Goal: Task Accomplishment & Management: Manage account settings

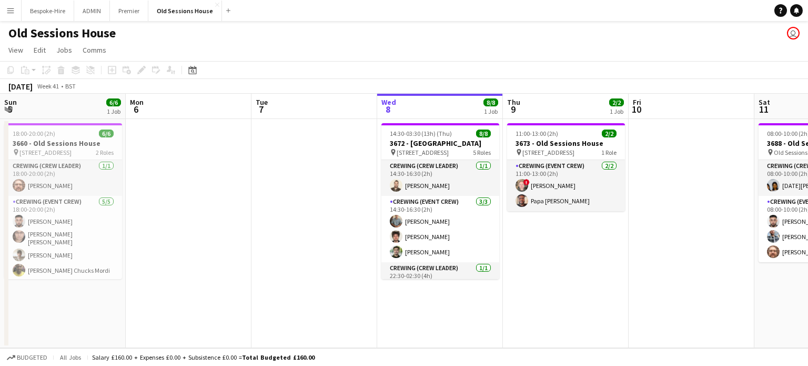
scroll to position [0, 252]
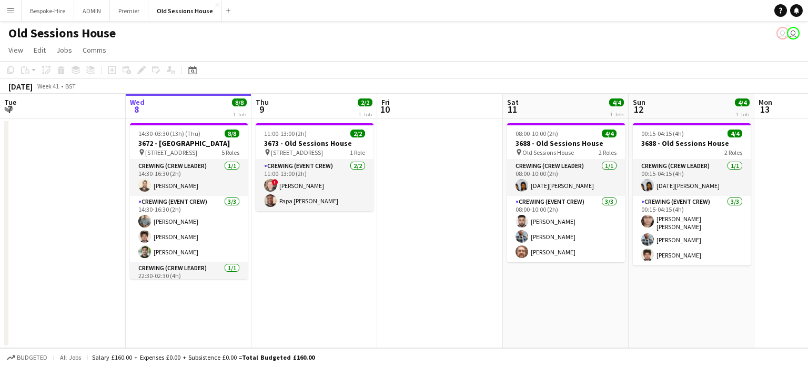
drag, startPoint x: 15, startPoint y: 14, endPoint x: 20, endPoint y: 21, distance: 7.9
click at [16, 14] on button "Menu" at bounding box center [10, 10] width 21 height 21
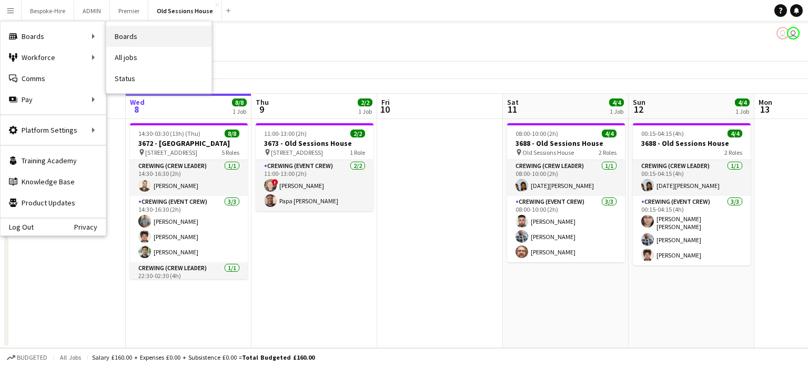
click at [134, 35] on link "Boards" at bounding box center [158, 36] width 105 height 21
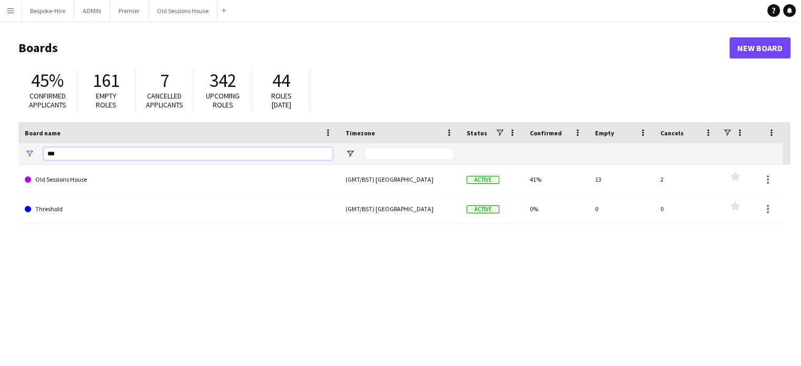
click at [74, 155] on input "***" at bounding box center [188, 153] width 289 height 13
drag, startPoint x: 69, startPoint y: 151, endPoint x: 25, endPoint y: 155, distance: 44.4
click at [45, 153] on input "***" at bounding box center [188, 153] width 289 height 13
type input "****"
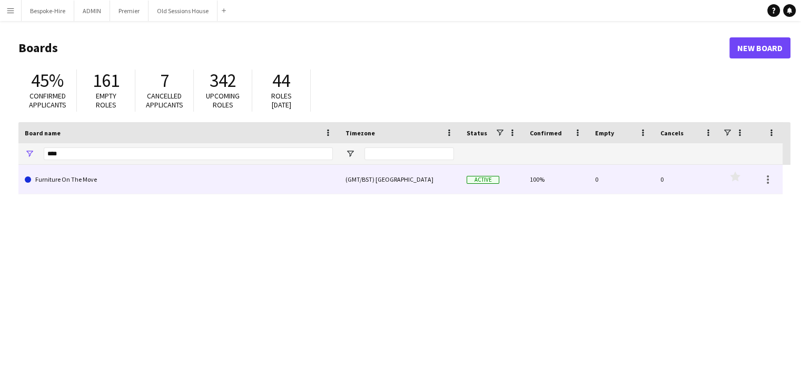
click at [154, 174] on link "Furniture On The Move" at bounding box center [179, 179] width 308 height 29
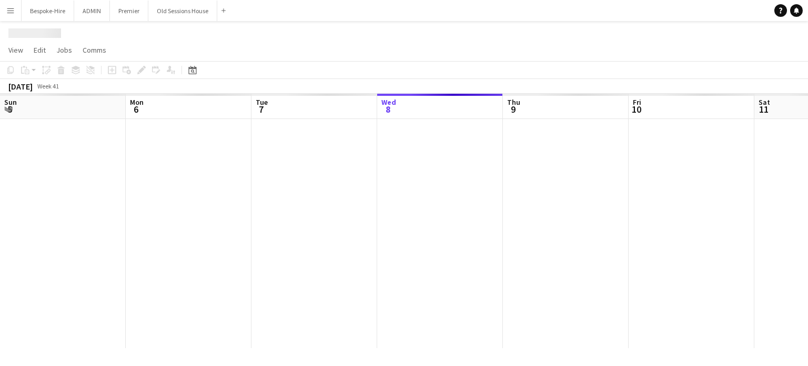
scroll to position [0, 252]
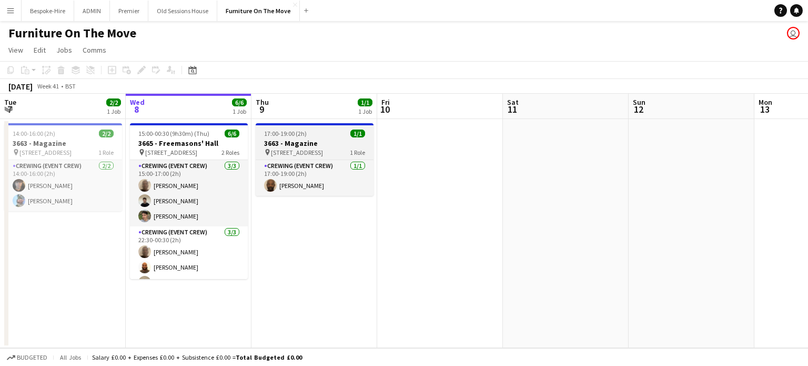
click at [296, 138] on h3 "3663 - Magazine" at bounding box center [315, 142] width 118 height 9
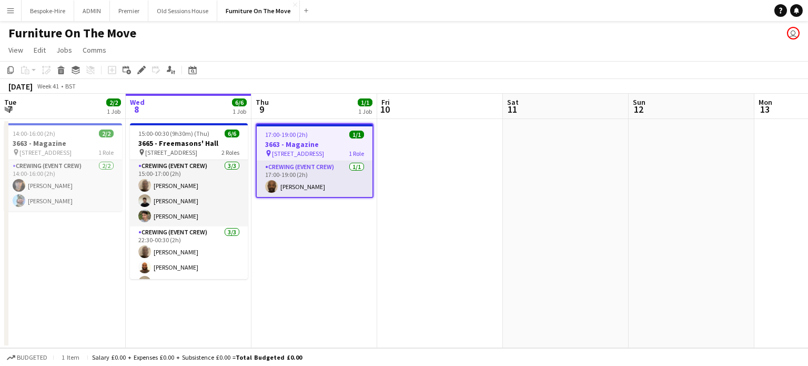
click at [310, 144] on h3 "3663 - Magazine" at bounding box center [315, 143] width 116 height 9
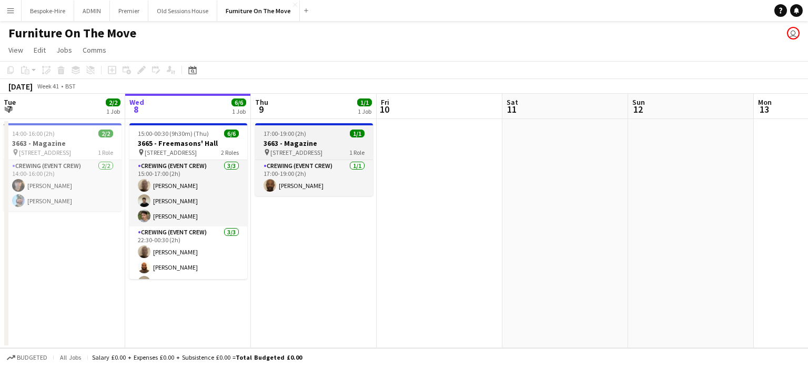
click at [308, 146] on h3 "3663 - Magazine" at bounding box center [314, 142] width 118 height 9
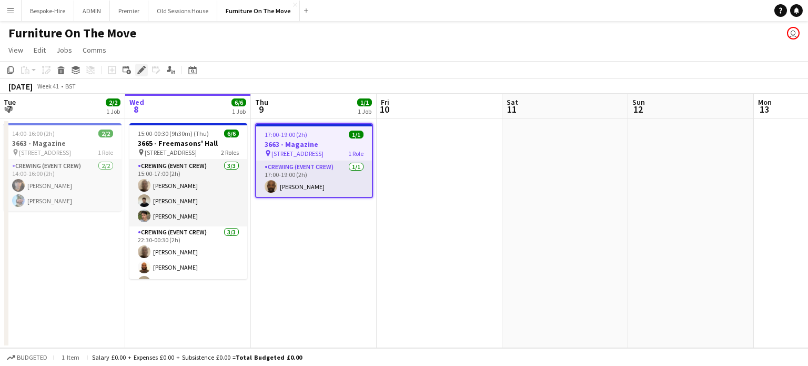
click at [139, 67] on icon "Edit" at bounding box center [141, 70] width 8 height 8
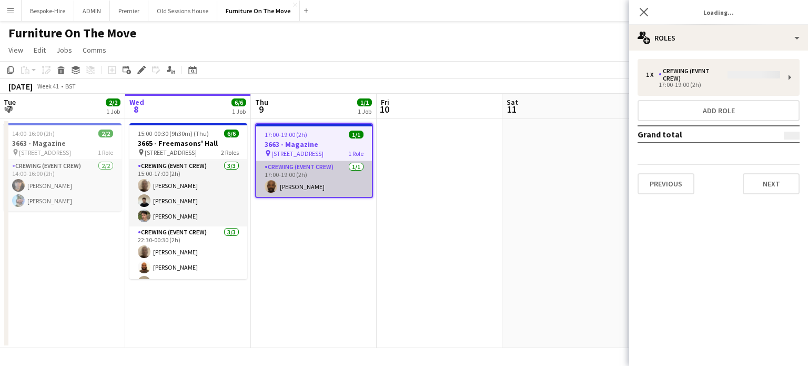
type input "**********"
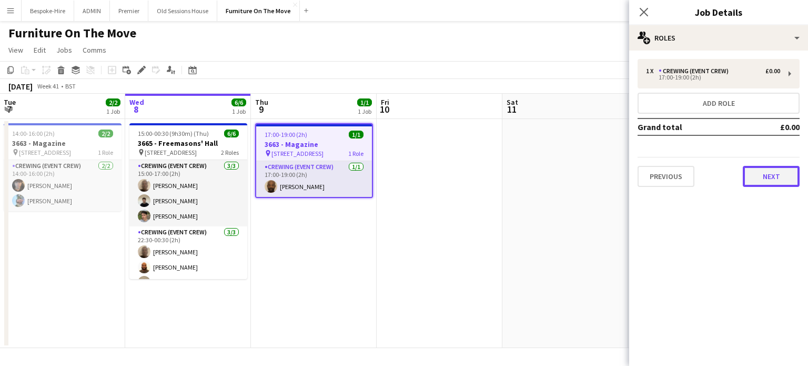
click at [766, 174] on button "Next" at bounding box center [771, 176] width 57 height 21
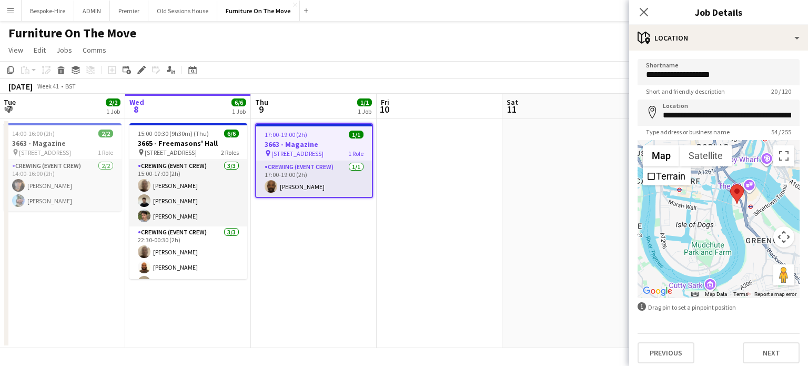
scroll to position [5, 0]
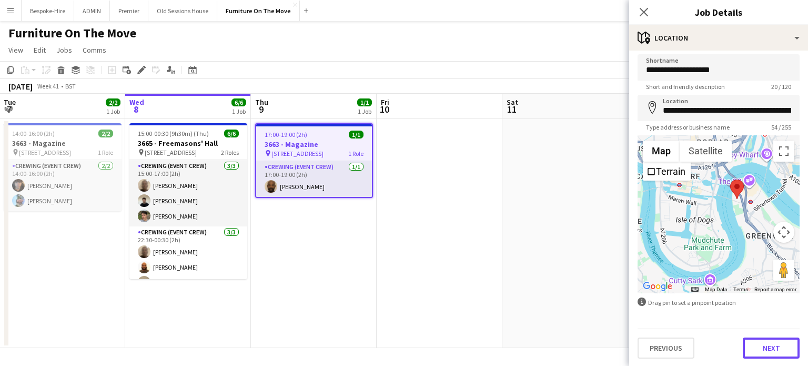
click at [768, 347] on button "Next" at bounding box center [771, 347] width 57 height 21
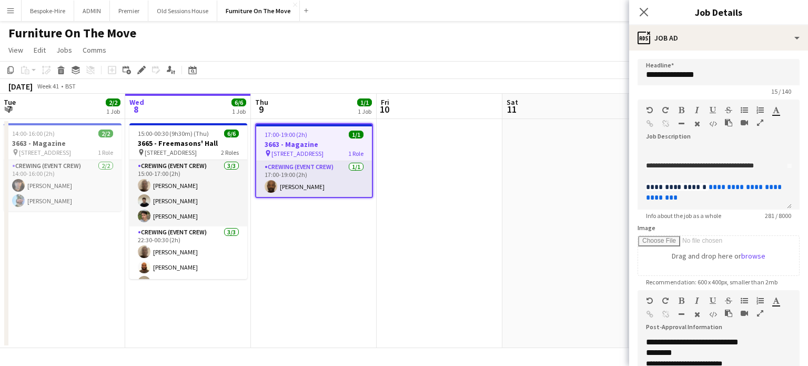
scroll to position [100, 0]
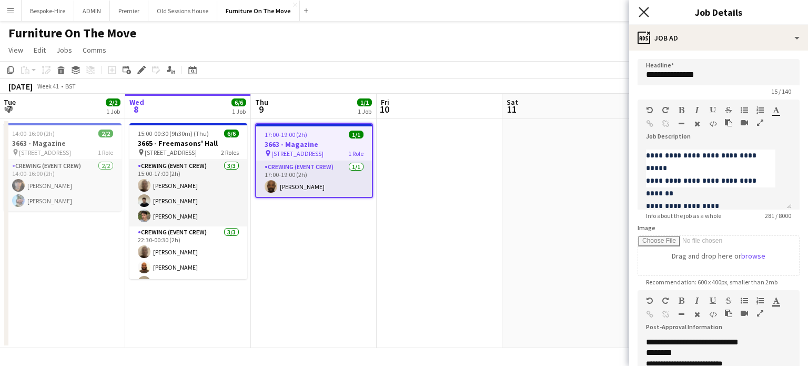
click at [644, 9] on icon "Close pop-in" at bounding box center [644, 12] width 10 height 10
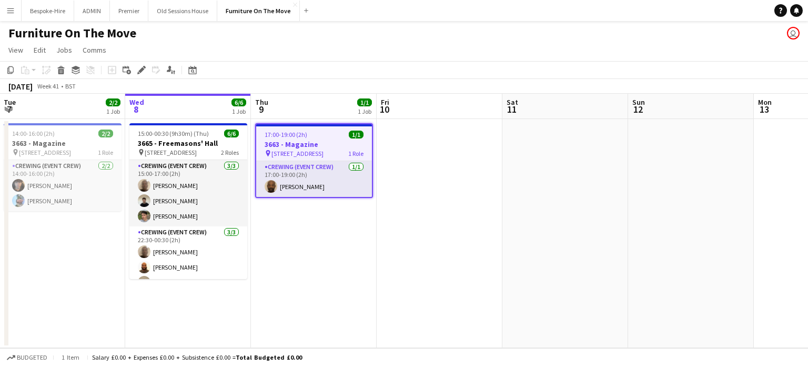
click at [325, 117] on app-board-header-date "Thu 9 1/1 1 Job" at bounding box center [314, 106] width 126 height 25
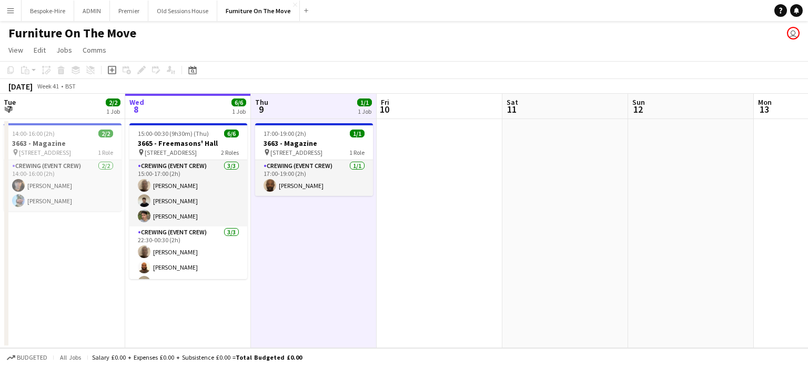
click at [508, 176] on app-date-cell at bounding box center [566, 233] width 126 height 229
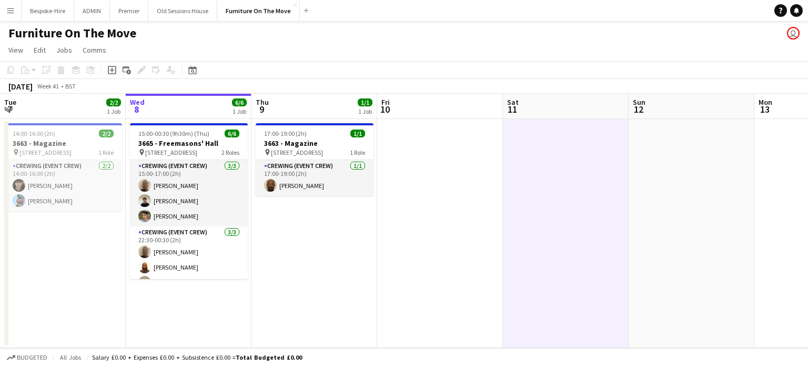
click at [111, 71] on icon "Add job" at bounding box center [112, 70] width 8 height 8
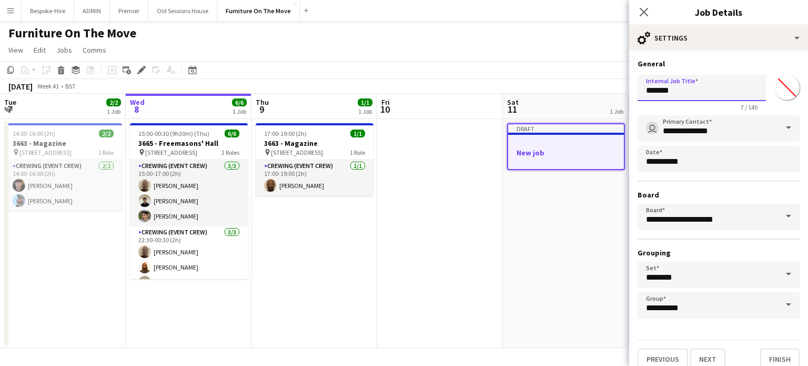
drag, startPoint x: 685, startPoint y: 92, endPoint x: 521, endPoint y: 105, distance: 164.7
click at [521, 105] on body "Menu Boards Boards Boards All jobs Status Workforce Workforce My Workforce Recr…" at bounding box center [404, 183] width 808 height 366
paste input "**********"
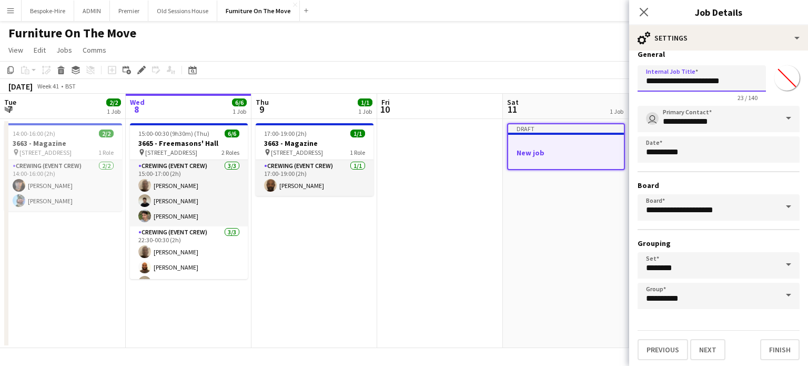
type input "**********"
click at [698, 122] on input "**********" at bounding box center [719, 119] width 162 height 26
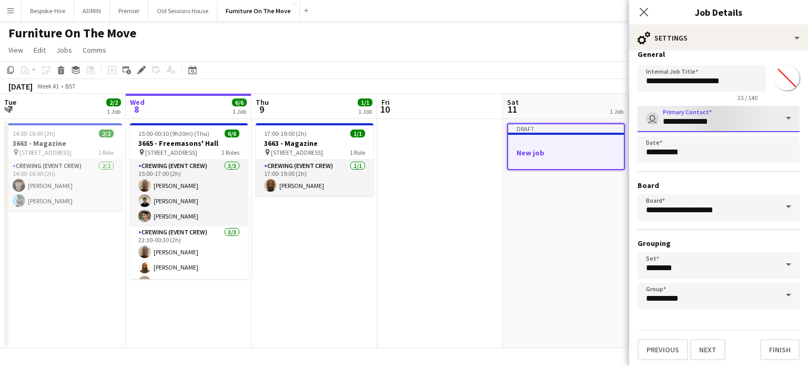
click at [765, 111] on input "**********" at bounding box center [719, 119] width 162 height 26
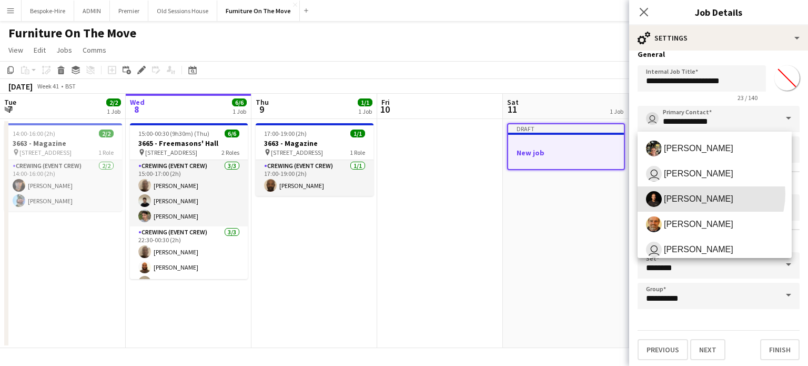
click at [703, 194] on span "Ash Grimmer" at bounding box center [698, 199] width 69 height 10
type input "**********"
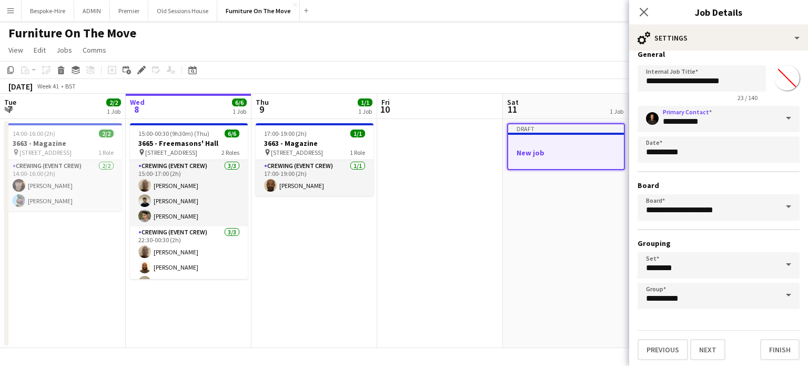
click at [691, 241] on h3 "Grouping" at bounding box center [719, 242] width 162 height 9
click at [778, 351] on button "Finish" at bounding box center [780, 349] width 39 height 21
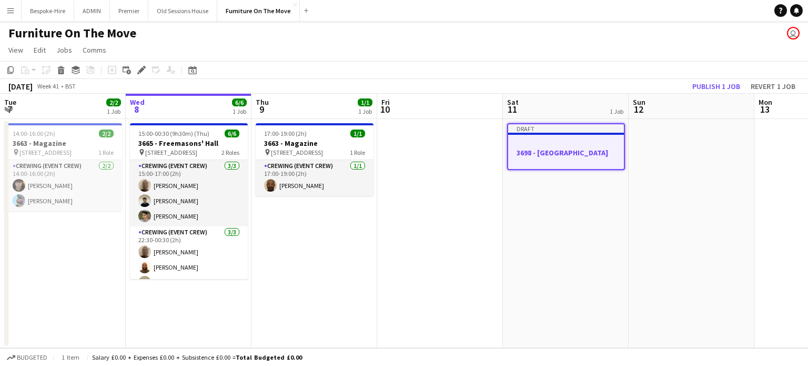
click at [561, 144] on div at bounding box center [566, 143] width 116 height 8
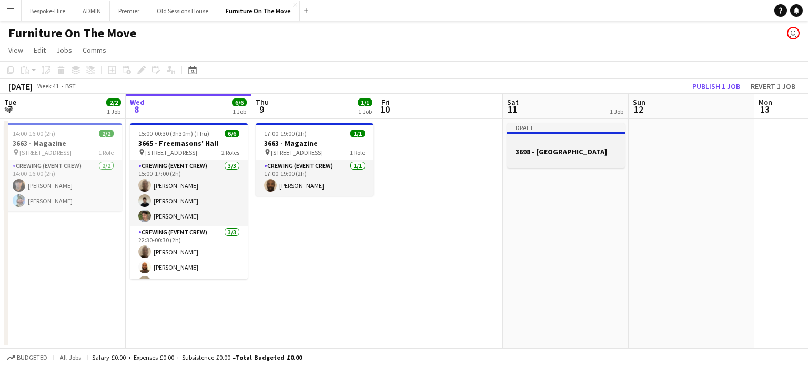
click at [526, 156] on h3 "3698 - [GEOGRAPHIC_DATA]" at bounding box center [566, 151] width 118 height 9
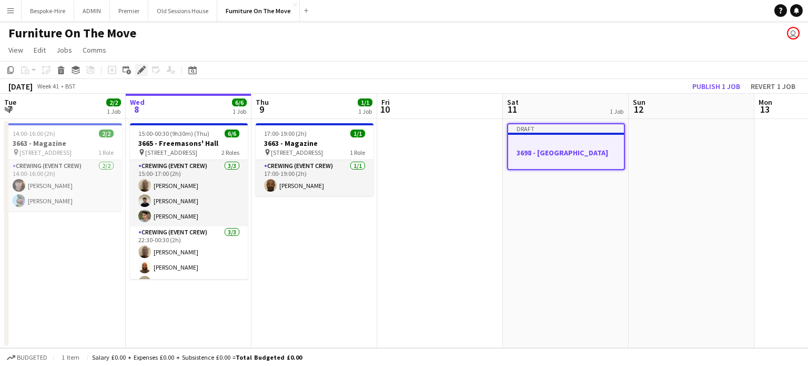
click at [135, 67] on div "Edit" at bounding box center [141, 70] width 13 height 13
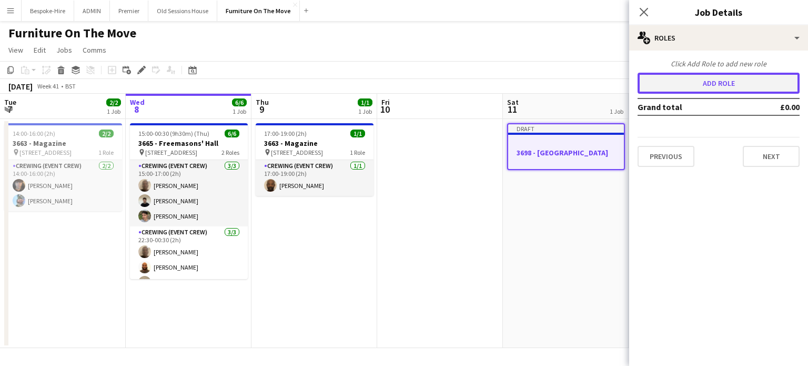
click at [720, 81] on button "Add role" at bounding box center [719, 83] width 162 height 21
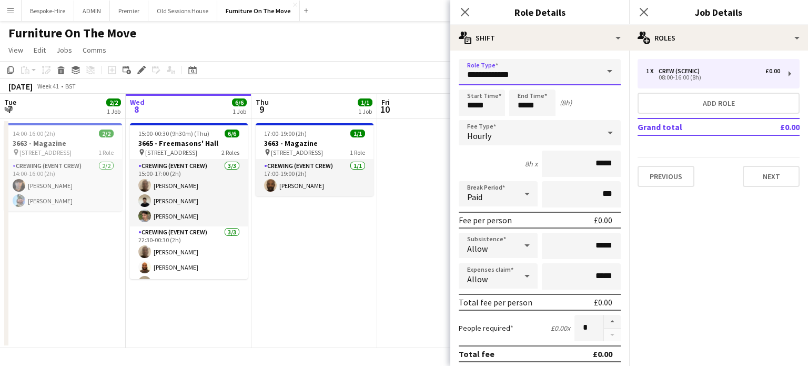
drag, startPoint x: 546, startPoint y: 78, endPoint x: 571, endPoint y: 81, distance: 24.4
click at [546, 78] on input "**********" at bounding box center [540, 72] width 162 height 26
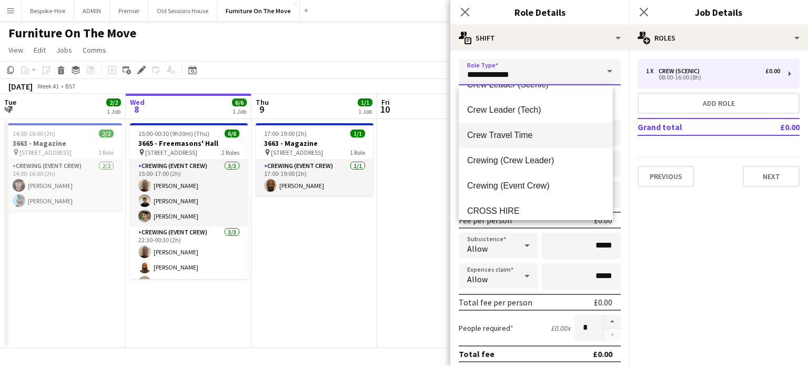
scroll to position [105, 0]
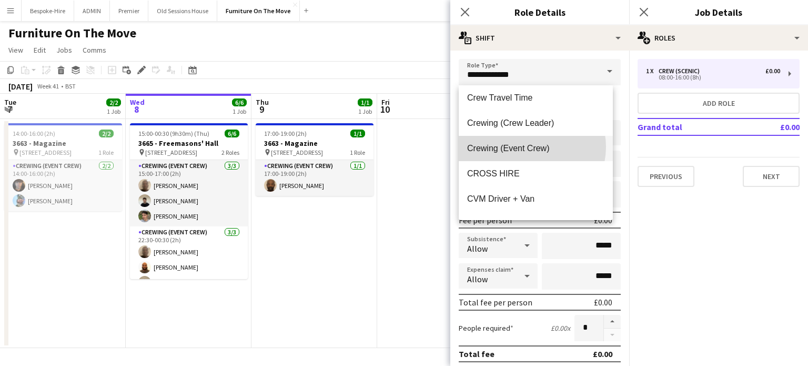
click at [530, 147] on span "Crewing (Event Crew)" at bounding box center [535, 148] width 137 height 10
type input "**********"
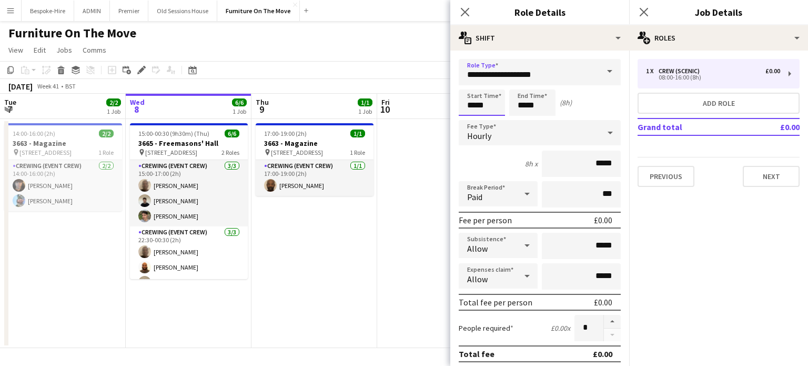
click at [494, 109] on input "*****" at bounding box center [482, 102] width 46 height 26
click at [469, 105] on input "*****" at bounding box center [482, 102] width 46 height 26
click at [473, 103] on input "*****" at bounding box center [482, 102] width 46 height 26
click at [477, 107] on input "*****" at bounding box center [482, 102] width 46 height 26
click at [476, 107] on input "*****" at bounding box center [482, 102] width 46 height 26
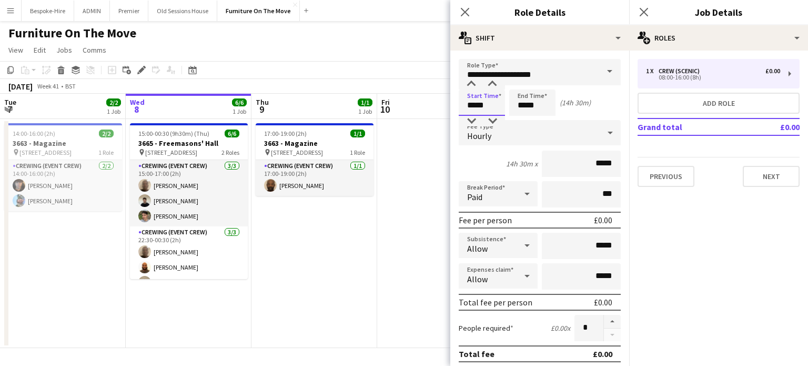
type input "*****"
drag, startPoint x: 529, startPoint y: 105, endPoint x: 500, endPoint y: 109, distance: 29.3
click at [500, 108] on div "Start Time ***** End Time ***** (14h 30m)" at bounding box center [540, 102] width 162 height 26
type input "*****"
click at [497, 164] on div "3h x *****" at bounding box center [540, 164] width 162 height 26
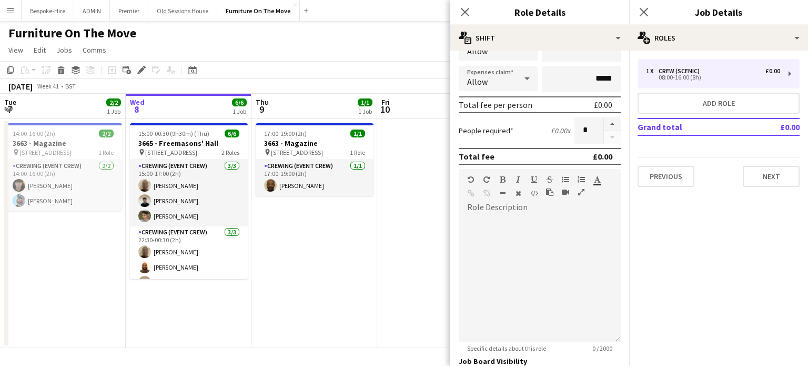
scroll to position [291, 0]
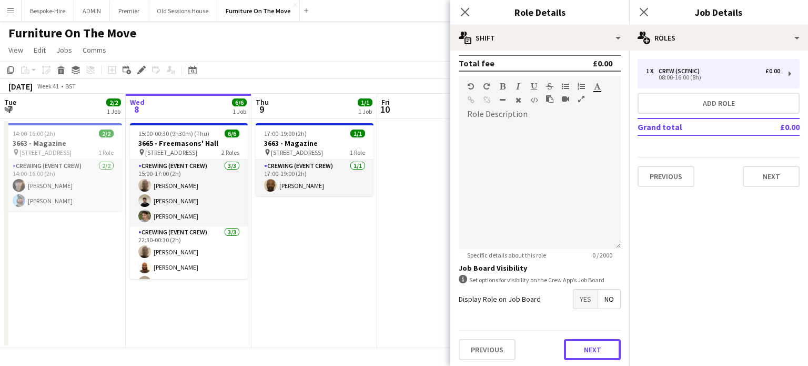
click at [583, 346] on button "Next" at bounding box center [592, 349] width 57 height 21
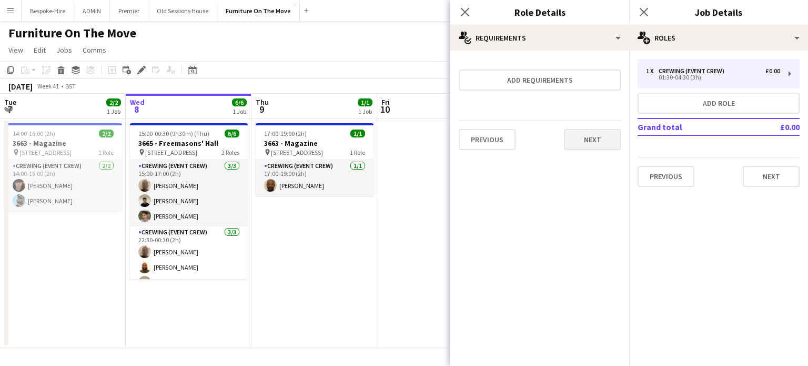
scroll to position [0, 0]
click at [591, 138] on button "Next" at bounding box center [592, 139] width 57 height 21
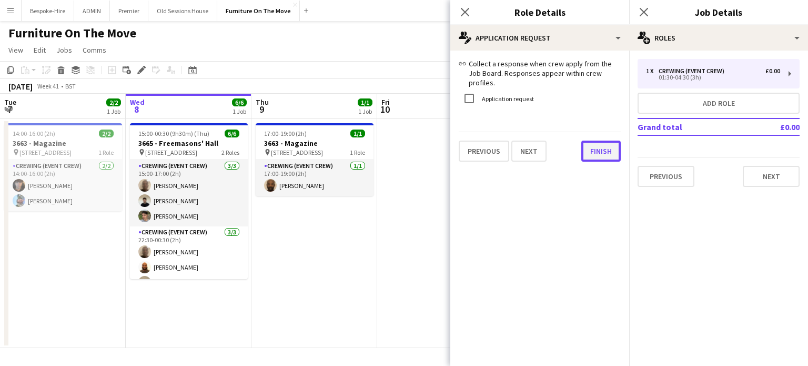
click at [592, 148] on button "Finish" at bounding box center [601, 151] width 39 height 21
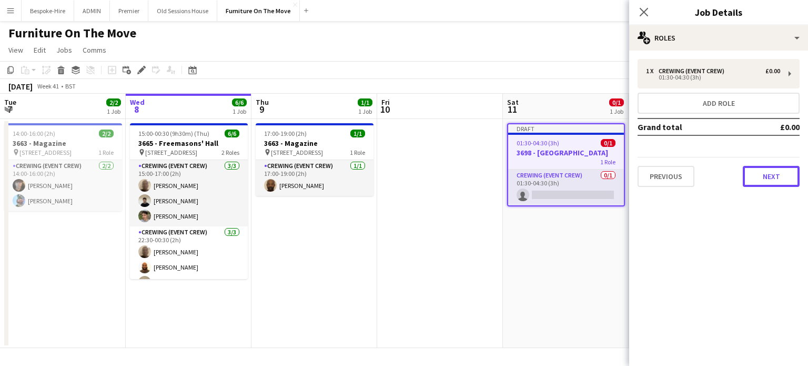
click at [775, 172] on button "Next" at bounding box center [771, 176] width 57 height 21
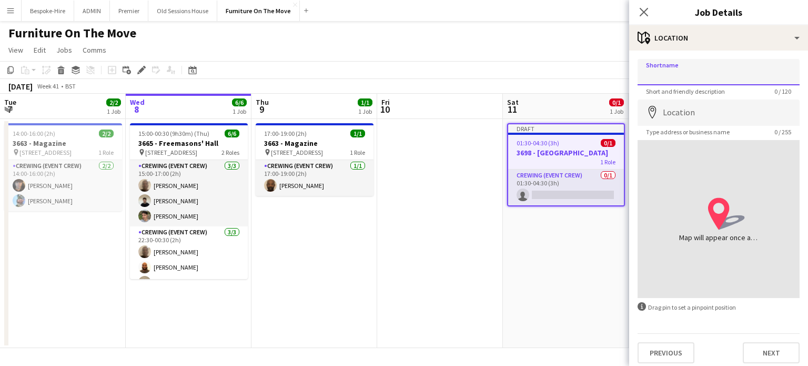
click at [686, 76] on input "Shortname" at bounding box center [719, 72] width 162 height 26
paste input "**********"
type input "**********"
click at [690, 109] on input "Location" at bounding box center [719, 112] width 162 height 26
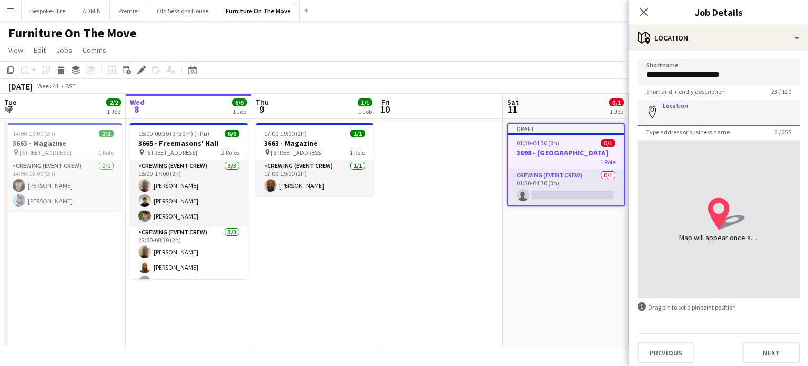
paste input "**********"
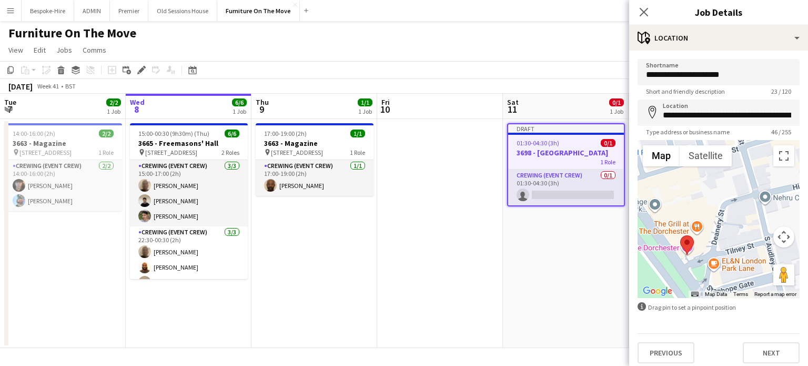
click at [739, 222] on div at bounding box center [719, 219] width 162 height 158
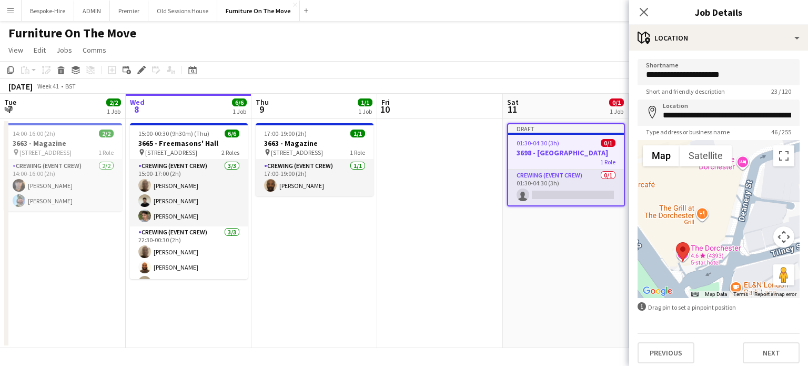
drag, startPoint x: 717, startPoint y: 238, endPoint x: 749, endPoint y: 237, distance: 32.6
click at [749, 237] on div at bounding box center [719, 219] width 162 height 158
drag, startPoint x: 679, startPoint y: 244, endPoint x: 733, endPoint y: 216, distance: 61.2
click at [729, 214] on area at bounding box center [729, 214] width 0 height 0
click at [741, 111] on input "**********" at bounding box center [719, 112] width 162 height 26
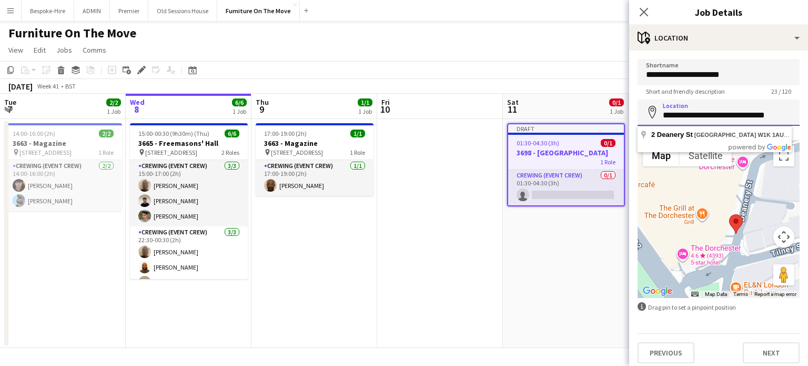
click at [767, 112] on input "**********" at bounding box center [719, 112] width 162 height 26
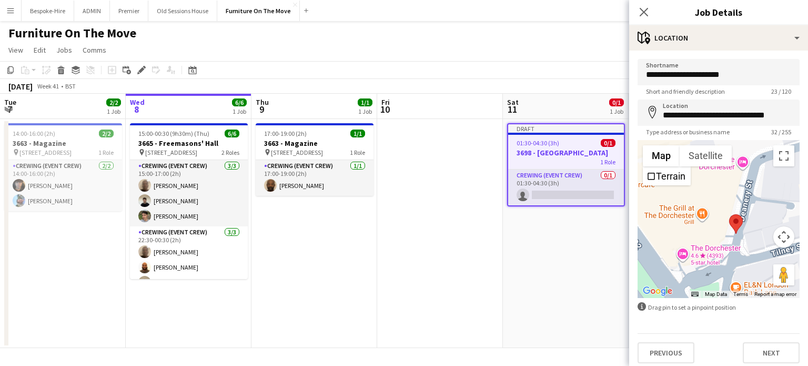
click at [677, 254] on div at bounding box center [719, 219] width 162 height 158
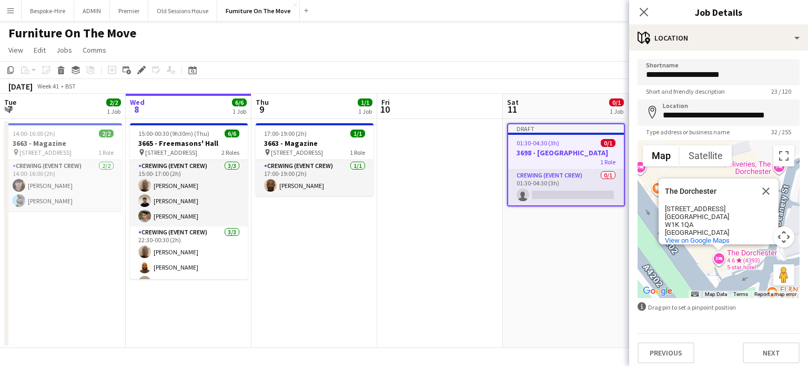
click at [766, 185] on button "Close" at bounding box center [766, 190] width 25 height 25
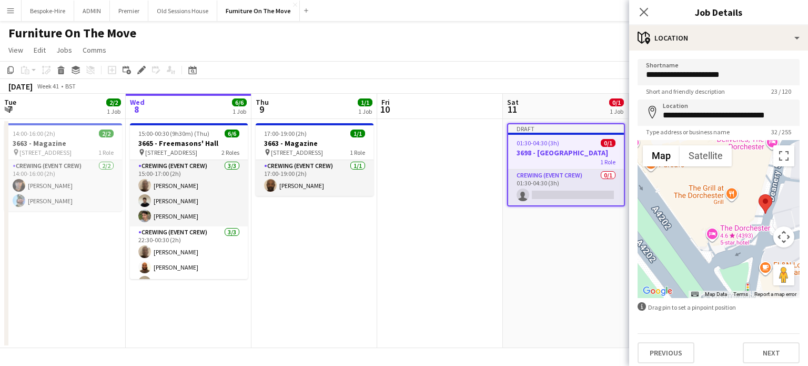
drag, startPoint x: 738, startPoint y: 235, endPoint x: 731, endPoint y: 208, distance: 27.2
click at [731, 208] on div at bounding box center [719, 219] width 162 height 158
drag, startPoint x: 762, startPoint y: 201, endPoint x: 709, endPoint y: 223, distance: 57.1
click at [706, 215] on area at bounding box center [706, 215] width 0 height 0
type input "**********"
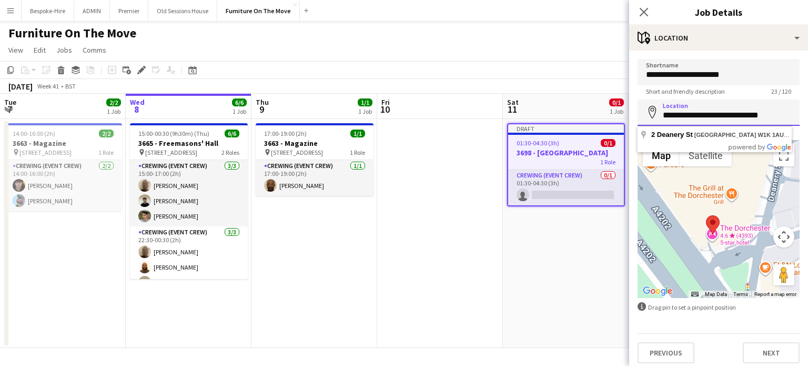
click at [705, 113] on input "**********" at bounding box center [719, 112] width 162 height 26
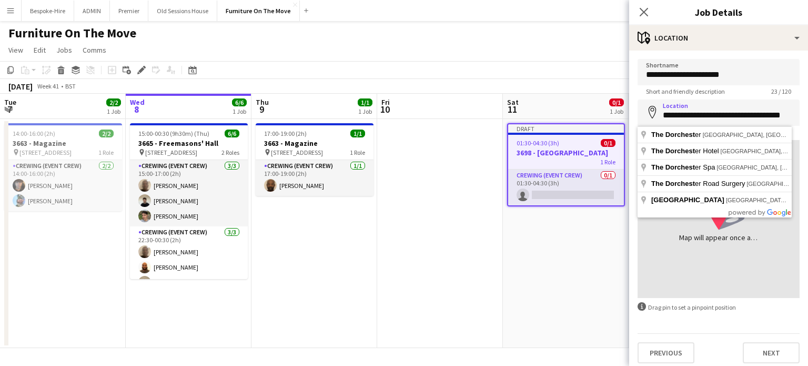
type input "**********"
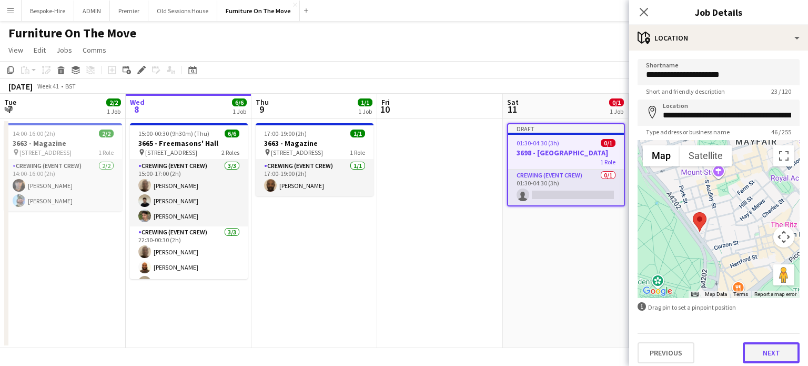
click at [767, 349] on button "Next" at bounding box center [771, 352] width 57 height 21
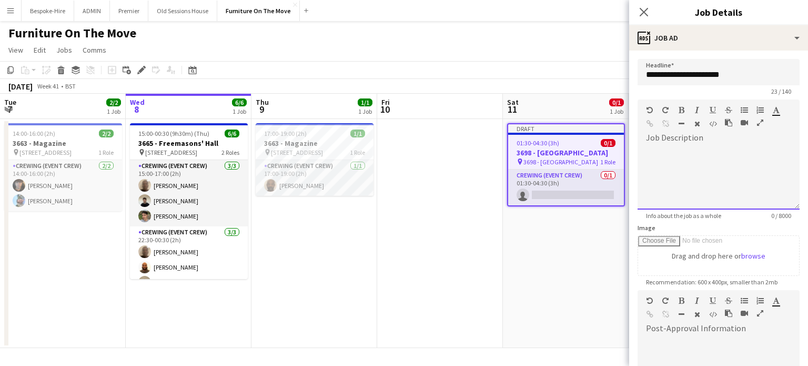
click at [697, 159] on div at bounding box center [719, 177] width 162 height 63
paste div
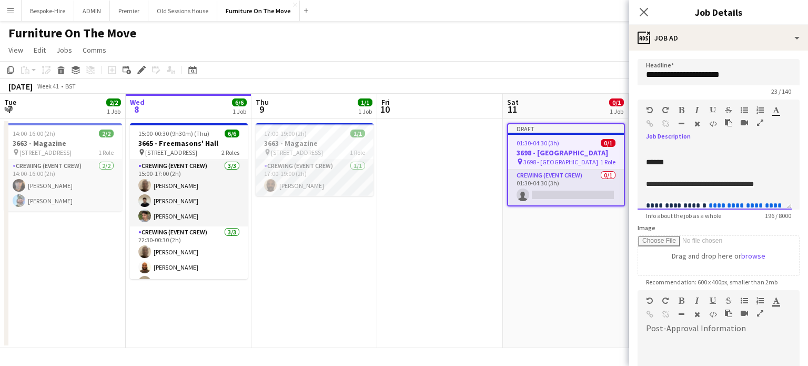
click at [695, 163] on div "**********" at bounding box center [714, 211] width 137 height 108
click at [644, 160] on div "**********" at bounding box center [715, 177] width 154 height 63
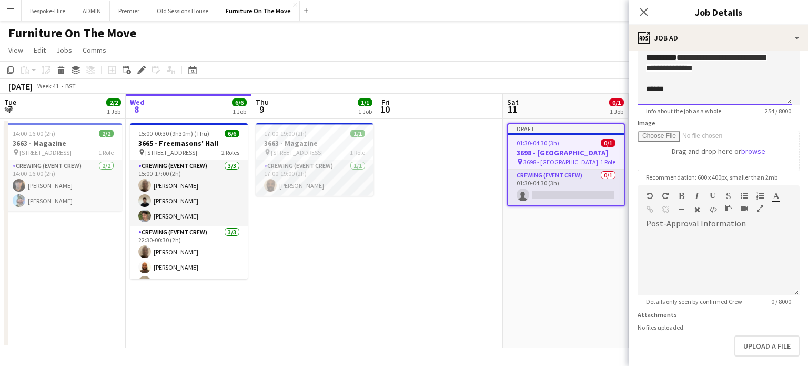
scroll to position [105, 0]
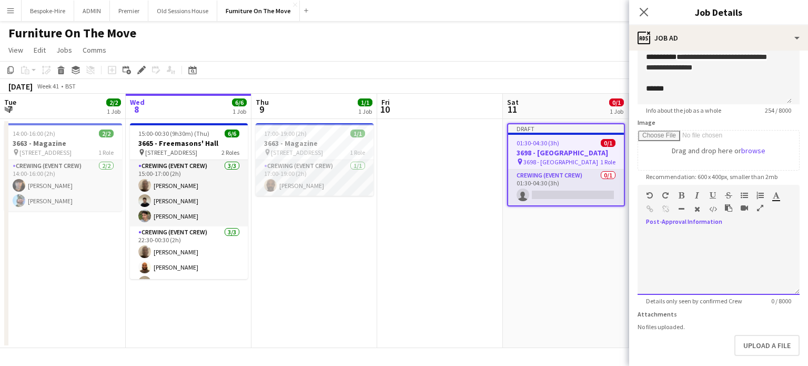
click at [678, 251] on div at bounding box center [719, 263] width 162 height 63
paste div
click at [696, 268] on div "**********" at bounding box center [719, 263] width 162 height 63
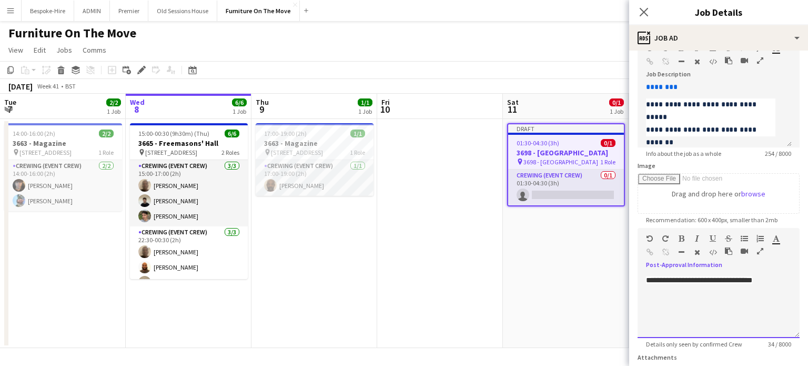
scroll to position [153, 0]
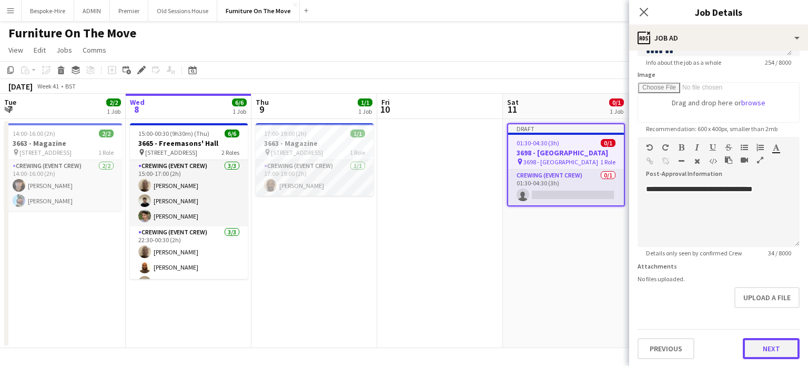
click at [763, 351] on button "Next" at bounding box center [771, 348] width 57 height 21
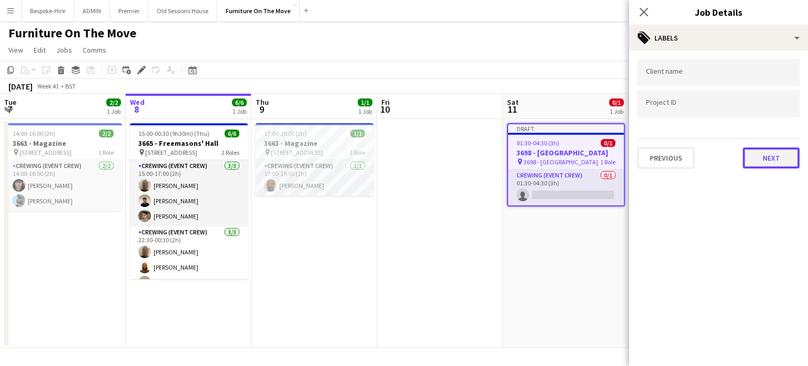
click at [771, 155] on button "Next" at bounding box center [771, 157] width 57 height 21
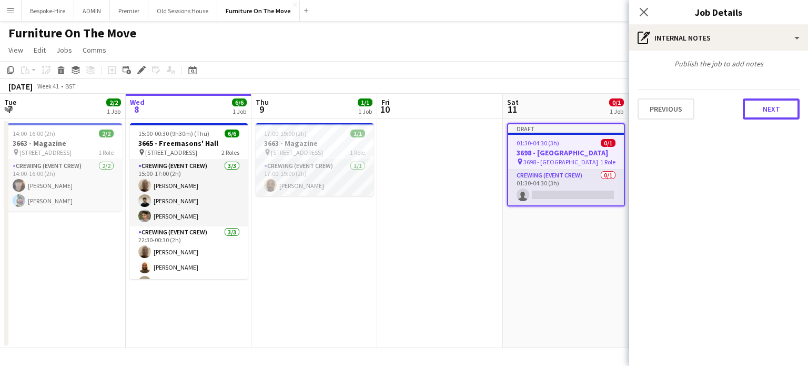
click at [772, 111] on button "Next" at bounding box center [771, 108] width 57 height 21
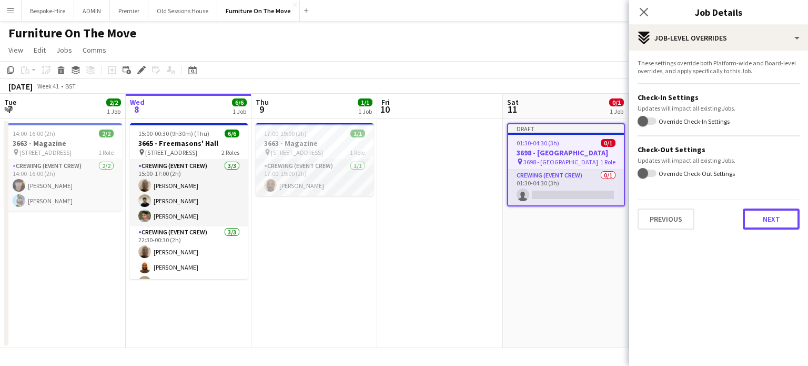
click at [777, 223] on button "Next" at bounding box center [771, 218] width 57 height 21
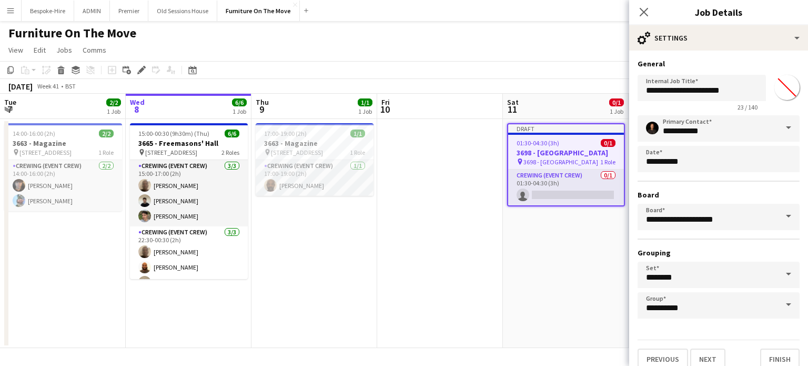
scroll to position [9, 0]
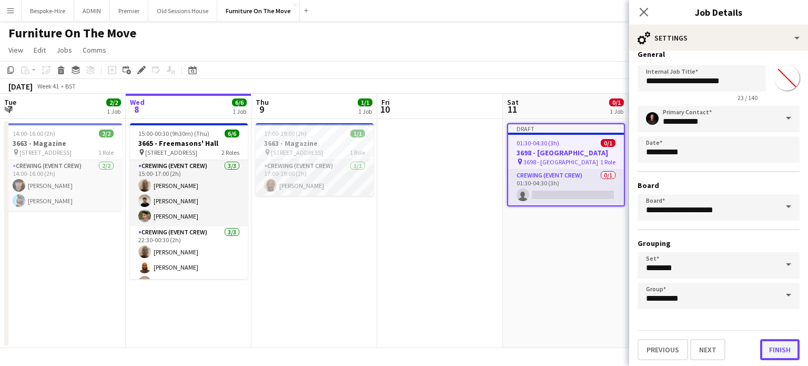
click at [777, 344] on button "Finish" at bounding box center [780, 349] width 39 height 21
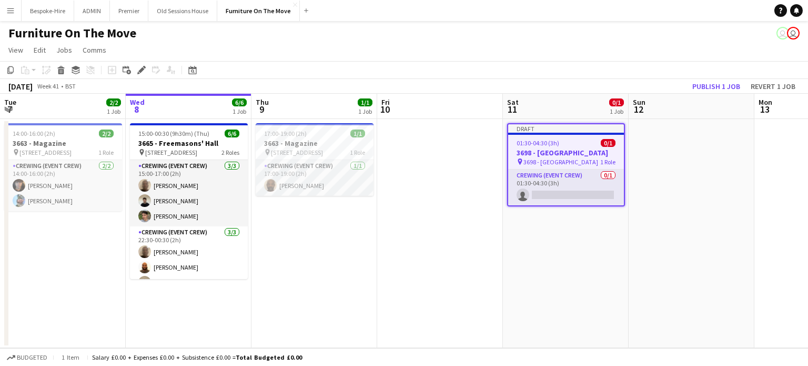
click at [492, 242] on app-date-cell at bounding box center [440, 233] width 126 height 229
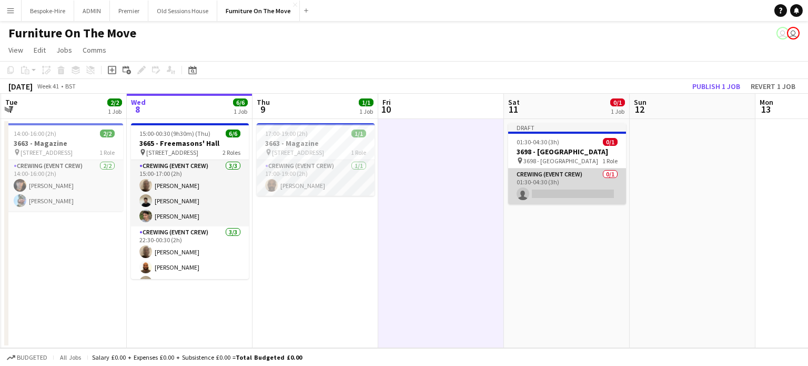
click at [556, 184] on app-card-role "Crewing (Event Crew) 0/1 01:30-04:30 (3h) single-neutral-actions" at bounding box center [567, 186] width 118 height 36
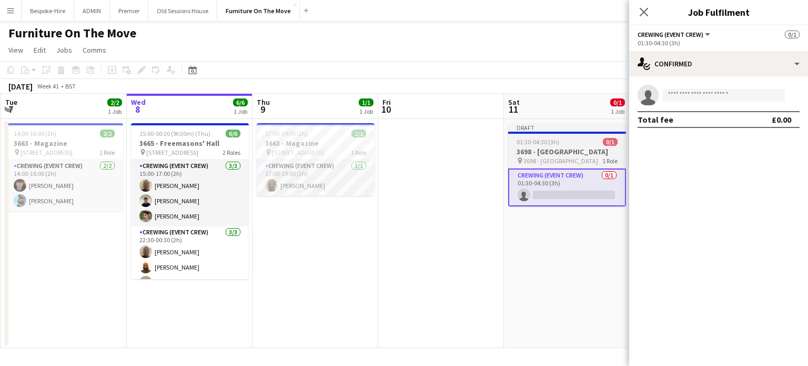
click at [562, 158] on span "3698 - [GEOGRAPHIC_DATA]" at bounding box center [561, 161] width 75 height 8
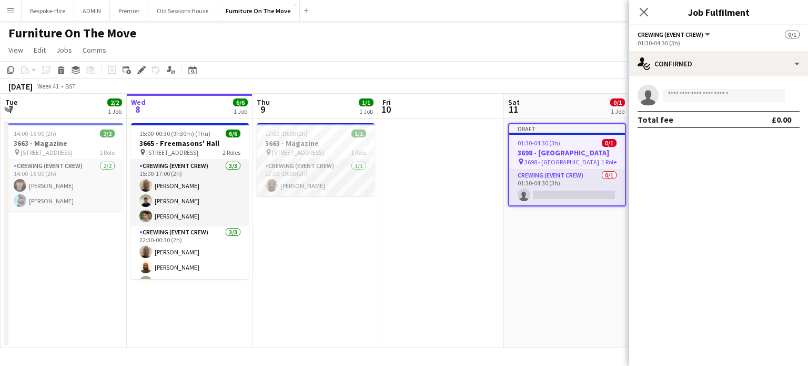
click at [560, 164] on span "3698 - [GEOGRAPHIC_DATA]" at bounding box center [562, 162] width 75 height 8
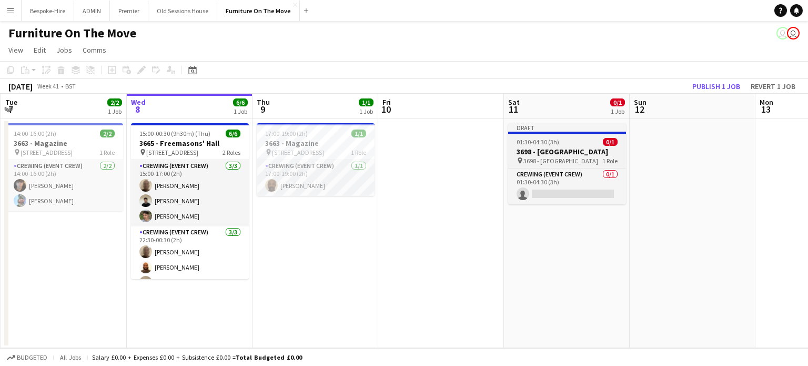
click at [554, 153] on h3 "3698 - [GEOGRAPHIC_DATA]" at bounding box center [567, 151] width 118 height 9
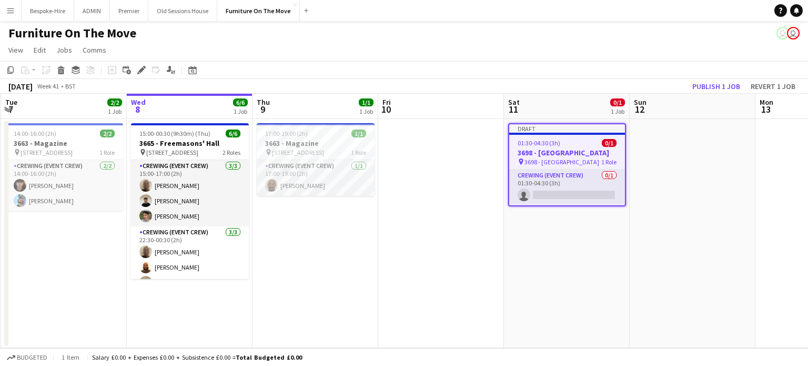
click at [563, 146] on div "01:30-04:30 (3h) 0/1" at bounding box center [567, 143] width 116 height 8
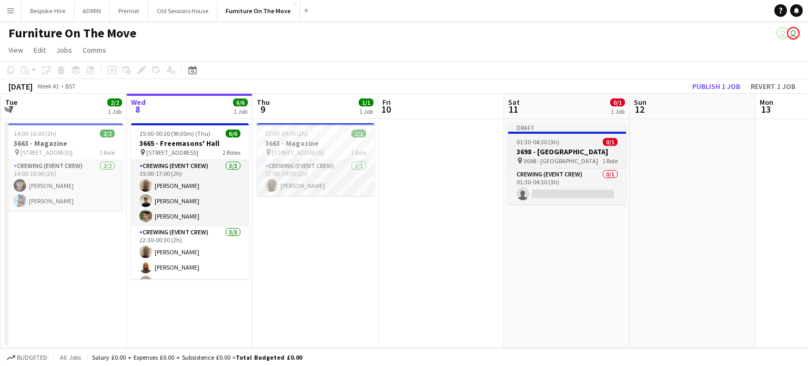
click at [559, 156] on h3 "3698 - [GEOGRAPHIC_DATA]" at bounding box center [567, 151] width 118 height 9
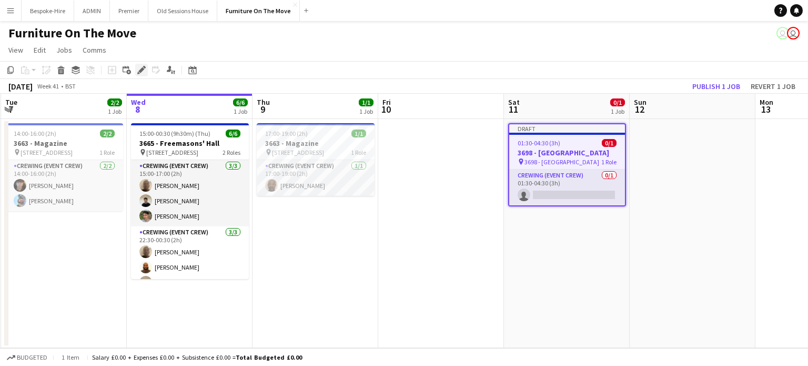
click at [145, 64] on div "Edit" at bounding box center [141, 70] width 13 height 13
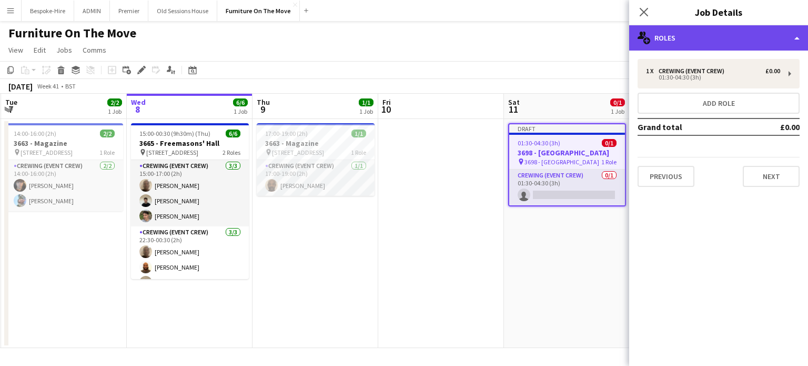
click at [687, 37] on div "multiple-users-add Roles" at bounding box center [718, 37] width 179 height 25
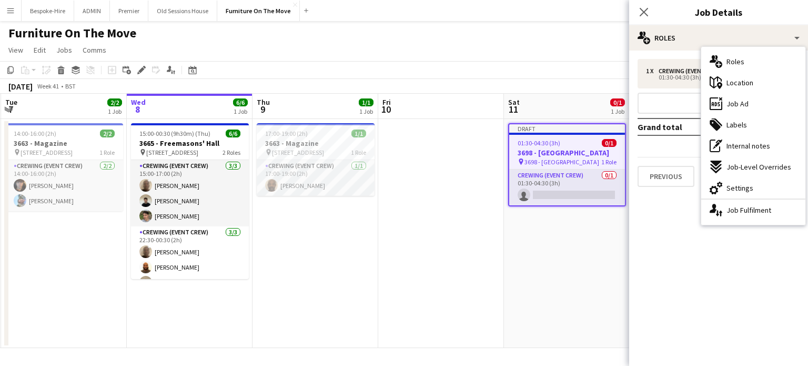
click at [697, 271] on mat-expansion-panel "pencil3 General details 1 x Crewing (Event Crew) £0.00 01:30-04:30 (3h) Add rol…" at bounding box center [718, 208] width 179 height 315
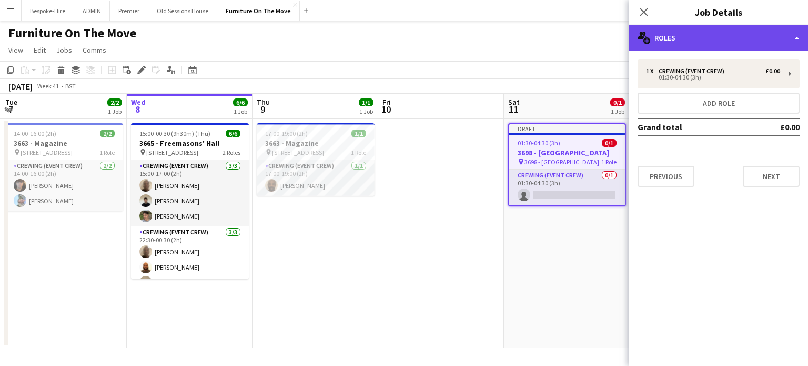
click at [773, 46] on div "multiple-users-add Roles" at bounding box center [718, 37] width 179 height 25
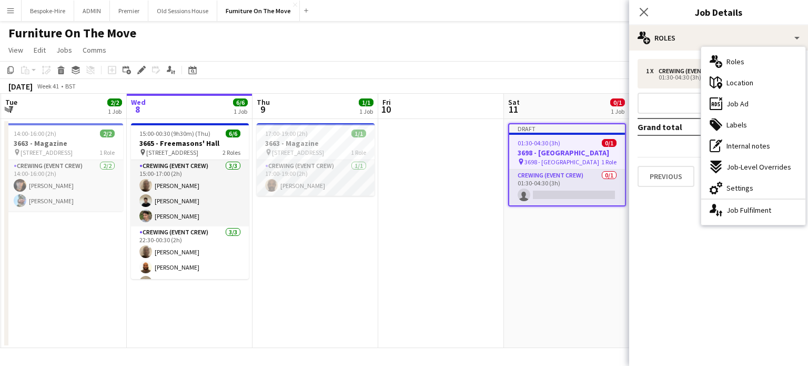
click at [699, 245] on mat-expansion-panel "pencil3 General details 1 x Crewing (Event Crew) £0.00 01:30-04:30 (3h) Add rol…" at bounding box center [718, 208] width 179 height 315
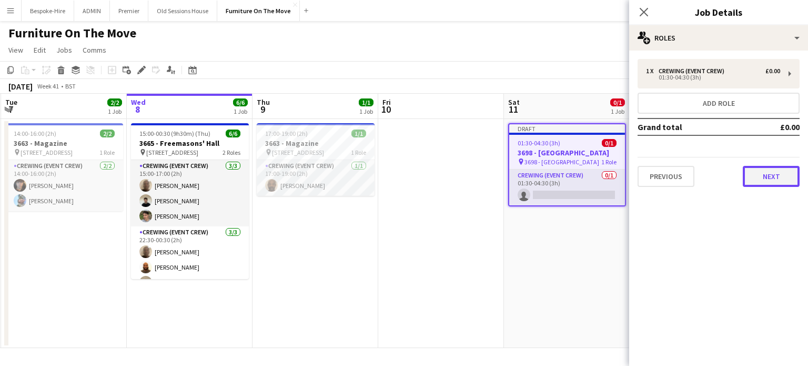
click at [775, 170] on button "Next" at bounding box center [771, 176] width 57 height 21
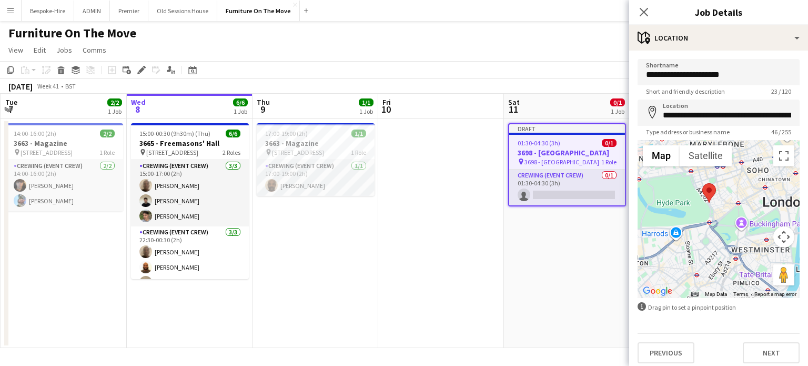
scroll to position [5, 0]
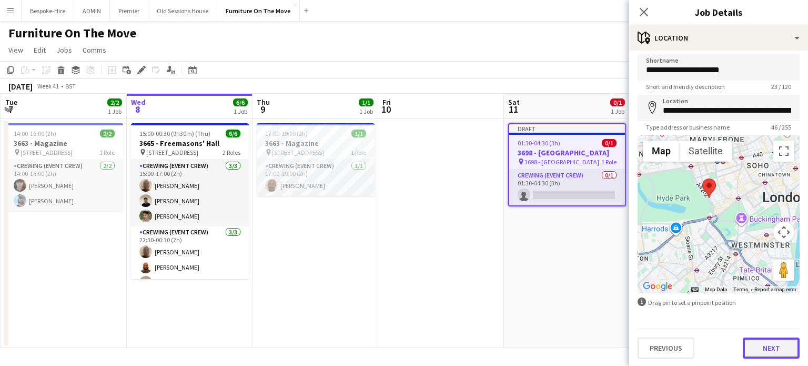
click at [763, 349] on button "Next" at bounding box center [771, 347] width 57 height 21
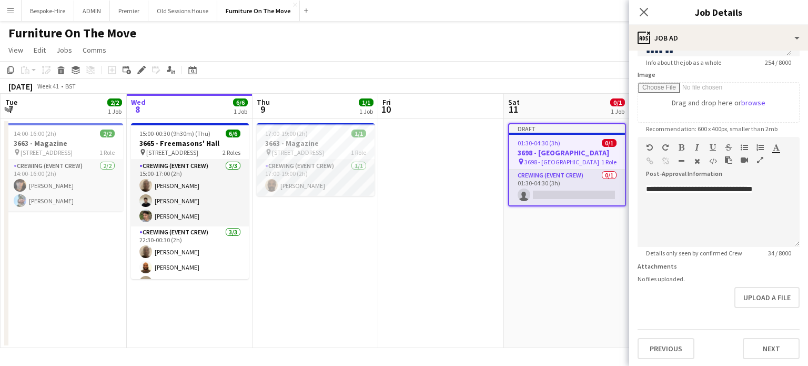
scroll to position [0, 0]
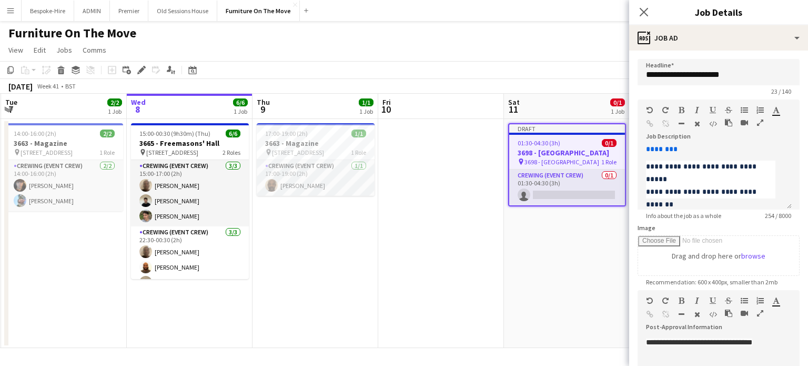
click at [547, 148] on h3 "3698 - [GEOGRAPHIC_DATA]" at bounding box center [567, 152] width 116 height 9
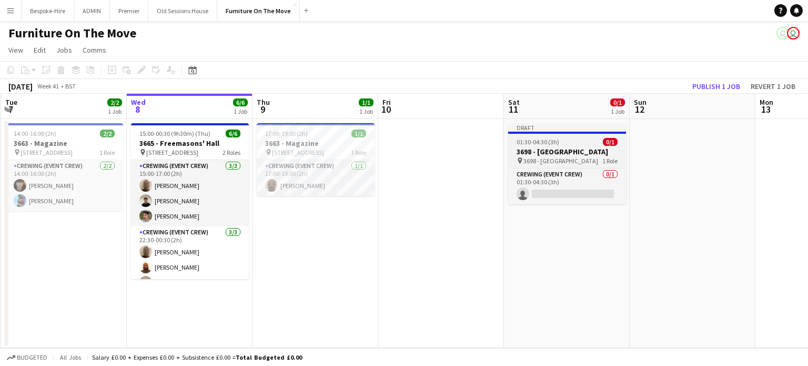
click at [583, 153] on h3 "3698 - [GEOGRAPHIC_DATA]" at bounding box center [567, 151] width 118 height 9
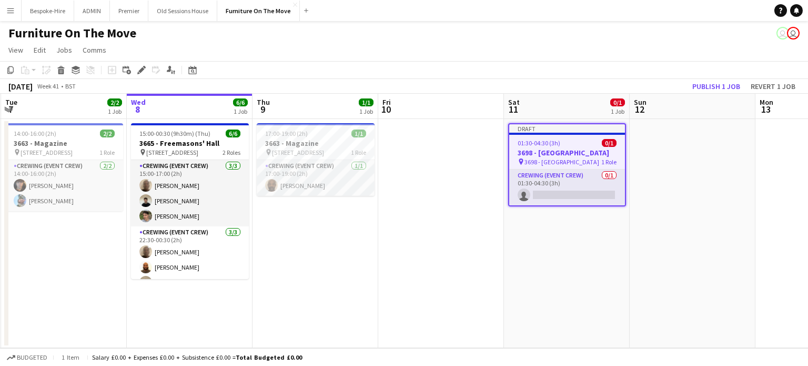
click at [574, 155] on h3 "3698 - [GEOGRAPHIC_DATA]" at bounding box center [567, 152] width 116 height 9
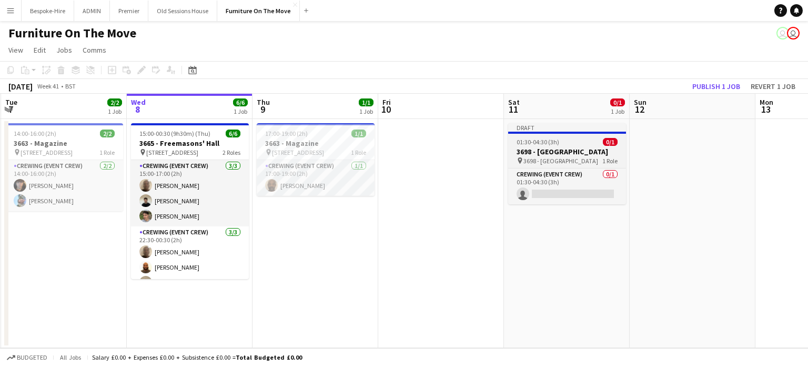
click at [527, 140] on span "01:30-04:30 (3h)" at bounding box center [538, 142] width 43 height 8
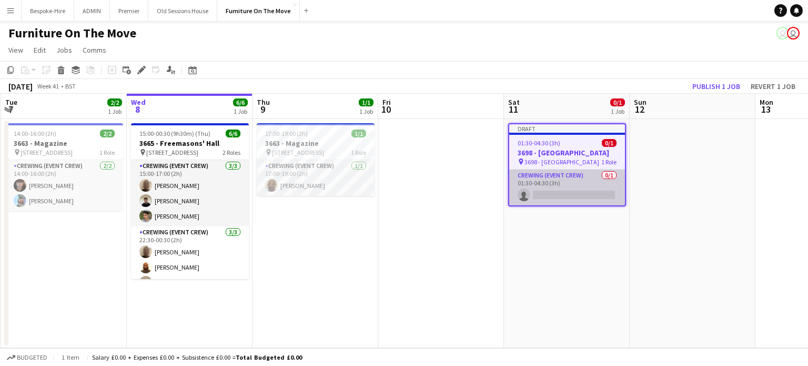
click at [545, 178] on app-card-role "Crewing (Event Crew) 0/1 01:30-04:30 (3h) single-neutral-actions" at bounding box center [567, 187] width 116 height 36
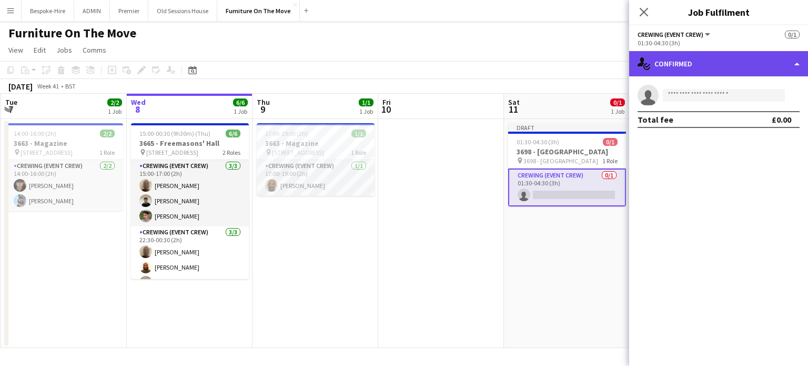
click at [754, 58] on div "single-neutral-actions-check-2 Confirmed" at bounding box center [718, 63] width 179 height 25
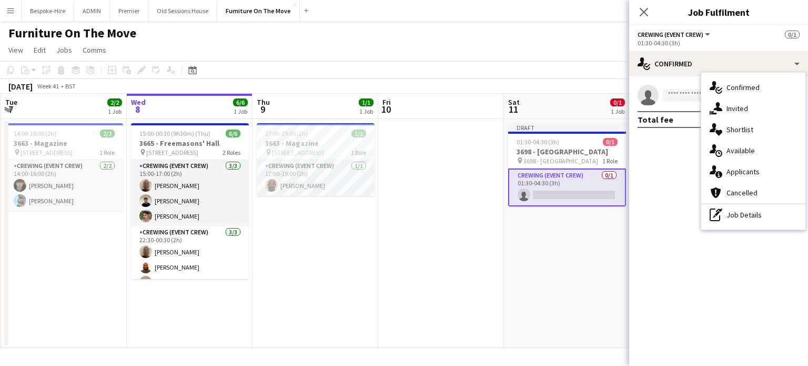
click at [721, 282] on mat-expansion-panel "check Confirmed single-neutral-actions Total fee £0.00" at bounding box center [718, 220] width 179 height 289
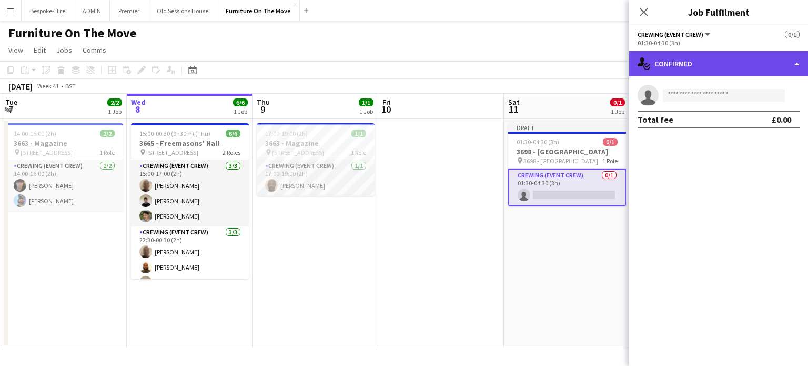
click at [720, 69] on div "single-neutral-actions-check-2 Confirmed" at bounding box center [718, 63] width 179 height 25
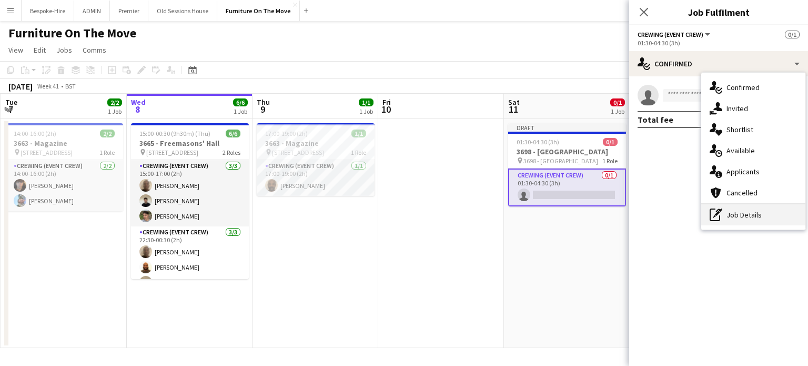
click at [744, 215] on div "pen-write Job Details" at bounding box center [754, 214] width 104 height 21
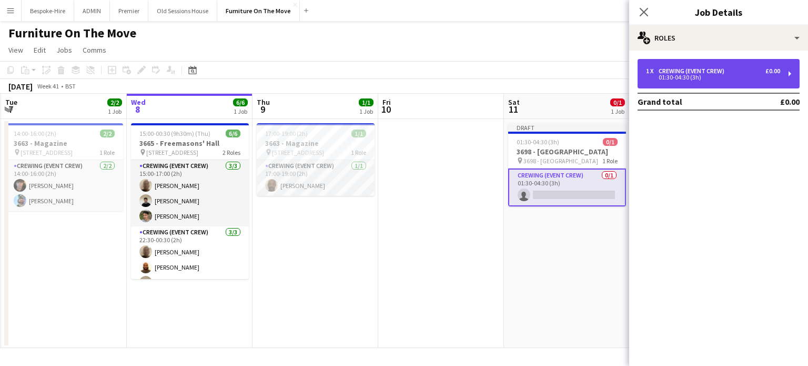
click at [702, 64] on div "1 x Crewing (Event Crew) £0.00 01:30-04:30 (3h)" at bounding box center [719, 73] width 162 height 29
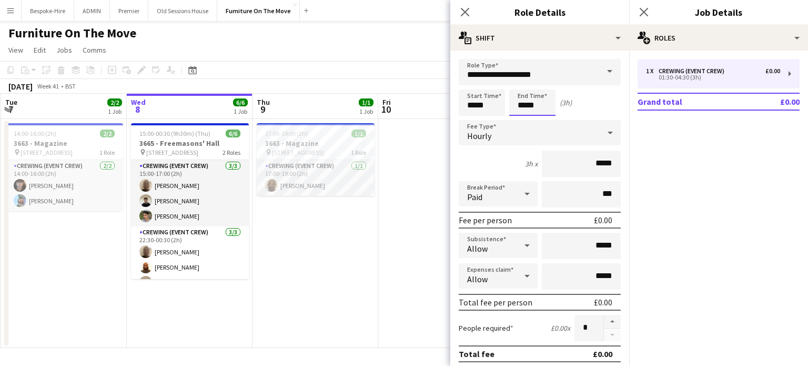
click at [530, 100] on input "*****" at bounding box center [532, 102] width 46 height 26
type input "*****"
click at [518, 79] on div at bounding box center [522, 84] width 21 height 11
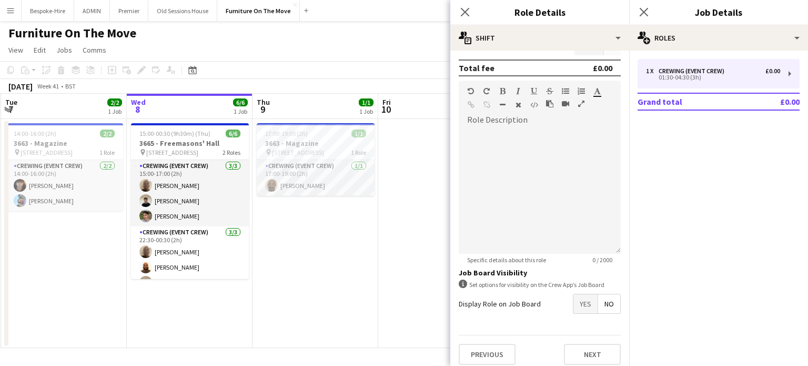
scroll to position [291, 0]
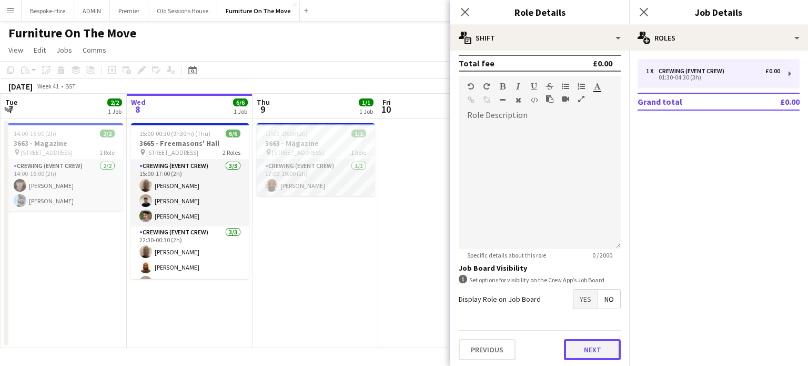
click at [612, 343] on button "Next" at bounding box center [592, 349] width 57 height 21
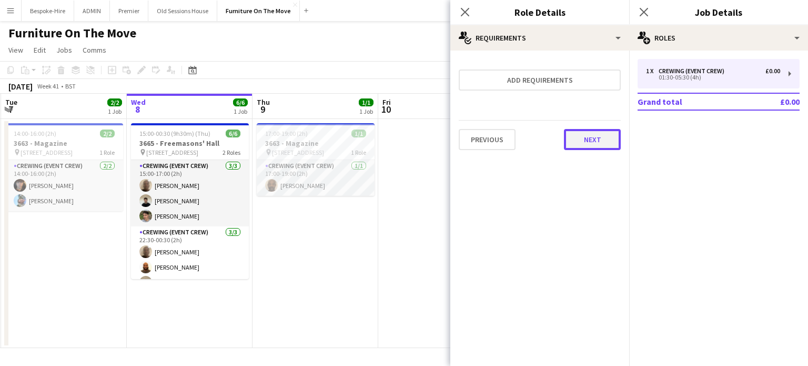
click at [586, 139] on button "Next" at bounding box center [592, 139] width 57 height 21
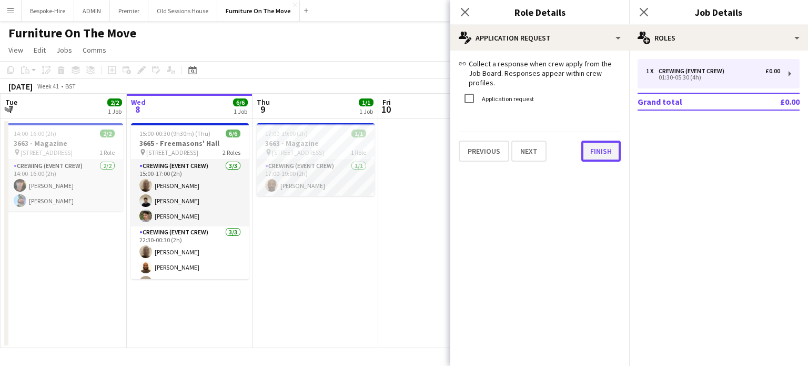
click at [592, 144] on button "Finish" at bounding box center [601, 151] width 39 height 21
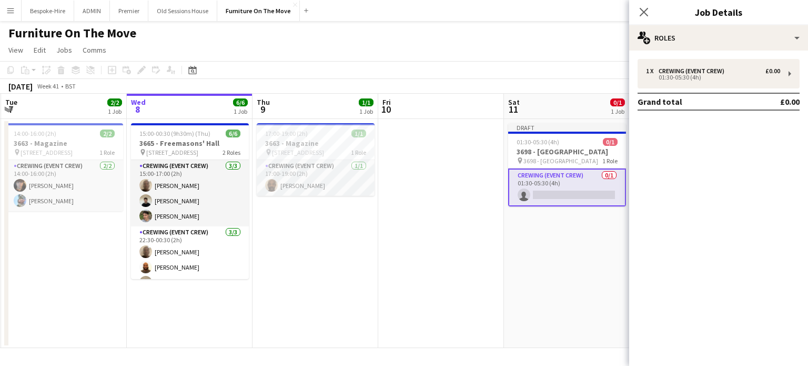
click at [691, 197] on mat-expansion-panel "pencil3 General details 1 x Crewing (Event Crew) £0.00 01:30-05:30 (4h) Grand t…" at bounding box center [718, 208] width 179 height 315
click at [644, 17] on app-icon "Close pop-in" at bounding box center [644, 12] width 15 height 15
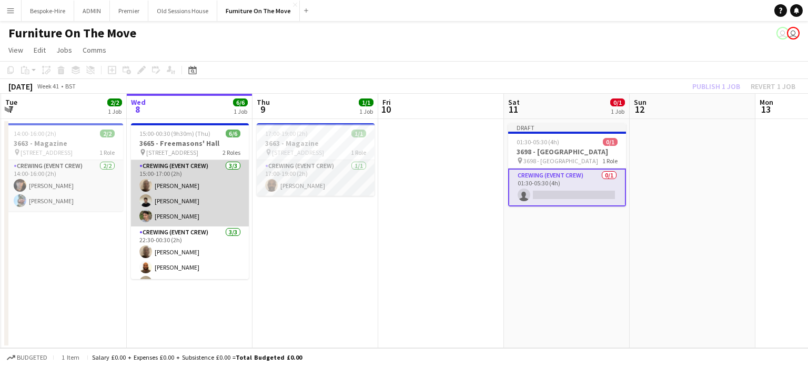
click at [186, 178] on app-card-role "Crewing (Event Crew) 3/3 15:00-17:00 (2h) Kyrese West Daniel Morton Alistair Re…" at bounding box center [190, 193] width 118 height 66
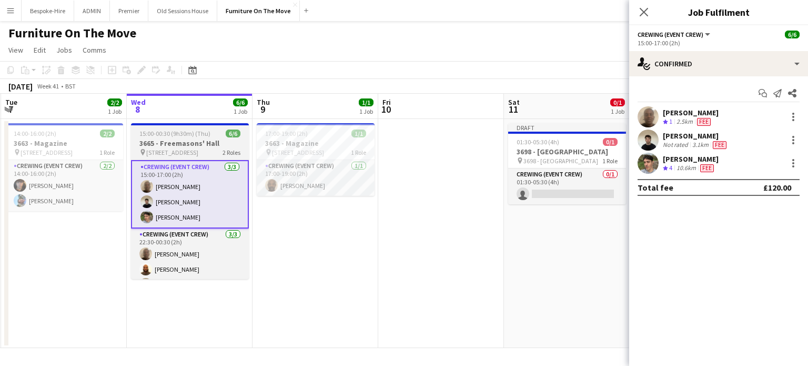
click at [186, 145] on h3 "3665 - Freemasons' Hall" at bounding box center [190, 142] width 118 height 9
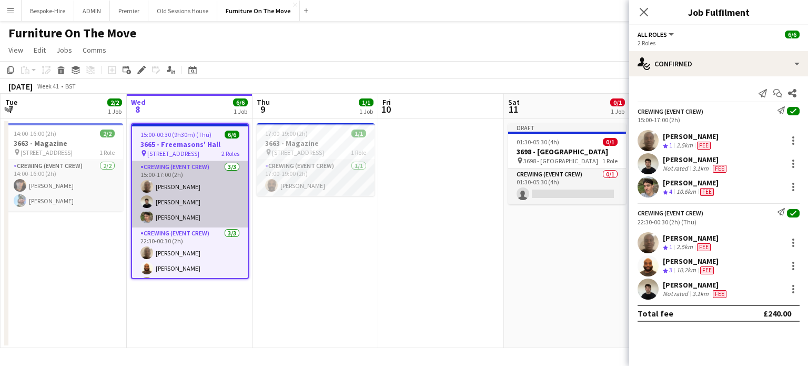
click at [188, 175] on app-card-role "Crewing (Event Crew) 3/3 15:00-17:00 (2h) Kyrese West Daniel Morton Alistair Re…" at bounding box center [190, 194] width 116 height 66
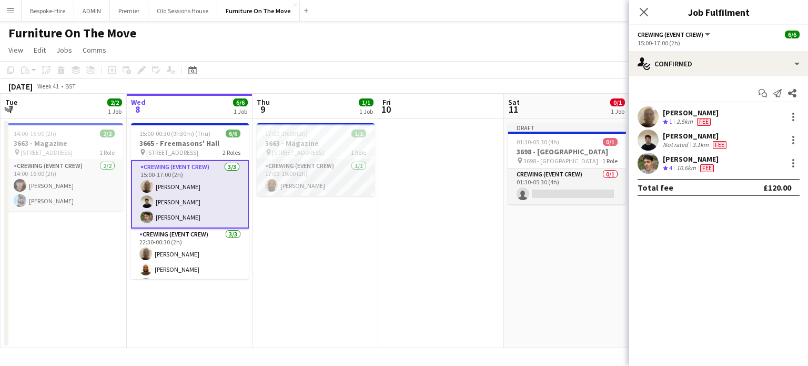
drag, startPoint x: 643, startPoint y: 8, endPoint x: 645, endPoint y: 15, distance: 7.3
click at [643, 8] on icon "Close pop-in" at bounding box center [644, 12] width 8 height 8
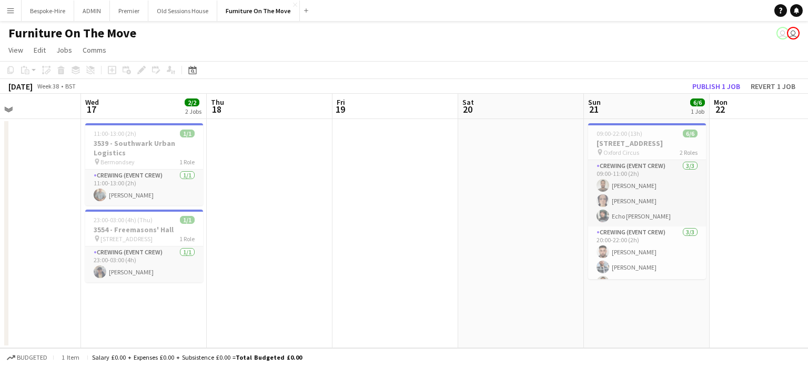
scroll to position [0, 311]
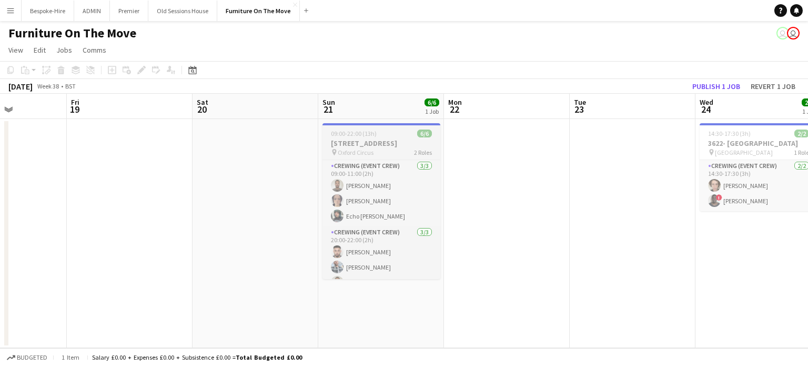
click at [368, 134] on span "09:00-22:00 (13h)" at bounding box center [354, 133] width 46 height 8
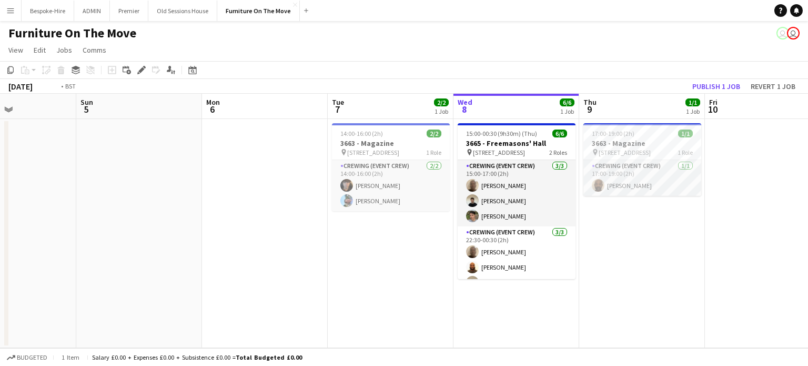
scroll to position [0, 469]
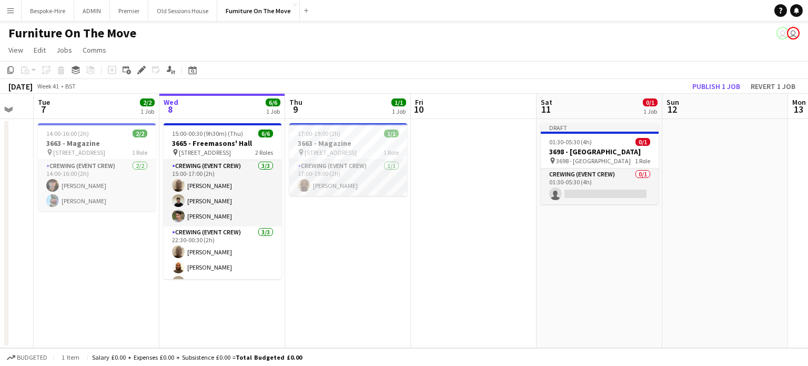
drag, startPoint x: 621, startPoint y: 244, endPoint x: 80, endPoint y: 261, distance: 540.8
click at [80, 261] on app-calendar-viewport "Fri 3 Sat 4 Sun 5 Mon 6 Tue 7 2/2 1 Job Wed 8 6/6 1 Job Thu 9 1/1 1 Job Fri 10 …" at bounding box center [404, 221] width 808 height 254
click at [549, 224] on app-date-cell "Draft 01:30-05:30 (4h) 0/1 3698 - Dorchester Hotel pin 3698 - Dorchester Hotel …" at bounding box center [600, 233] width 126 height 229
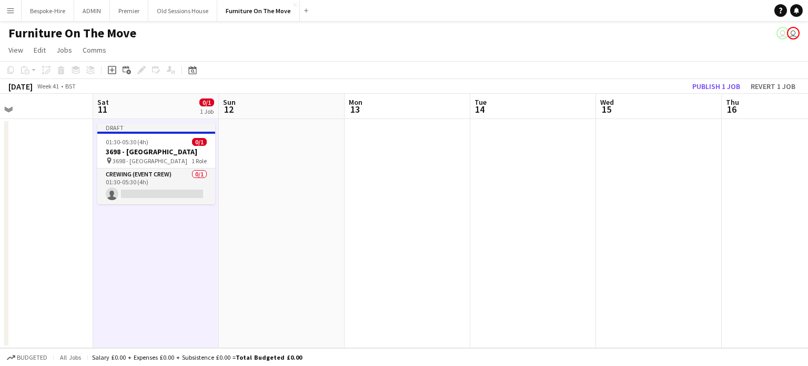
drag, startPoint x: 737, startPoint y: 197, endPoint x: 316, endPoint y: 199, distance: 421.1
click at [311, 207] on app-calendar-viewport "Wed 8 6/6 1 Job Thu 9 1/1 1 Job Fri 10 Sat 11 0/1 1 Job Sun 12 Mon 13 Tue 14 We…" at bounding box center [404, 221] width 808 height 254
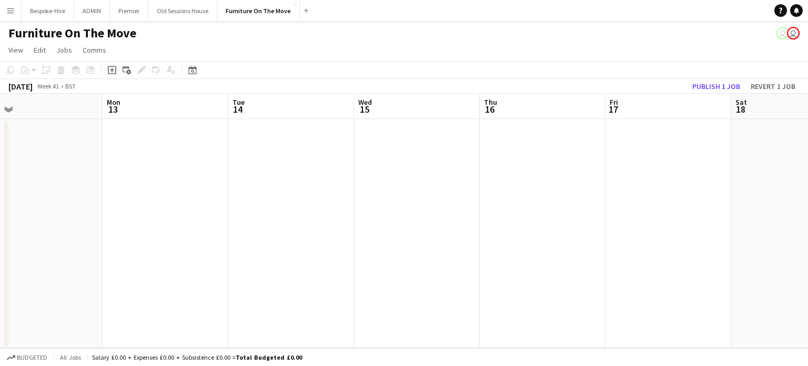
scroll to position [0, 330]
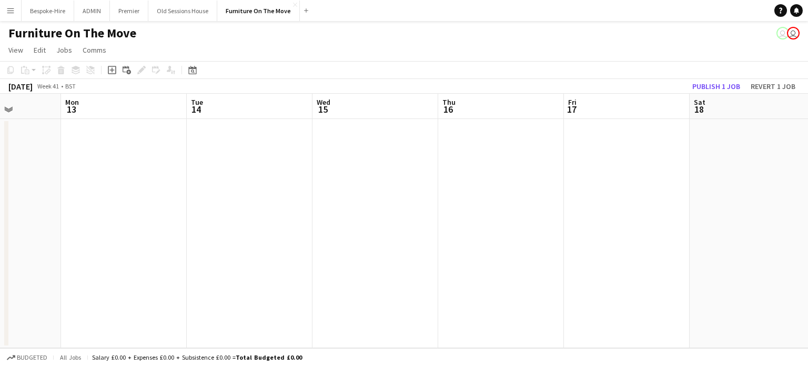
drag, startPoint x: 438, startPoint y: 187, endPoint x: 133, endPoint y: 219, distance: 306.4
click at [172, 231] on app-calendar-viewport "Fri 10 Sat 11 0/1 1 Job Sun 12 Mon 13 Tue 14 Wed 15 Thu 16 Fri 17 Sat 18 Sun 19…" at bounding box center [404, 221] width 808 height 254
click at [500, 146] on app-date-cell at bounding box center [488, 233] width 126 height 229
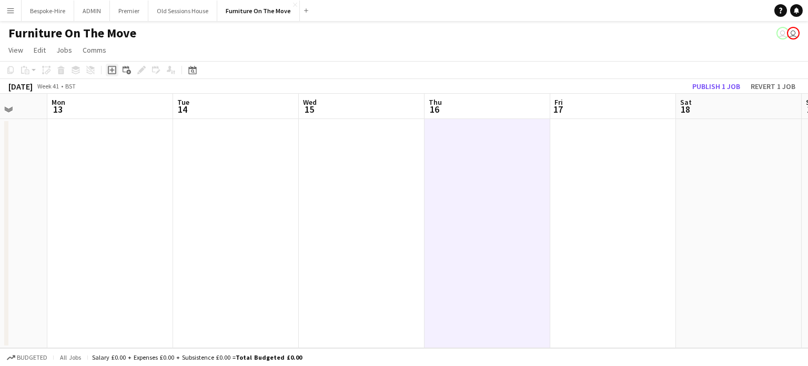
click at [111, 73] on icon "Add job" at bounding box center [112, 70] width 8 height 8
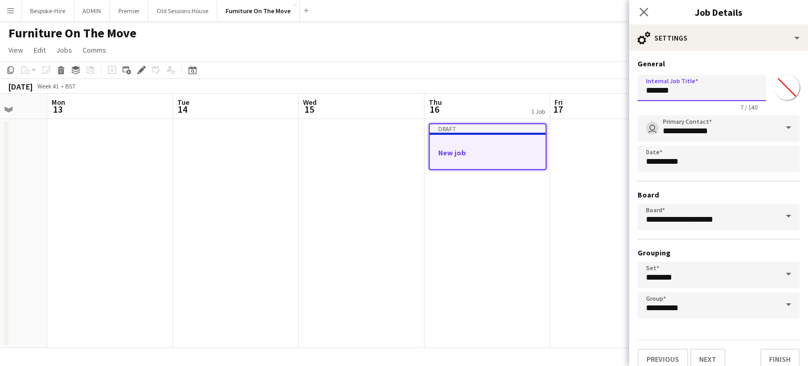
drag, startPoint x: 688, startPoint y: 89, endPoint x: 562, endPoint y: 83, distance: 126.5
click at [570, 84] on body "Menu Boards Boards Boards All jobs Status Workforce Workforce My Workforce Recr…" at bounding box center [404, 183] width 808 height 366
click at [737, 86] on input "**********" at bounding box center [702, 88] width 128 height 26
type input "**********"
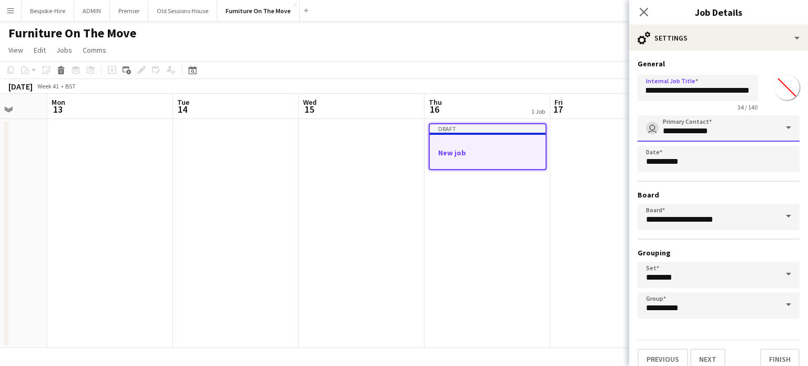
click at [714, 133] on input "**********" at bounding box center [719, 128] width 162 height 26
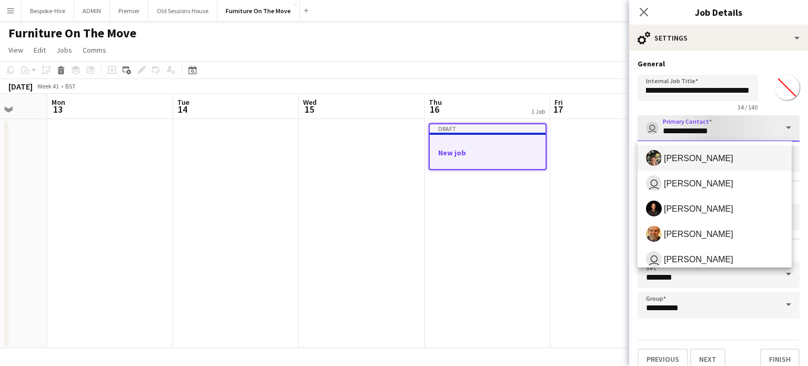
scroll to position [0, 0]
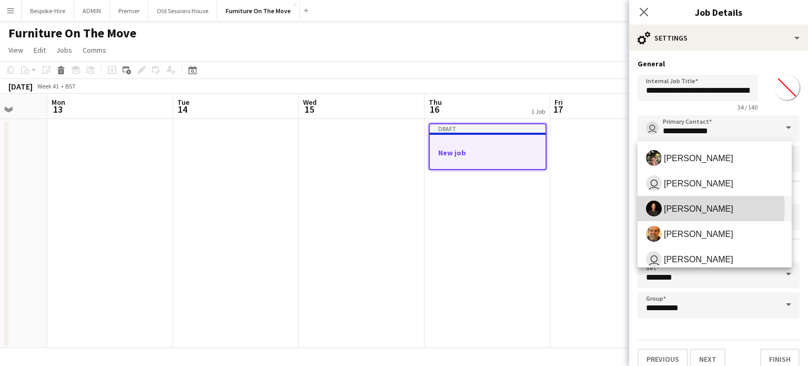
click at [692, 207] on span "Ash Grimmer" at bounding box center [698, 209] width 69 height 10
type input "**********"
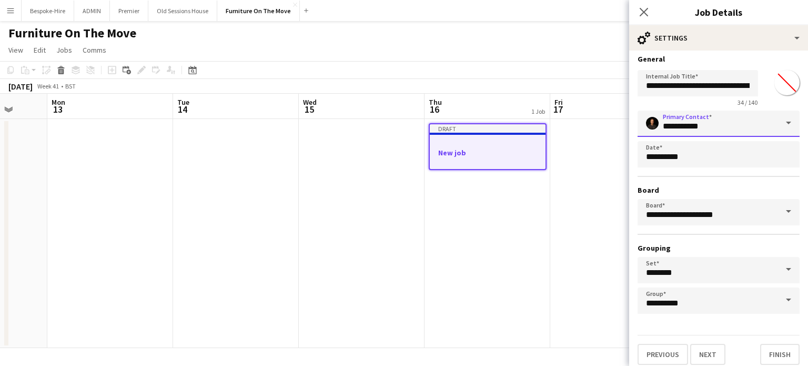
scroll to position [9, 0]
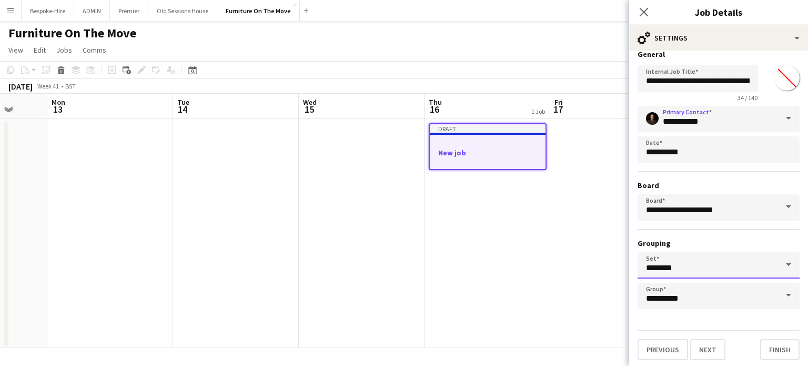
click at [689, 268] on input "********" at bounding box center [719, 265] width 162 height 26
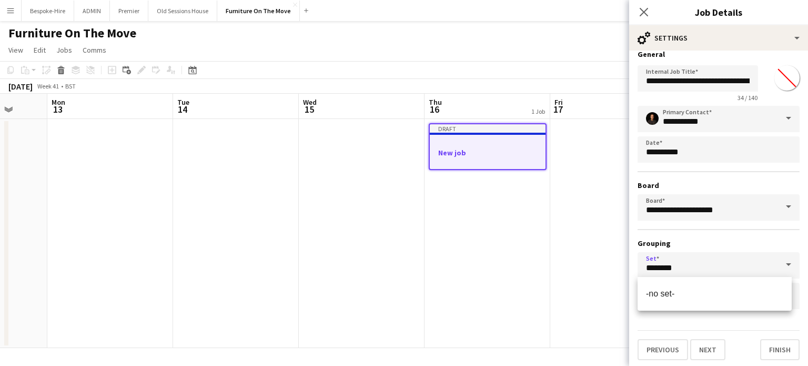
click at [720, 242] on h3 "Grouping" at bounding box center [719, 242] width 162 height 9
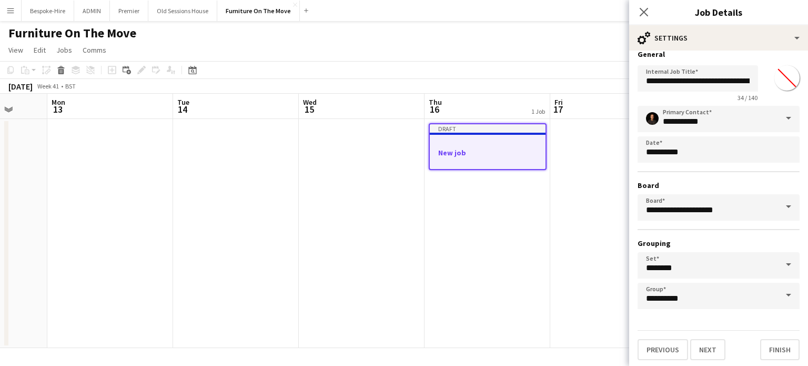
click at [780, 302] on span at bounding box center [789, 295] width 22 height 25
click at [712, 244] on h3 "Grouping" at bounding box center [719, 242] width 162 height 9
click at [714, 349] on button "Next" at bounding box center [708, 349] width 35 height 21
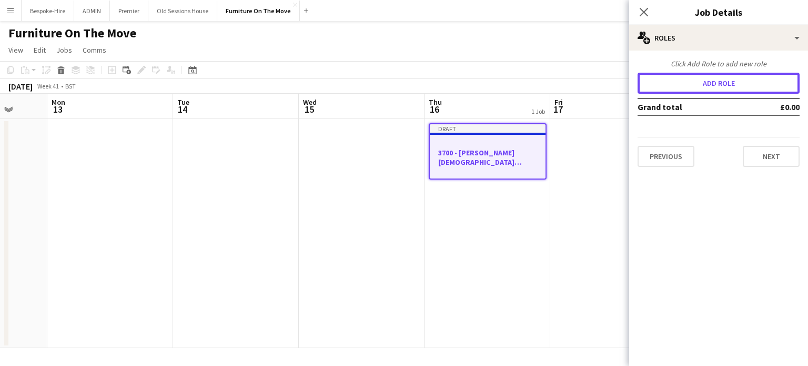
drag, startPoint x: 711, startPoint y: 88, endPoint x: 677, endPoint y: 117, distance: 44.8
click at [711, 88] on button "Add role" at bounding box center [719, 83] width 162 height 21
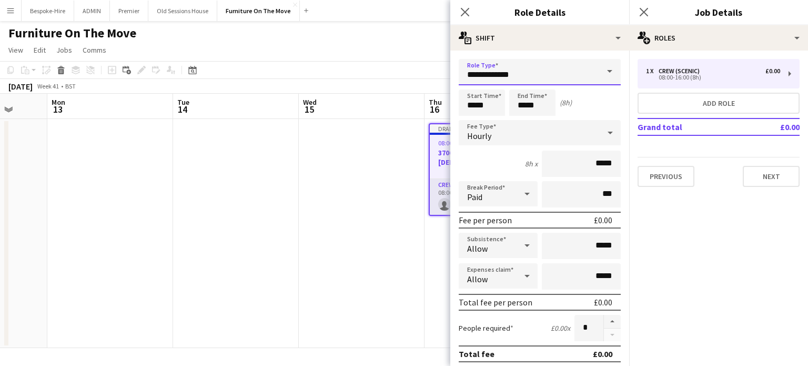
click at [537, 67] on input "**********" at bounding box center [540, 72] width 162 height 26
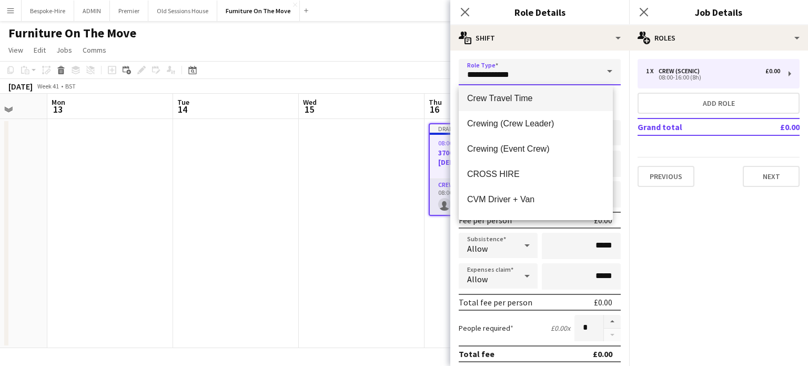
scroll to position [105, 0]
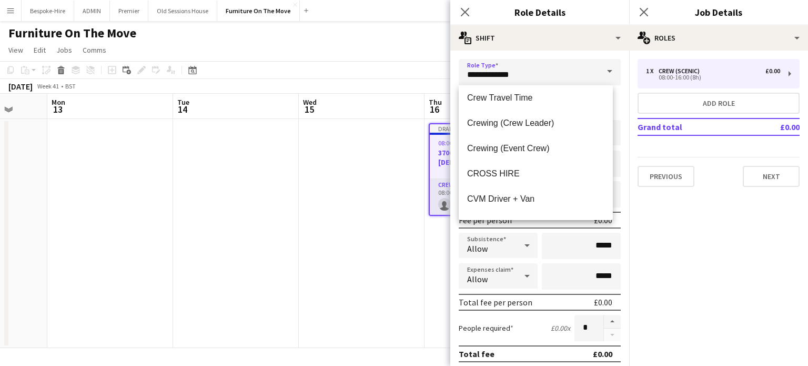
click at [529, 146] on span "Crewing (Event Crew)" at bounding box center [535, 148] width 137 height 10
type input "**********"
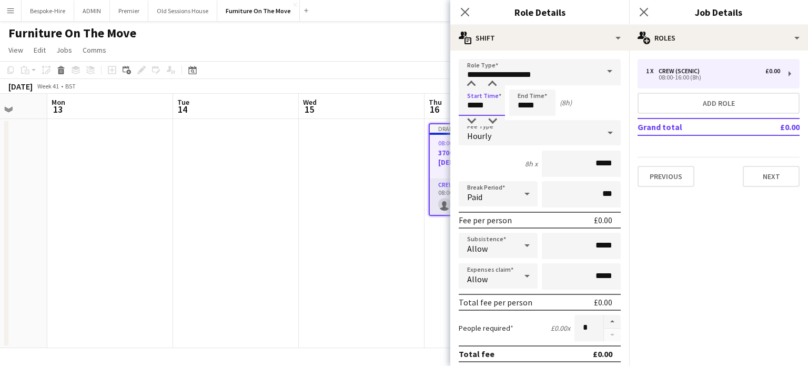
click at [487, 106] on input "*****" at bounding box center [482, 102] width 46 height 26
click at [473, 86] on div at bounding box center [471, 84] width 21 height 11
click at [474, 85] on div at bounding box center [471, 84] width 21 height 11
click at [474, 84] on div at bounding box center [471, 84] width 21 height 11
type input "*****"
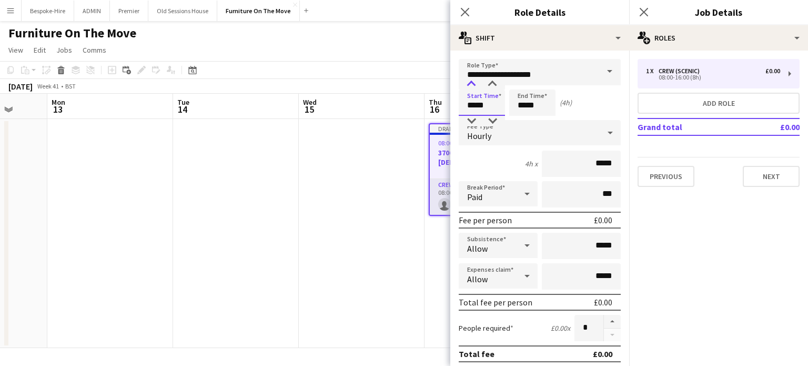
click at [474, 84] on div at bounding box center [471, 84] width 21 height 11
click at [530, 101] on input "*****" at bounding box center [532, 102] width 46 height 26
click at [522, 122] on div at bounding box center [522, 121] width 21 height 11
type input "*****"
click at [522, 122] on div at bounding box center [522, 121] width 21 height 11
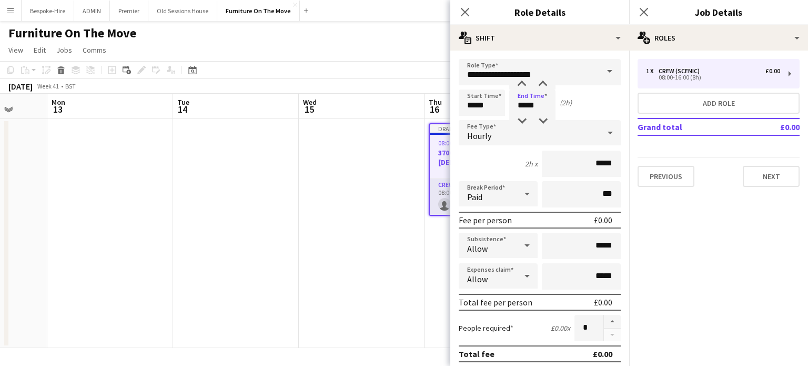
click at [498, 159] on div "2h x *****" at bounding box center [540, 164] width 162 height 26
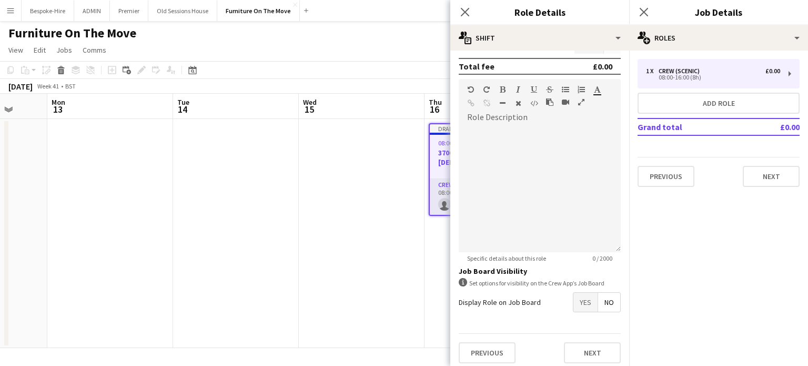
scroll to position [291, 0]
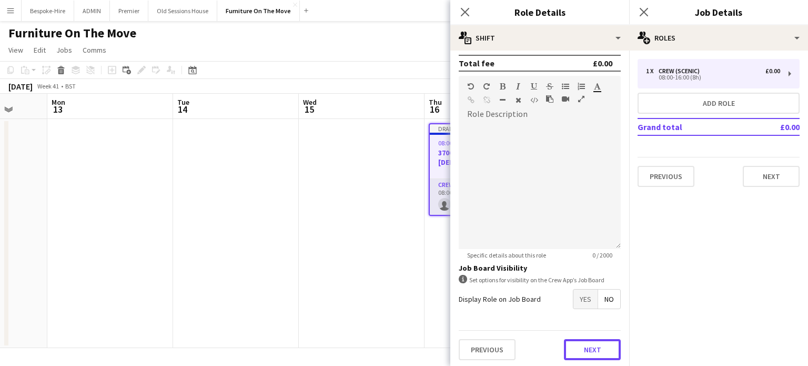
drag, startPoint x: 584, startPoint y: 342, endPoint x: 565, endPoint y: 266, distance: 78.0
click at [583, 342] on button "Next" at bounding box center [592, 349] width 57 height 21
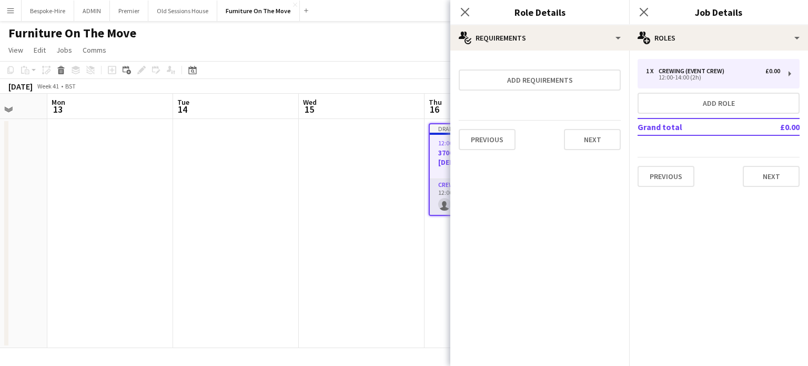
scroll to position [0, 0]
click at [585, 138] on button "Next" at bounding box center [592, 139] width 57 height 21
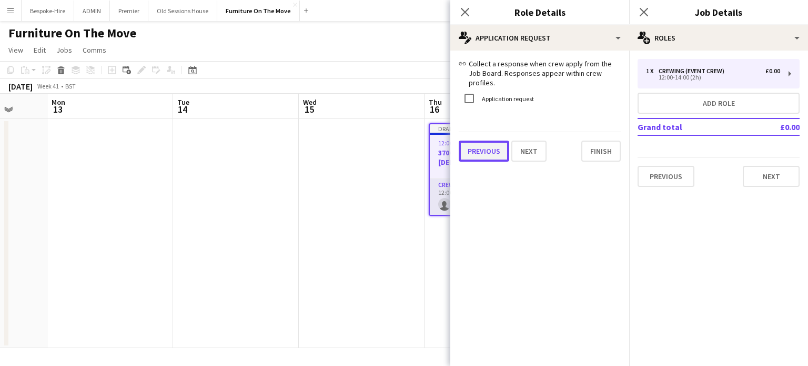
click at [487, 149] on button "Previous" at bounding box center [484, 151] width 51 height 21
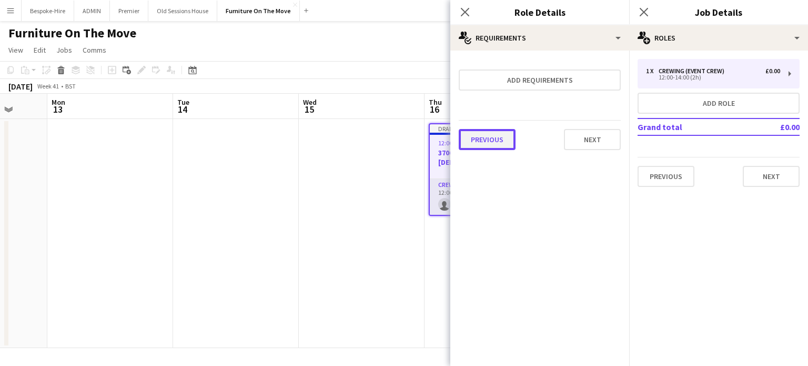
click at [488, 138] on button "Previous" at bounding box center [487, 139] width 57 height 21
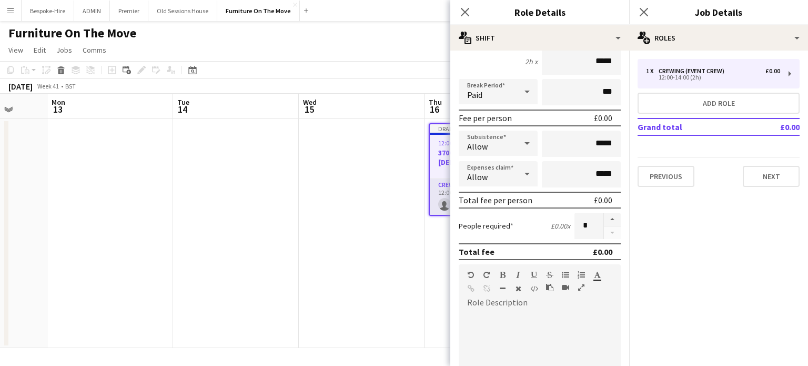
scroll to position [105, 0]
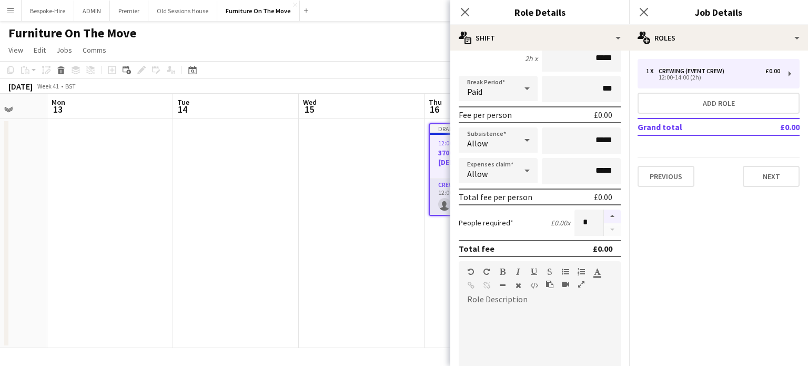
click at [606, 212] on button "button" at bounding box center [612, 216] width 17 height 14
click at [606, 214] on button "button" at bounding box center [612, 216] width 17 height 14
click at [606, 213] on button "button" at bounding box center [612, 216] width 17 height 14
type input "*"
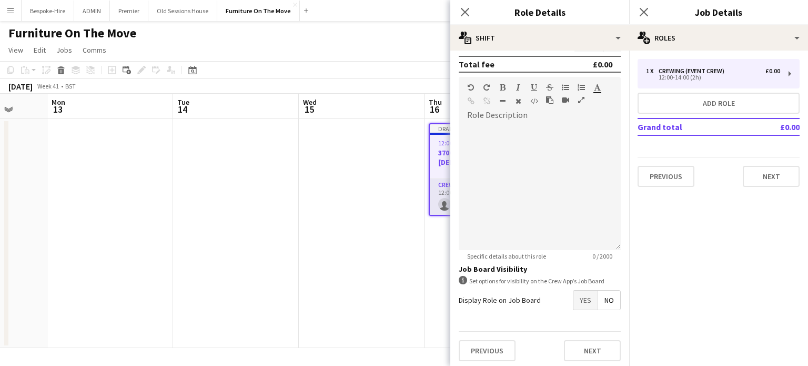
scroll to position [291, 0]
click at [592, 352] on button "Next" at bounding box center [592, 349] width 57 height 21
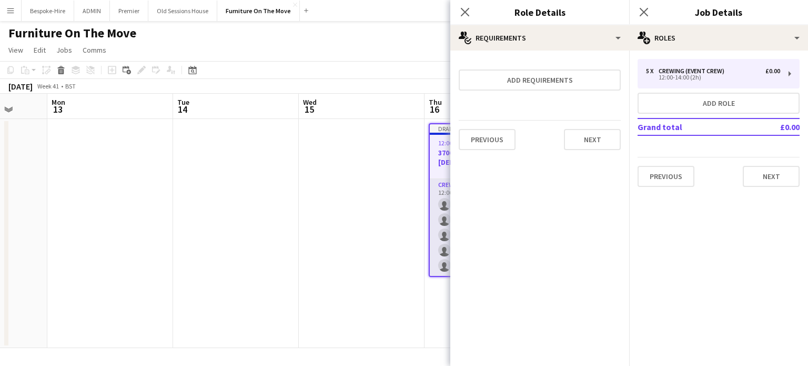
scroll to position [0, 0]
click at [588, 144] on button "Next" at bounding box center [592, 139] width 57 height 21
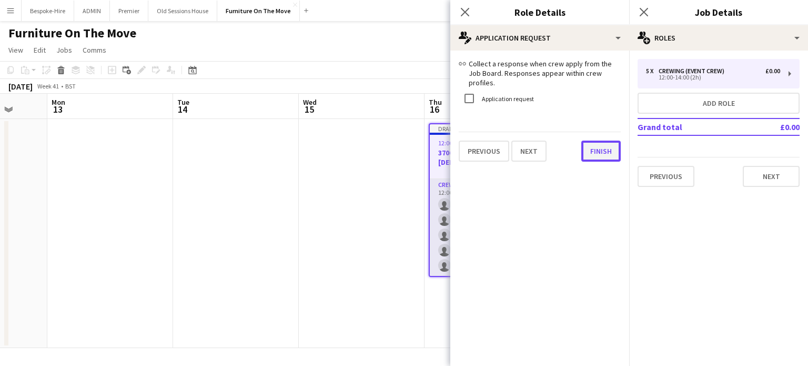
click at [594, 149] on button "Finish" at bounding box center [601, 151] width 39 height 21
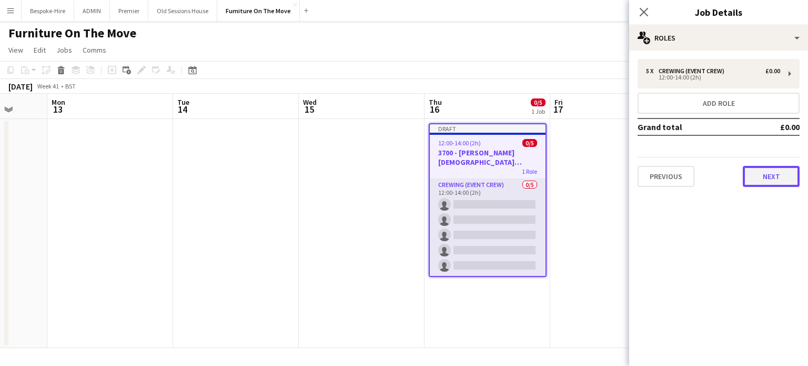
click at [768, 174] on button "Next" at bounding box center [771, 176] width 57 height 21
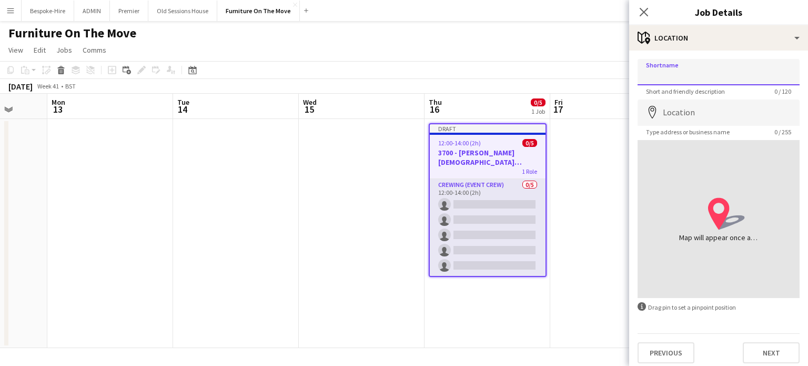
click at [670, 65] on input "Shortname" at bounding box center [719, 72] width 162 height 26
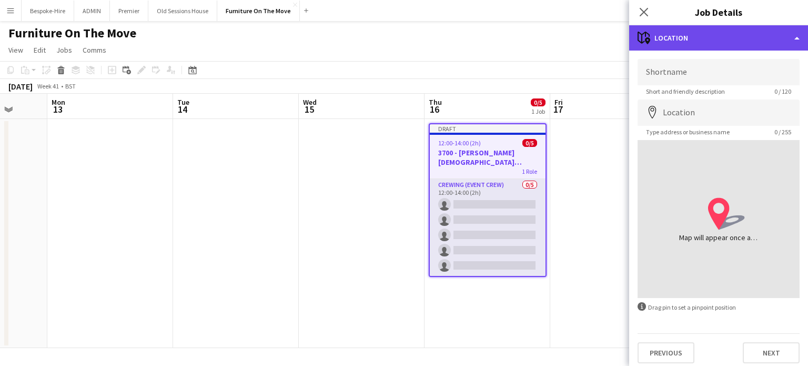
click at [686, 43] on div "maps-pin-1 Location" at bounding box center [718, 37] width 179 height 25
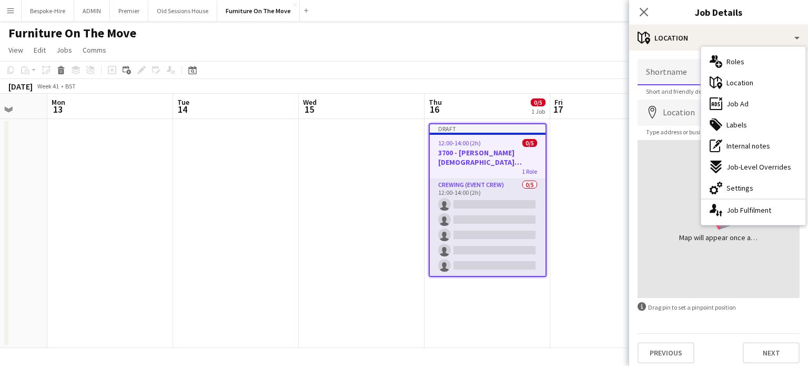
click at [662, 71] on input "Shortname" at bounding box center [719, 72] width 162 height 26
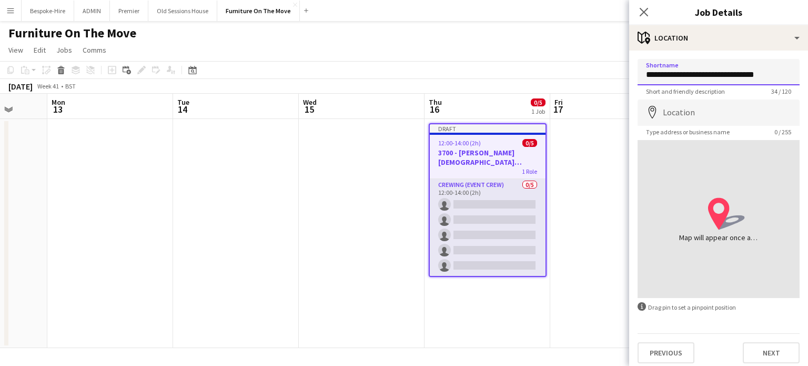
drag, startPoint x: 737, startPoint y: 74, endPoint x: 681, endPoint y: 79, distance: 56.6
click at [731, 76] on input "**********" at bounding box center [719, 72] width 162 height 26
type input "**********"
click at [667, 109] on input "Location" at bounding box center [719, 112] width 162 height 26
drag, startPoint x: 756, startPoint y: 72, endPoint x: 669, endPoint y: 77, distance: 86.4
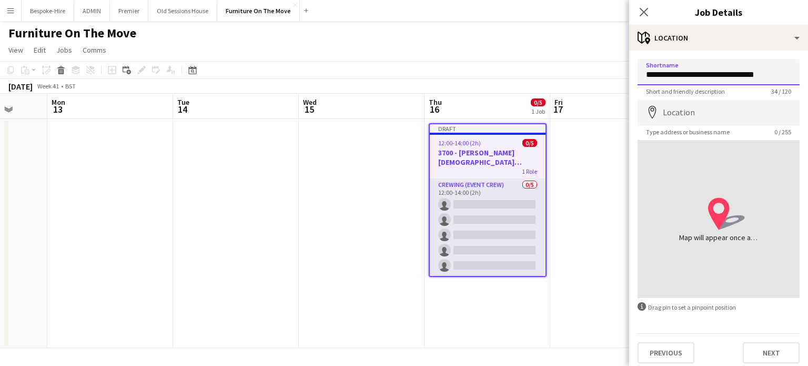
click at [669, 76] on input "**********" at bounding box center [719, 72] width 162 height 26
click at [682, 110] on input "Location" at bounding box center [719, 112] width 162 height 26
paste input "**********"
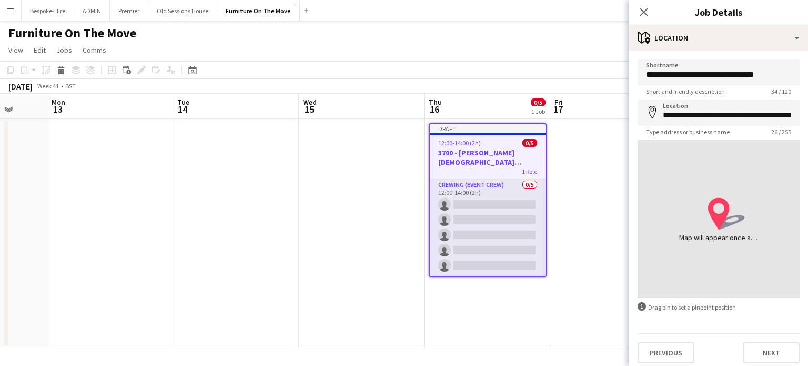
type input "**********"
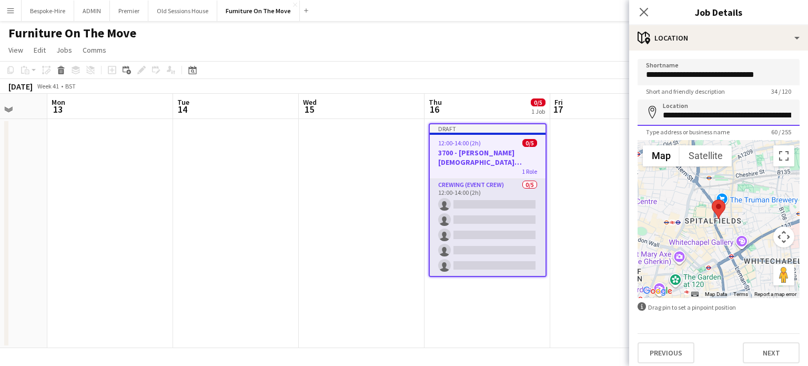
click at [745, 107] on input "**********" at bounding box center [719, 112] width 162 height 26
click at [693, 75] on input "**********" at bounding box center [719, 72] width 162 height 26
drag, startPoint x: 669, startPoint y: 74, endPoint x: 596, endPoint y: 82, distance: 73.6
click at [596, 82] on body "Menu Boards Boards Boards All jobs Status Workforce Workforce My Workforce Recr…" at bounding box center [404, 183] width 808 height 366
click at [593, 189] on app-date-cell at bounding box center [614, 233] width 126 height 229
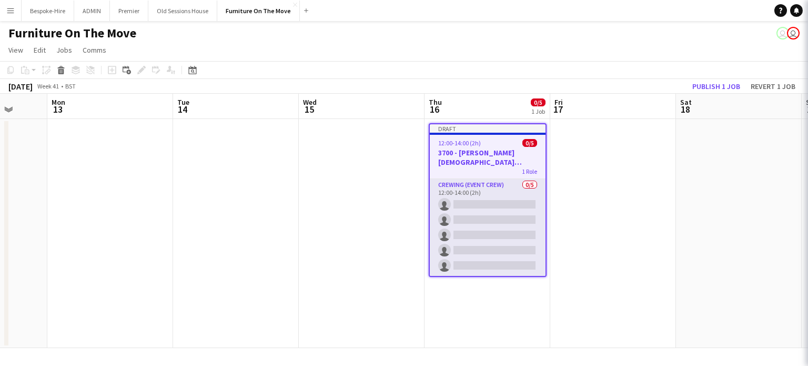
scroll to position [0, 329]
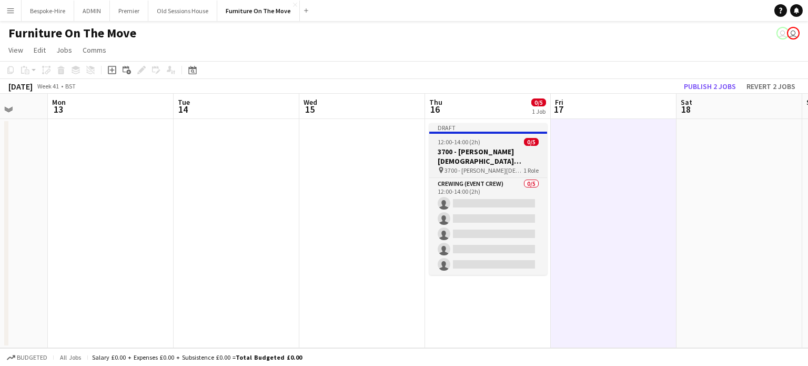
click at [485, 157] on h3 "3700 - [PERSON_NAME][DEMOGRAPHIC_DATA][GEOGRAPHIC_DATA]" at bounding box center [488, 156] width 118 height 19
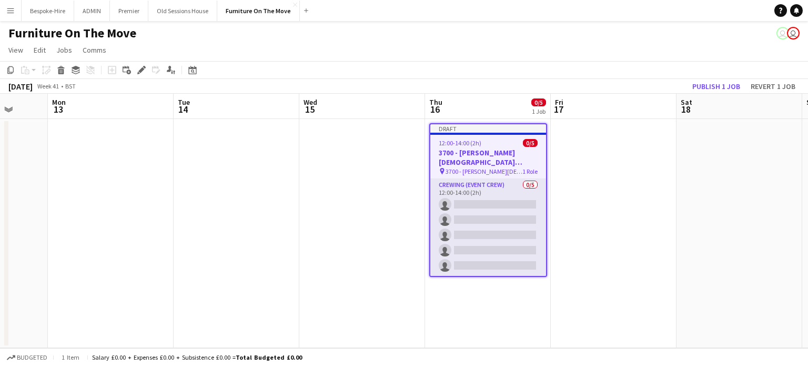
click at [463, 153] on h3 "3700 - [PERSON_NAME][DEMOGRAPHIC_DATA][GEOGRAPHIC_DATA]" at bounding box center [489, 157] width 116 height 19
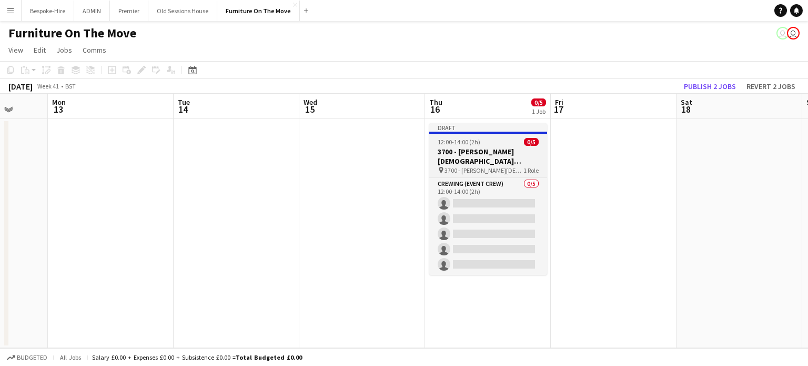
click at [463, 153] on h3 "3700 - [PERSON_NAME][DEMOGRAPHIC_DATA][GEOGRAPHIC_DATA]" at bounding box center [488, 156] width 118 height 19
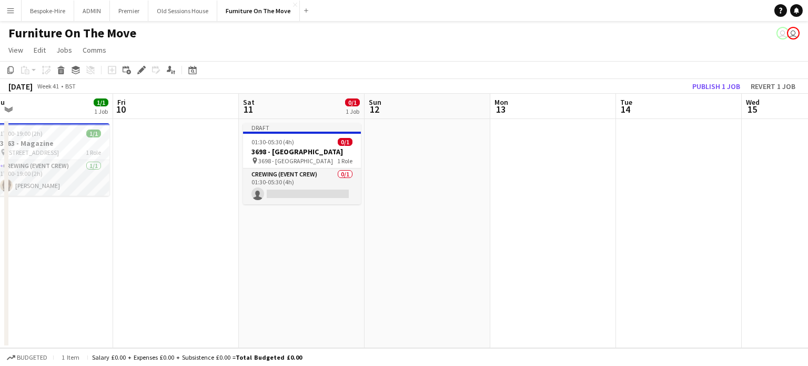
scroll to position [0, 258]
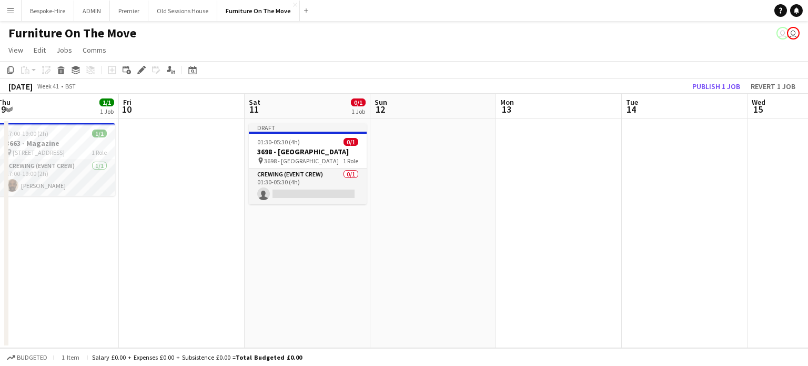
drag, startPoint x: 252, startPoint y: 208, endPoint x: 700, endPoint y: 193, distance: 448.2
click at [700, 193] on app-calendar-viewport "Tue 7 2/2 1 Job Wed 8 6/6 1 Job Thu 9 1/1 1 Job Fri 10 Sat 11 0/1 1 Job Sun 12 …" at bounding box center [404, 221] width 808 height 254
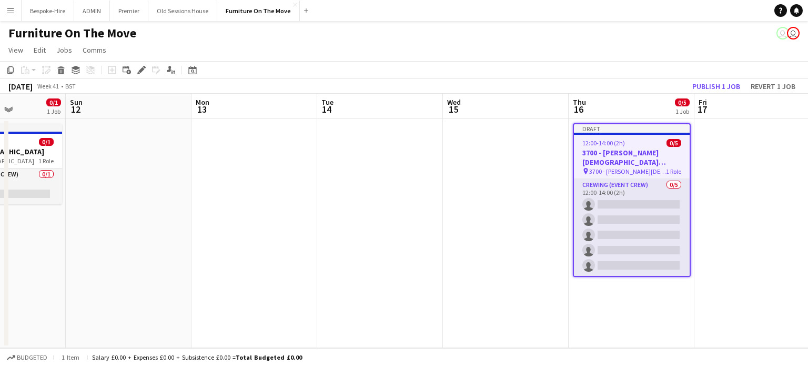
scroll to position [0, 377]
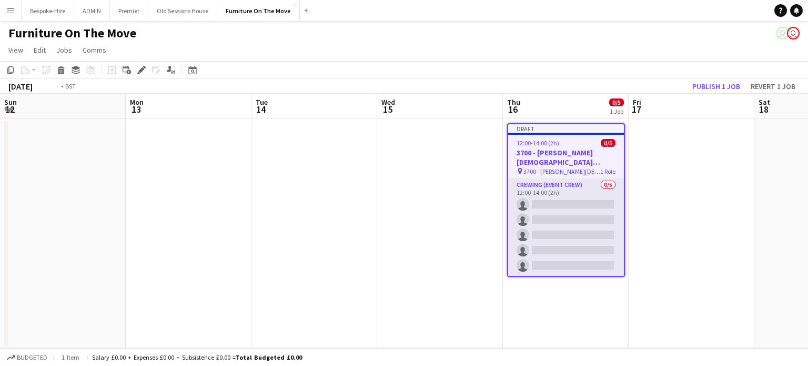
drag, startPoint x: 733, startPoint y: 155, endPoint x: 236, endPoint y: 199, distance: 498.3
click at [236, 199] on app-calendar-viewport "Thu 9 1/1 1 Job Fri 10 Sat 11 0/1 1 Job Sun 12 Mon 13 Tue 14 Wed 15 Thu 16 0/5 …" at bounding box center [404, 221] width 808 height 254
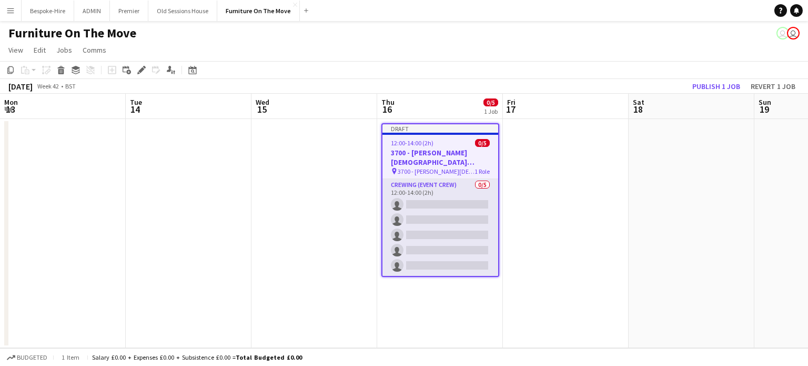
click at [423, 146] on span "12:00-14:00 (2h)" at bounding box center [412, 143] width 43 height 8
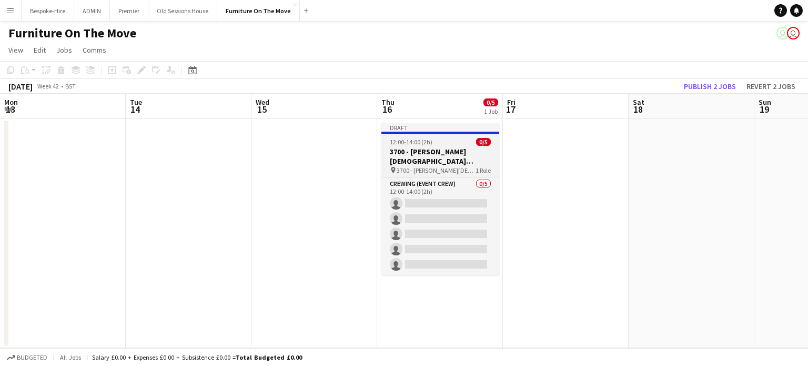
click at [422, 154] on h3 "3700 - [PERSON_NAME][DEMOGRAPHIC_DATA][GEOGRAPHIC_DATA]" at bounding box center [441, 156] width 118 height 19
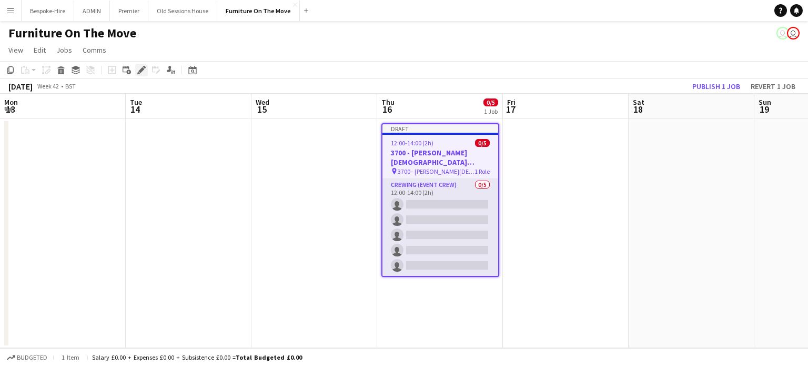
click at [136, 73] on div "Edit" at bounding box center [141, 70] width 13 height 13
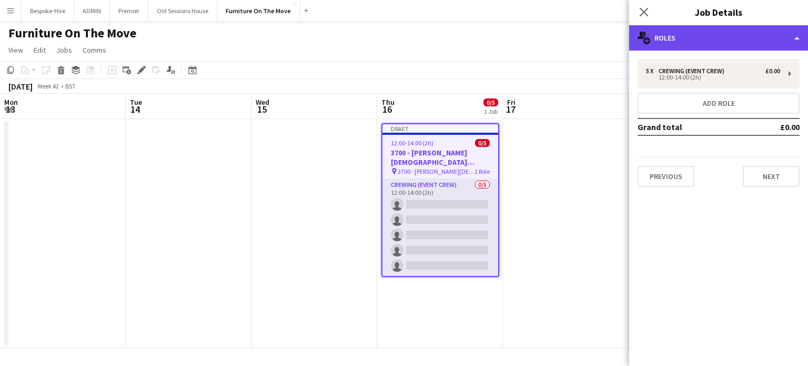
click at [721, 39] on div "multiple-users-add Roles" at bounding box center [718, 37] width 179 height 25
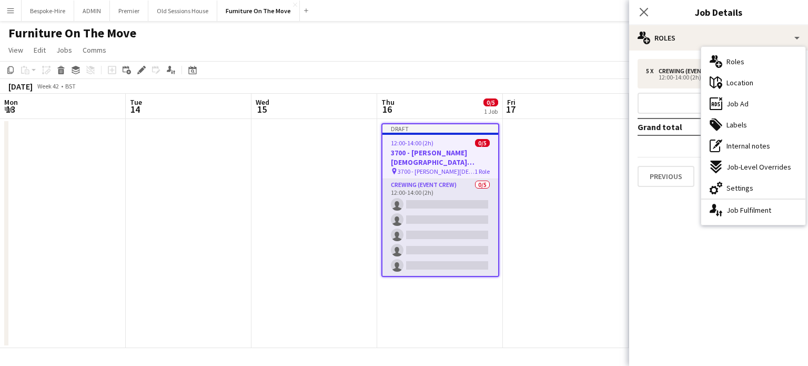
click at [672, 271] on mat-expansion-panel "pencil3 General details 5 x Crewing (Event Crew) £0.00 12:00-14:00 (2h) Add rol…" at bounding box center [718, 208] width 179 height 315
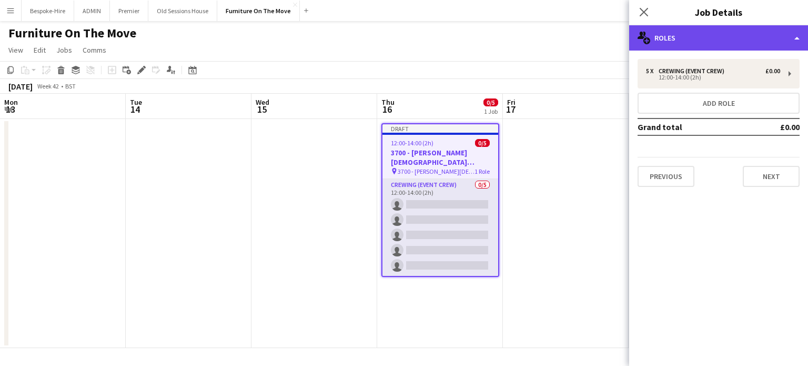
click at [691, 44] on div "multiple-users-add Roles" at bounding box center [718, 37] width 179 height 25
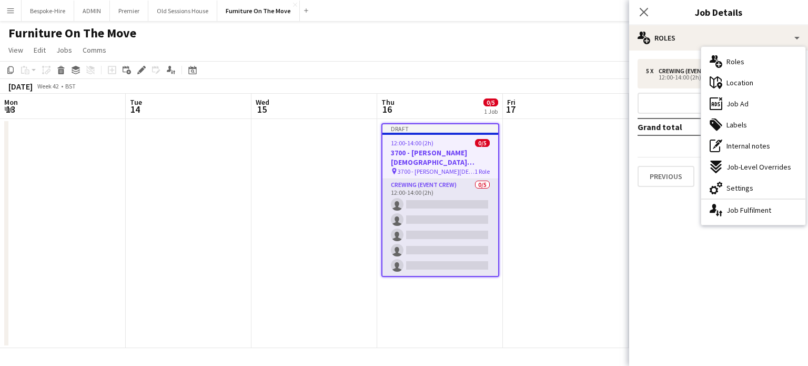
drag, startPoint x: 669, startPoint y: 258, endPoint x: 673, endPoint y: 217, distance: 40.6
click at [671, 254] on mat-expansion-panel "pencil3 General details 5 x Crewing (Event Crew) £0.00 12:00-14:00 (2h) Add rol…" at bounding box center [718, 208] width 179 height 315
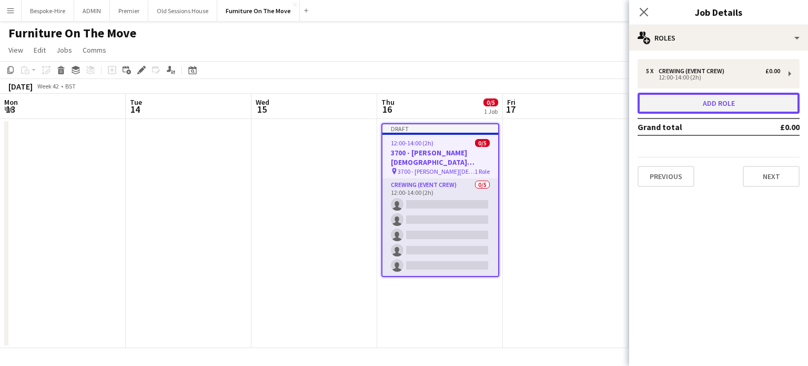
click at [697, 107] on button "Add role" at bounding box center [719, 103] width 162 height 21
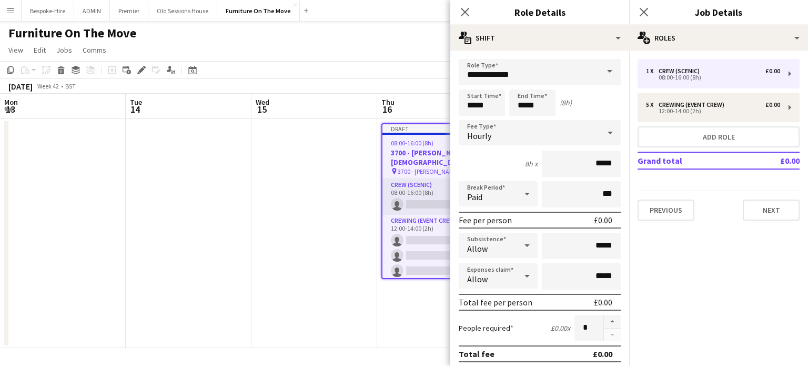
click at [599, 67] on span at bounding box center [610, 71] width 22 height 25
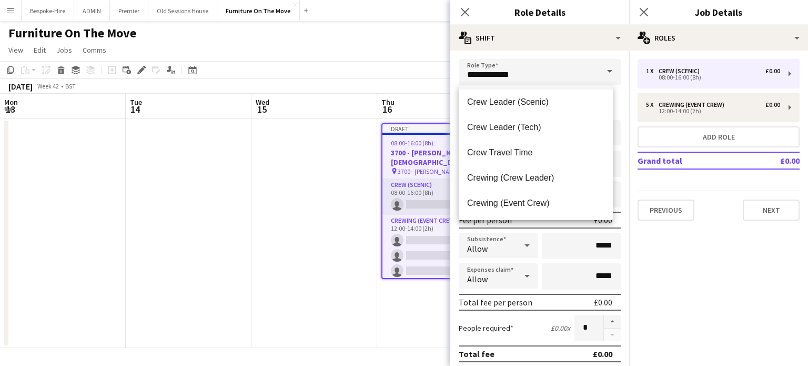
scroll to position [53, 0]
click at [519, 171] on span "Crewing (Crew Leader)" at bounding box center [535, 176] width 137 height 10
type input "**********"
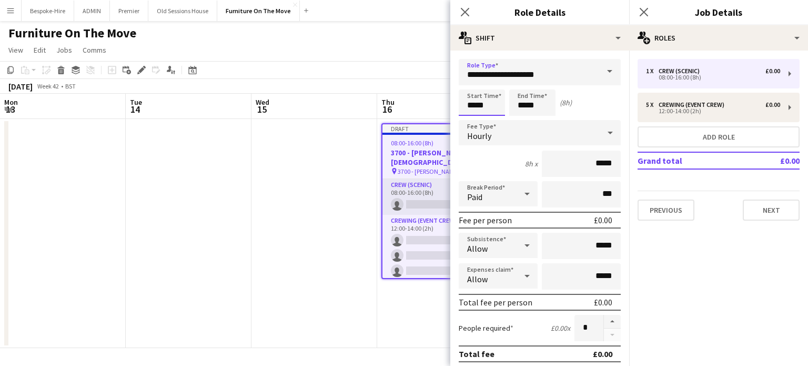
click at [493, 101] on input "*****" at bounding box center [482, 102] width 46 height 26
click at [472, 77] on input "**********" at bounding box center [540, 72] width 162 height 26
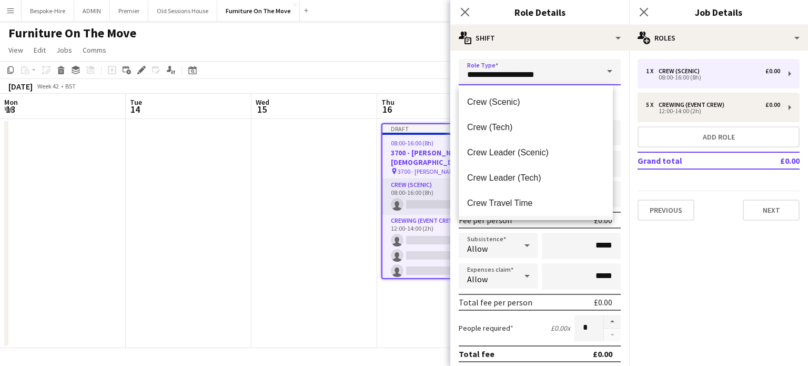
click at [472, 77] on input "**********" at bounding box center [540, 72] width 162 height 26
click at [551, 227] on form "**********" at bounding box center [540, 359] width 179 height 600
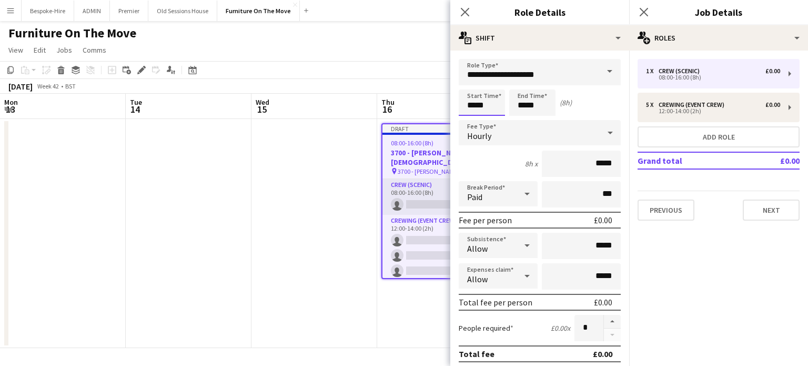
click at [485, 106] on input "*****" at bounding box center [482, 102] width 46 height 26
click at [469, 101] on input "*****" at bounding box center [482, 102] width 46 height 26
click at [471, 79] on div at bounding box center [471, 84] width 21 height 11
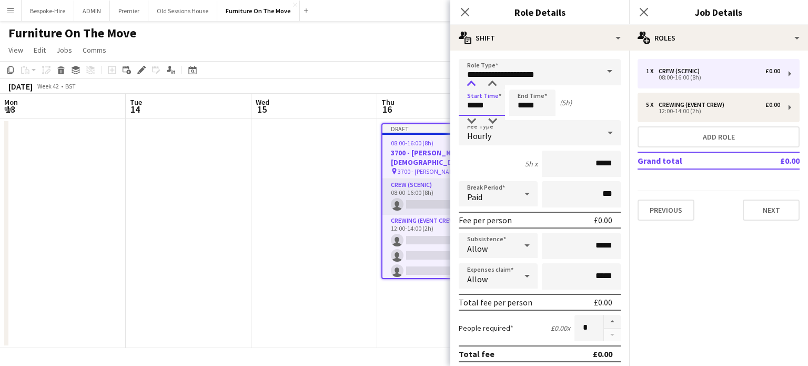
type input "*****"
click at [471, 79] on div at bounding box center [471, 84] width 21 height 11
click at [528, 96] on input "*****" at bounding box center [532, 102] width 46 height 26
click at [524, 82] on div at bounding box center [522, 84] width 21 height 11
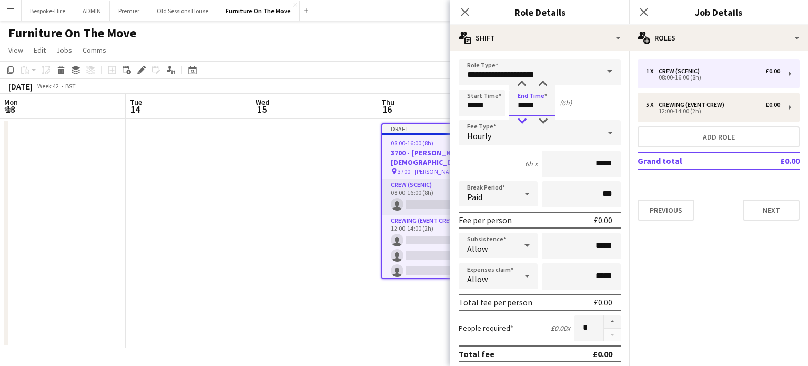
click at [522, 118] on div at bounding box center [522, 121] width 21 height 11
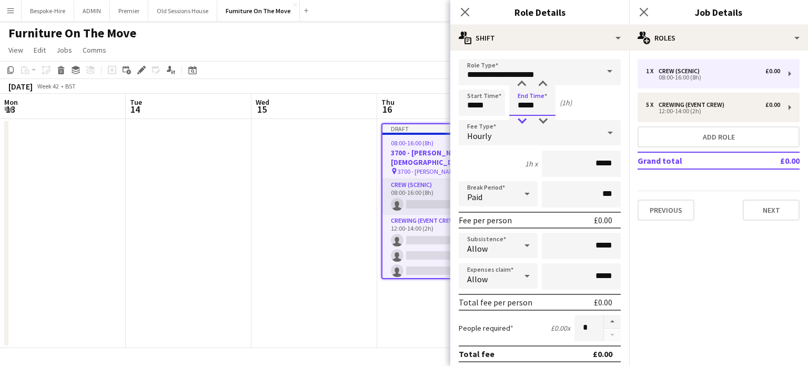
type input "*****"
click at [522, 118] on div at bounding box center [522, 121] width 21 height 11
drag, startPoint x: 495, startPoint y: 155, endPoint x: 487, endPoint y: 161, distance: 9.8
click at [493, 156] on div "24h x *****" at bounding box center [540, 164] width 162 height 26
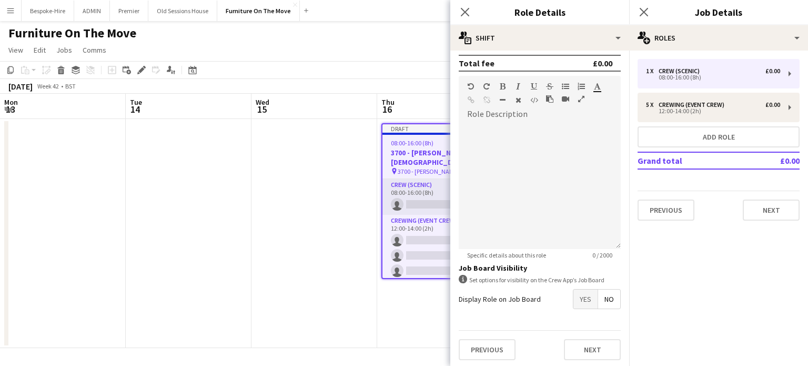
scroll to position [291, 0]
click at [573, 349] on button "Next" at bounding box center [592, 349] width 57 height 21
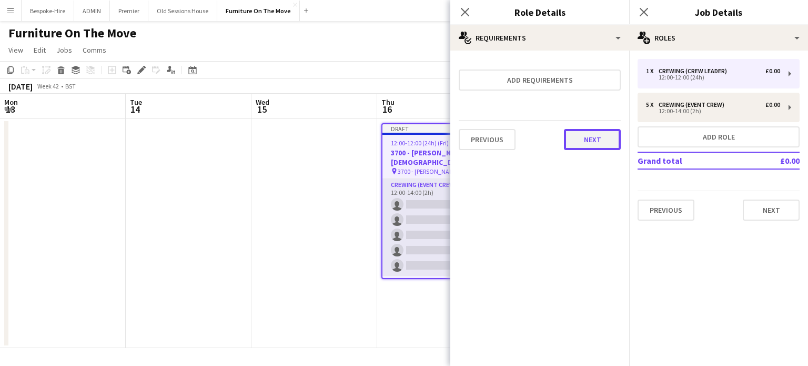
click at [571, 135] on button "Next" at bounding box center [592, 139] width 57 height 21
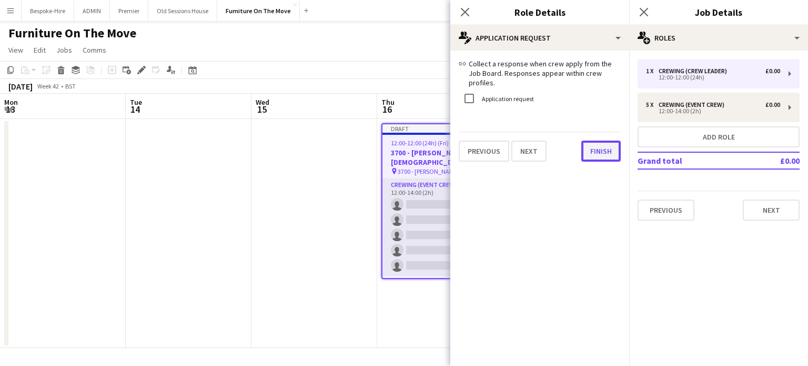
click at [603, 152] on button "Finish" at bounding box center [601, 151] width 39 height 21
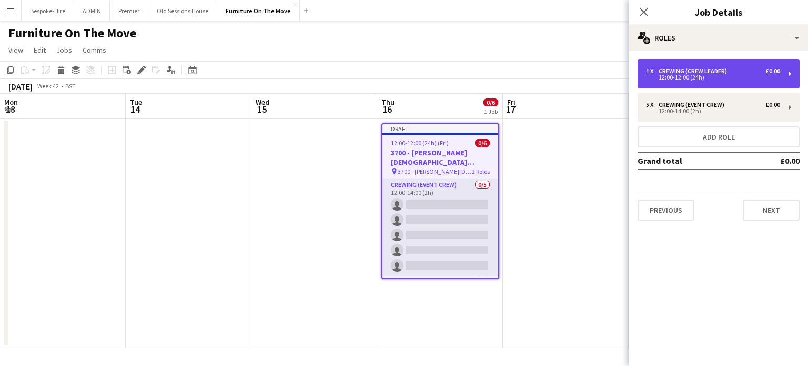
click at [717, 61] on div "1 x Crewing (Crew Leader) £0.00 12:00-12:00 (24h)" at bounding box center [719, 73] width 162 height 29
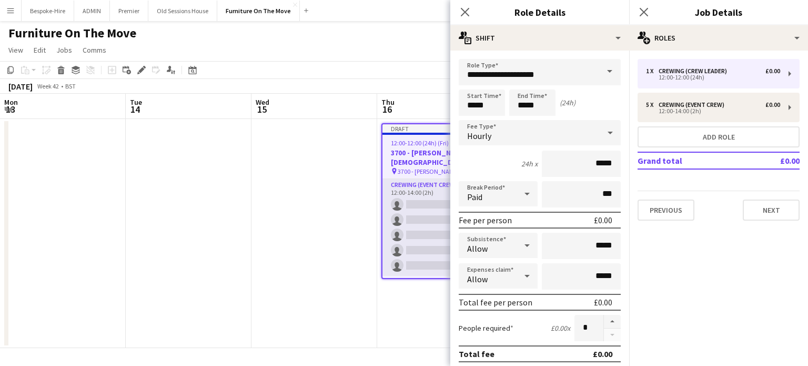
click at [531, 116] on form "**********" at bounding box center [540, 359] width 179 height 600
click at [522, 100] on input "*****" at bounding box center [532, 102] width 46 height 26
click at [521, 82] on div at bounding box center [522, 84] width 21 height 11
type input "*****"
click at [521, 84] on div at bounding box center [522, 84] width 21 height 11
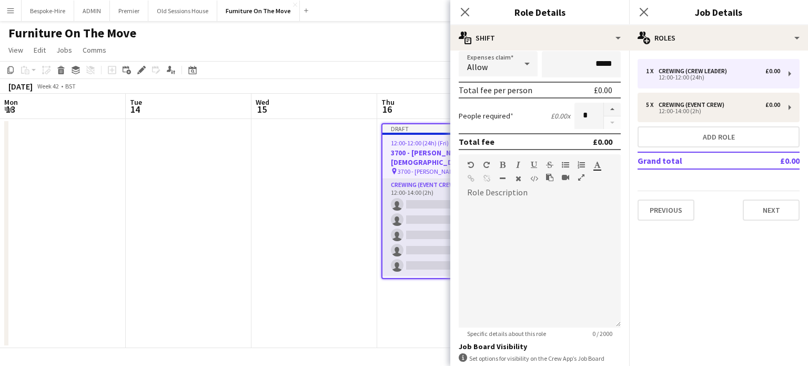
scroll to position [291, 0]
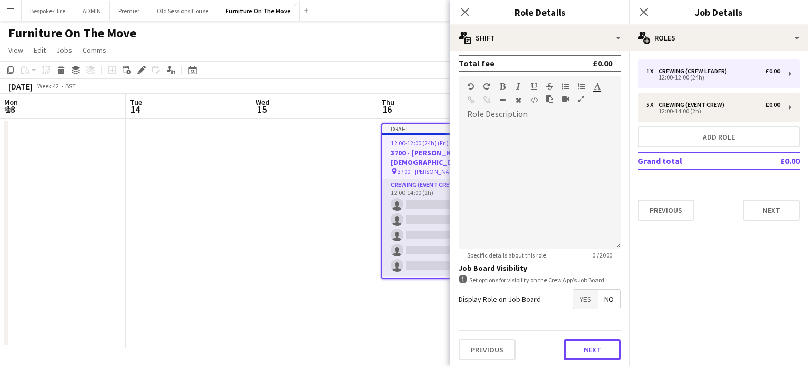
drag, startPoint x: 599, startPoint y: 353, endPoint x: 603, endPoint y: 344, distance: 10.0
click at [599, 351] on button "Next" at bounding box center [592, 349] width 57 height 21
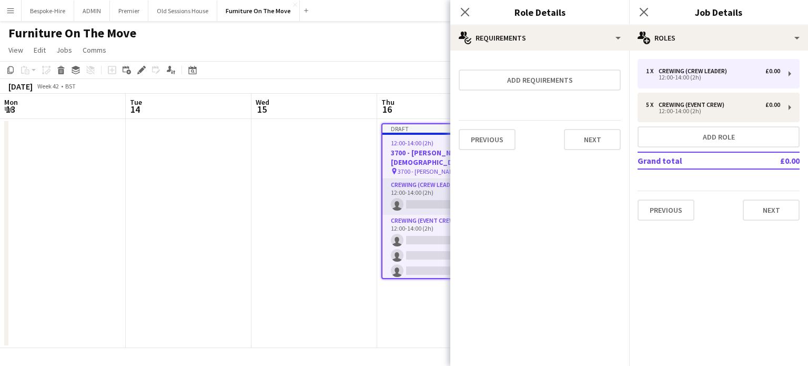
scroll to position [0, 0]
click at [583, 138] on button "Next" at bounding box center [592, 139] width 57 height 21
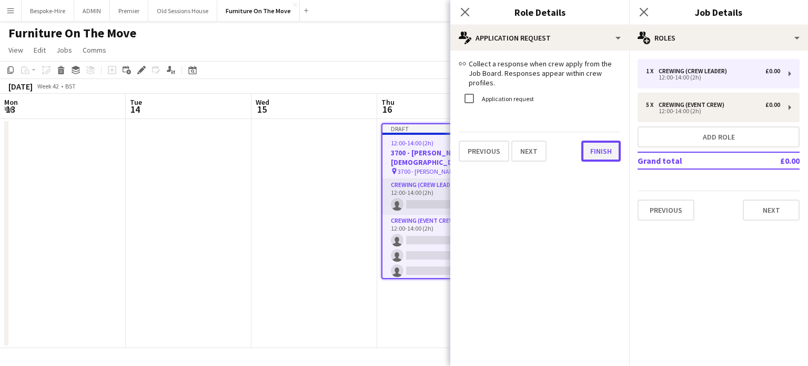
click at [587, 149] on button "Finish" at bounding box center [601, 151] width 39 height 21
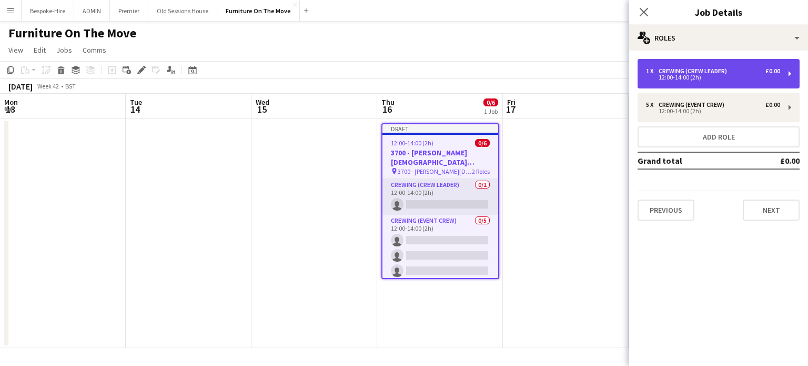
click at [721, 73] on div "Crewing (Crew Leader)" at bounding box center [695, 70] width 73 height 7
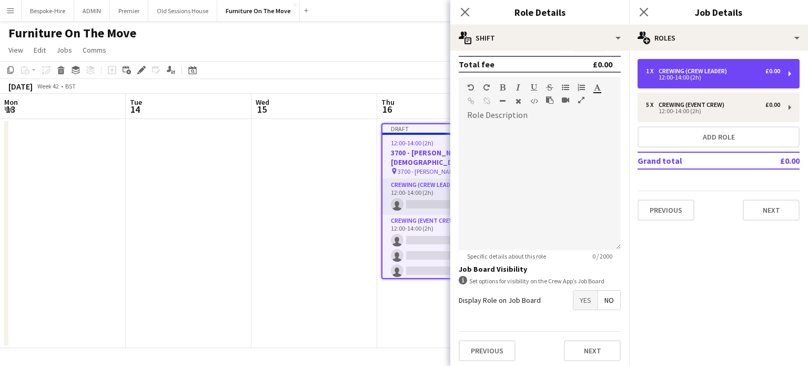
scroll to position [291, 0]
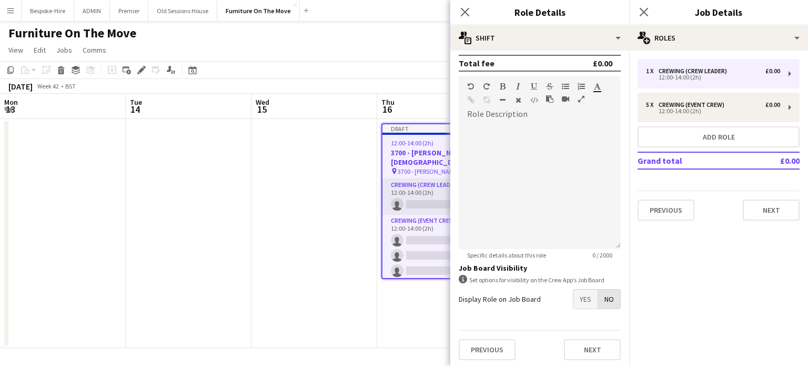
click at [598, 296] on span "No" at bounding box center [609, 298] width 22 height 19
click at [577, 298] on span "Yes" at bounding box center [586, 298] width 24 height 19
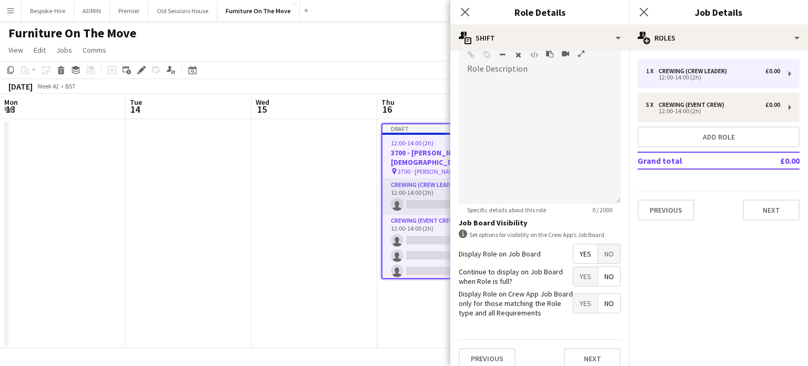
scroll to position [344, 0]
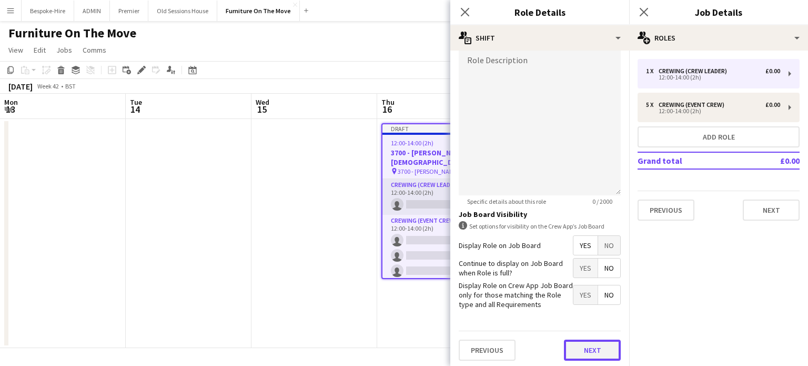
click at [594, 339] on button "Next" at bounding box center [592, 349] width 57 height 21
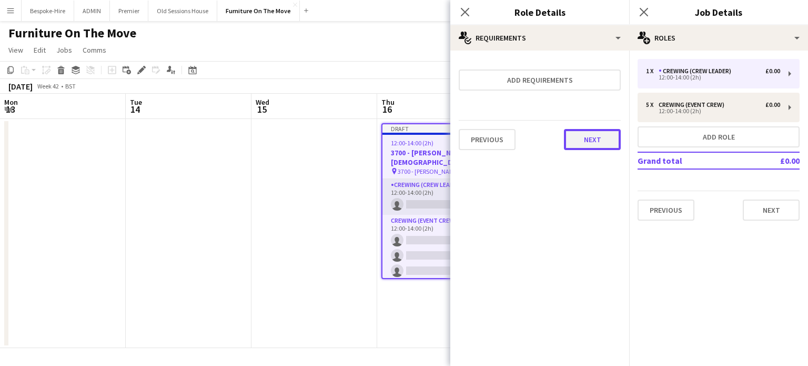
click at [578, 134] on button "Next" at bounding box center [592, 139] width 57 height 21
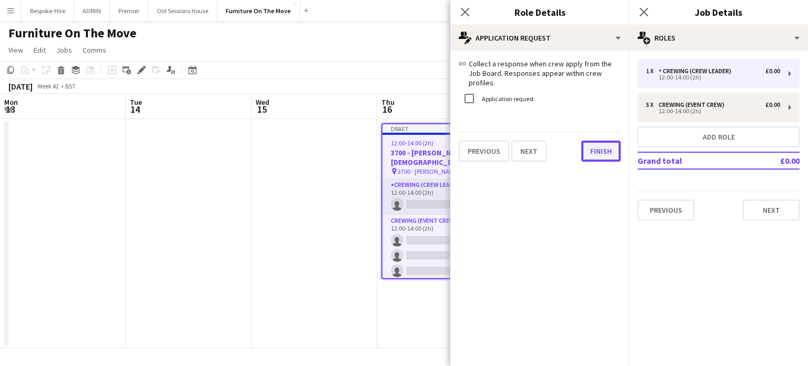
click at [583, 150] on button "Finish" at bounding box center [601, 151] width 39 height 21
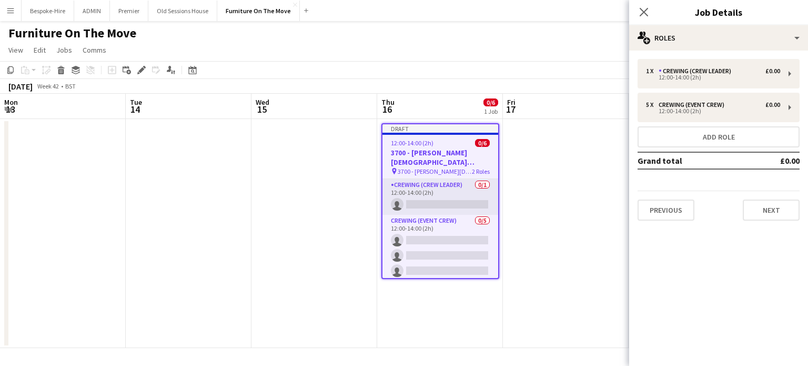
click at [552, 188] on app-date-cell at bounding box center [566, 233] width 126 height 229
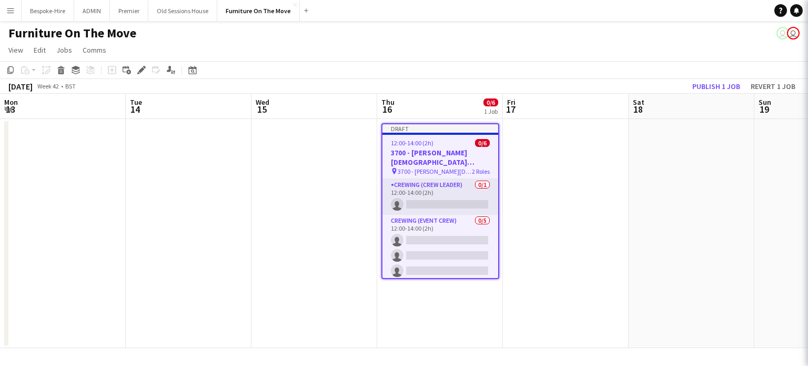
scroll to position [0, 379]
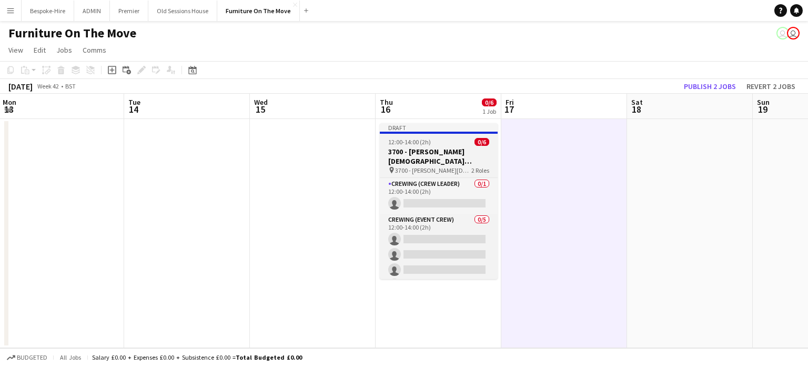
click at [438, 151] on h3 "3700 - [PERSON_NAME][DEMOGRAPHIC_DATA][GEOGRAPHIC_DATA]" at bounding box center [439, 156] width 118 height 19
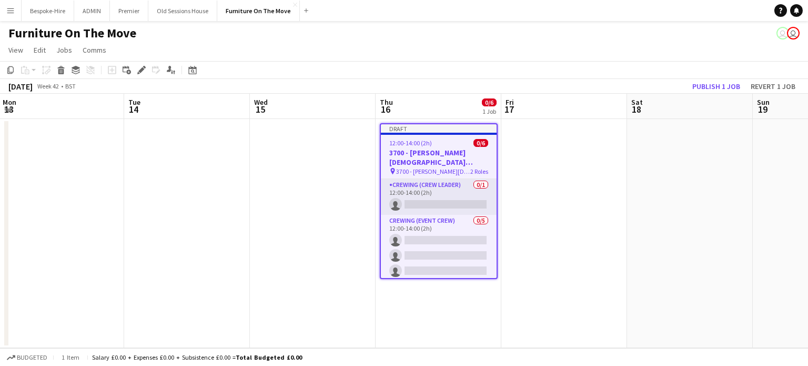
drag, startPoint x: 442, startPoint y: 153, endPoint x: 431, endPoint y: 158, distance: 11.5
click at [431, 158] on h3 "3700 - [PERSON_NAME][DEMOGRAPHIC_DATA][GEOGRAPHIC_DATA]" at bounding box center [439, 157] width 116 height 19
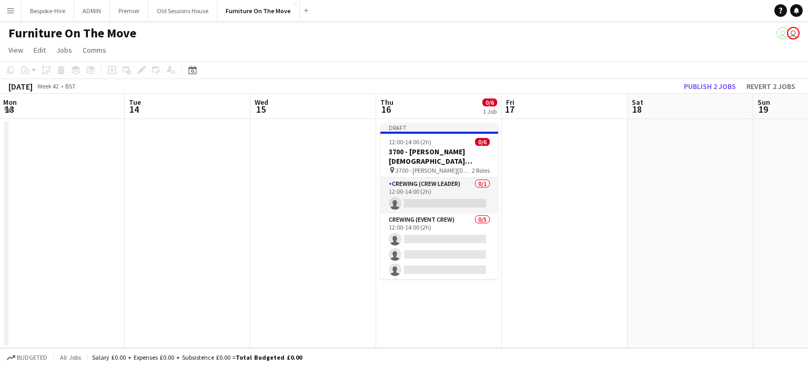
click at [583, 157] on app-date-cell at bounding box center [565, 233] width 126 height 229
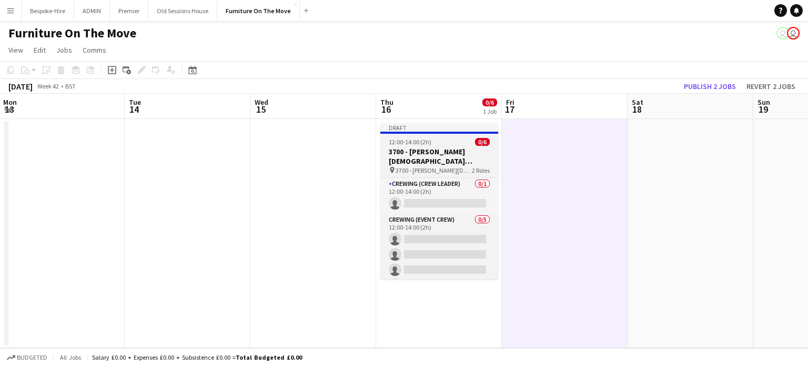
click at [453, 162] on h3 "3700 - [PERSON_NAME][DEMOGRAPHIC_DATA][GEOGRAPHIC_DATA]" at bounding box center [440, 156] width 118 height 19
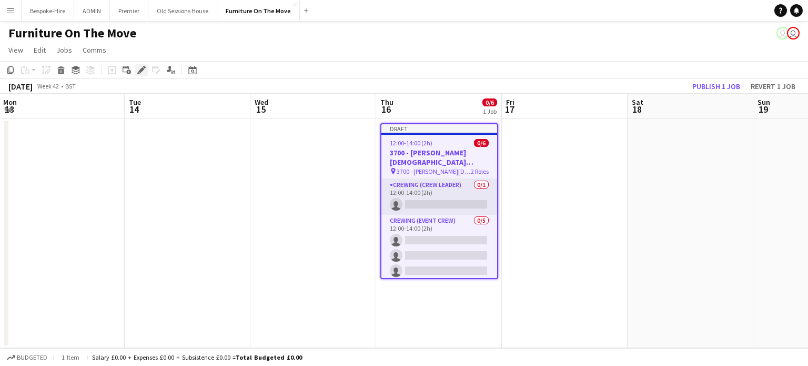
drag, startPoint x: 146, startPoint y: 67, endPoint x: 162, endPoint y: 89, distance: 27.3
click at [147, 66] on div "Edit" at bounding box center [141, 70] width 13 height 13
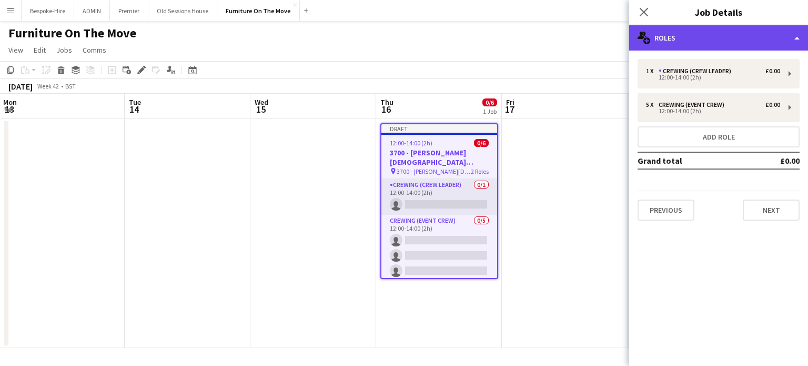
click at [764, 42] on div "multiple-users-add Roles" at bounding box center [718, 37] width 179 height 25
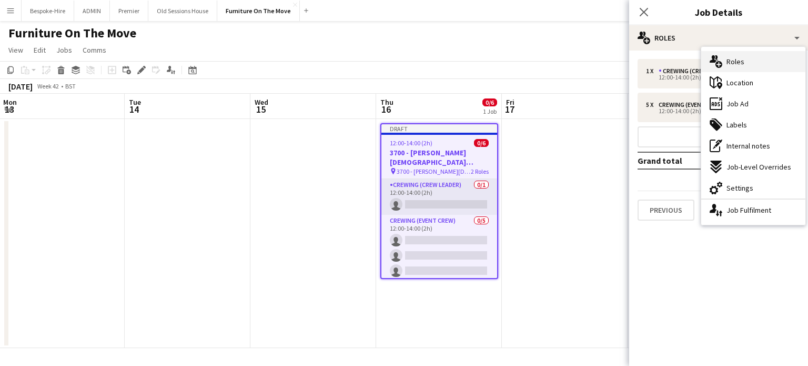
click at [756, 61] on div "multiple-users-add Roles" at bounding box center [754, 61] width 104 height 21
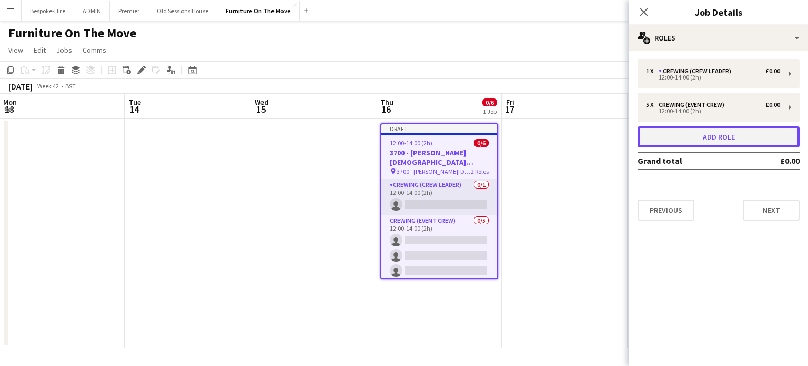
click at [737, 134] on button "Add role" at bounding box center [719, 136] width 162 height 21
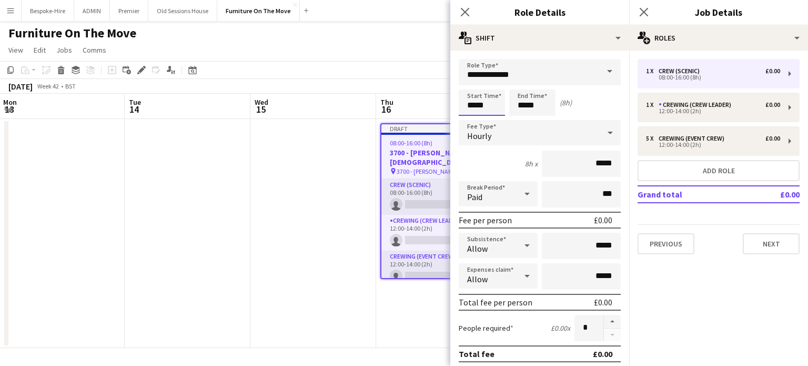
click at [488, 105] on input "*****" at bounding box center [482, 102] width 46 height 26
click at [527, 70] on input "**********" at bounding box center [540, 72] width 162 height 26
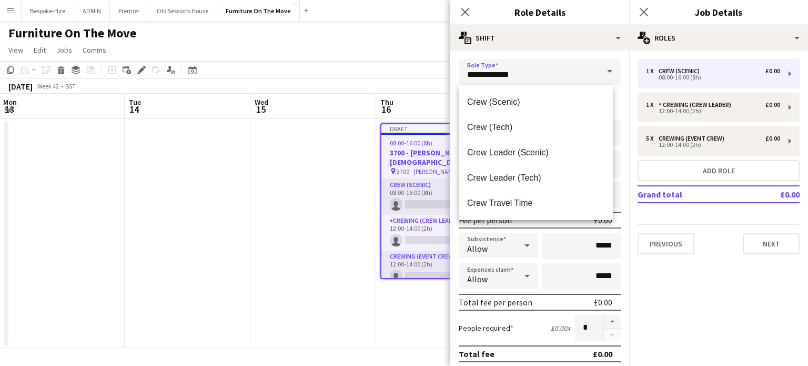
click at [602, 71] on span at bounding box center [610, 71] width 22 height 25
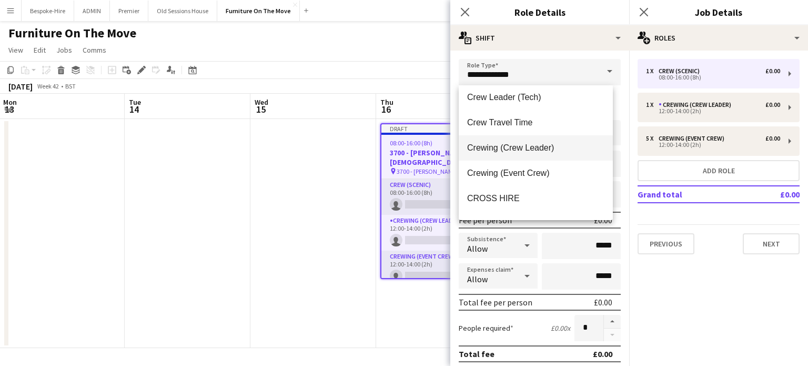
scroll to position [105, 0]
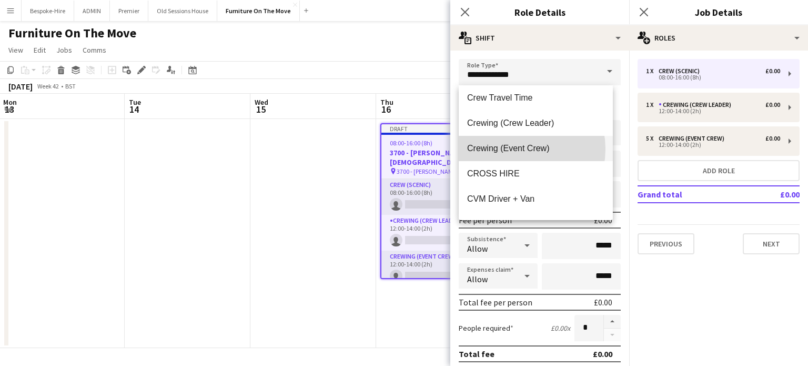
click at [513, 149] on span "Crewing (Event Crew)" at bounding box center [535, 148] width 137 height 10
type input "**********"
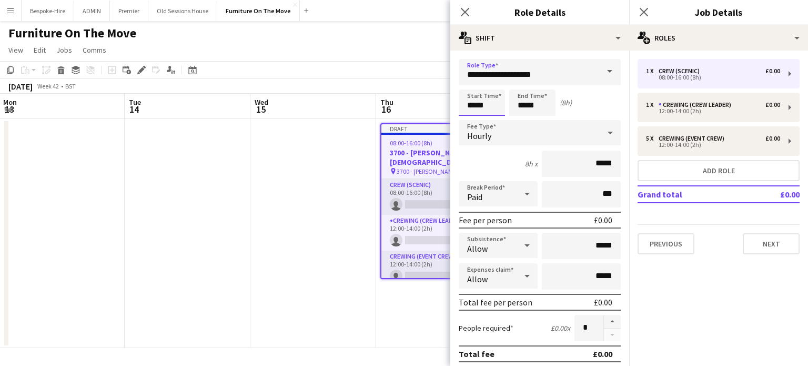
click at [480, 109] on input "*****" at bounding box center [482, 102] width 46 height 26
click at [471, 107] on input "*****" at bounding box center [482, 102] width 46 height 26
click at [472, 104] on input "*****" at bounding box center [482, 102] width 46 height 26
click at [474, 102] on input "*****" at bounding box center [482, 102] width 46 height 26
click at [472, 84] on div at bounding box center [471, 84] width 21 height 11
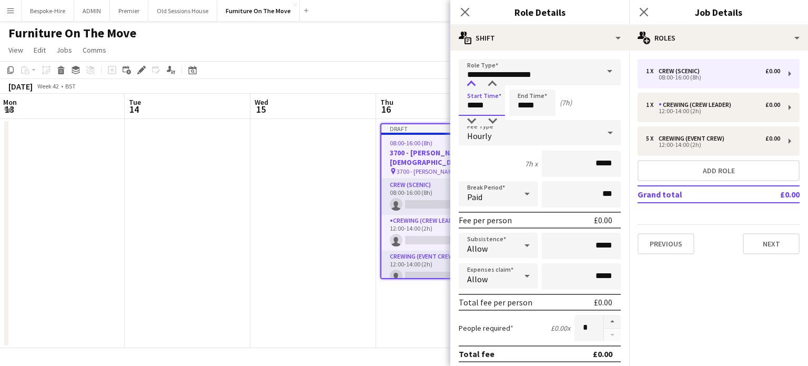
click at [472, 84] on div at bounding box center [471, 84] width 21 height 11
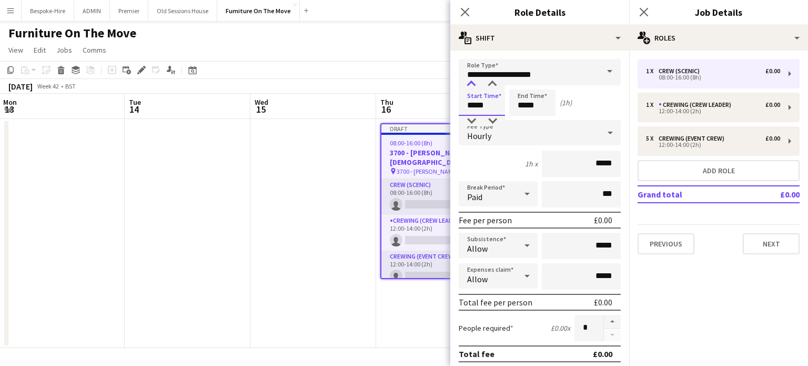
click at [472, 84] on div at bounding box center [471, 84] width 21 height 11
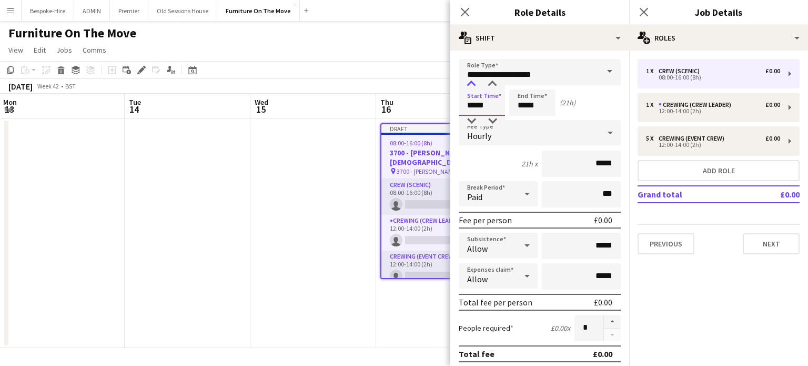
click at [472, 84] on div at bounding box center [471, 84] width 21 height 11
type input "*****"
click at [472, 84] on div at bounding box center [471, 84] width 21 height 11
click at [549, 98] on input "*****" at bounding box center [532, 102] width 46 height 26
click at [547, 82] on div at bounding box center [543, 84] width 21 height 11
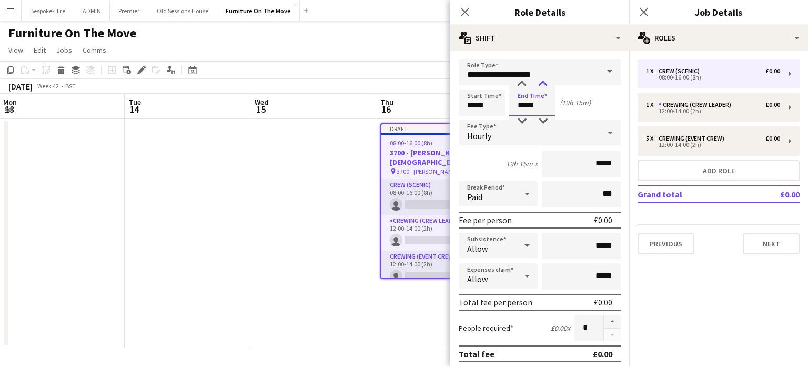
click at [547, 82] on div at bounding box center [543, 84] width 21 height 11
click at [546, 83] on div at bounding box center [543, 84] width 21 height 11
click at [544, 83] on div at bounding box center [543, 84] width 21 height 11
click at [522, 85] on div at bounding box center [522, 84] width 21 height 11
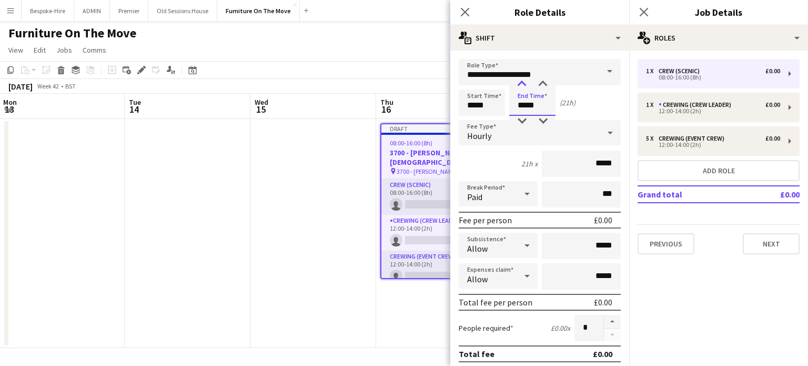
click at [522, 85] on div at bounding box center [522, 84] width 21 height 11
type input "*****"
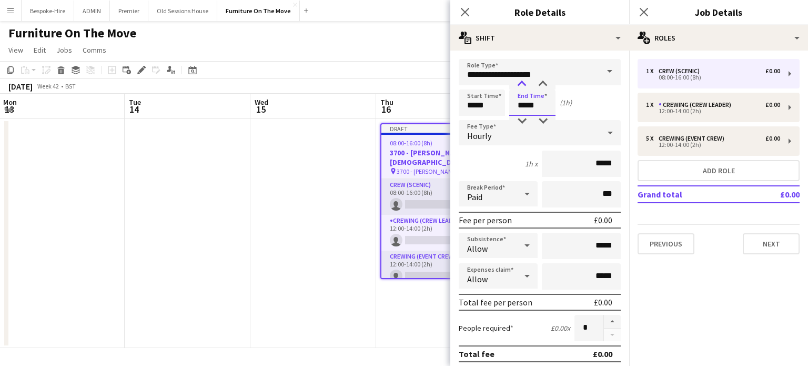
click at [522, 85] on div at bounding box center [522, 84] width 21 height 11
click at [497, 157] on div "2h x *****" at bounding box center [540, 164] width 162 height 26
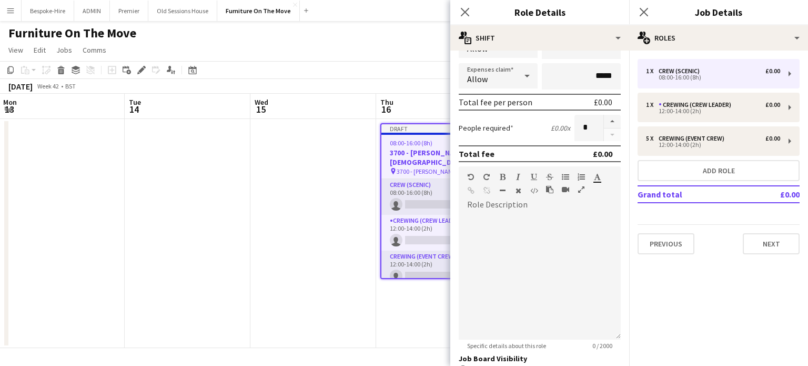
scroll to position [211, 0]
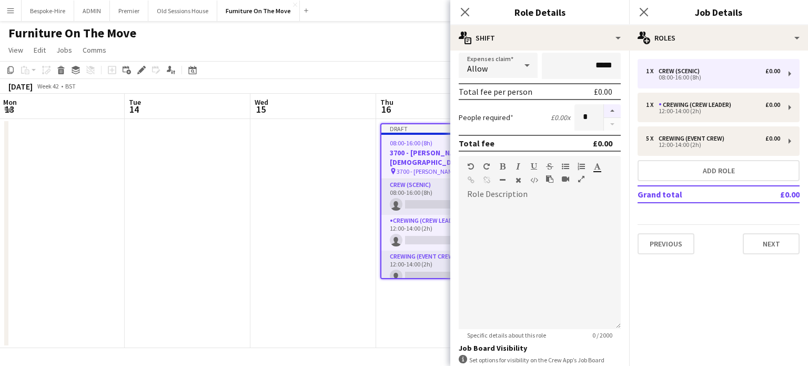
click at [608, 109] on button "button" at bounding box center [612, 111] width 17 height 14
drag, startPoint x: 604, startPoint y: 113, endPoint x: 599, endPoint y: 125, distance: 12.5
click at [604, 113] on button "button" at bounding box center [612, 111] width 17 height 14
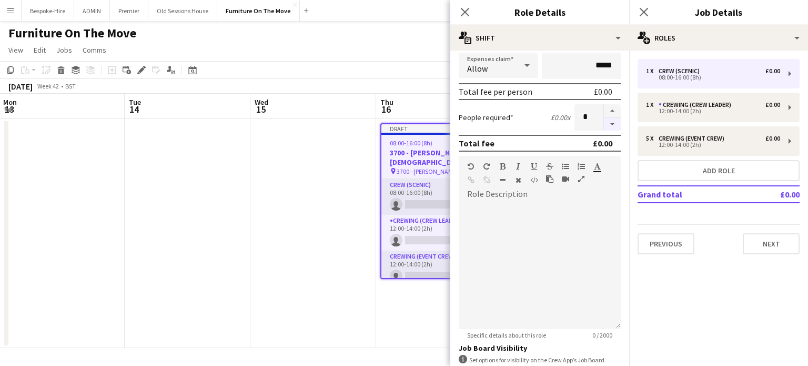
type input "*"
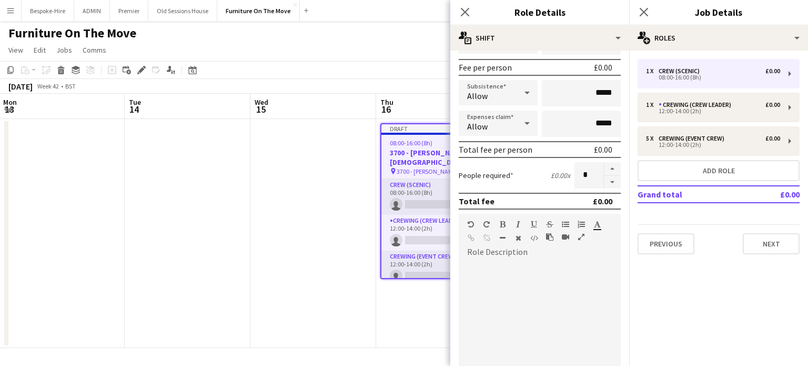
scroll to position [291, 0]
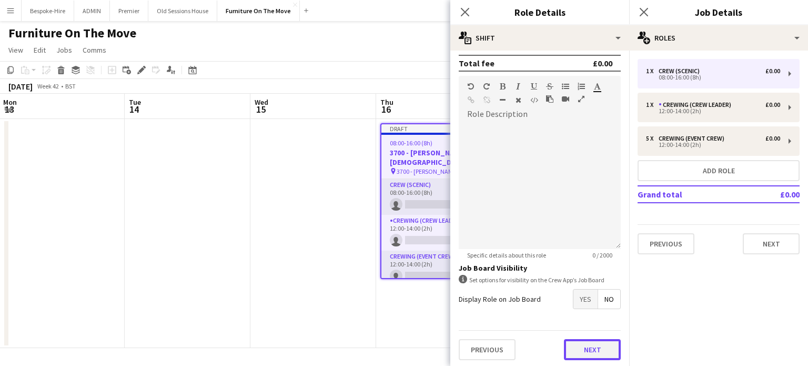
click at [595, 347] on button "Next" at bounding box center [592, 349] width 57 height 21
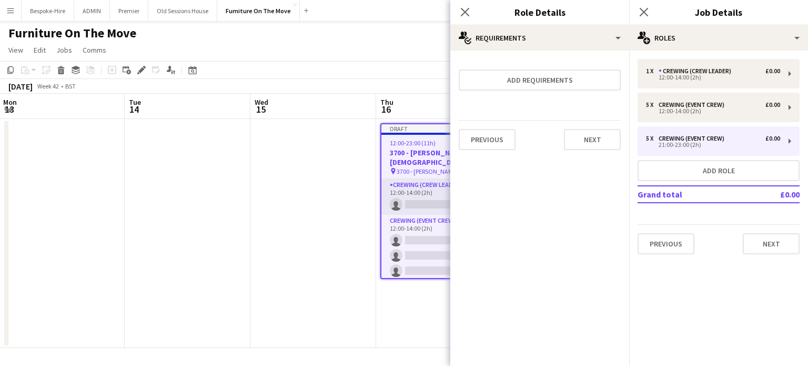
scroll to position [0, 0]
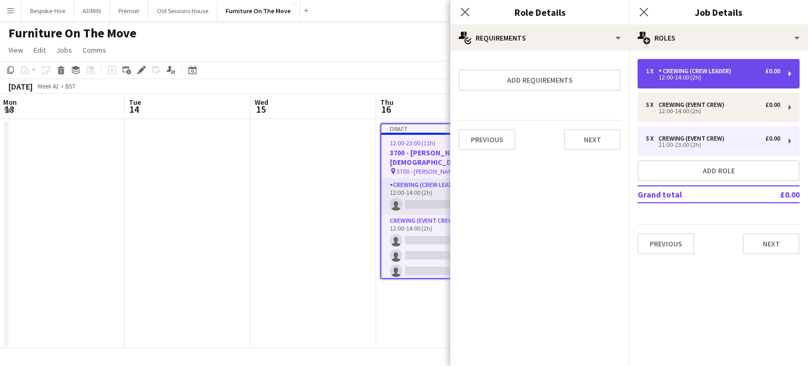
click at [695, 77] on div "12:00-14:00 (2h)" at bounding box center [713, 77] width 134 height 5
type input "**********"
type input "*****"
type input "*"
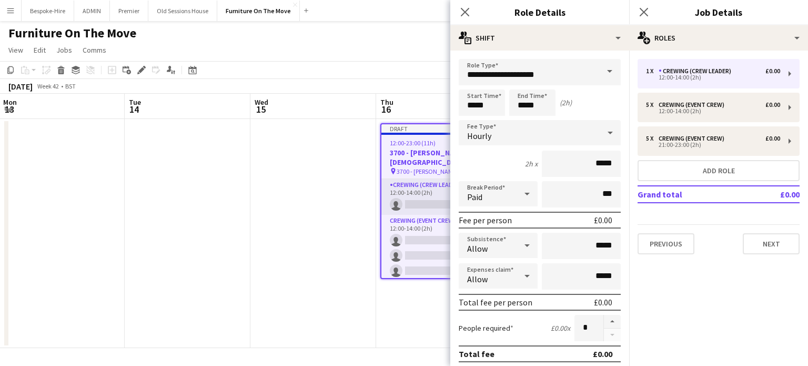
drag, startPoint x: 698, startPoint y: 74, endPoint x: 735, endPoint y: 301, distance: 230.2
click at [735, 301] on mat-expansion-panel "pencil3 General details 1 x Crewing (Crew Leader) £0.00 12:00-14:00 (2h) 5 x Cr…" at bounding box center [718, 208] width 179 height 315
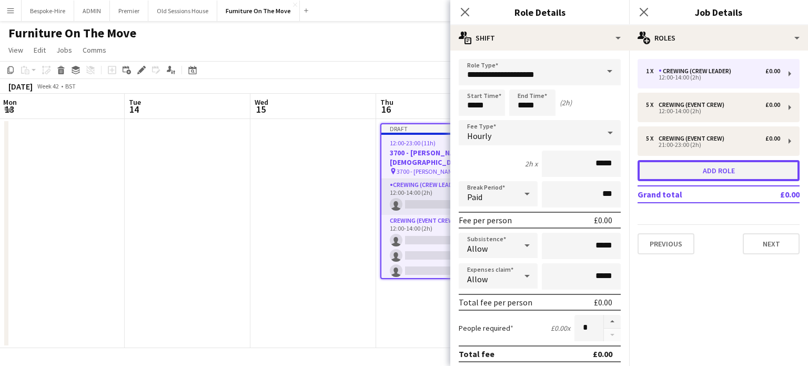
click at [715, 169] on button "Add role" at bounding box center [719, 170] width 162 height 21
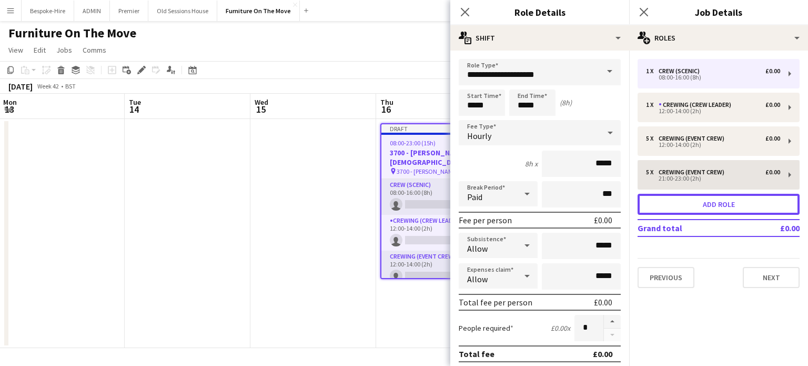
type input "**********"
type input "*****"
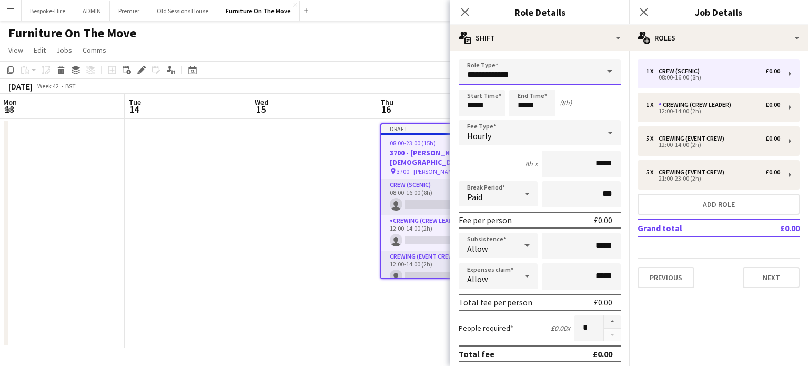
click at [519, 71] on input "**********" at bounding box center [540, 72] width 162 height 26
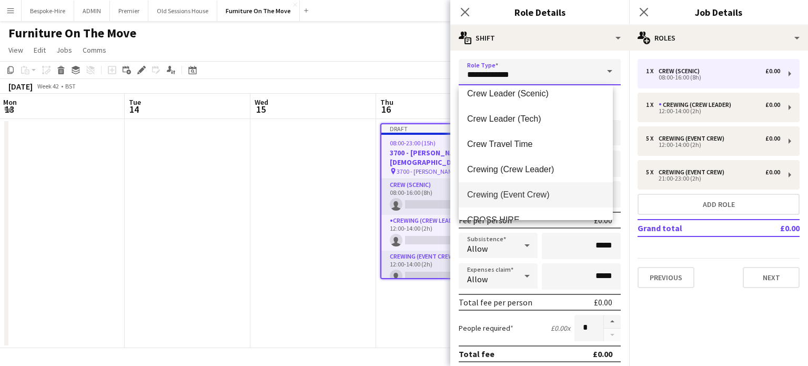
scroll to position [53, 0]
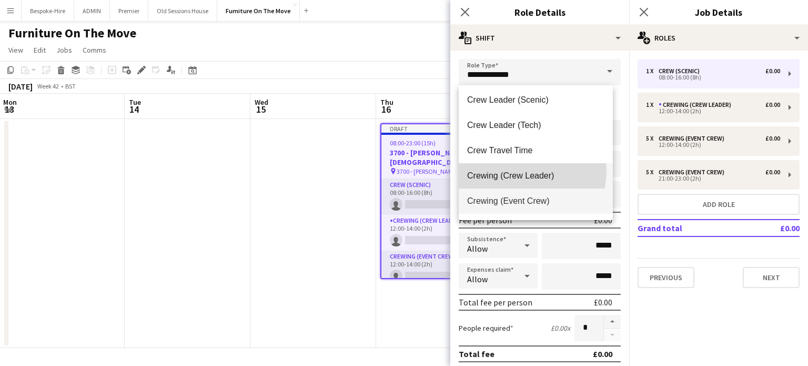
click at [520, 171] on span "Crewing (Crew Leader)" at bounding box center [535, 176] width 137 height 10
type input "**********"
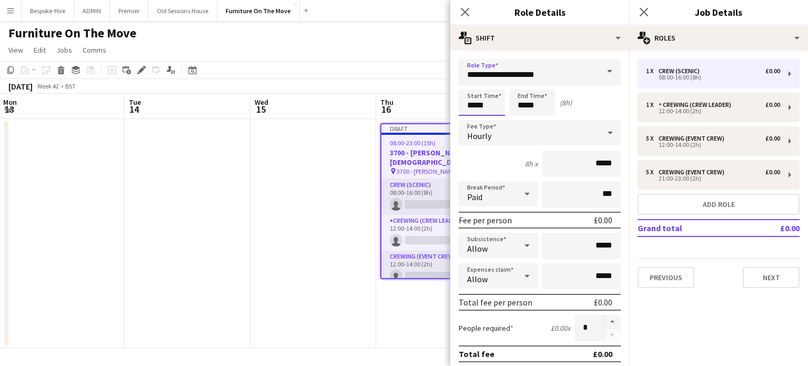
click at [486, 107] on input "*****" at bounding box center [482, 102] width 46 height 26
click at [471, 105] on input "*****" at bounding box center [482, 102] width 46 height 26
type input "*****"
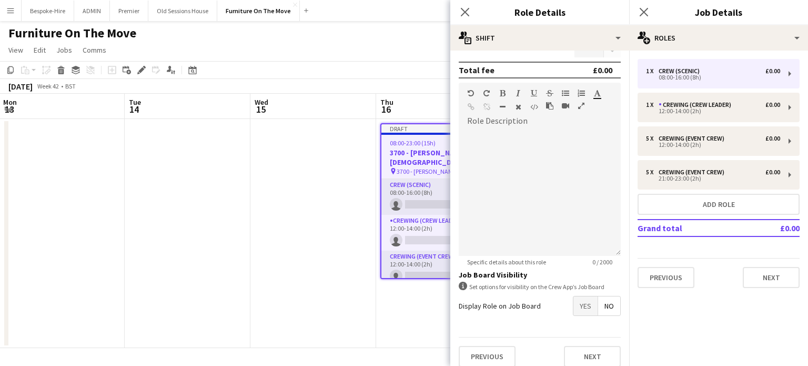
scroll to position [291, 0]
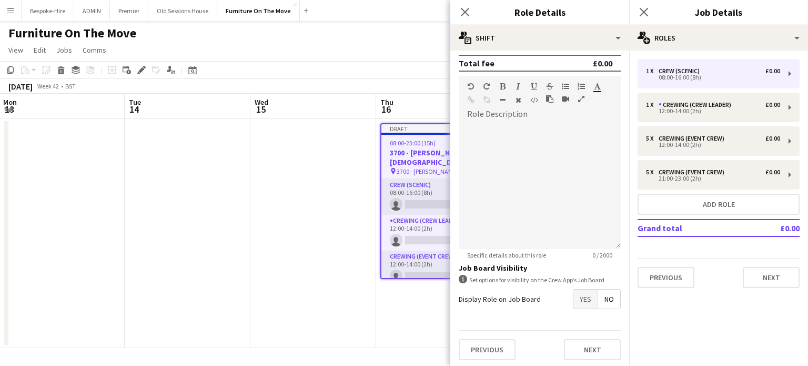
type input "*****"
click at [598, 293] on span "No" at bounding box center [609, 298] width 22 height 19
click at [587, 347] on button "Next" at bounding box center [592, 349] width 57 height 21
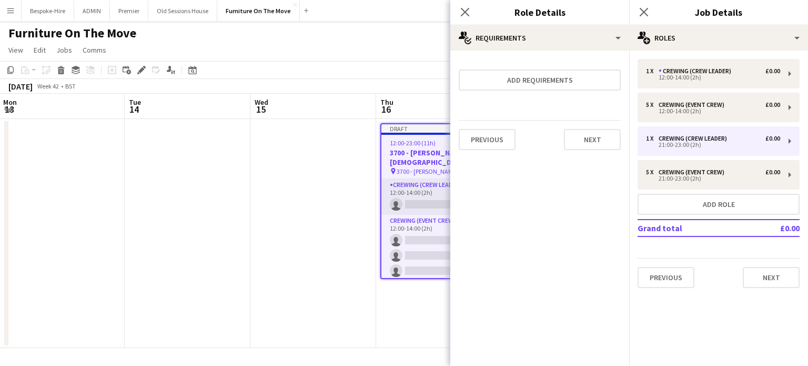
scroll to position [0, 0]
click at [578, 145] on button "Next" at bounding box center [592, 139] width 57 height 21
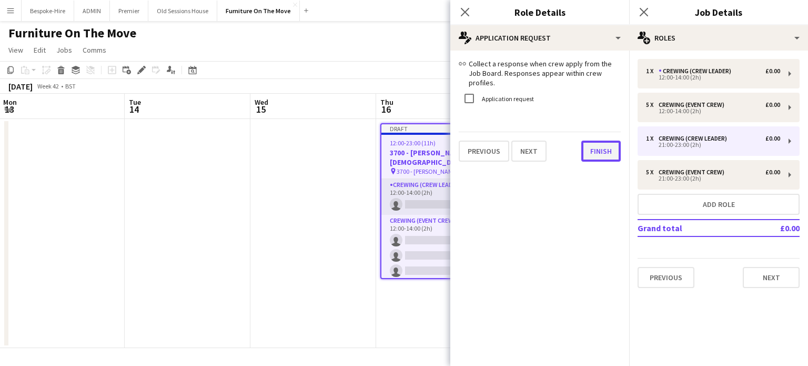
drag, startPoint x: 599, startPoint y: 149, endPoint x: 641, endPoint y: 247, distance: 106.8
click at [599, 149] on button "Finish" at bounding box center [601, 151] width 39 height 21
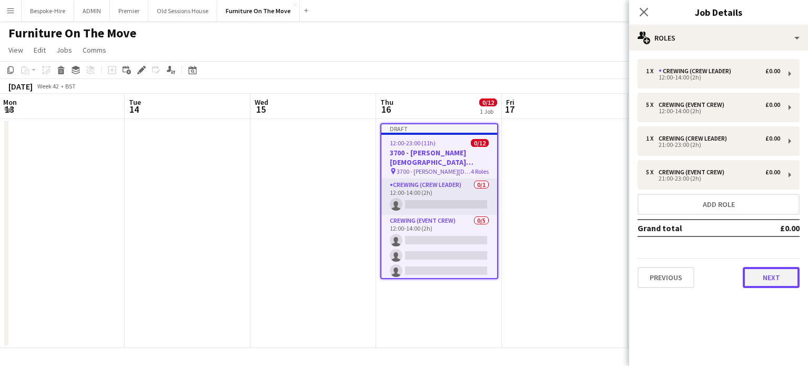
click at [764, 273] on button "Next" at bounding box center [771, 277] width 57 height 21
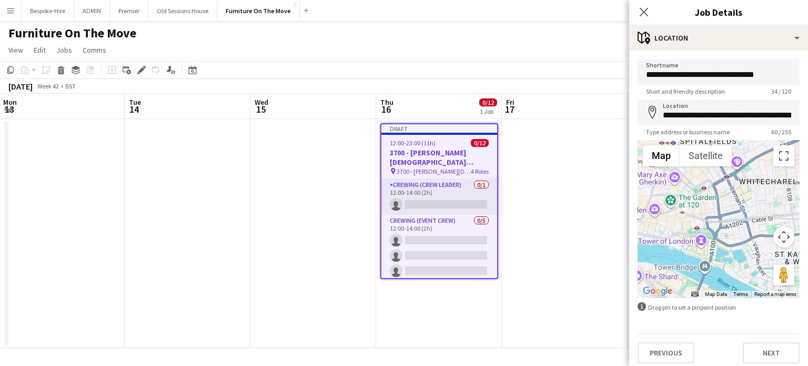
drag, startPoint x: 731, startPoint y: 201, endPoint x: 735, endPoint y: 255, distance: 54.4
click at [735, 255] on div at bounding box center [719, 219] width 162 height 158
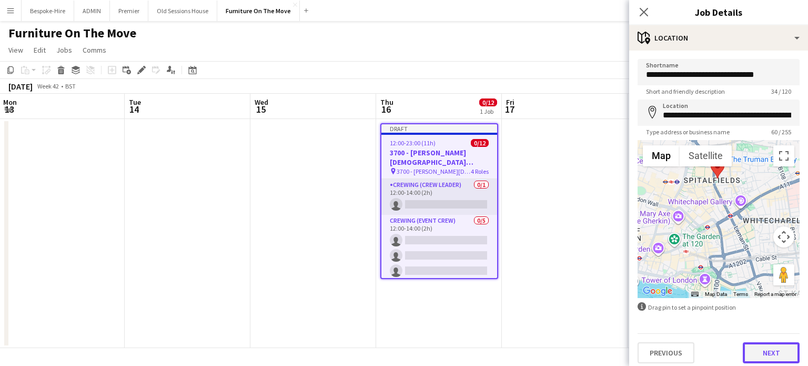
click at [771, 352] on button "Next" at bounding box center [771, 352] width 57 height 21
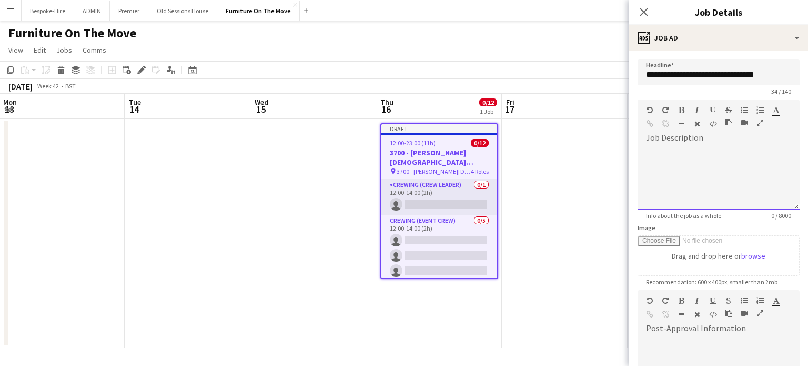
click at [667, 155] on div at bounding box center [719, 177] width 162 height 63
click at [707, 153] on div at bounding box center [719, 177] width 162 height 63
paste div
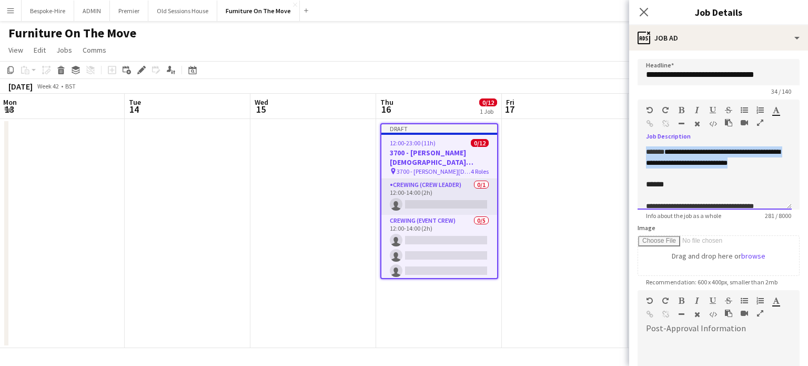
drag, startPoint x: 685, startPoint y: 178, endPoint x: 641, endPoint y: 146, distance: 55.4
click at [641, 146] on div "**********" at bounding box center [715, 177] width 154 height 63
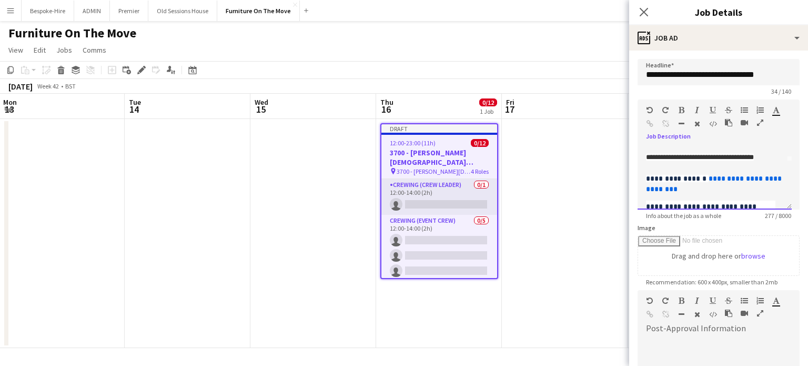
scroll to position [45, 0]
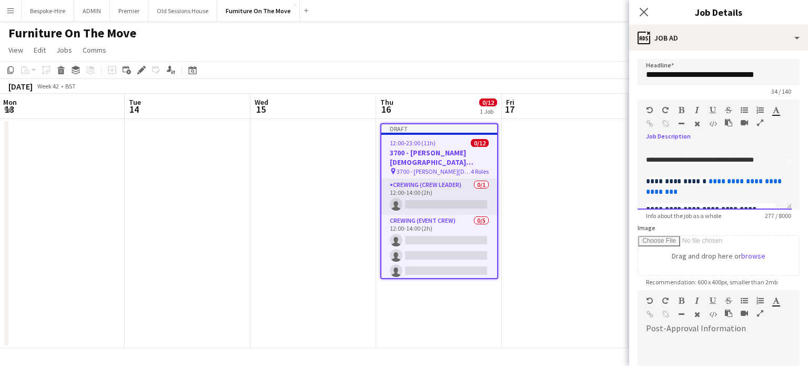
click at [650, 153] on div "**********" at bounding box center [714, 187] width 137 height 108
click at [650, 143] on span "**********" at bounding box center [669, 138] width 46 height 7
click at [653, 143] on span "**********" at bounding box center [669, 138] width 46 height 7
click at [717, 149] on div "**********" at bounding box center [714, 188] width 137 height 108
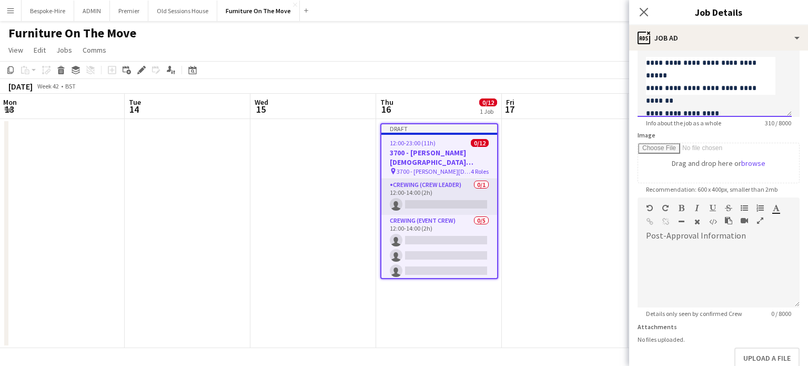
scroll to position [153, 0]
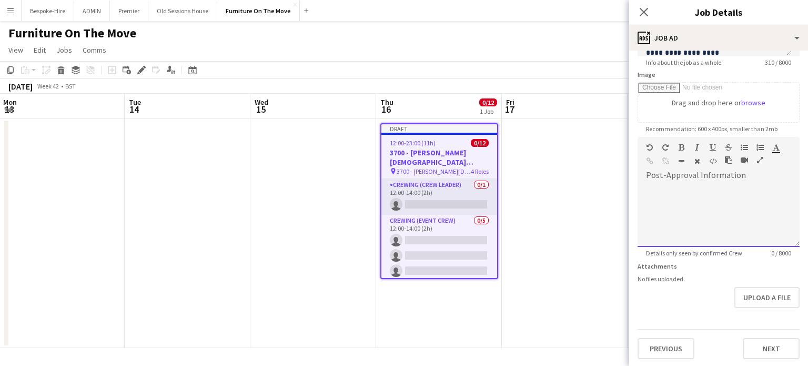
click at [688, 192] on div at bounding box center [719, 215] width 162 height 63
drag, startPoint x: 693, startPoint y: 193, endPoint x: 604, endPoint y: 187, distance: 89.2
click at [604, 187] on body "Menu Boards Boards Boards All jobs Status Workforce Workforce My Workforce Recr…" at bounding box center [404, 183] width 808 height 366
drag, startPoint x: 608, startPoint y: 176, endPoint x: 568, endPoint y: 181, distance: 39.7
click at [607, 176] on app-date-cell at bounding box center [565, 233] width 126 height 229
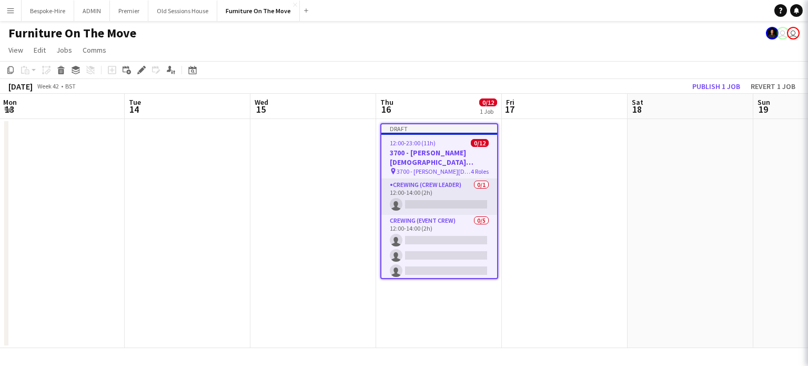
scroll to position [0, 379]
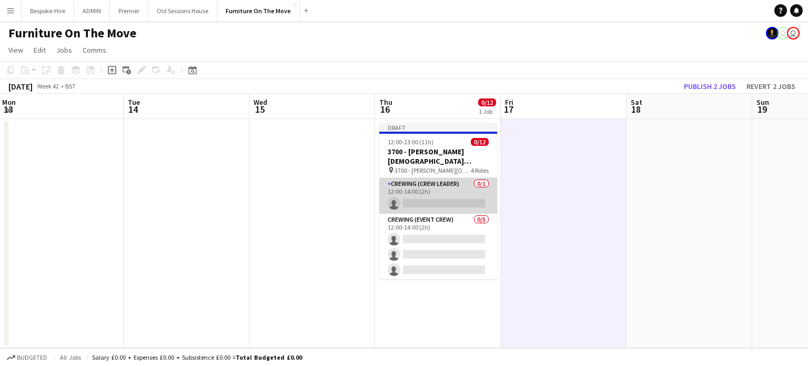
click at [454, 195] on app-card-role "Crewing (Crew Leader) 0/1 12:00-14:00 (2h) single-neutral-actions" at bounding box center [438, 196] width 118 height 36
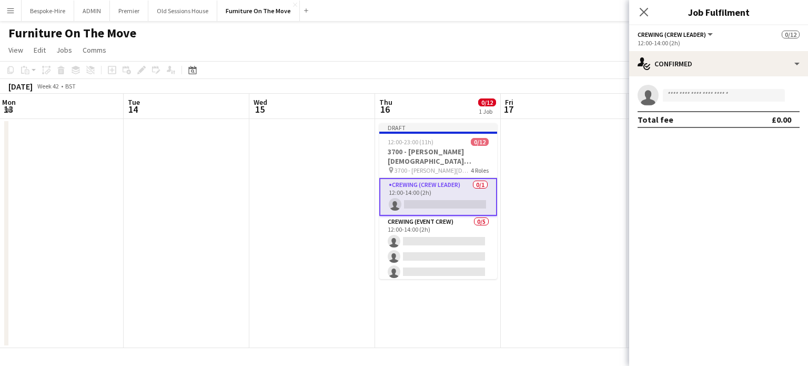
click at [414, 197] on app-card-role "Crewing (Crew Leader) 0/1 12:00-14:00 (2h) single-neutral-actions" at bounding box center [438, 197] width 118 height 38
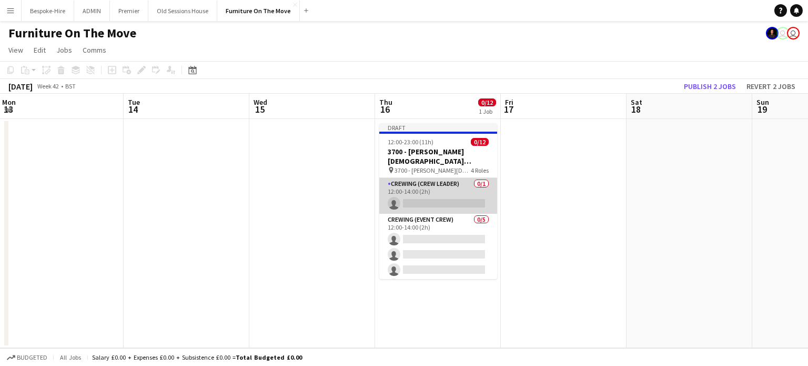
click at [414, 186] on app-card-role "Crewing (Crew Leader) 0/1 12:00-14:00 (2h) single-neutral-actions" at bounding box center [438, 196] width 118 height 36
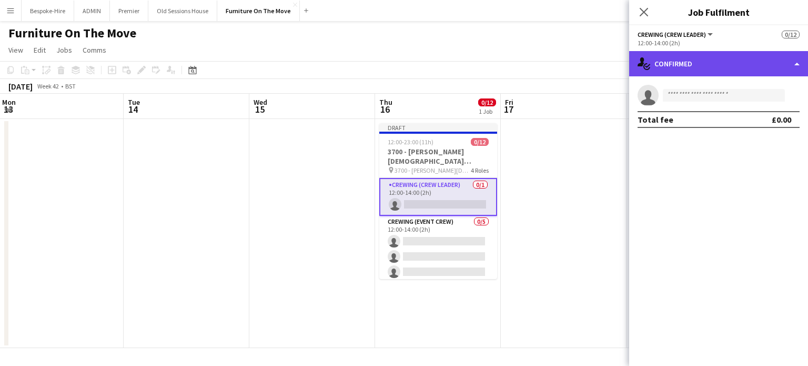
click at [722, 72] on div "single-neutral-actions-check-2 Confirmed" at bounding box center [718, 63] width 179 height 25
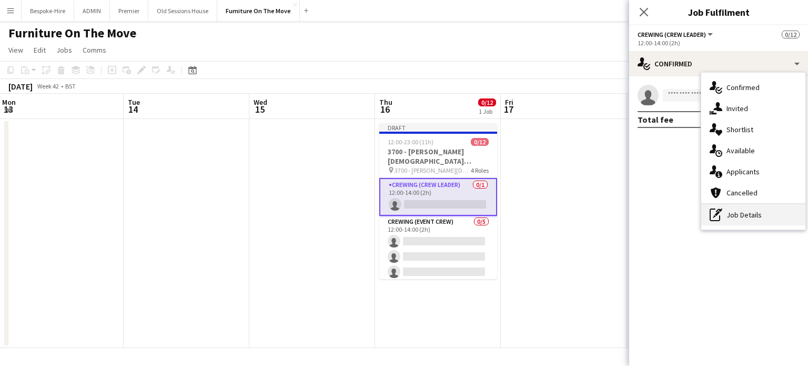
click at [743, 216] on div "pen-write Job Details" at bounding box center [754, 214] width 104 height 21
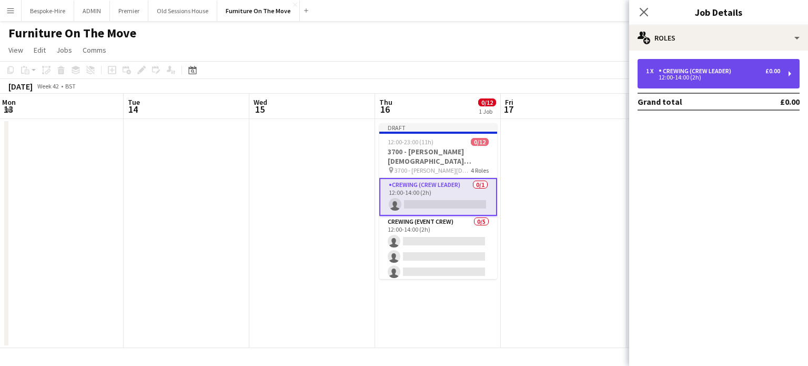
click at [716, 78] on div "12:00-14:00 (2h)" at bounding box center [713, 77] width 134 height 5
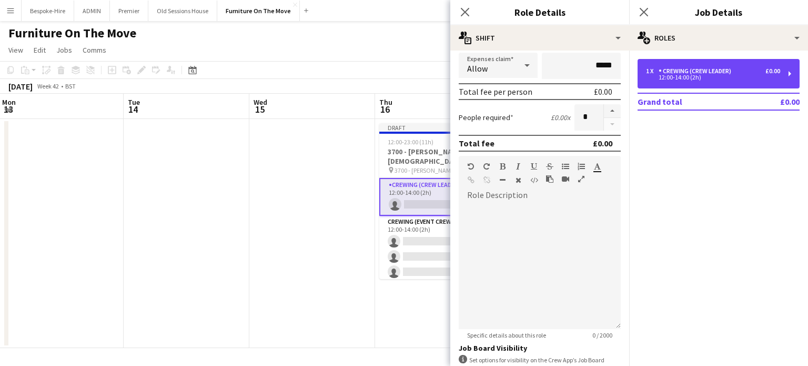
scroll to position [344, 0]
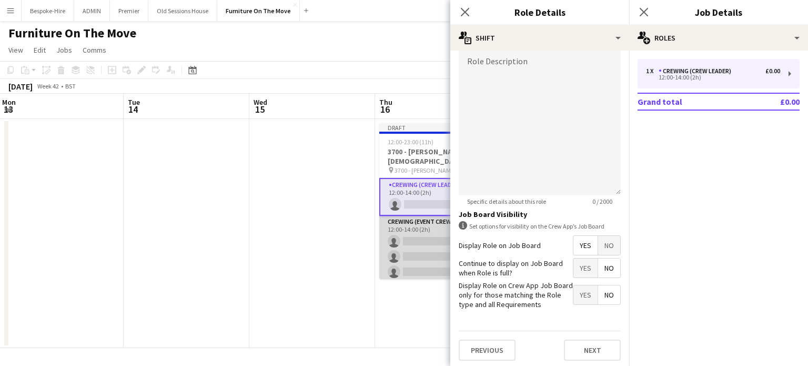
click at [409, 243] on app-card-role "Crewing (Event Crew) 0/5 12:00-14:00 (2h) single-neutral-actions single-neutral…" at bounding box center [438, 264] width 118 height 97
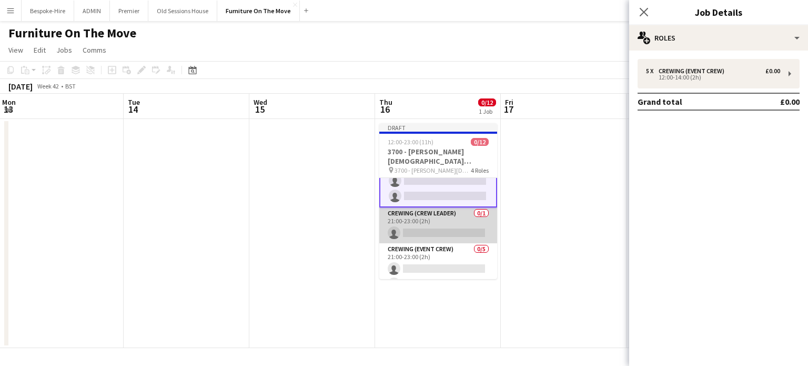
click at [441, 223] on app-card-role "Crewing (Crew Leader) 0/1 21:00-23:00 (2h) single-neutral-actions" at bounding box center [438, 225] width 118 height 36
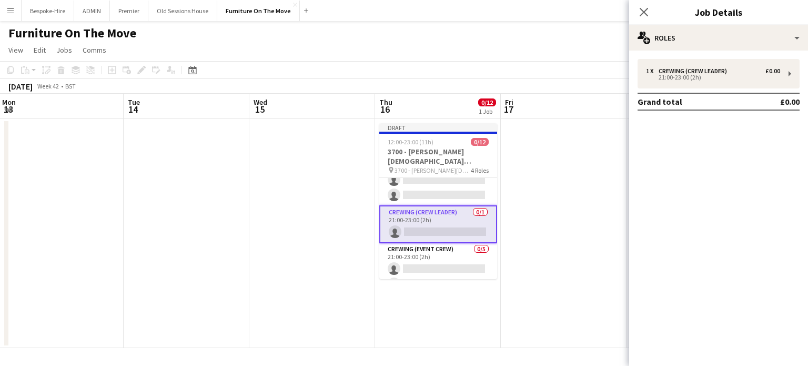
scroll to position [104, 0]
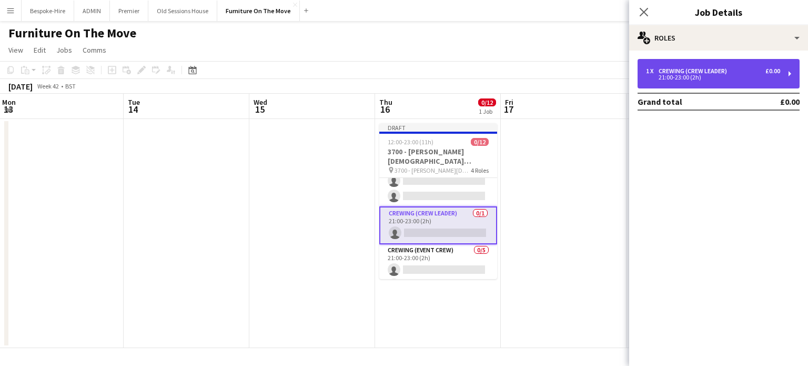
click at [711, 68] on div "Crewing (Crew Leader)" at bounding box center [695, 70] width 73 height 7
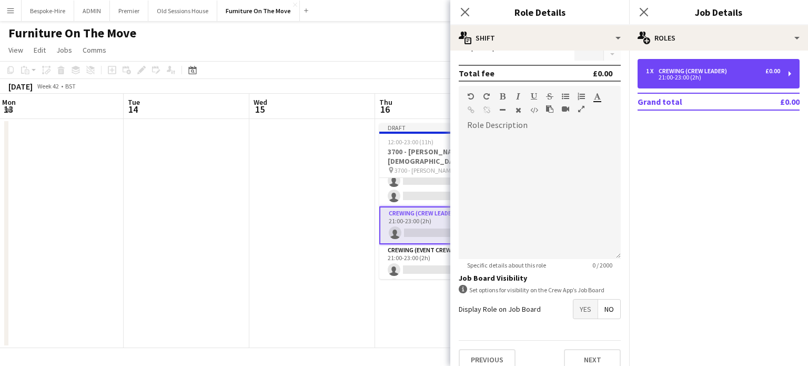
scroll to position [291, 0]
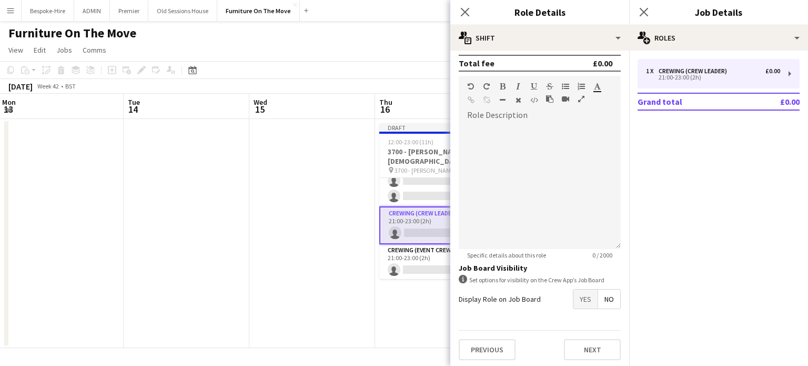
click at [602, 296] on span "No" at bounding box center [609, 298] width 22 height 19
click at [583, 300] on span "Yes" at bounding box center [586, 298] width 24 height 19
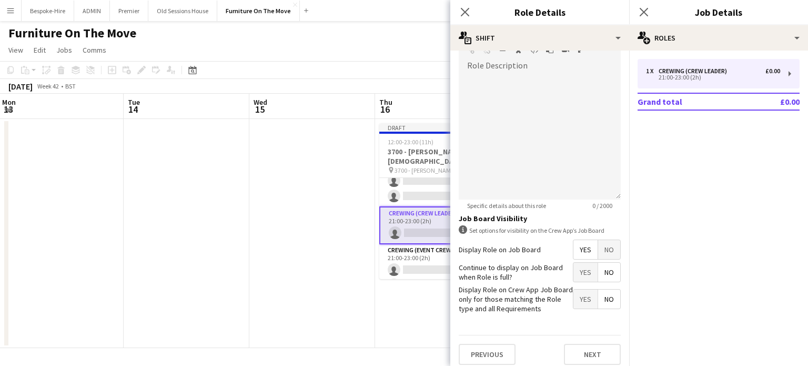
scroll to position [344, 0]
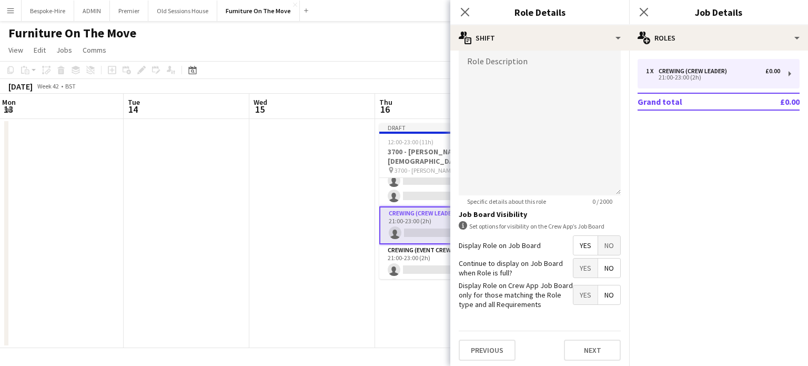
click at [598, 239] on span "No" at bounding box center [609, 245] width 22 height 19
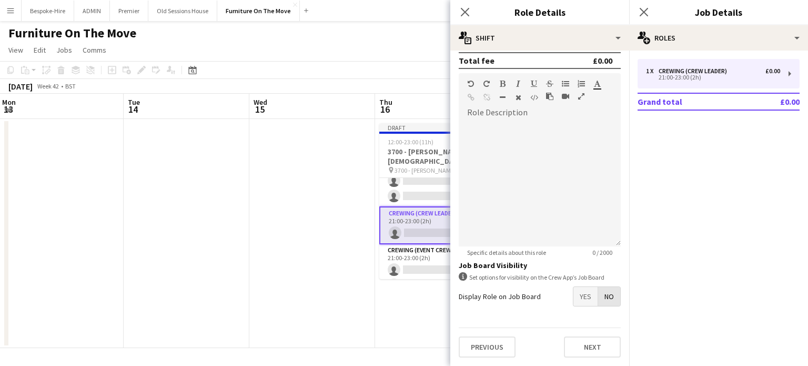
scroll to position [291, 0]
click at [604, 303] on span "No" at bounding box center [609, 298] width 22 height 19
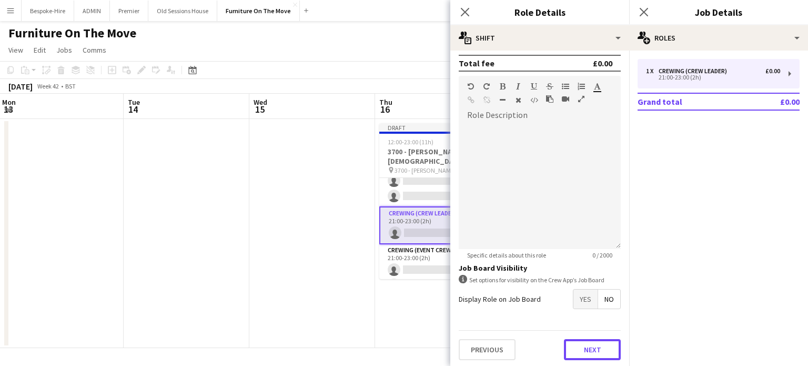
click at [591, 354] on button "Next" at bounding box center [592, 349] width 57 height 21
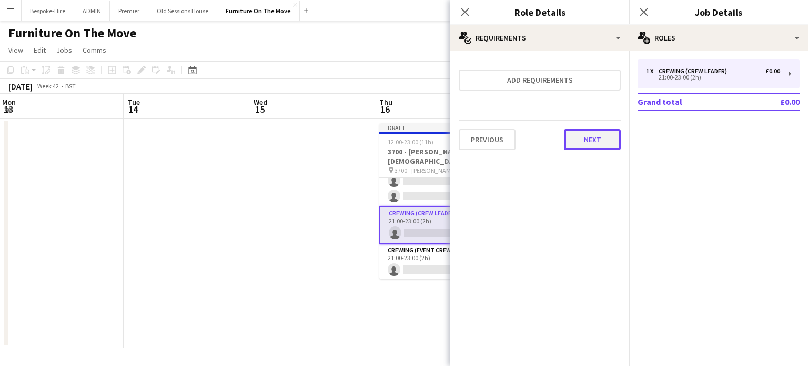
click at [594, 143] on button "Next" at bounding box center [592, 139] width 57 height 21
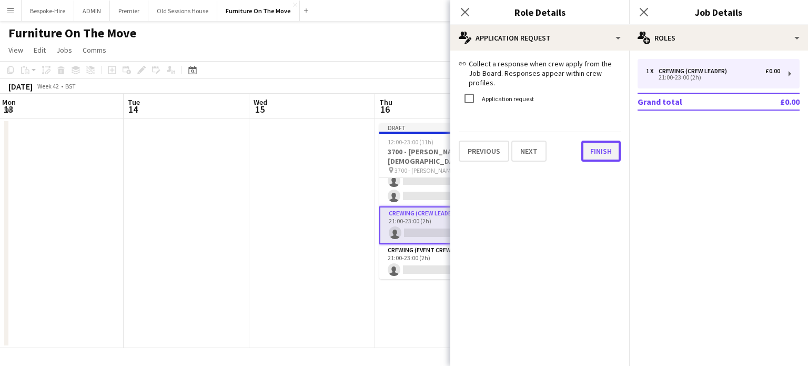
click at [599, 149] on button "Finish" at bounding box center [601, 151] width 39 height 21
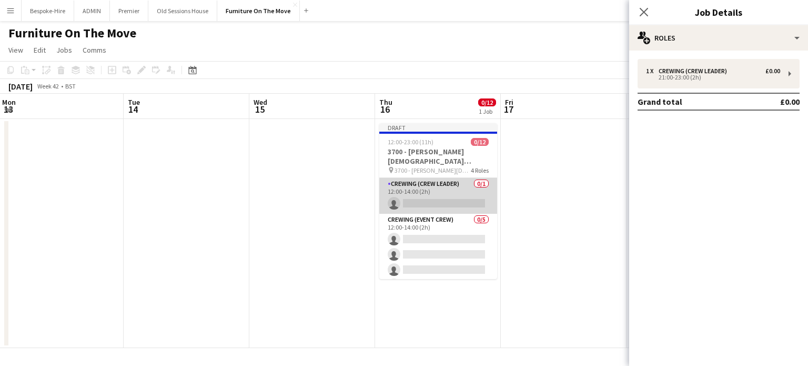
click at [432, 190] on app-card-role "Crewing (Crew Leader) 0/1 12:00-14:00 (2h) single-neutral-actions" at bounding box center [438, 196] width 118 height 36
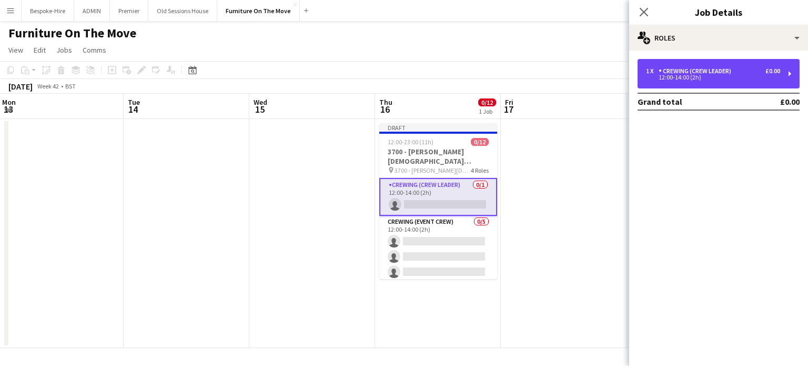
drag, startPoint x: 696, startPoint y: 71, endPoint x: 707, endPoint y: 148, distance: 77.7
click at [697, 71] on div "Crewing (Crew Leader)" at bounding box center [697, 70] width 77 height 7
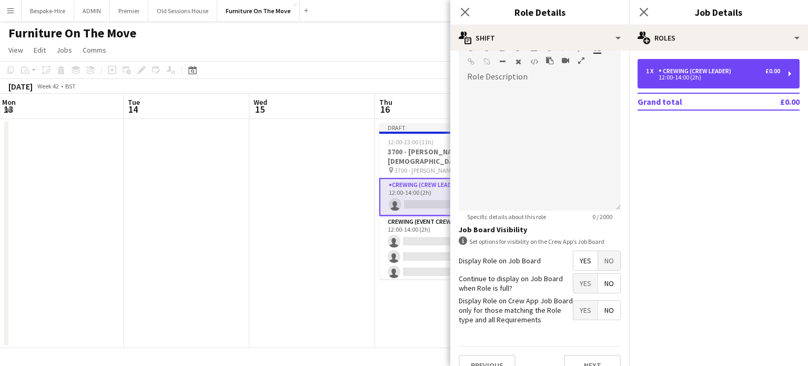
scroll to position [344, 0]
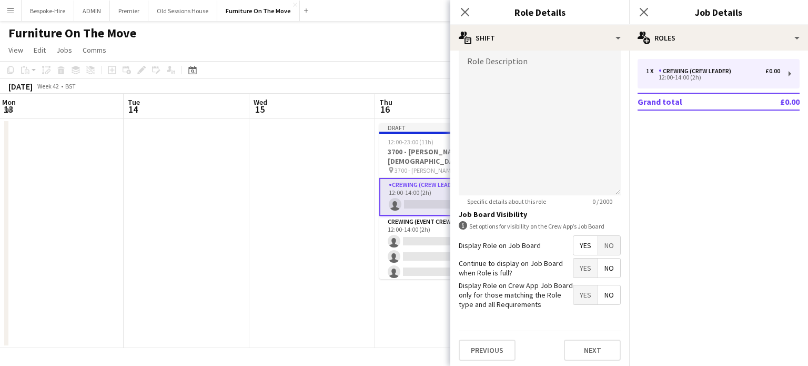
click at [601, 232] on form "**********" at bounding box center [540, 42] width 179 height 654
click at [598, 244] on span "No" at bounding box center [609, 245] width 22 height 19
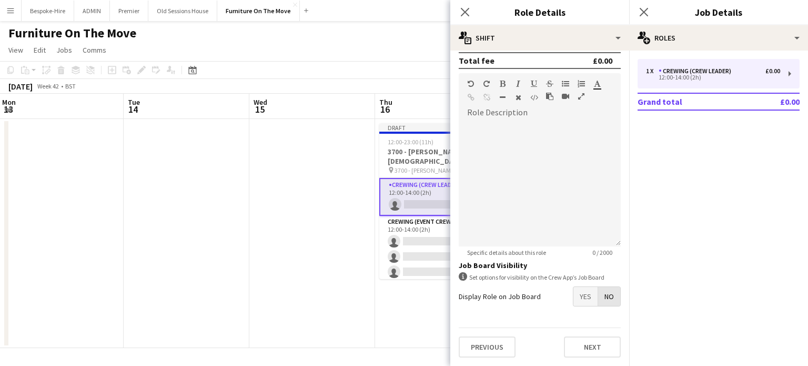
scroll to position [291, 0]
click at [606, 296] on span "No" at bounding box center [609, 298] width 22 height 19
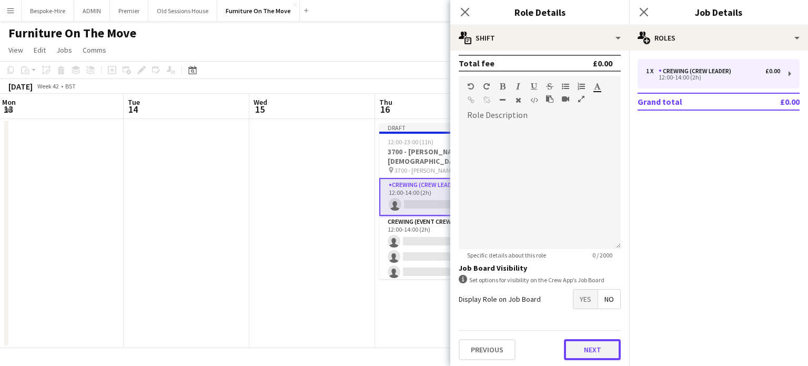
scroll to position [291, 0]
click at [596, 348] on button "Next" at bounding box center [592, 348] width 57 height 21
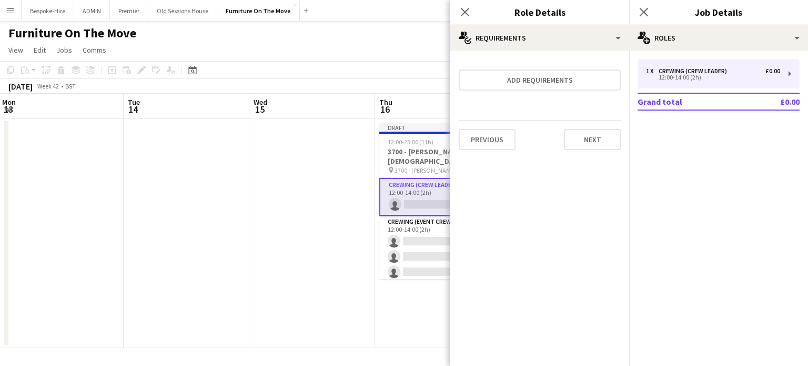
scroll to position [0, 0]
click at [573, 136] on button "Next" at bounding box center [592, 139] width 57 height 21
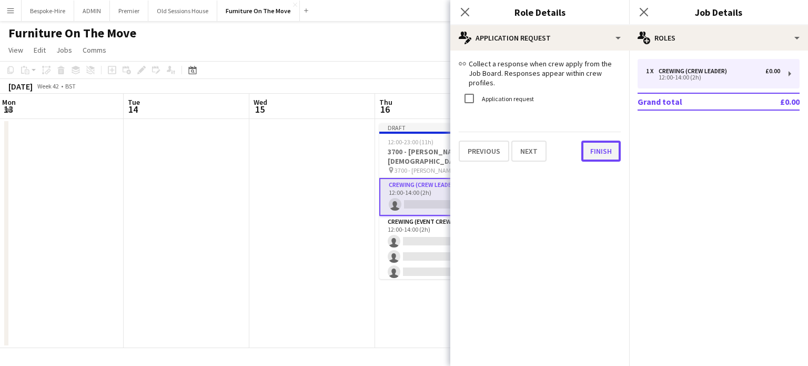
click at [594, 150] on button "Finish" at bounding box center [601, 151] width 39 height 21
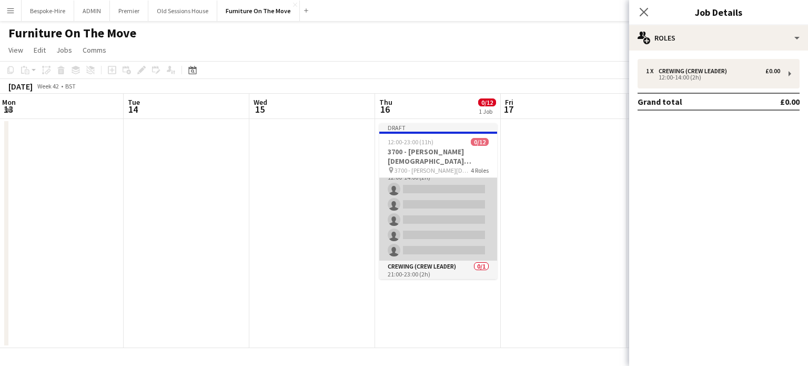
scroll to position [53, 0]
drag, startPoint x: 417, startPoint y: 199, endPoint x: 432, endPoint y: 197, distance: 14.4
click at [418, 199] on app-card-role "Crewing (Event Crew) 0/5 12:00-14:00 (2h) single-neutral-actions single-neutral…" at bounding box center [438, 211] width 118 height 97
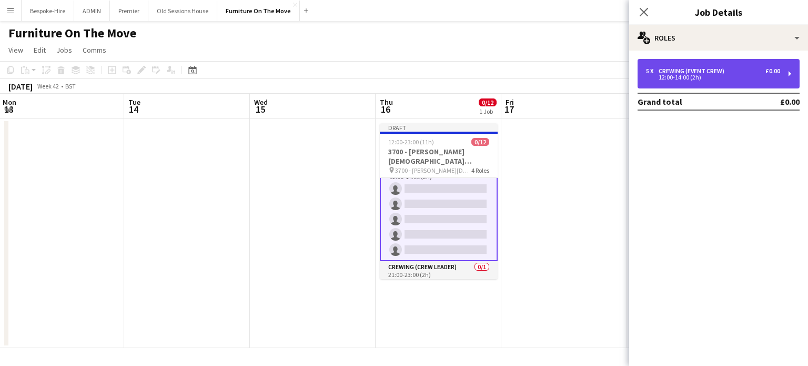
click at [717, 70] on div "Crewing (Event Crew)" at bounding box center [694, 70] width 70 height 7
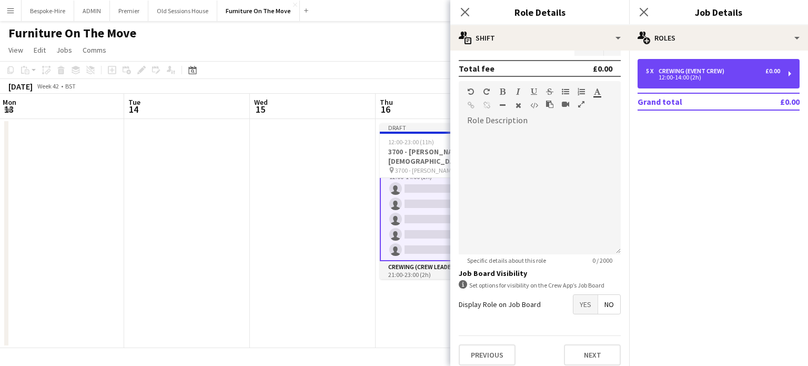
scroll to position [291, 0]
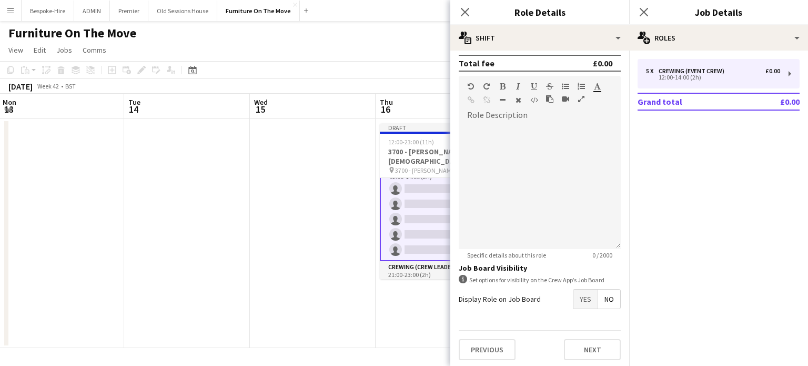
click at [574, 295] on span "Yes" at bounding box center [586, 298] width 24 height 19
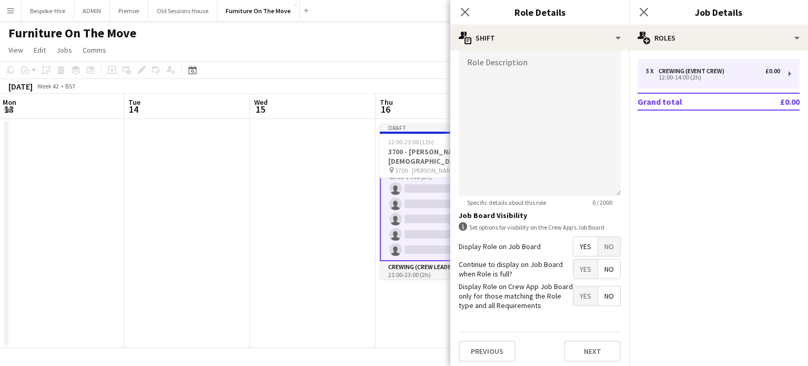
scroll to position [344, 0]
click at [588, 348] on button "Next" at bounding box center [592, 349] width 57 height 21
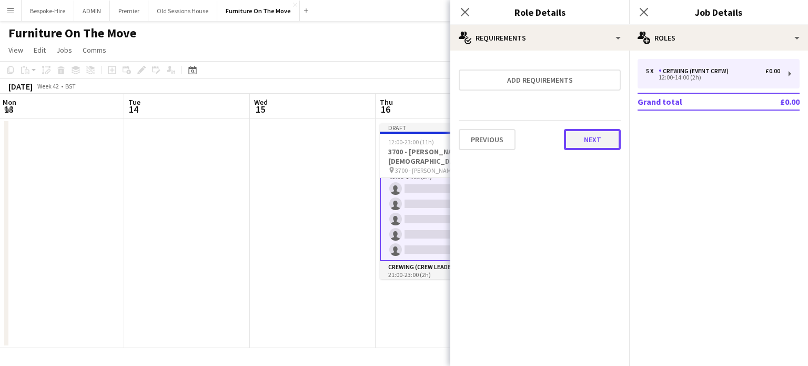
click at [594, 131] on button "Next" at bounding box center [592, 139] width 57 height 21
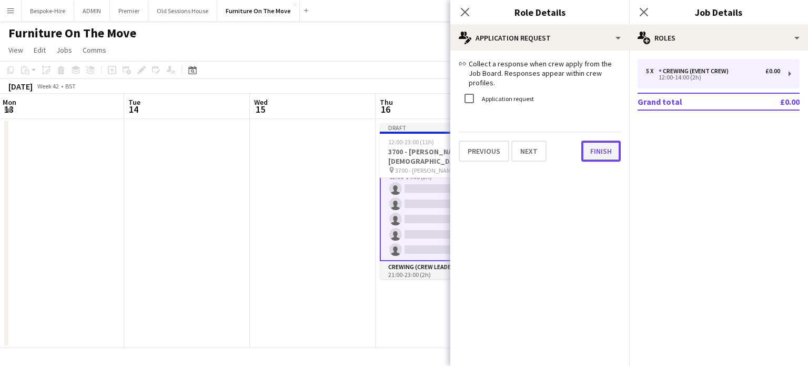
click at [590, 151] on button "Finish" at bounding box center [601, 151] width 39 height 21
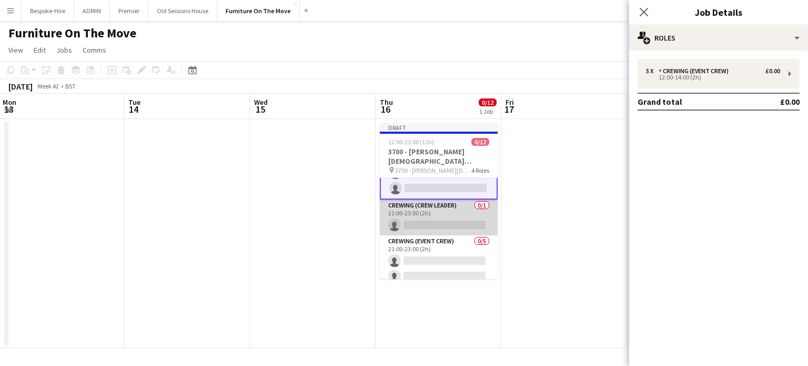
click at [451, 213] on app-card-role "Crewing (Crew Leader) 0/1 21:00-23:00 (2h) single-neutral-actions" at bounding box center [439, 217] width 118 height 36
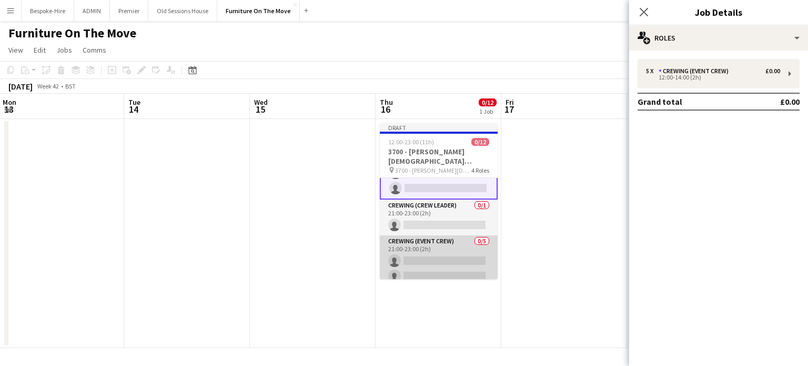
scroll to position [112, 0]
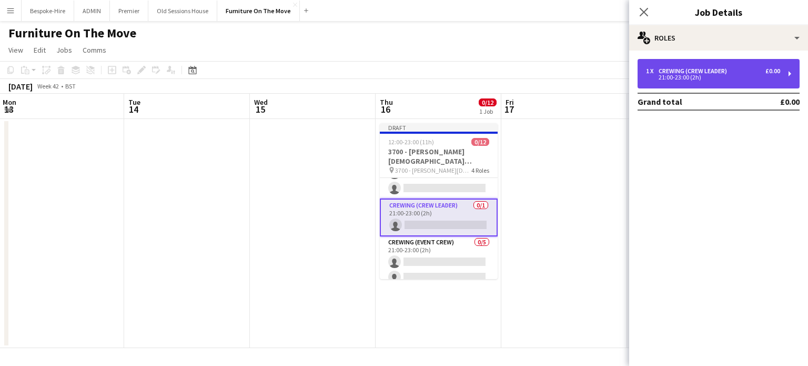
click at [687, 75] on div "21:00-23:00 (2h)" at bounding box center [713, 77] width 134 height 5
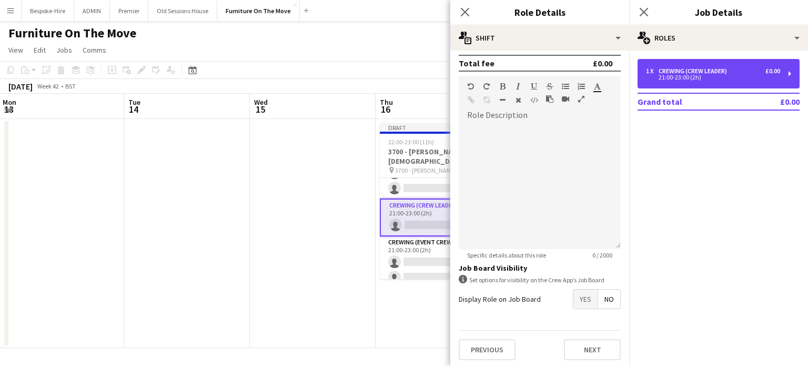
scroll to position [291, 0]
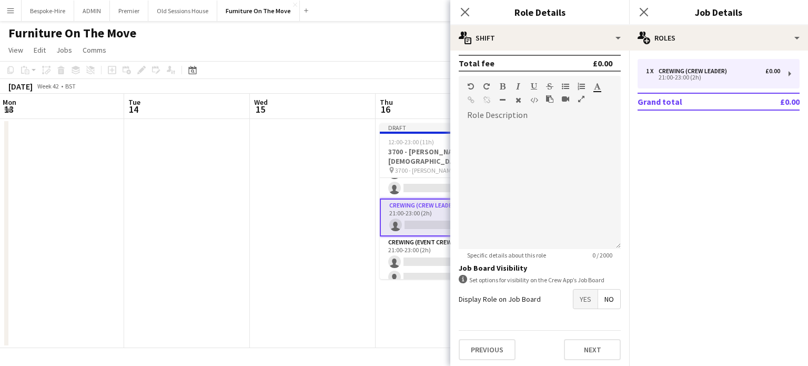
click at [411, 299] on app-date-cell "Draft 12:00-23:00 (11h) 0/12 3700 - Christ Church Spitalfields pin 3700 - Chris…" at bounding box center [439, 233] width 126 height 229
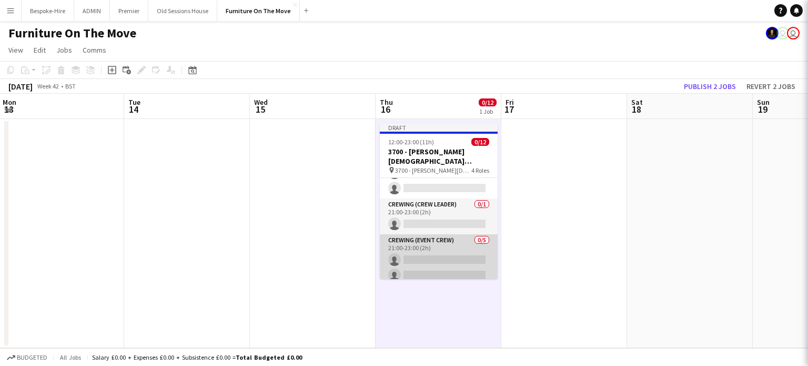
click at [423, 246] on app-card-role "Crewing (Event Crew) 0/5 21:00-23:00 (2h) single-neutral-actions single-neutral…" at bounding box center [439, 282] width 118 height 97
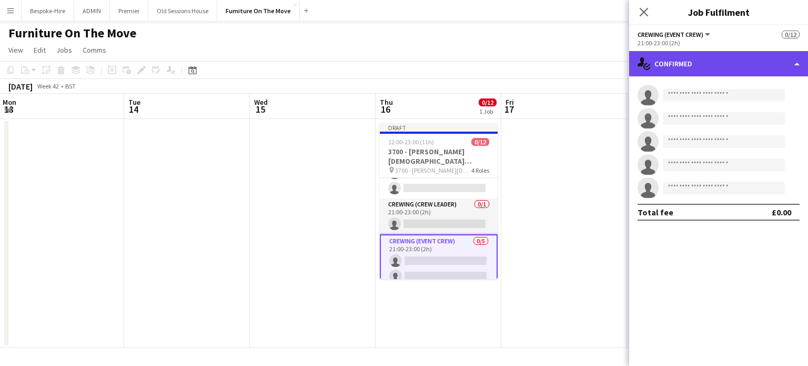
click at [737, 58] on div "single-neutral-actions-check-2 Confirmed" at bounding box center [718, 63] width 179 height 25
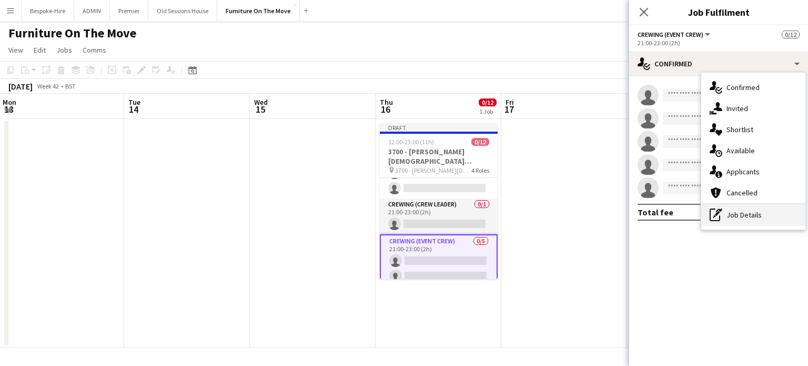
click at [745, 218] on div "pen-write Job Details" at bounding box center [754, 214] width 104 height 21
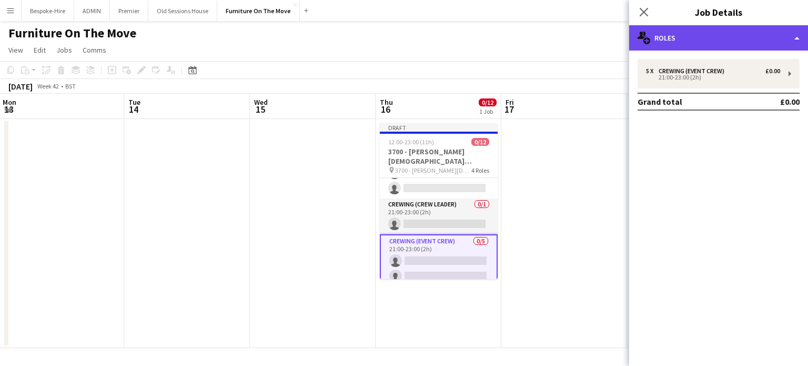
click at [712, 36] on div "multiple-users-add Roles" at bounding box center [718, 37] width 179 height 25
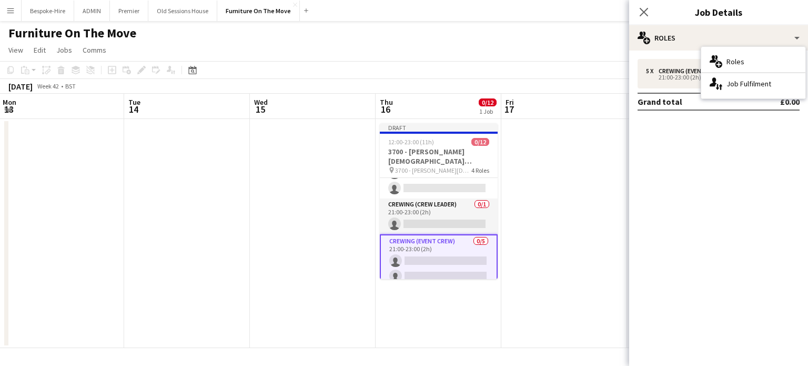
click at [716, 177] on mat-expansion-panel "pencil3 General details 5 x Crewing (Event Crew) £0.00 21:00-23:00 (2h) Grand t…" at bounding box center [718, 208] width 179 height 315
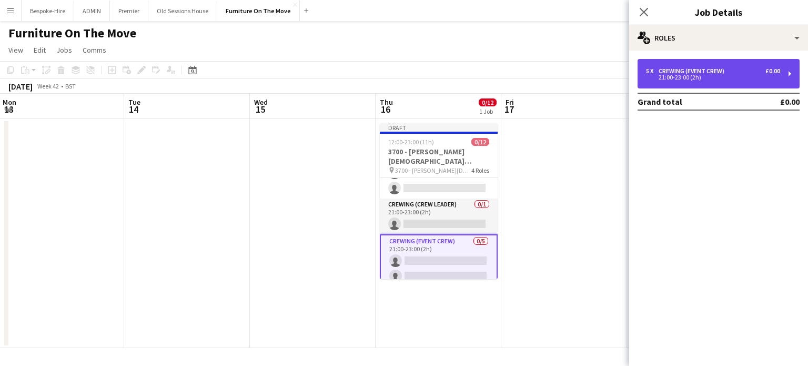
click at [676, 67] on div "Crewing (Event Crew)" at bounding box center [694, 70] width 70 height 7
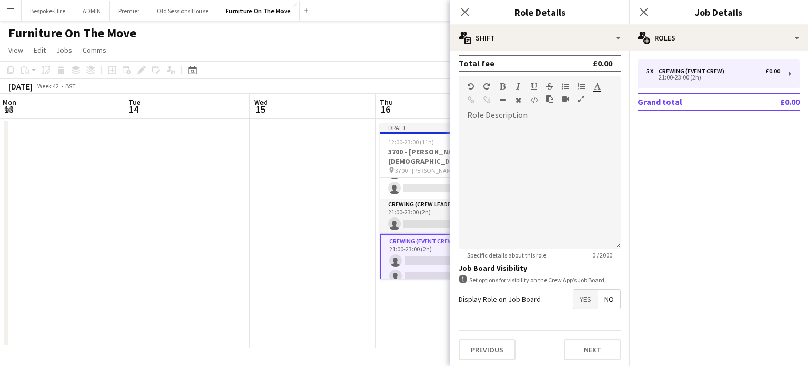
click at [598, 298] on span "No" at bounding box center [609, 298] width 22 height 19
click at [582, 301] on span "Yes" at bounding box center [586, 298] width 24 height 19
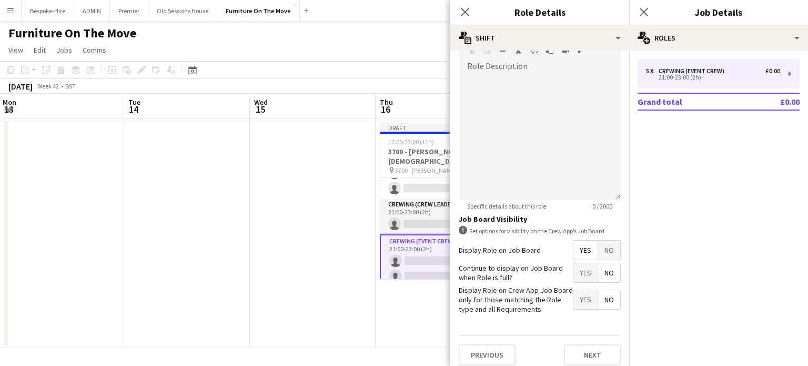
scroll to position [344, 0]
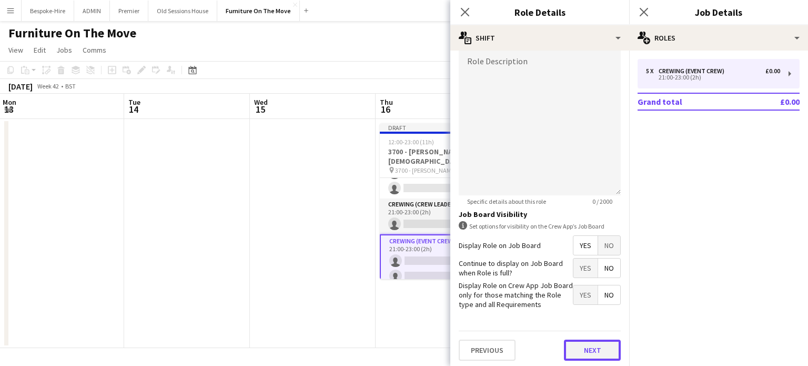
click at [592, 341] on button "Next" at bounding box center [592, 349] width 57 height 21
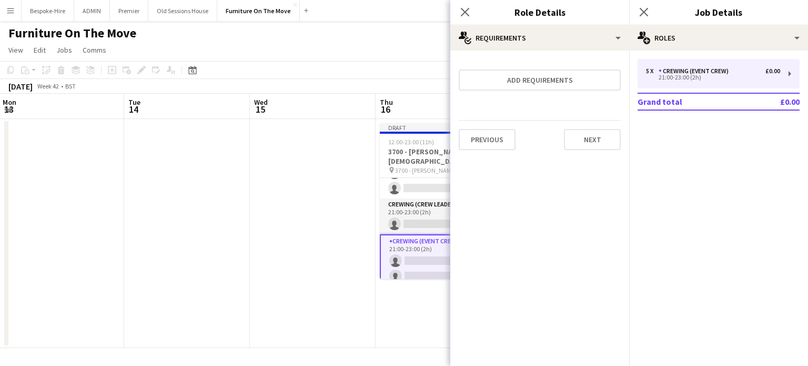
scroll to position [0, 0]
click at [602, 138] on button "Next" at bounding box center [592, 139] width 57 height 21
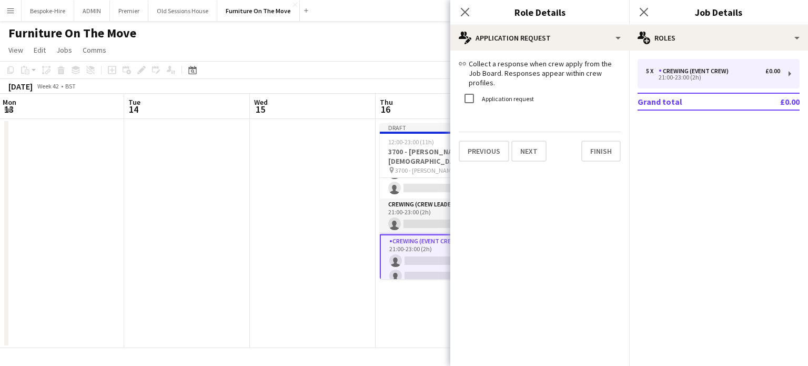
click at [602, 166] on mat-expansion-panel "pencil4 Application Request link Collect a response when crew apply from the Jo…" at bounding box center [540, 208] width 179 height 315
click at [599, 154] on div "link Collect a response when crew apply from the Job Board. Responses appear wi…" at bounding box center [540, 110] width 179 height 119
click at [585, 141] on button "Finish" at bounding box center [601, 151] width 39 height 21
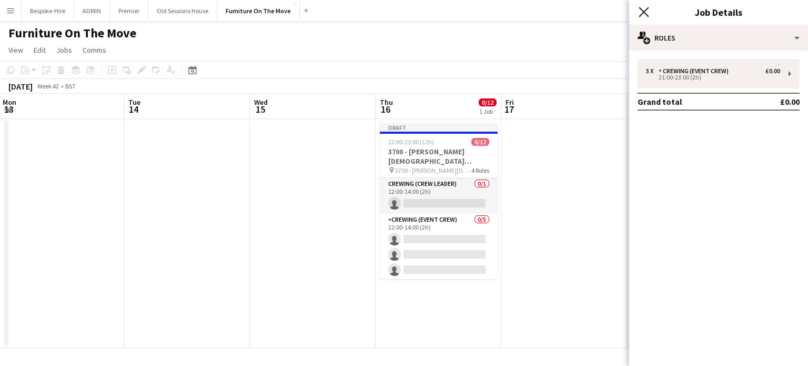
click at [646, 10] on icon "Close pop-in" at bounding box center [644, 12] width 10 height 10
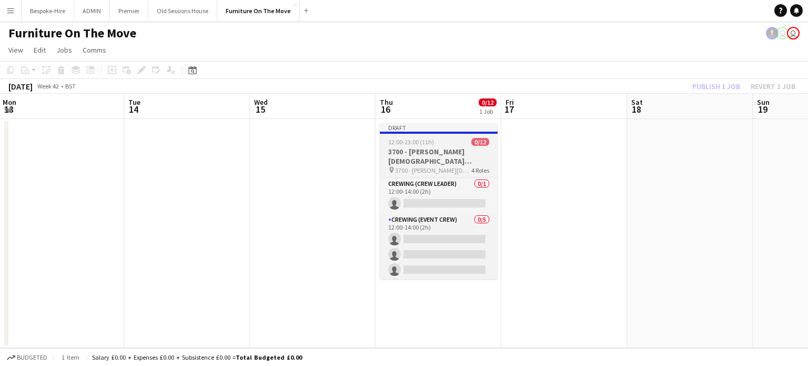
click at [434, 153] on h3 "3700 - [PERSON_NAME][DEMOGRAPHIC_DATA][GEOGRAPHIC_DATA]" at bounding box center [439, 156] width 118 height 19
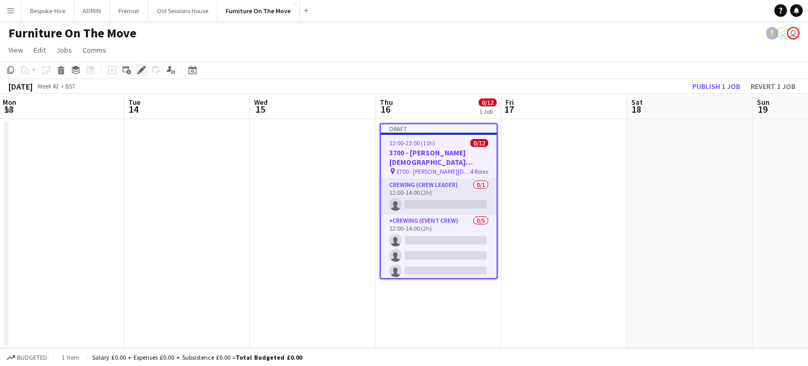
click at [144, 69] on icon "Edit" at bounding box center [141, 70] width 8 height 8
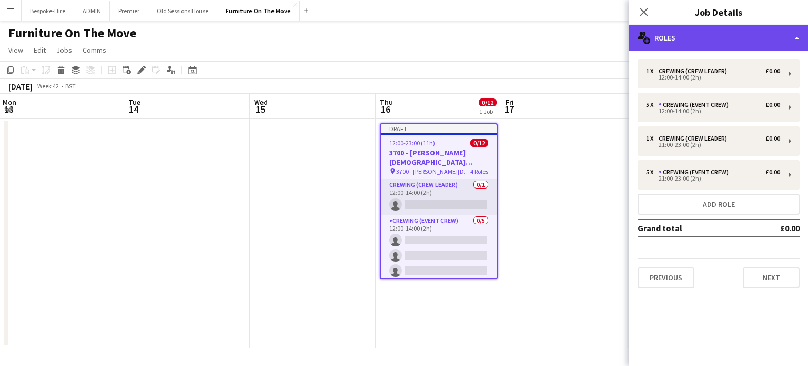
click at [753, 46] on div "multiple-users-add Roles" at bounding box center [718, 37] width 179 height 25
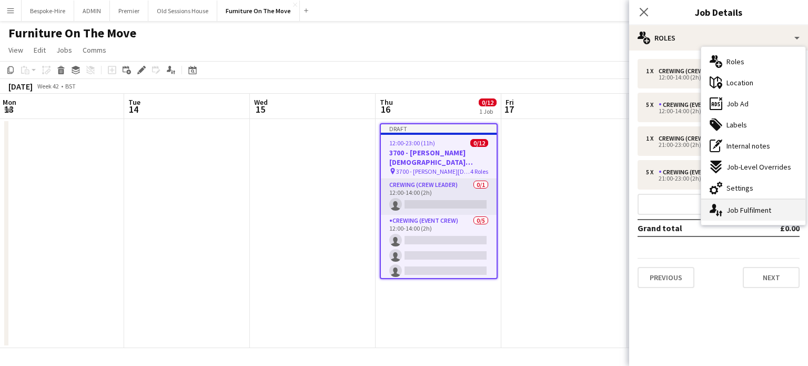
click at [749, 208] on div "single-neutral-actions-up-down Job Fulfilment" at bounding box center [754, 209] width 104 height 21
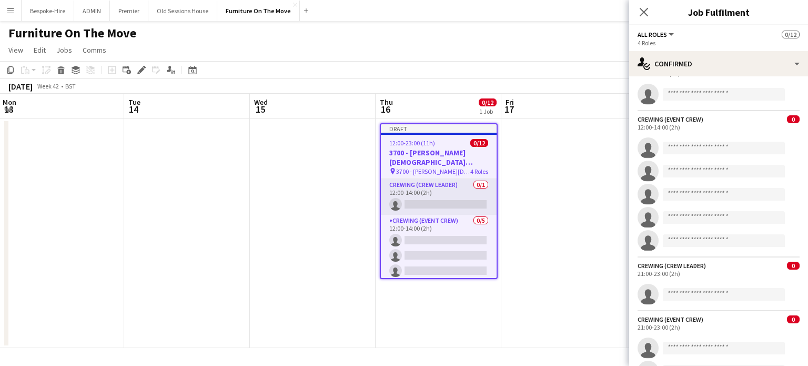
scroll to position [138, 0]
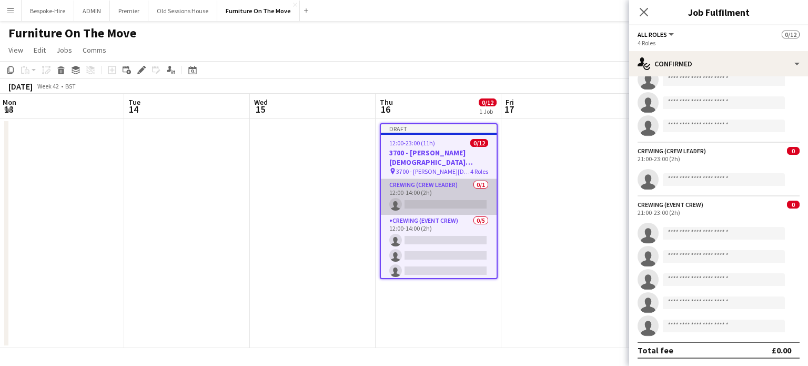
drag, startPoint x: 433, startPoint y: 157, endPoint x: 390, endPoint y: 184, distance: 51.1
click at [433, 157] on h3 "3700 - [PERSON_NAME][DEMOGRAPHIC_DATA][GEOGRAPHIC_DATA]" at bounding box center [439, 157] width 116 height 19
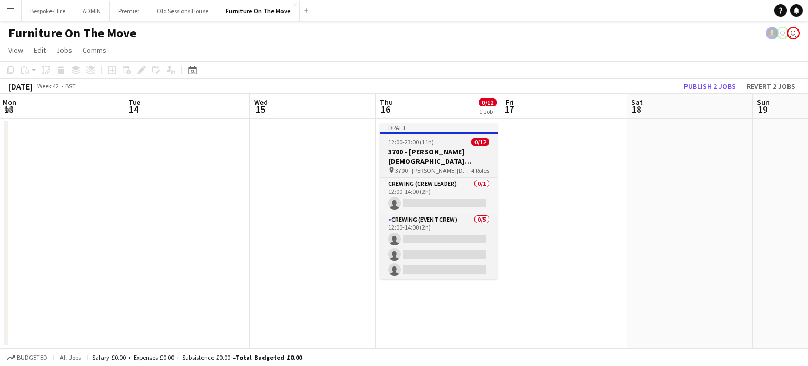
click at [396, 151] on h3 "3700 - [PERSON_NAME][DEMOGRAPHIC_DATA][GEOGRAPHIC_DATA]" at bounding box center [439, 156] width 118 height 19
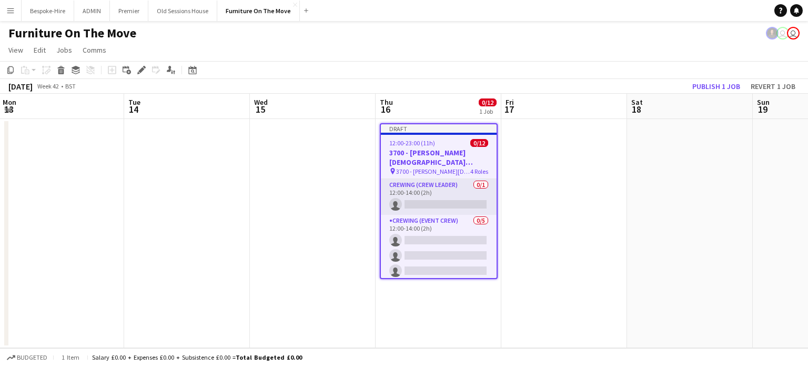
click at [135, 71] on div "Add job Add linked Job Edit Edit linked Job Applicants" at bounding box center [137, 70] width 81 height 13
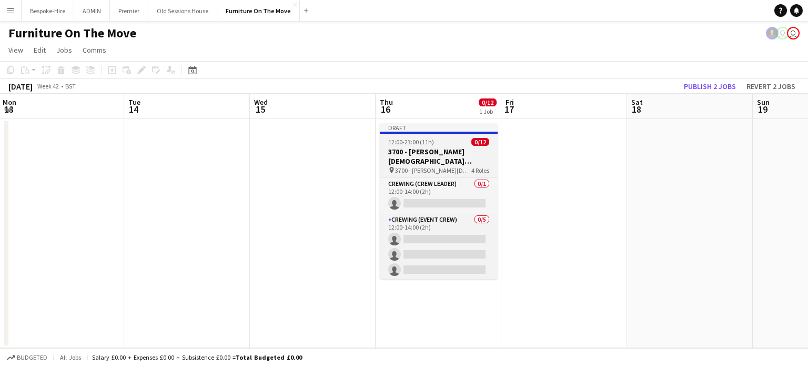
click at [411, 153] on h3 "3700 - [PERSON_NAME][DEMOGRAPHIC_DATA][GEOGRAPHIC_DATA]" at bounding box center [439, 156] width 118 height 19
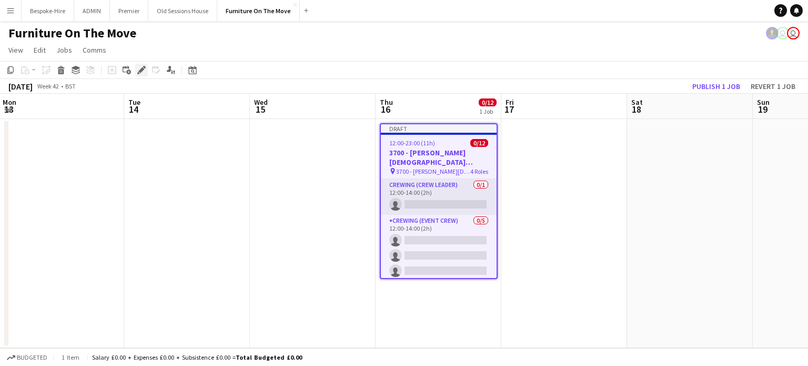
click at [142, 71] on icon at bounding box center [141, 70] width 6 height 6
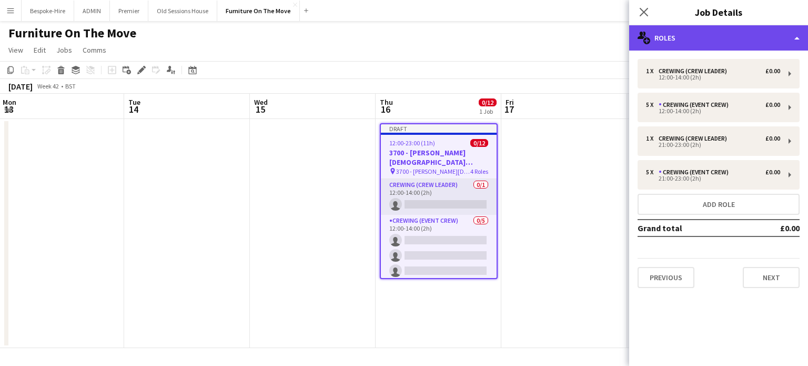
click at [707, 34] on div "multiple-users-add Roles" at bounding box center [718, 37] width 179 height 25
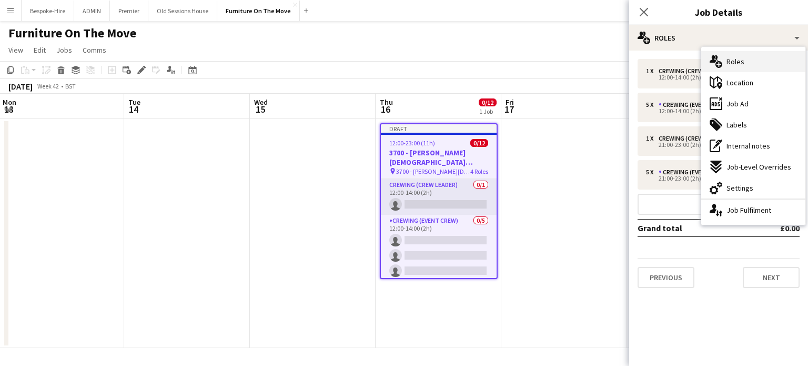
click at [742, 67] on div "multiple-users-add Roles" at bounding box center [754, 61] width 104 height 21
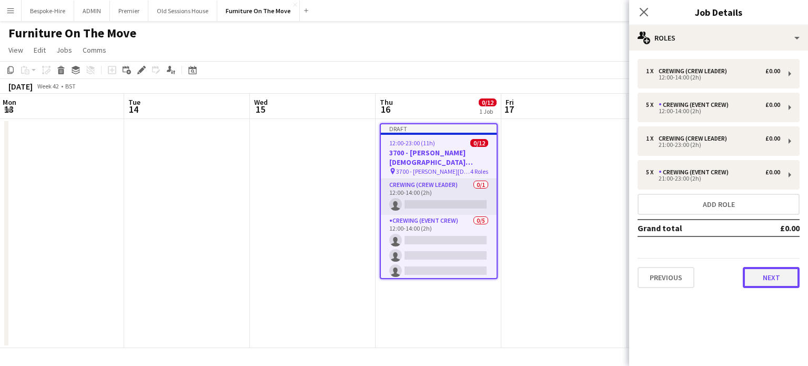
click at [766, 283] on button "Next" at bounding box center [771, 277] width 57 height 21
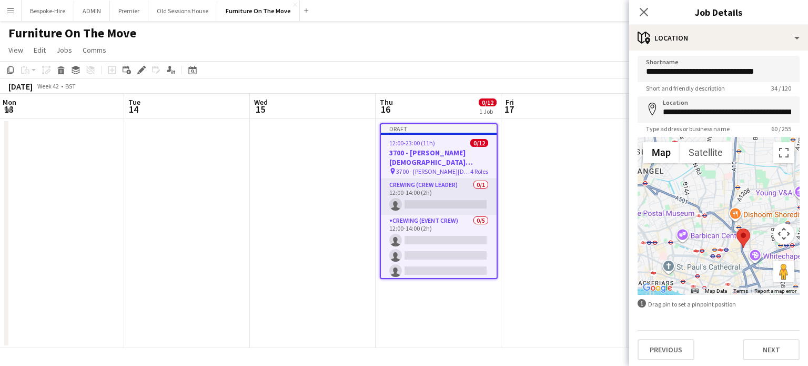
scroll to position [5, 0]
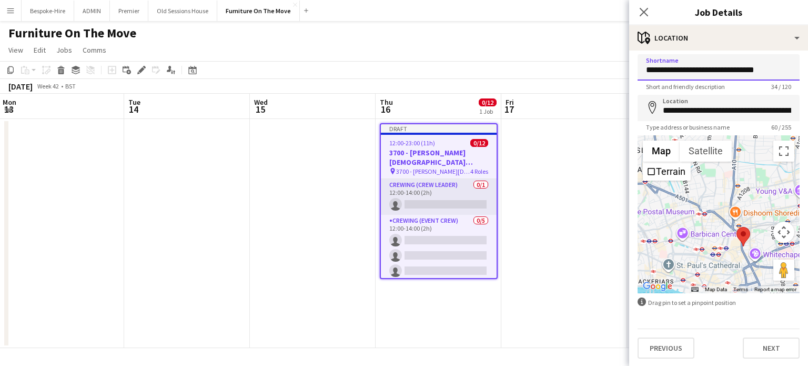
drag, startPoint x: 668, startPoint y: 66, endPoint x: 624, endPoint y: 75, distance: 44.5
click at [624, 75] on body "Menu Boards Boards Boards All jobs Status Workforce Workforce My Workforce Recr…" at bounding box center [404, 183] width 808 height 366
type input "**********"
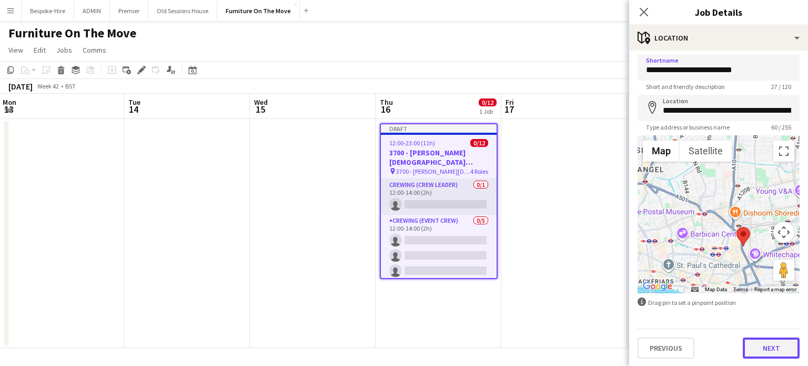
click at [777, 347] on button "Next" at bounding box center [771, 347] width 57 height 21
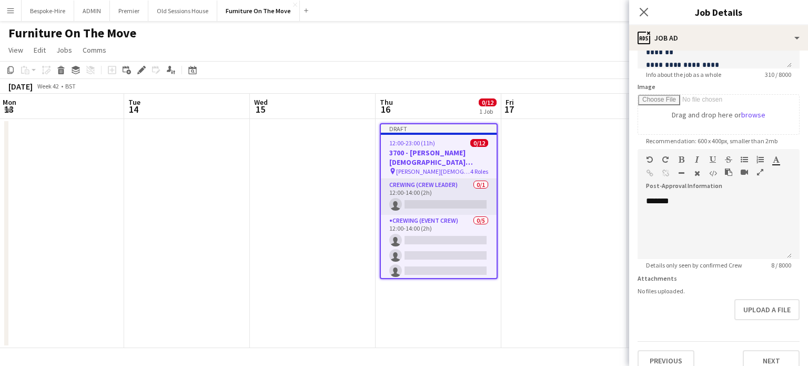
scroll to position [153, 0]
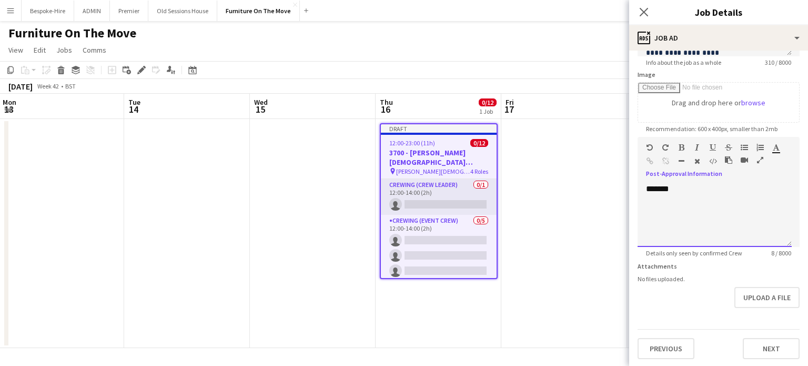
click at [693, 188] on div "*******" at bounding box center [715, 215] width 154 height 63
click at [656, 189] on div "*******" at bounding box center [715, 215] width 154 height 63
click at [735, 217] on div "**********" at bounding box center [715, 215] width 154 height 63
click at [697, 188] on div "**********" at bounding box center [715, 215] width 154 height 63
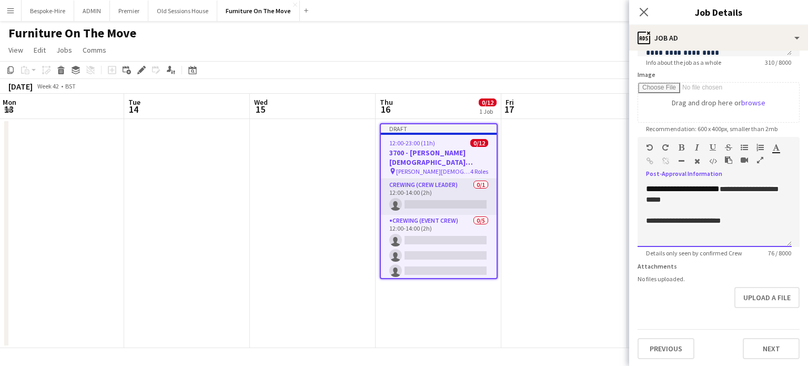
click at [714, 189] on div "**********" at bounding box center [715, 215] width 154 height 63
click at [741, 215] on div "**********" at bounding box center [714, 220] width 137 height 11
click at [725, 221] on span "**********" at bounding box center [685, 220] width 78 height 7
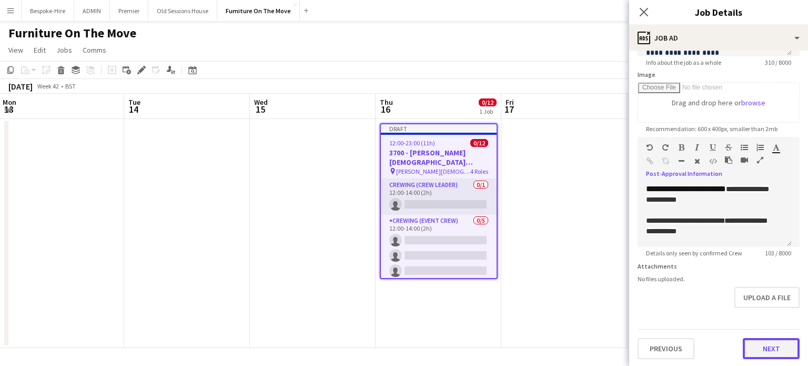
click at [766, 351] on button "Next" at bounding box center [771, 348] width 57 height 21
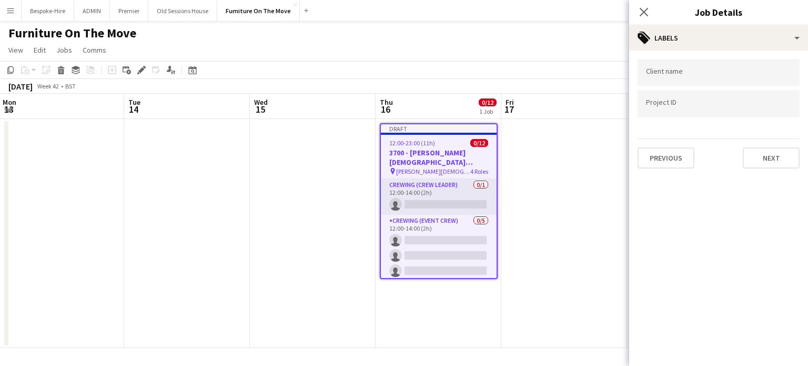
scroll to position [0, 0]
click at [757, 151] on button "Next" at bounding box center [771, 157] width 57 height 21
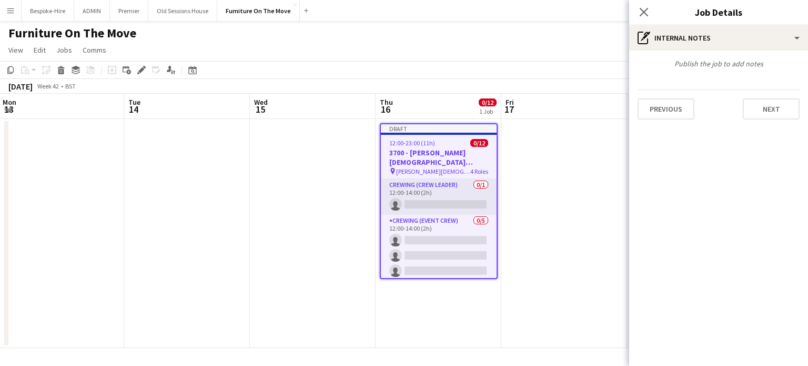
click at [768, 120] on div "Publish the job to add notes Previous Next" at bounding box center [718, 89] width 179 height 77
click at [774, 104] on button "Next" at bounding box center [771, 108] width 57 height 21
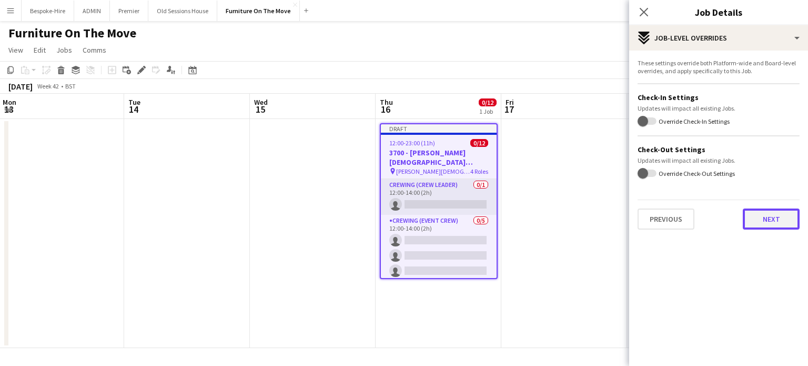
click at [762, 210] on button "Next" at bounding box center [771, 218] width 57 height 21
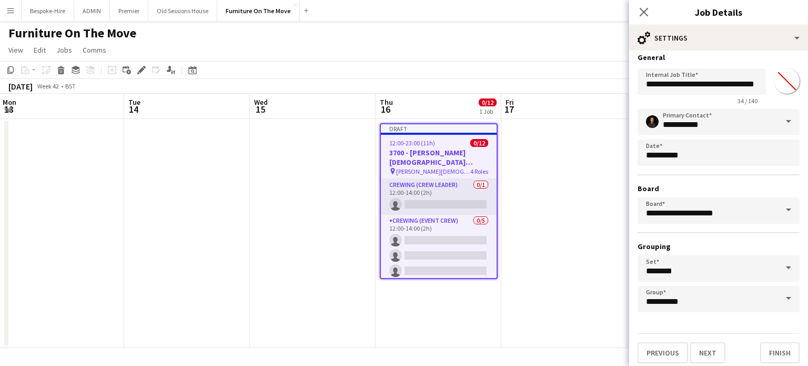
scroll to position [9, 0]
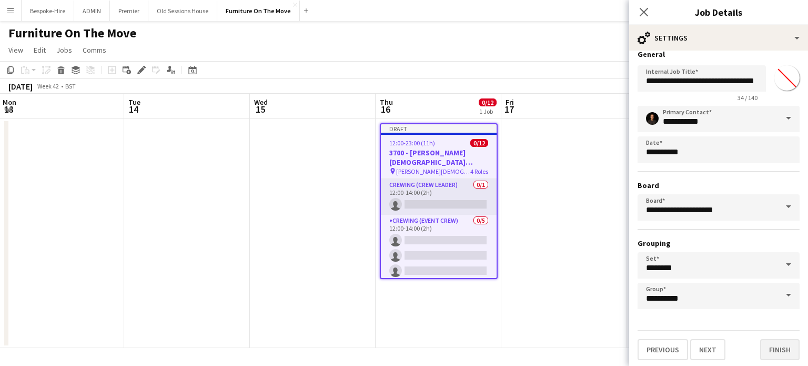
click at [768, 358] on div "**********" at bounding box center [718, 204] width 179 height 327
click at [782, 351] on button "Finish" at bounding box center [780, 349] width 39 height 21
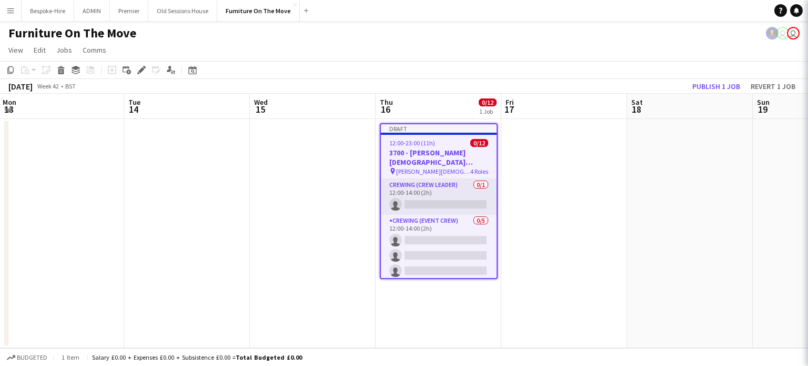
click at [625, 225] on app-date-cell at bounding box center [565, 233] width 126 height 229
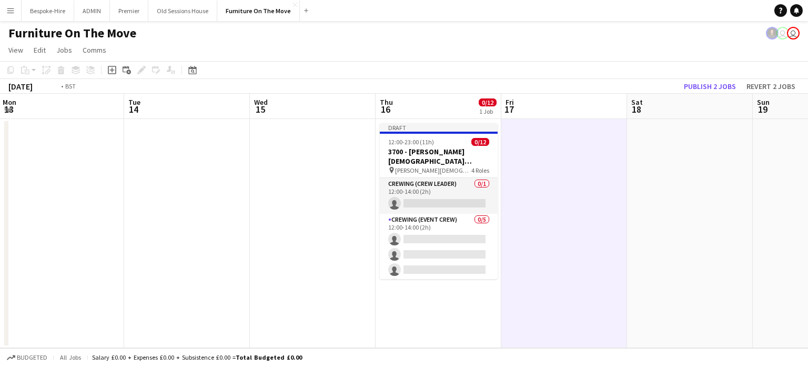
drag, startPoint x: 225, startPoint y: 231, endPoint x: 228, endPoint y: 225, distance: 7.1
click at [227, 228] on app-date-cell at bounding box center [187, 233] width 126 height 229
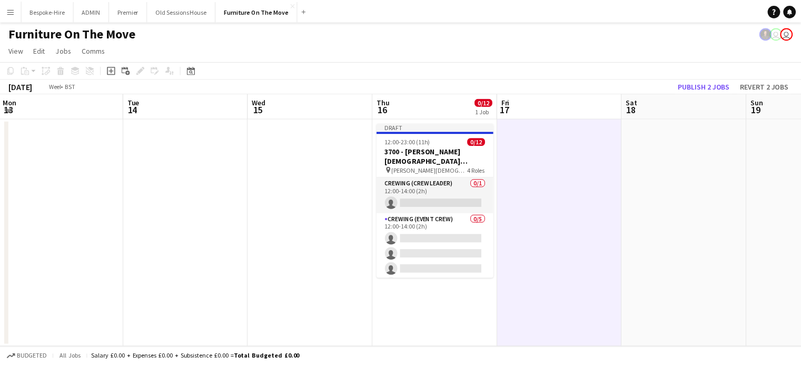
scroll to position [0, 377]
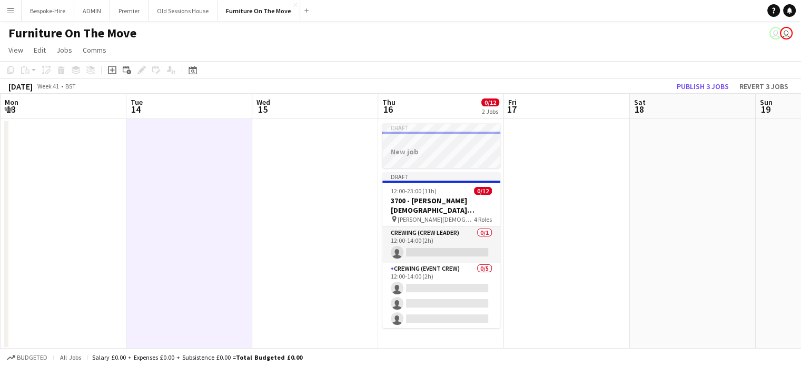
click at [465, 146] on app-job-card "Draft New job" at bounding box center [441, 145] width 118 height 45
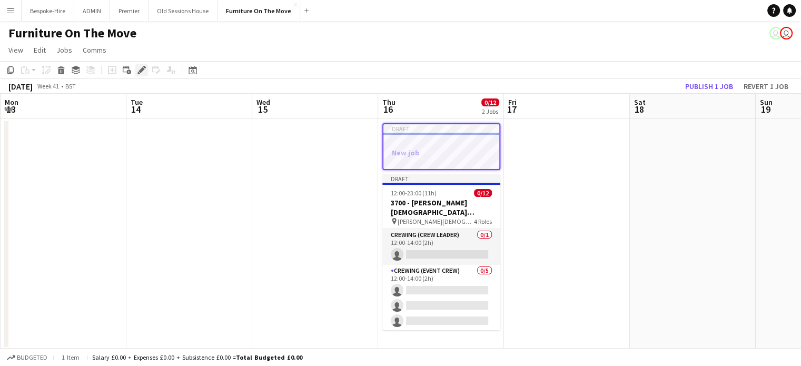
click at [139, 72] on icon "Edit" at bounding box center [141, 70] width 8 height 8
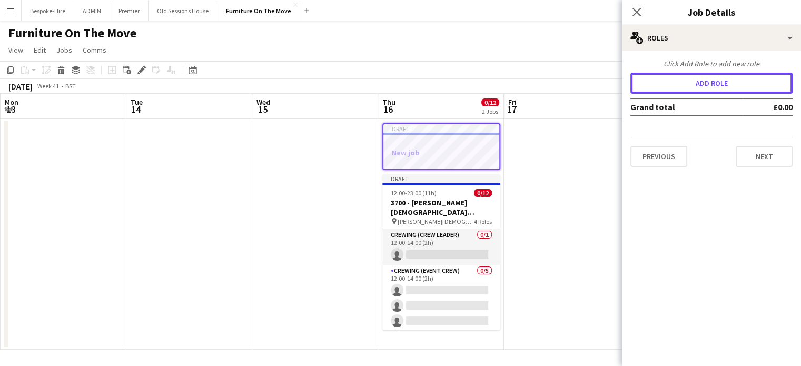
drag, startPoint x: 692, startPoint y: 84, endPoint x: 709, endPoint y: 122, distance: 41.7
click at [692, 84] on button "Add role" at bounding box center [711, 83] width 162 height 21
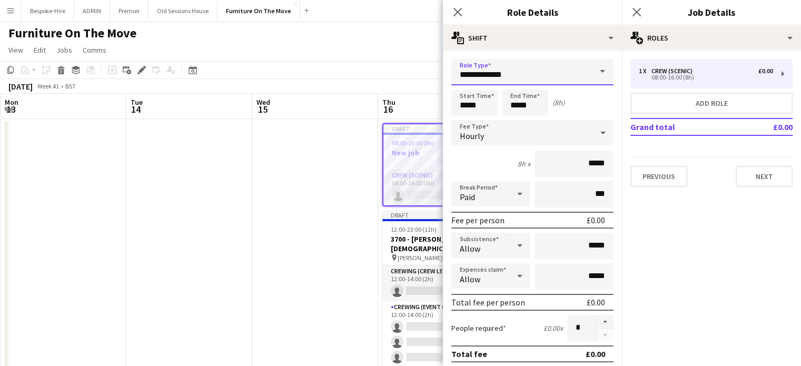
click at [541, 70] on input "**********" at bounding box center [532, 72] width 162 height 26
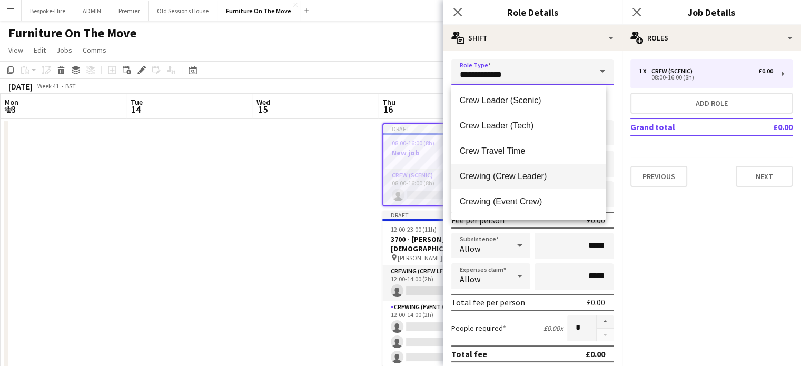
scroll to position [53, 0]
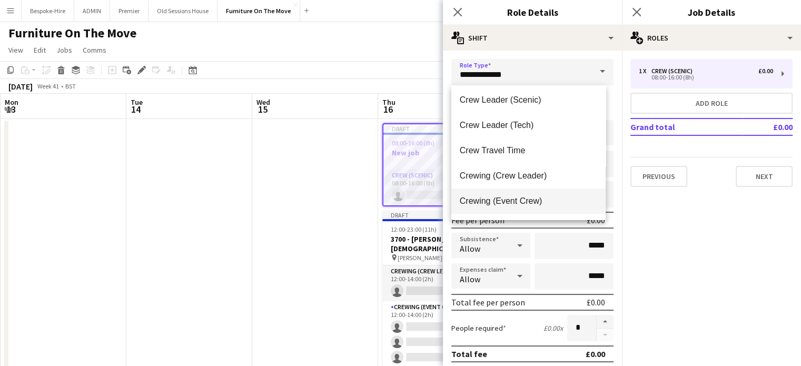
click at [510, 196] on span "Crewing (Event Crew)" at bounding box center [527, 201] width 137 height 10
type input "**********"
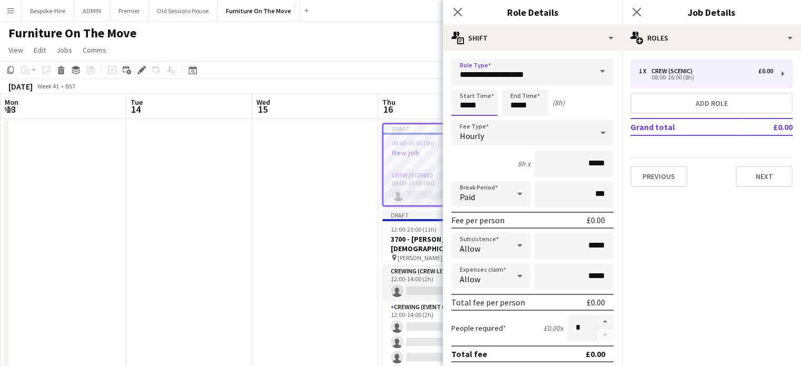
click at [482, 111] on input "*****" at bounding box center [474, 102] width 46 height 26
click at [461, 104] on input "*****" at bounding box center [474, 102] width 46 height 26
type input "*****"
click at [512, 105] on input "*****" at bounding box center [525, 102] width 46 height 26
type input "*****"
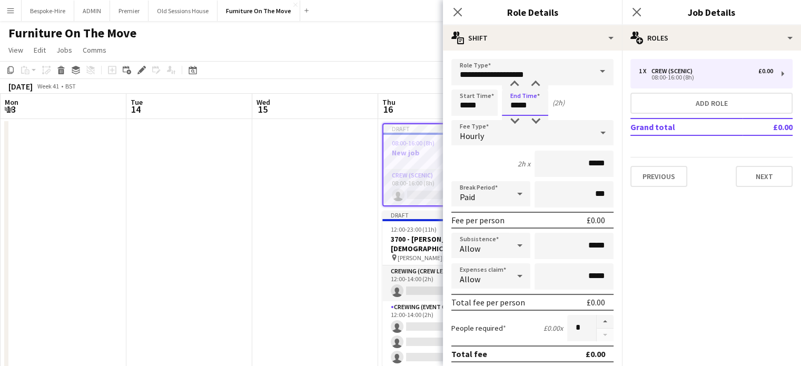
type input "*****"
click at [494, 167] on div "2h x *****" at bounding box center [532, 164] width 162 height 26
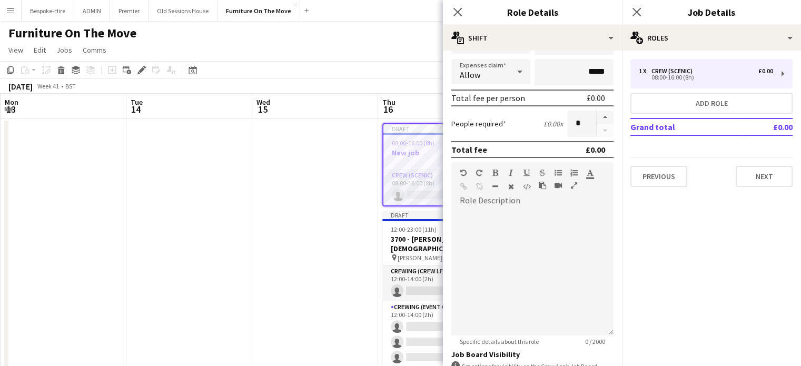
scroll to position [211, 0]
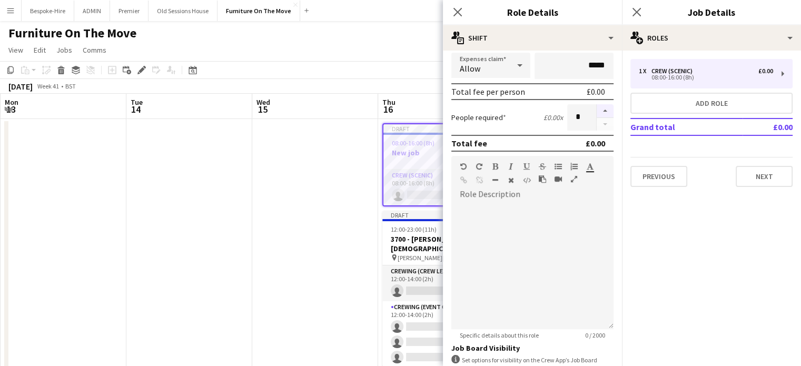
click at [596, 107] on button "button" at bounding box center [604, 111] width 17 height 14
type input "*"
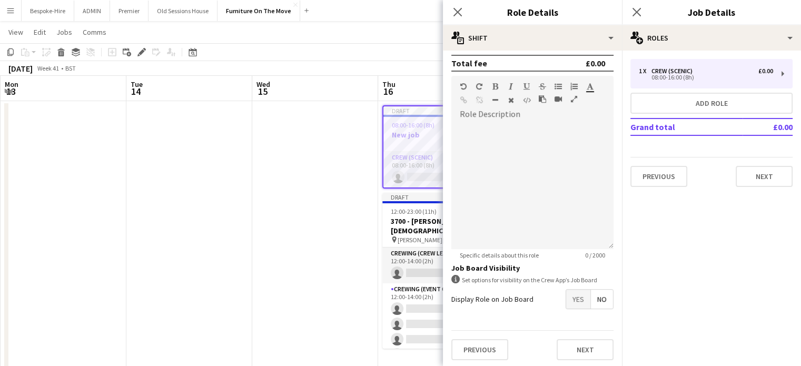
scroll to position [37, 0]
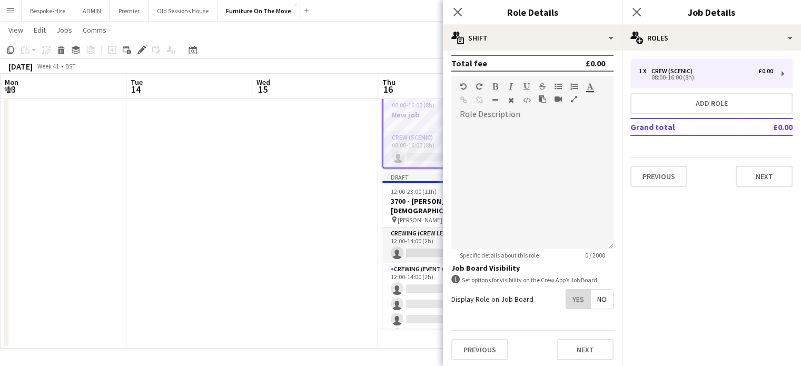
click at [576, 299] on span "Yes" at bounding box center [578, 298] width 24 height 19
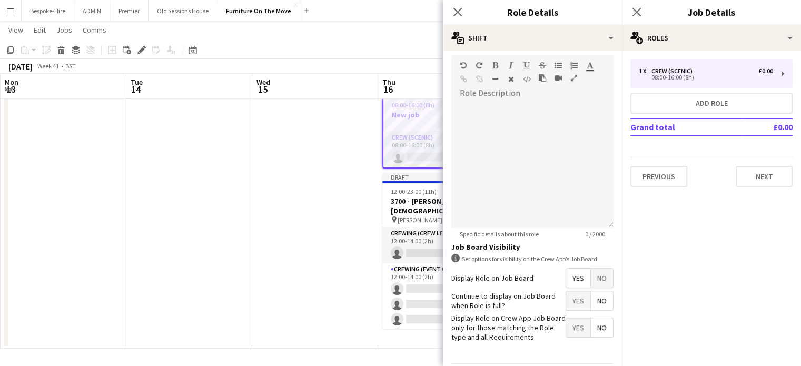
scroll to position [344, 0]
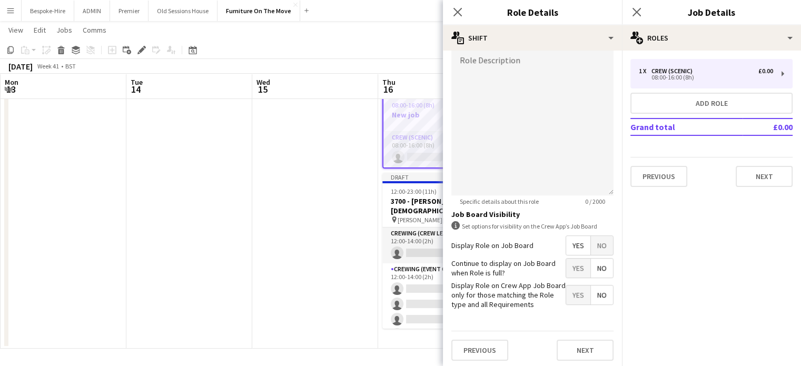
click at [573, 334] on div "Previous Next" at bounding box center [532, 350] width 162 height 38
click at [572, 345] on button "Next" at bounding box center [584, 349] width 57 height 21
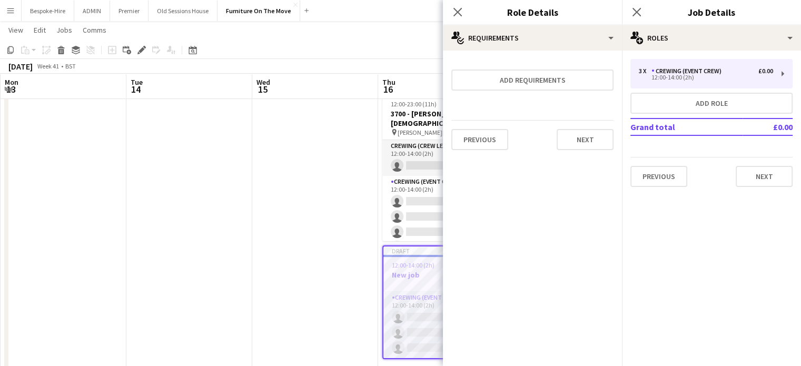
click at [577, 126] on div "Previous Next" at bounding box center [532, 139] width 162 height 38
click at [579, 136] on button "Next" at bounding box center [584, 139] width 57 height 21
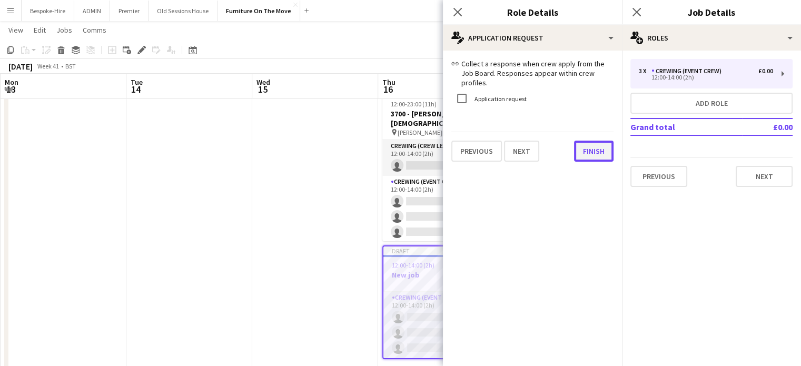
click at [589, 149] on button "Finish" at bounding box center [593, 151] width 39 height 21
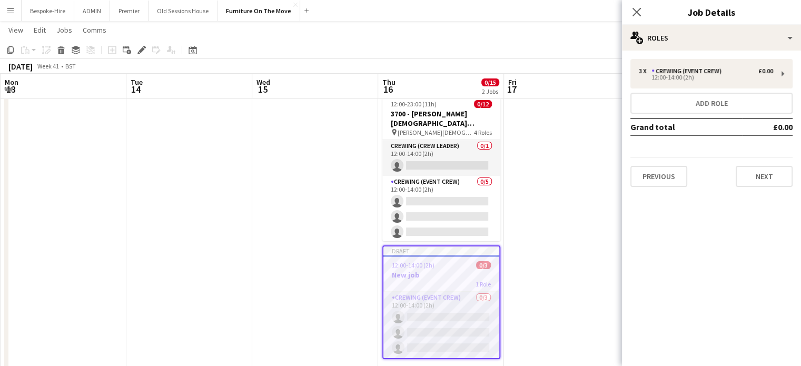
drag, startPoint x: 709, startPoint y: 211, endPoint x: 714, endPoint y: 206, distance: 7.1
click at [709, 212] on mat-expansion-panel "pencil3 General details 3 x Crewing (Event Crew) £0.00 12:00-14:00 (2h) Add rol…" at bounding box center [711, 208] width 179 height 315
click at [751, 178] on button "Next" at bounding box center [763, 176] width 57 height 21
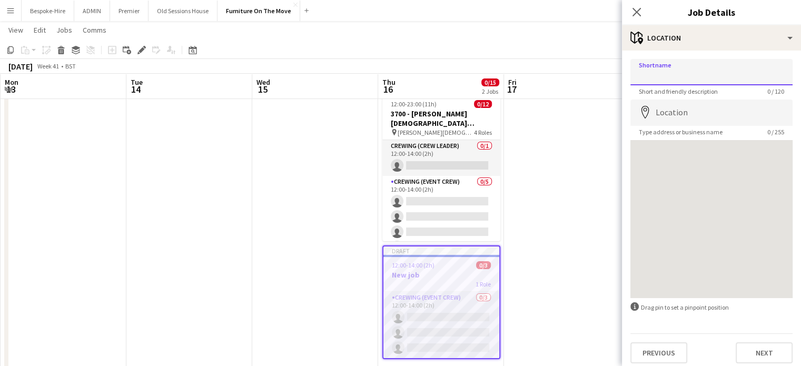
drag, startPoint x: 691, startPoint y: 73, endPoint x: 693, endPoint y: 83, distance: 10.1
click at [691, 73] on input "Shortname" at bounding box center [711, 72] width 162 height 26
paste input "**********"
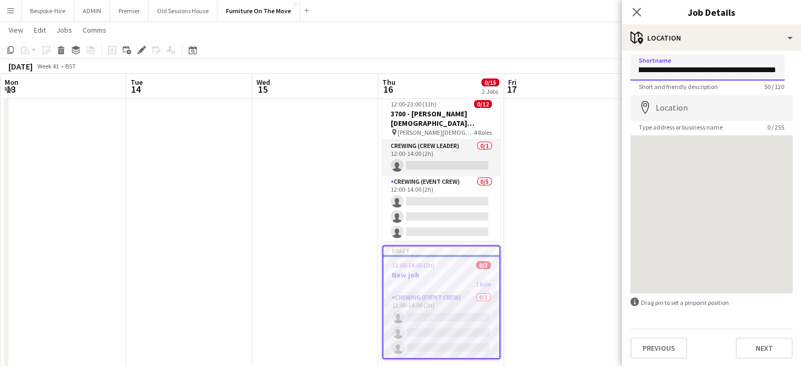
type input "**********"
click at [673, 109] on input "Location" at bounding box center [711, 108] width 162 height 26
paste input "**********"
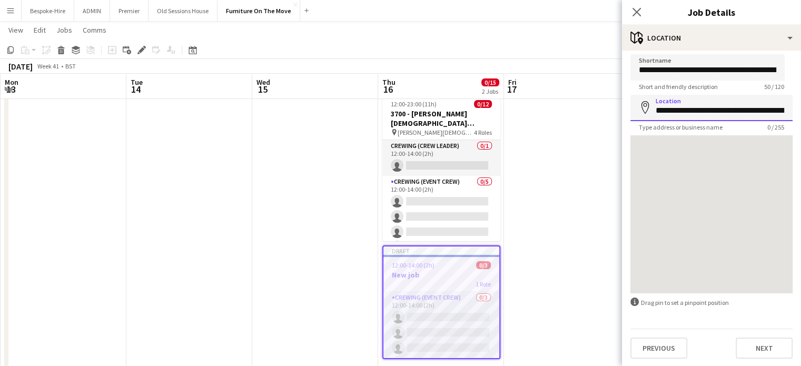
scroll to position [0, 61]
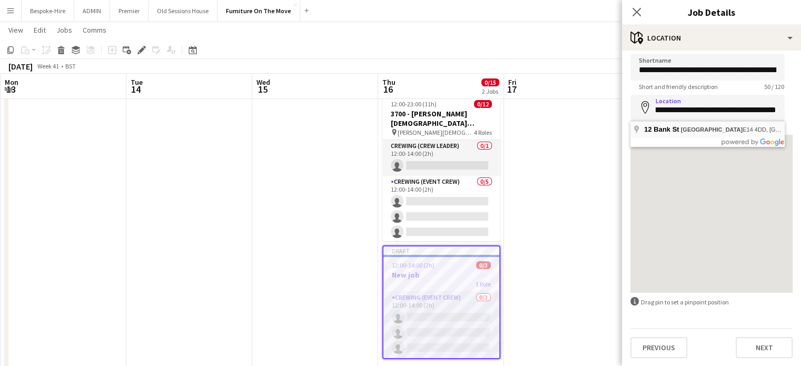
type input "**********"
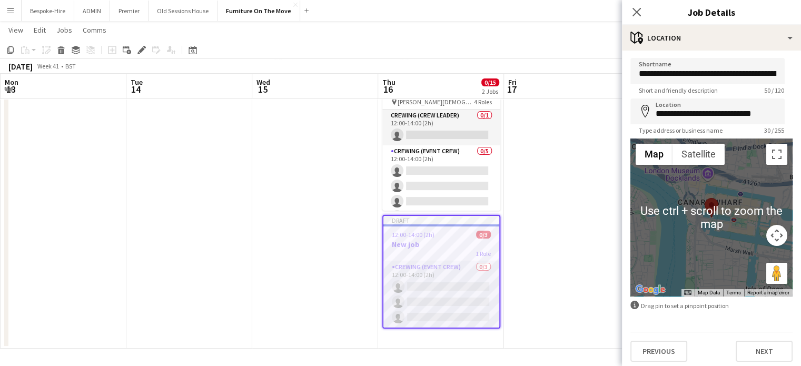
scroll to position [0, 0]
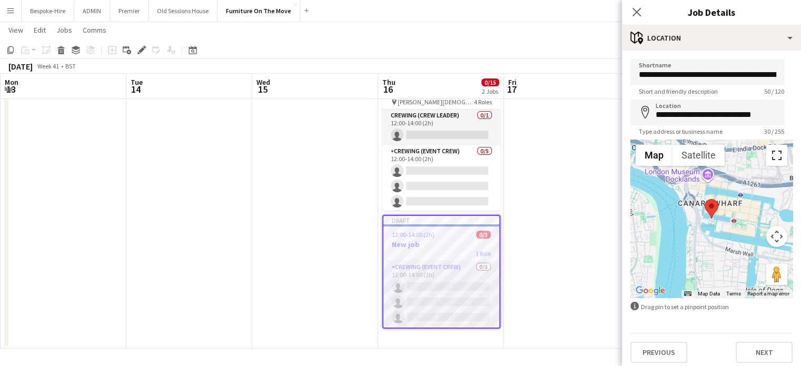
click at [766, 157] on button "Toggle fullscreen view" at bounding box center [776, 155] width 21 height 21
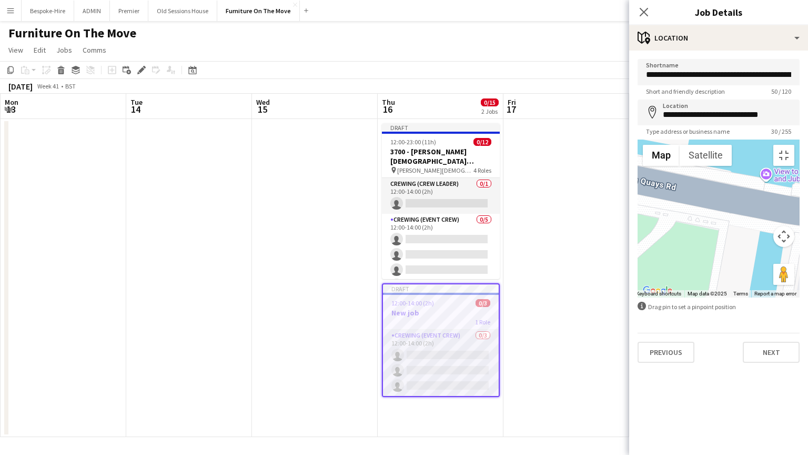
drag, startPoint x: 347, startPoint y: 189, endPoint x: 348, endPoint y: 244, distance: 55.3
click at [638, 244] on div at bounding box center [719, 218] width 162 height 158
click at [638, 235] on div at bounding box center [719, 218] width 162 height 158
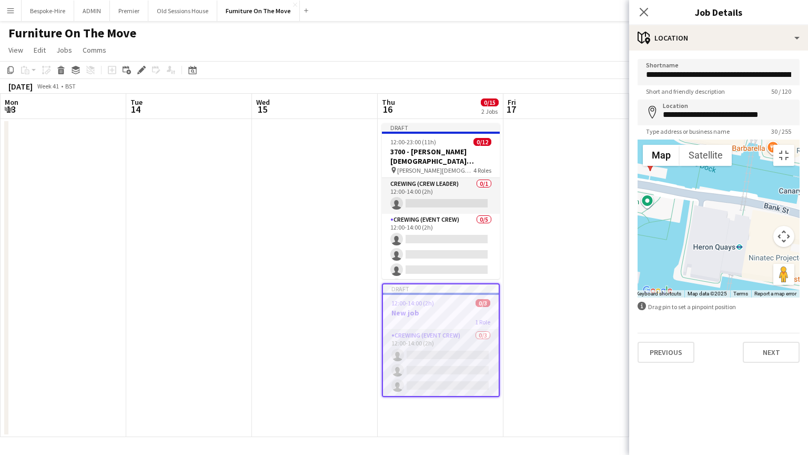
drag, startPoint x: 347, startPoint y: 174, endPoint x: 350, endPoint y: 192, distance: 18.6
click at [638, 192] on div at bounding box center [719, 218] width 162 height 158
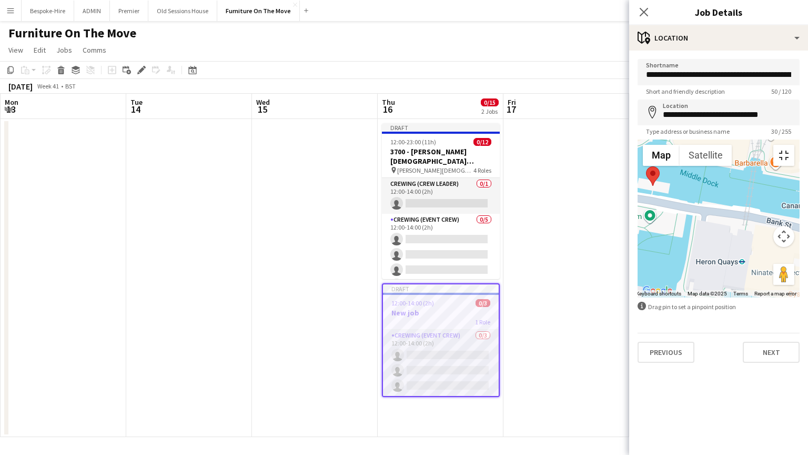
drag, startPoint x: 795, startPoint y: 17, endPoint x: 790, endPoint y: 22, distance: 7.1
click at [795, 145] on button "Toggle fullscreen view" at bounding box center [784, 155] width 21 height 21
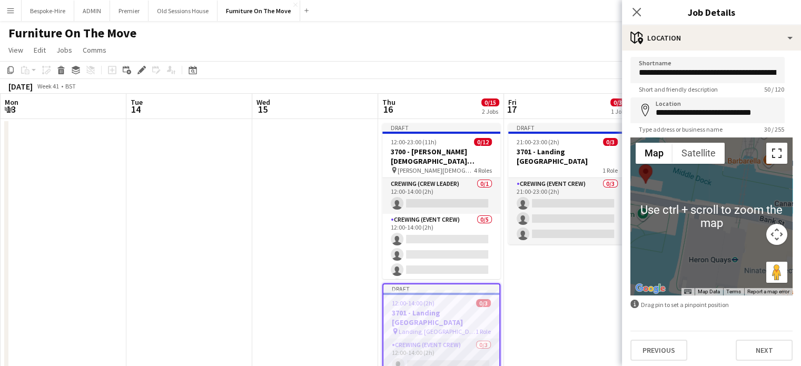
scroll to position [5, 0]
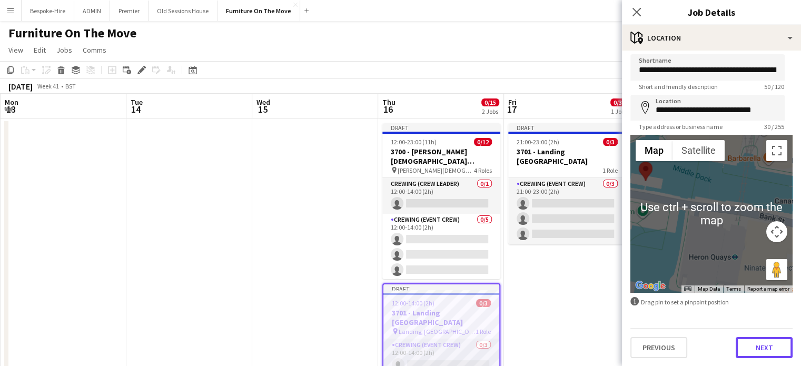
click at [780, 347] on button "Next" at bounding box center [763, 347] width 57 height 21
type input "**********"
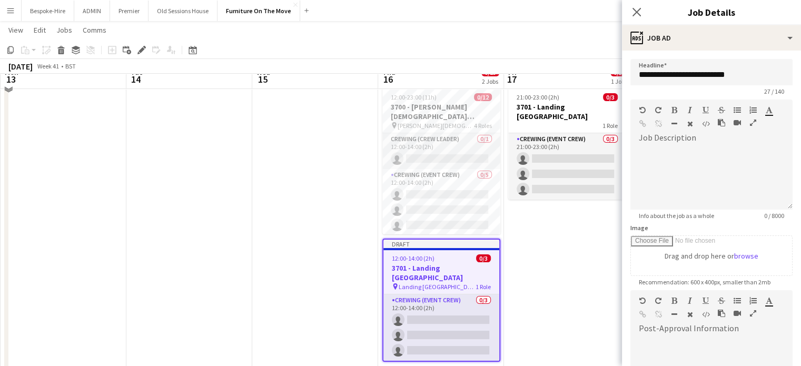
scroll to position [53, 0]
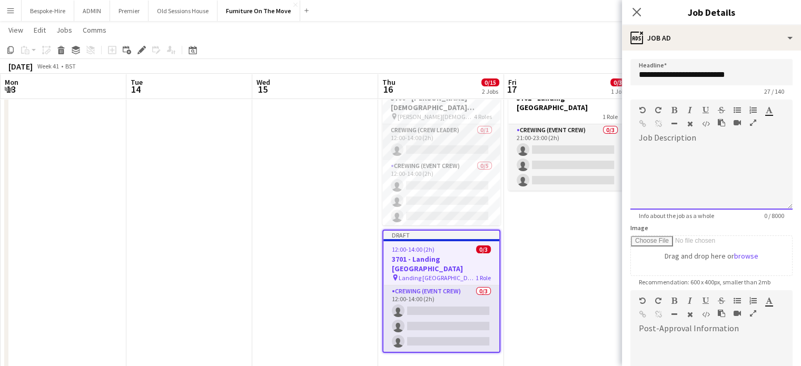
click at [702, 139] on div at bounding box center [711, 174] width 162 height 71
paste div
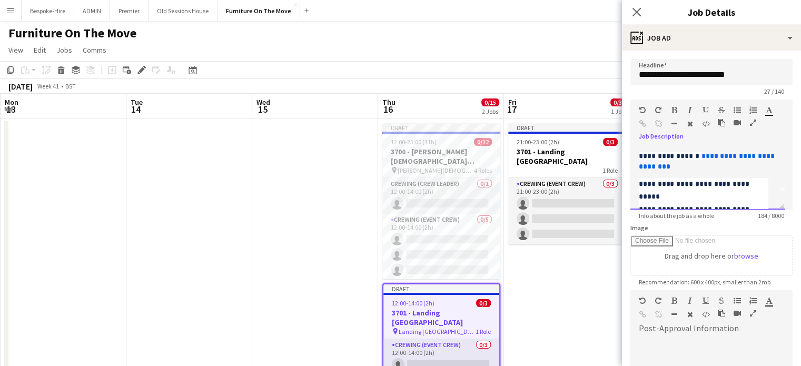
scroll to position [0, 0]
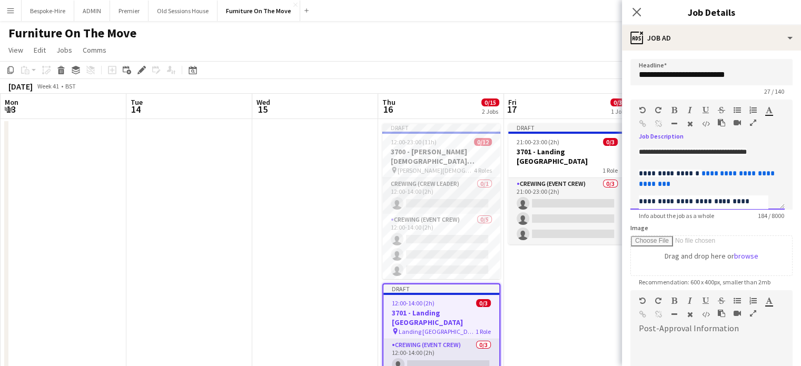
click at [637, 152] on div "**********" at bounding box center [707, 177] width 154 height 63
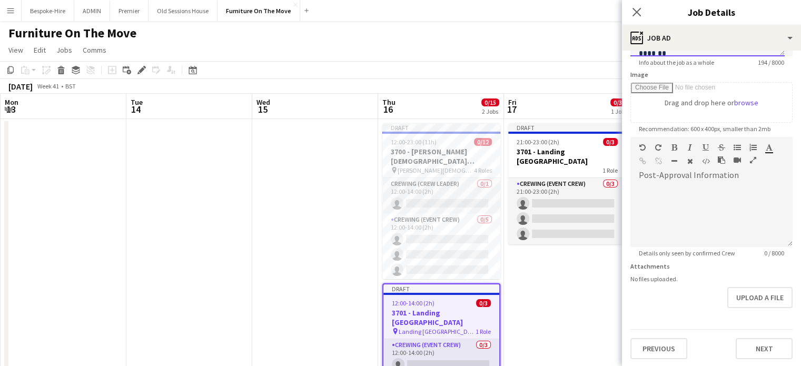
scroll to position [53, 0]
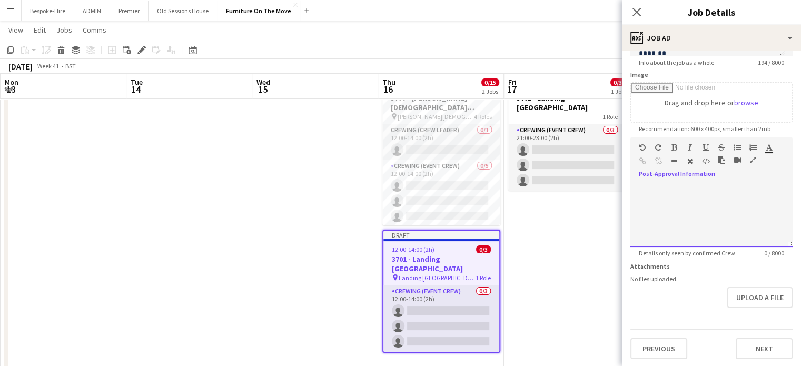
click at [774, 178] on div at bounding box center [711, 211] width 162 height 71
paste div
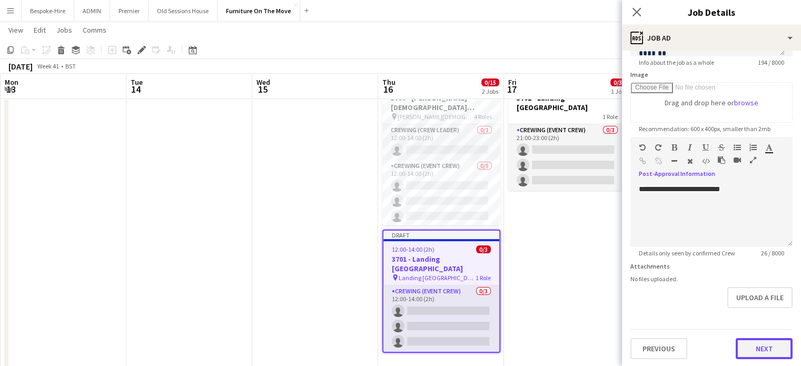
click at [752, 344] on button "Next" at bounding box center [763, 348] width 57 height 21
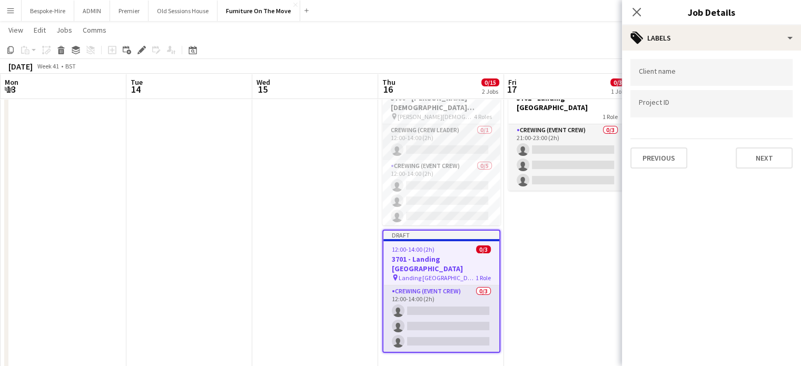
type input "*******"
click at [762, 153] on button "Next" at bounding box center [763, 157] width 57 height 21
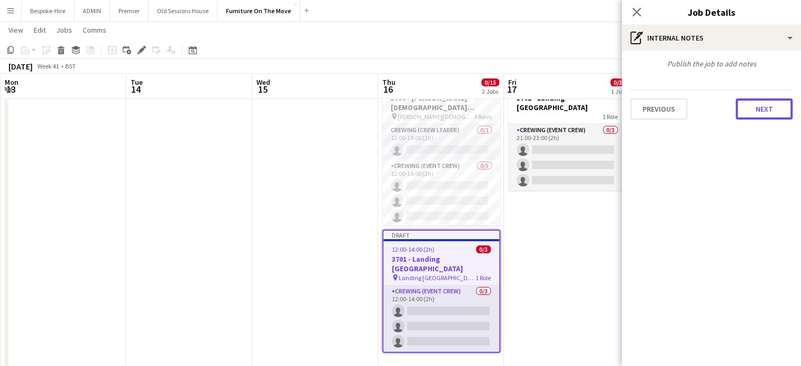
click at [767, 104] on button "Next" at bounding box center [763, 108] width 57 height 21
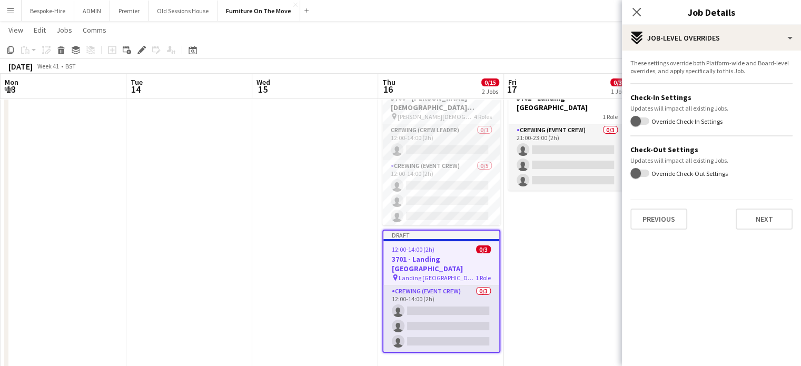
click at [766, 231] on div "These settings override both Platform-wide and Board-level overrides, and apply…" at bounding box center [711, 144] width 179 height 187
click at [766, 216] on button "Next" at bounding box center [763, 218] width 57 height 21
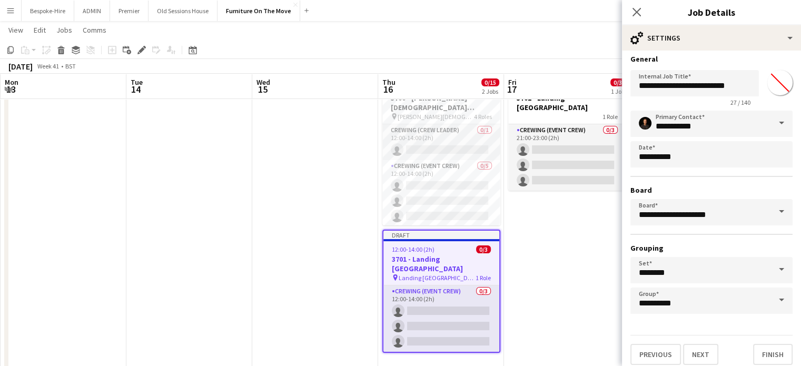
scroll to position [9, 0]
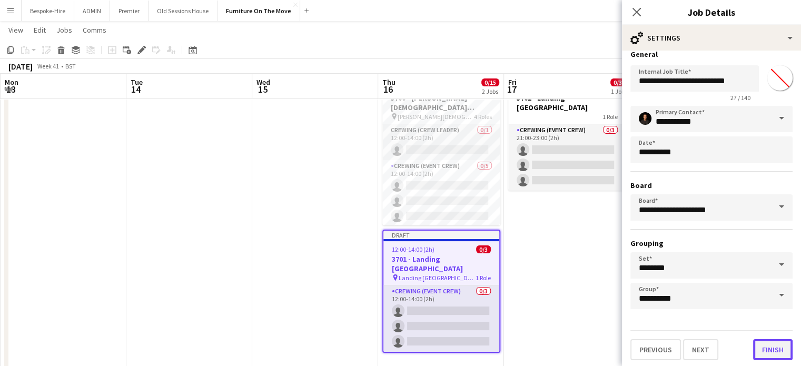
click at [768, 351] on button "Finish" at bounding box center [772, 349] width 39 height 21
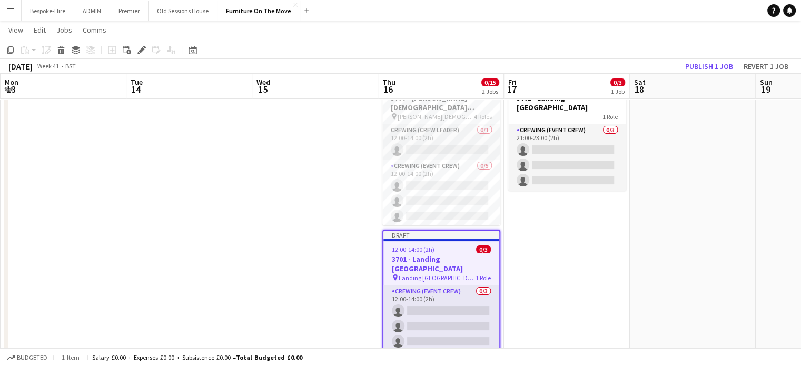
click at [569, 254] on app-date-cell "Draft 21:00-23:00 (2h) 0/3 3701 - Landing Canary Wharf 1 Role Crewing (Event Cr…" at bounding box center [567, 218] width 126 height 307
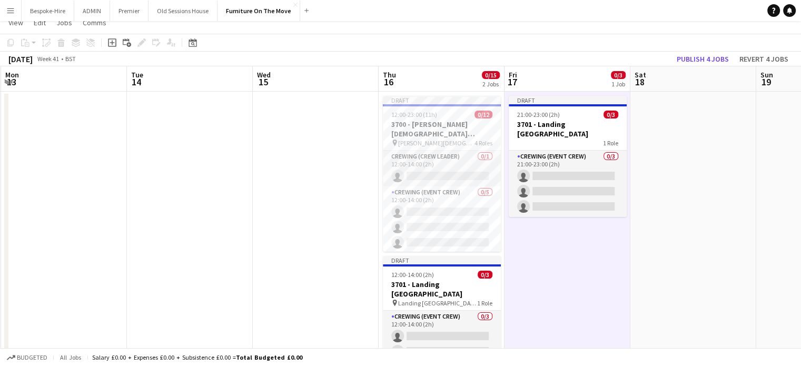
scroll to position [0, 0]
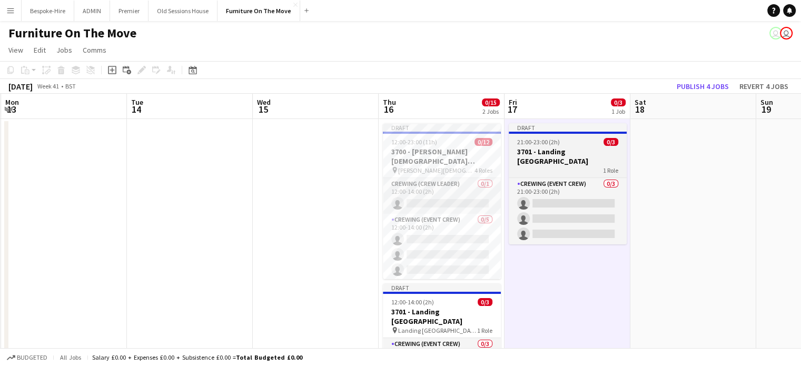
click at [562, 142] on div "21:00-23:00 (2h) 0/3" at bounding box center [567, 142] width 118 height 8
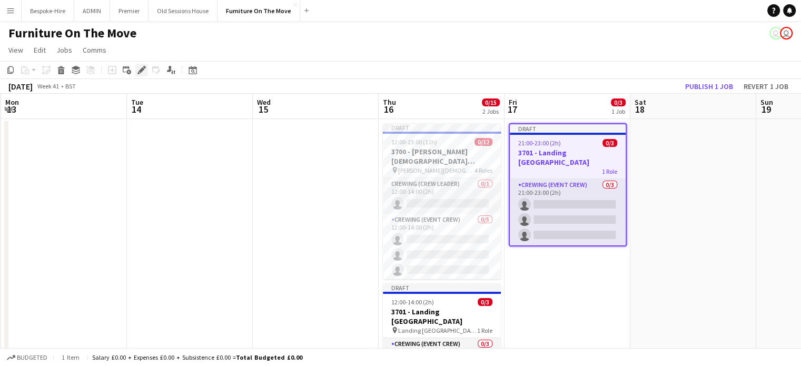
click at [135, 69] on div "Edit" at bounding box center [141, 70] width 13 height 13
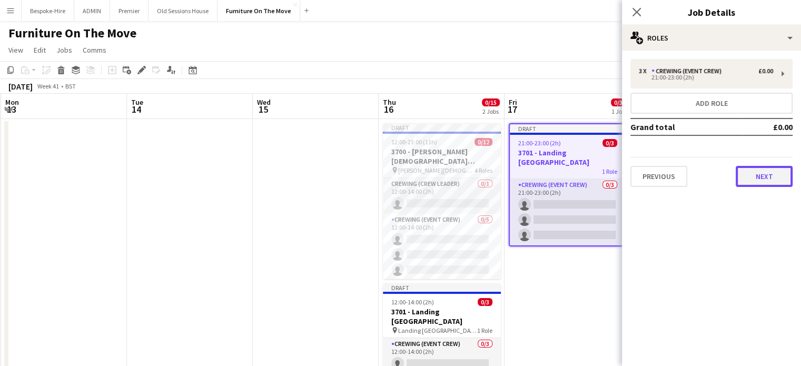
click at [762, 180] on button "Next" at bounding box center [763, 176] width 57 height 21
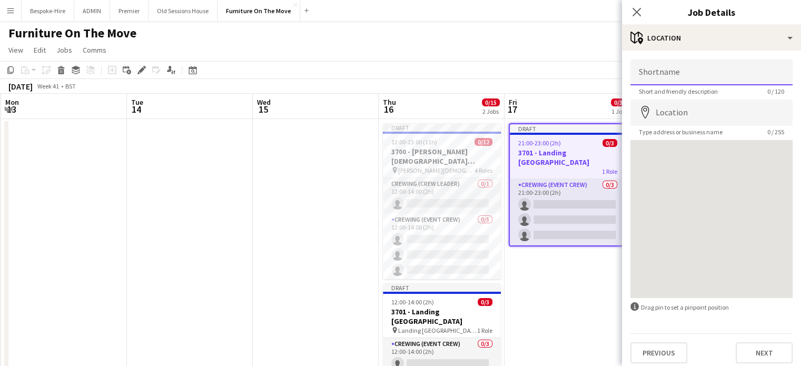
click at [700, 71] on input "Shortname" at bounding box center [711, 72] width 162 height 26
type input "**********"
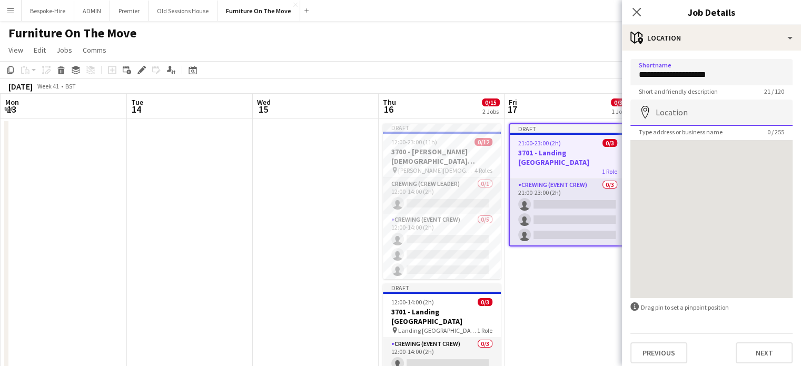
click at [691, 119] on input "Location" at bounding box center [711, 112] width 162 height 26
paste input "**********"
type input "**********"
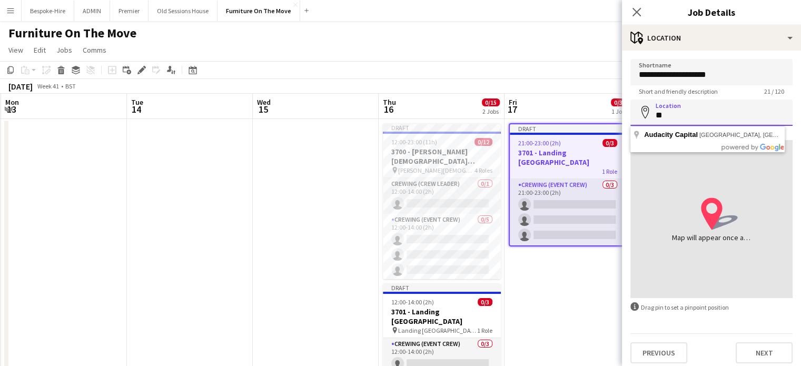
type input "*"
paste input "**********"
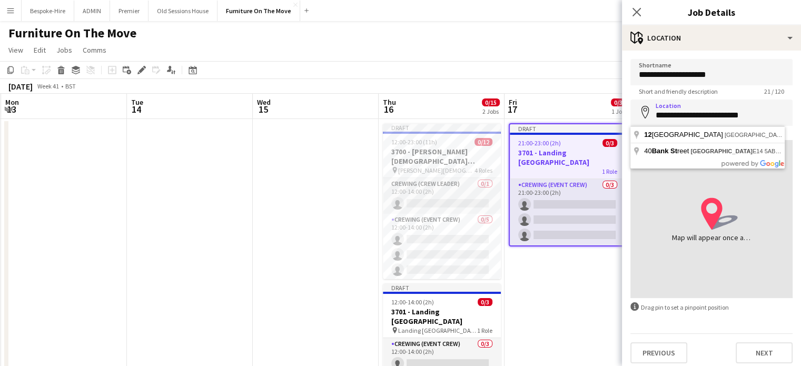
click at [756, 309] on div "information-circle Drag pin to set a pinpoint position" at bounding box center [711, 307] width 162 height 10
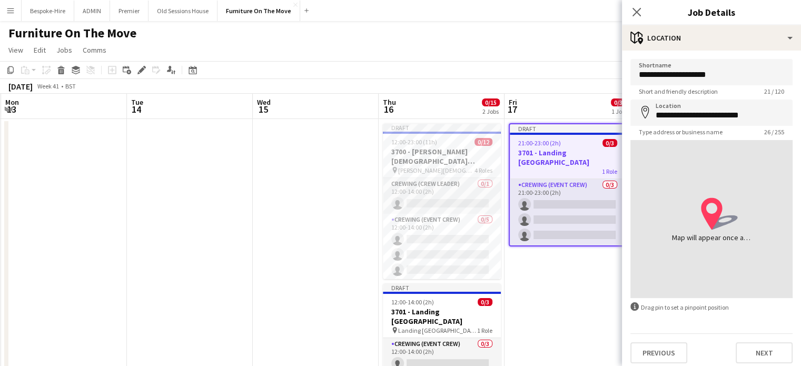
scroll to position [5, 0]
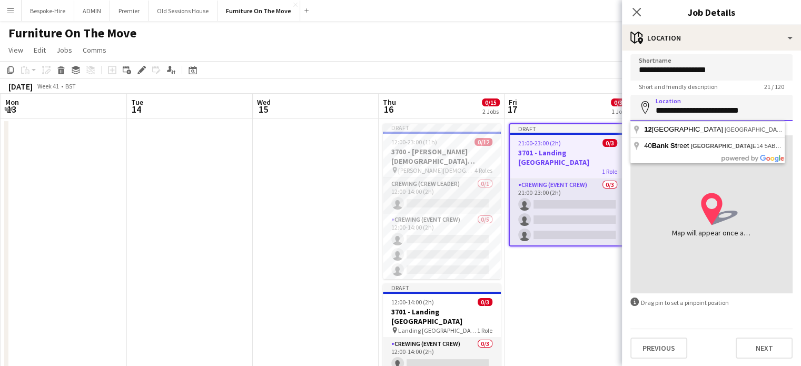
drag, startPoint x: 756, startPoint y: 110, endPoint x: 594, endPoint y: 112, distance: 162.1
click at [594, 112] on body "Menu Boards Boards Boards All jobs Status Workforce Workforce My Workforce Recr…" at bounding box center [400, 222] width 801 height 444
paste input "**********"
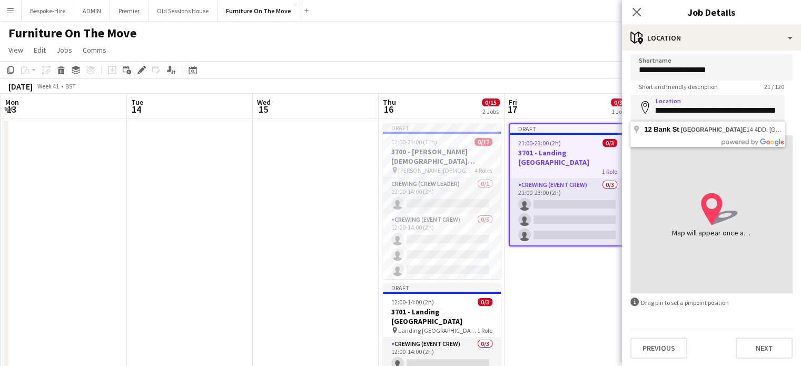
click at [756, 285] on div "location-icon Created with Sketch. Map will appear once address has been added" at bounding box center [711, 214] width 162 height 158
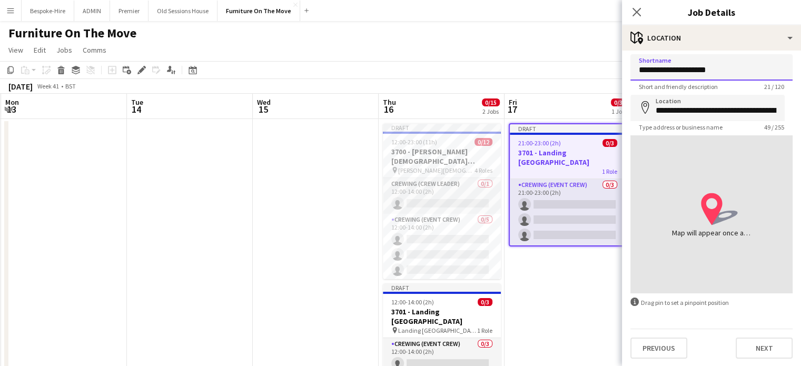
click at [731, 65] on input "**********" at bounding box center [711, 67] width 162 height 26
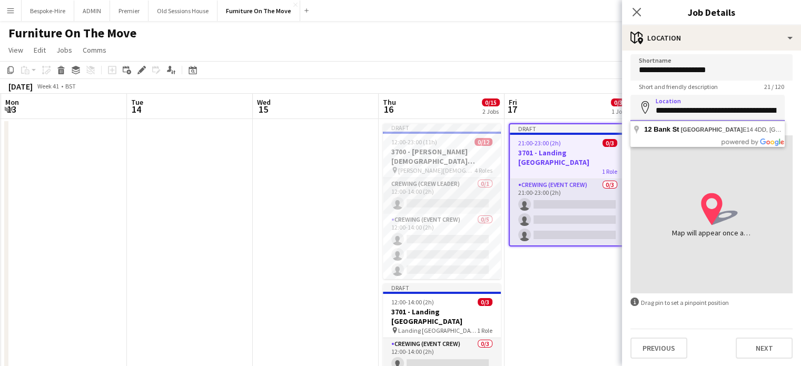
click at [724, 112] on input "**********" at bounding box center [707, 108] width 154 height 26
drag, startPoint x: 735, startPoint y: 110, endPoint x: 505, endPoint y: 112, distance: 229.5
click at [505, 111] on body "Menu Boards Boards Boards All jobs Status Workforce Workforce My Workforce Recr…" at bounding box center [400, 222] width 801 height 444
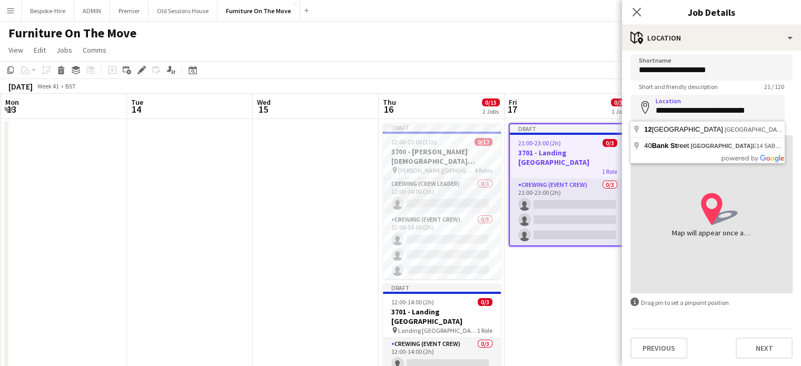
click at [736, 315] on form "**********" at bounding box center [711, 206] width 179 height 304
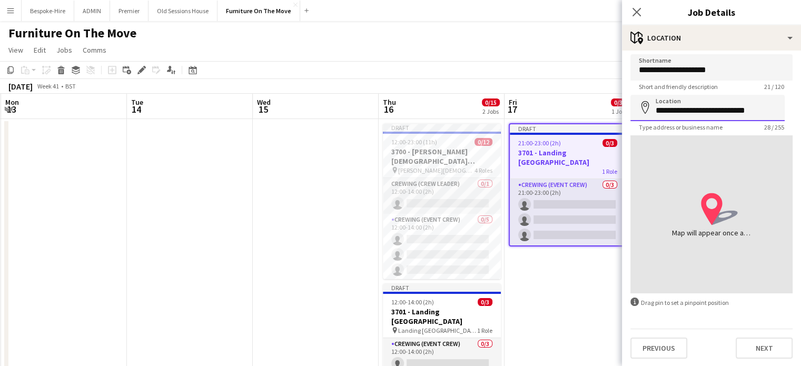
click at [758, 111] on input "**********" at bounding box center [707, 108] width 154 height 26
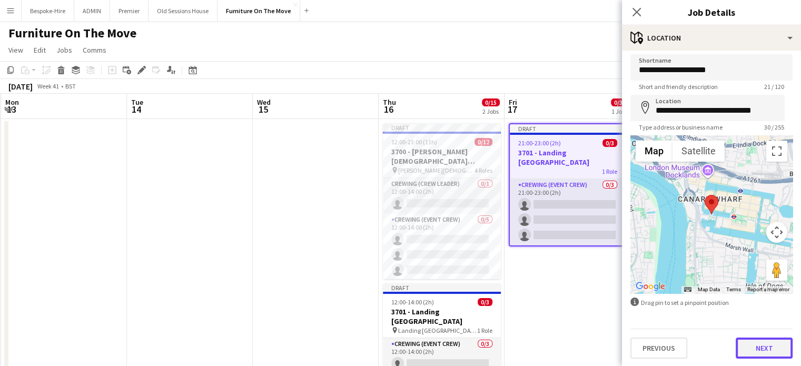
click at [762, 345] on button "Next" at bounding box center [763, 347] width 57 height 21
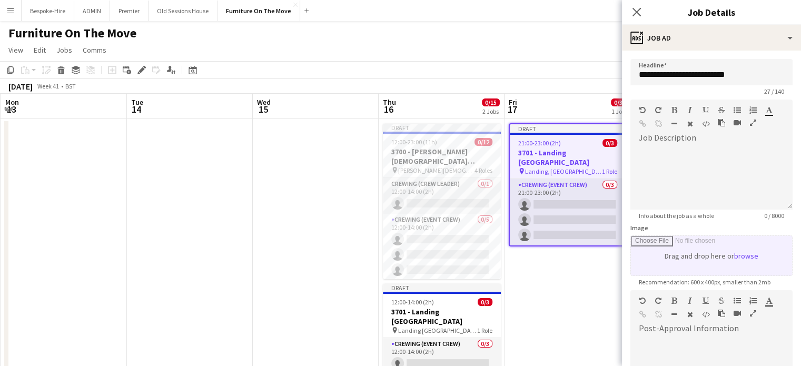
scroll to position [158, 0]
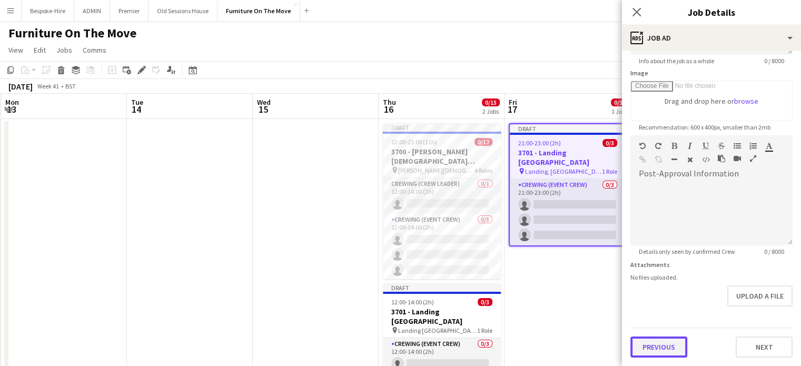
click at [655, 347] on button "Previous" at bounding box center [658, 346] width 57 height 21
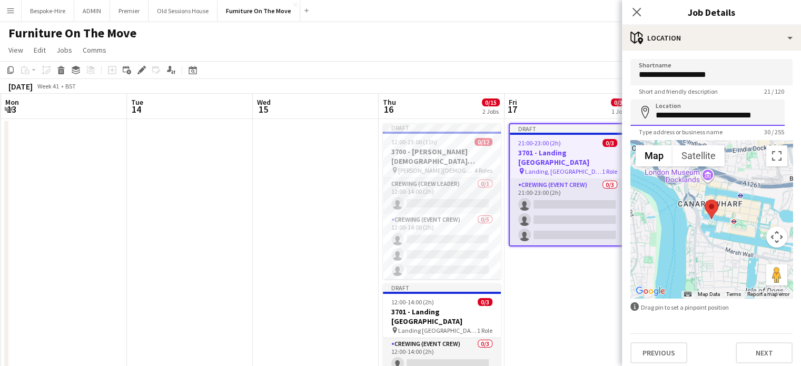
click at [749, 109] on input "**********" at bounding box center [707, 112] width 154 height 26
click at [756, 115] on input "**********" at bounding box center [707, 112] width 154 height 26
click at [753, 113] on input "**********" at bounding box center [707, 112] width 154 height 26
drag, startPoint x: 773, startPoint y: 113, endPoint x: 525, endPoint y: 114, distance: 247.9
click at [525, 113] on body "Menu Boards Boards Boards All jobs Status Workforce Workforce My Workforce Recr…" at bounding box center [400, 222] width 801 height 444
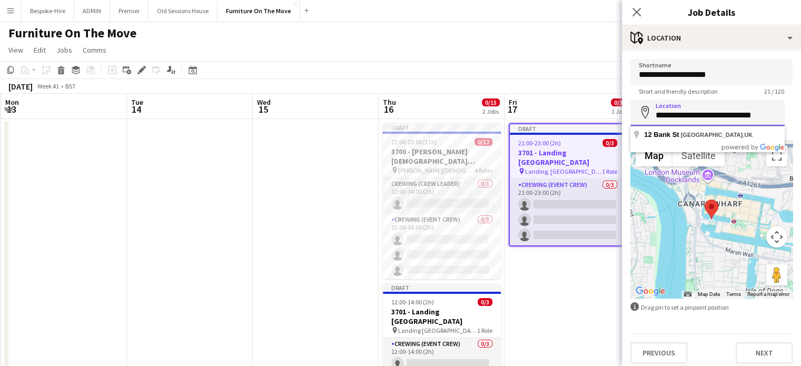
paste input "**********"
type input "**********"
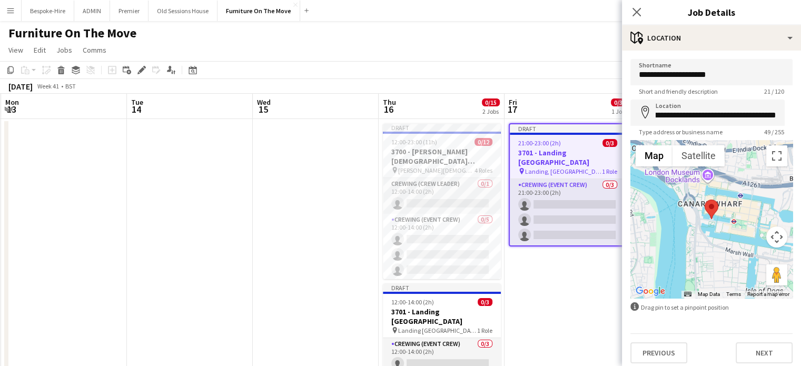
scroll to position [0, 0]
click at [693, 330] on form "**********" at bounding box center [711, 211] width 179 height 304
click at [759, 358] on button "Next" at bounding box center [763, 352] width 57 height 21
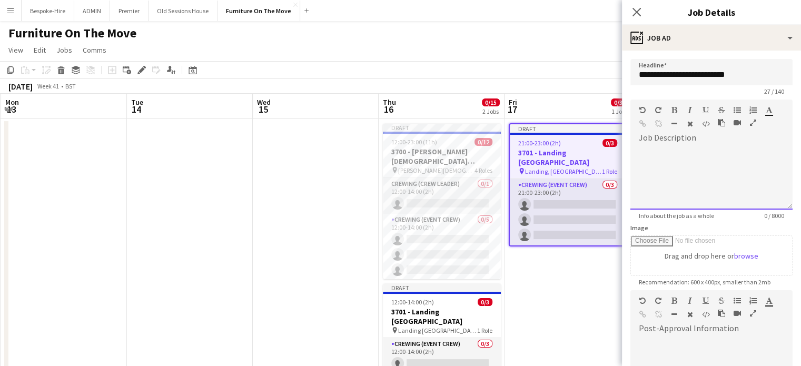
click at [693, 152] on div at bounding box center [711, 177] width 162 height 63
paste div
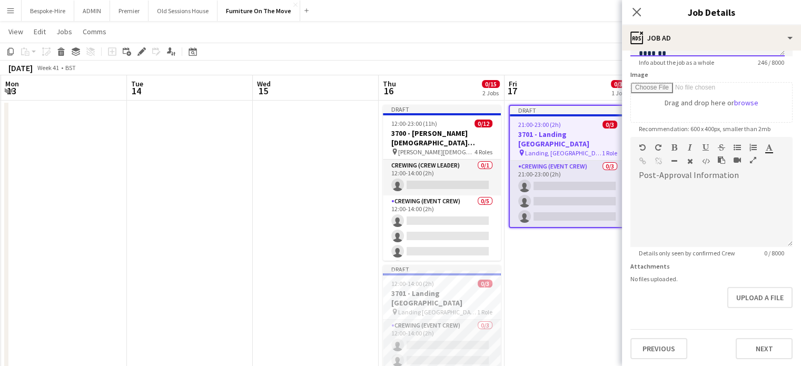
scroll to position [77, 0]
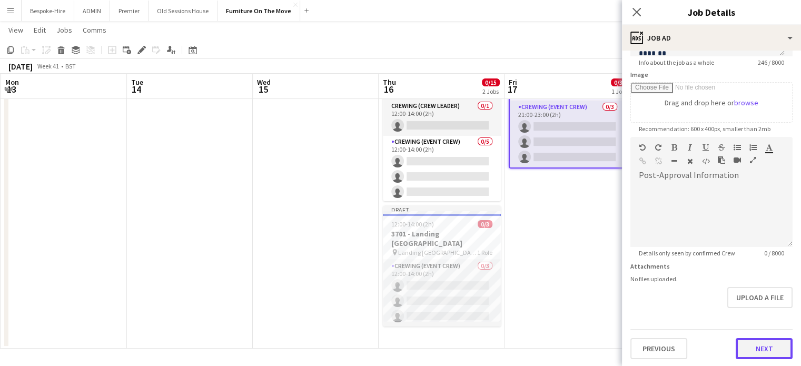
click at [762, 349] on button "Next" at bounding box center [763, 348] width 57 height 21
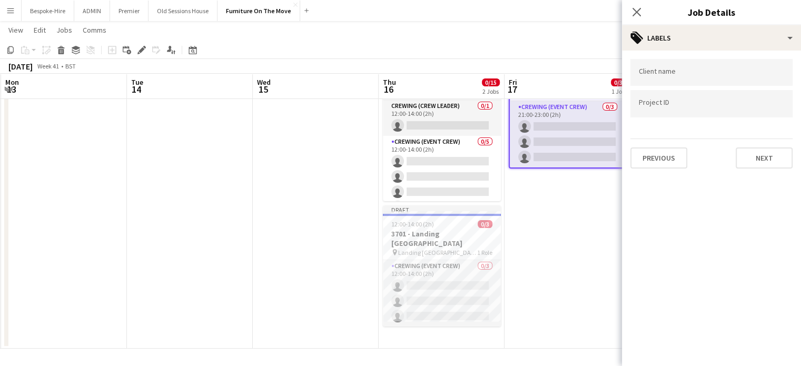
scroll to position [0, 0]
click at [766, 154] on button "Next" at bounding box center [763, 157] width 57 height 21
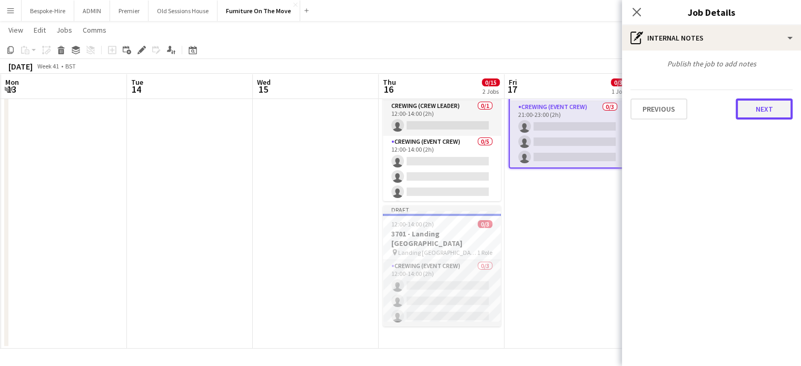
click at [775, 109] on button "Next" at bounding box center [763, 108] width 57 height 21
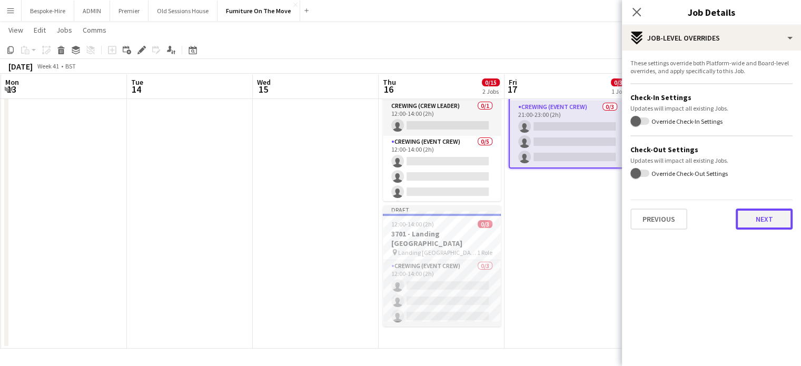
click at [762, 221] on button "Next" at bounding box center [763, 218] width 57 height 21
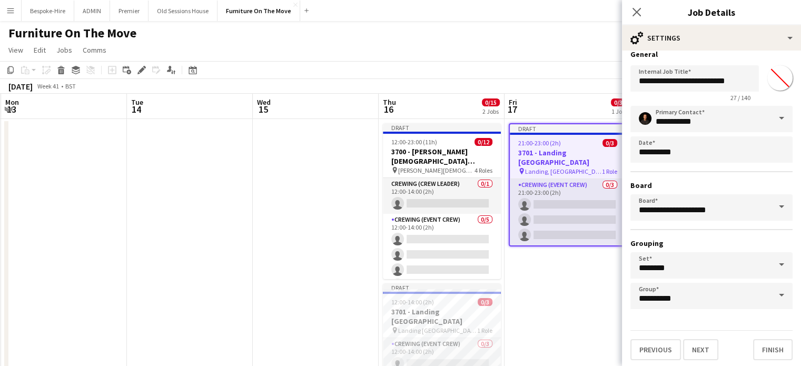
scroll to position [53, 0]
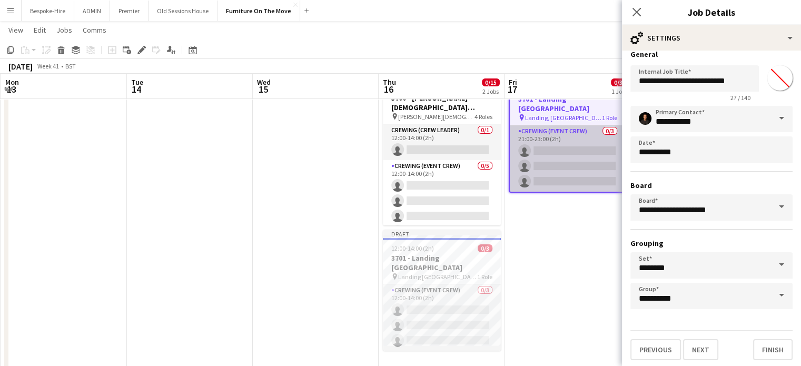
click at [562, 128] on app-card-role "Crewing (Event Crew) 0/3 21:00-23:00 (2h) single-neutral-actions single-neutral…" at bounding box center [567, 158] width 116 height 66
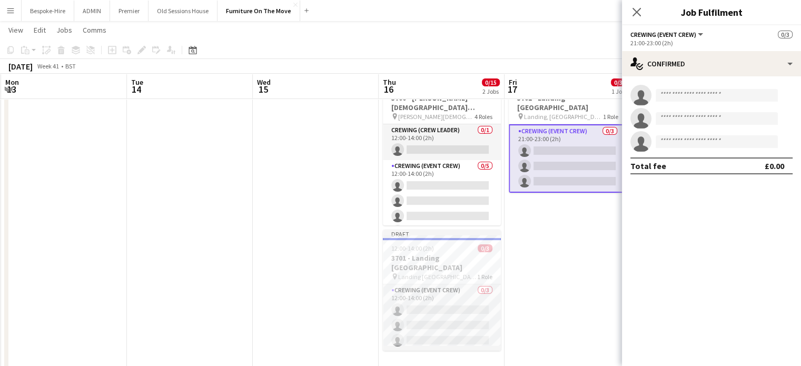
click at [751, 36] on div "Crewing (Event Crew) All roles Crewing (Event Crew) 0/3" at bounding box center [711, 33] width 162 height 9
click at [678, 39] on div "21:00-23:00 (2h)" at bounding box center [711, 43] width 162 height 8
click at [684, 34] on span "Crewing (Event Crew)" at bounding box center [663, 35] width 66 height 8
click at [681, 62] on ul "All roles Crewing (Event Crew)" at bounding box center [672, 60] width 67 height 27
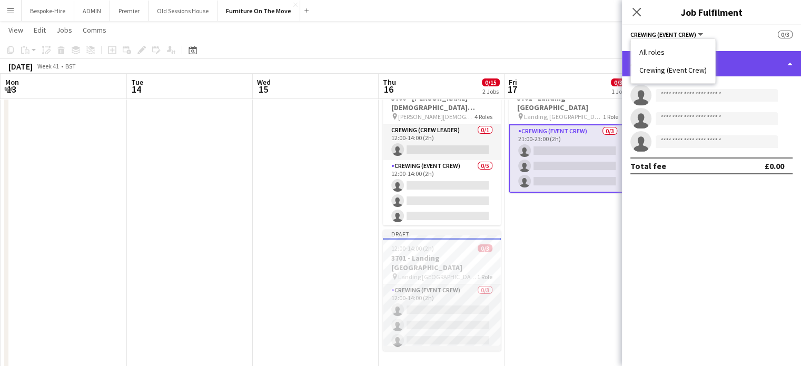
click at [758, 57] on div "single-neutral-actions-check-2 Confirmed" at bounding box center [711, 63] width 179 height 25
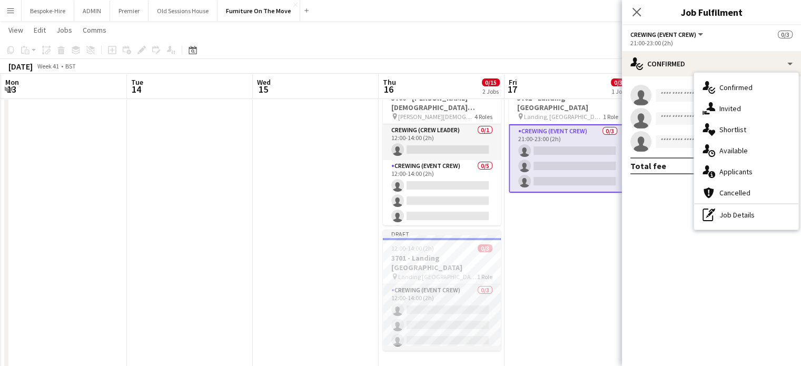
drag, startPoint x: 672, startPoint y: 314, endPoint x: 643, endPoint y: 244, distance: 76.2
click at [674, 311] on mat-expansion-panel "check Confirmed single-neutral-actions single-neutral-actions single-neutral-ac…" at bounding box center [711, 220] width 179 height 289
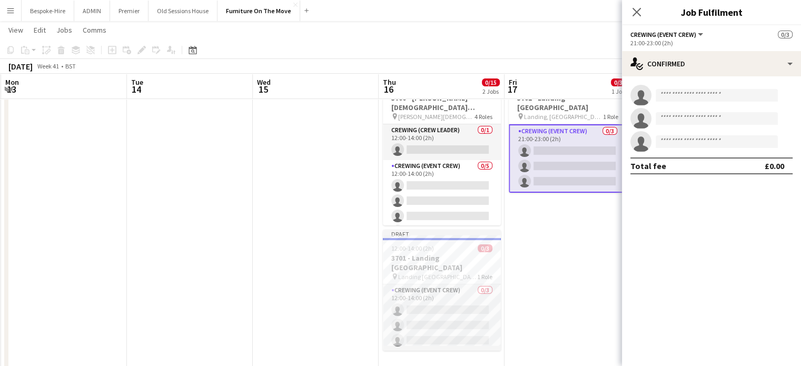
drag, startPoint x: 752, startPoint y: 231, endPoint x: 766, endPoint y: 34, distance: 196.9
click at [758, 209] on mat-expansion-panel "check Confirmed single-neutral-actions single-neutral-actions single-neutral-ac…" at bounding box center [711, 220] width 179 height 289
click at [637, 14] on icon at bounding box center [636, 12] width 10 height 10
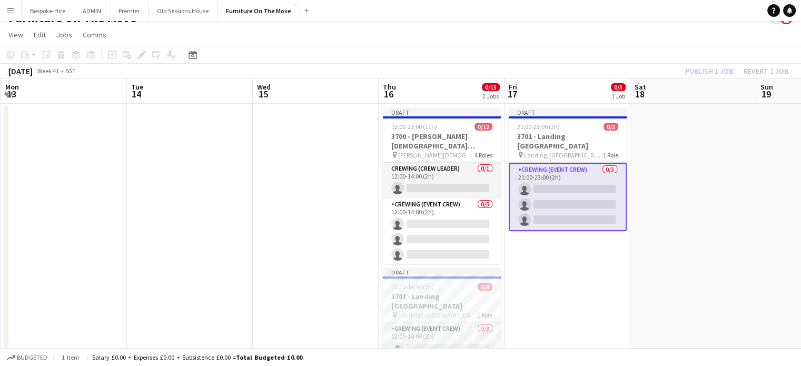
scroll to position [0, 0]
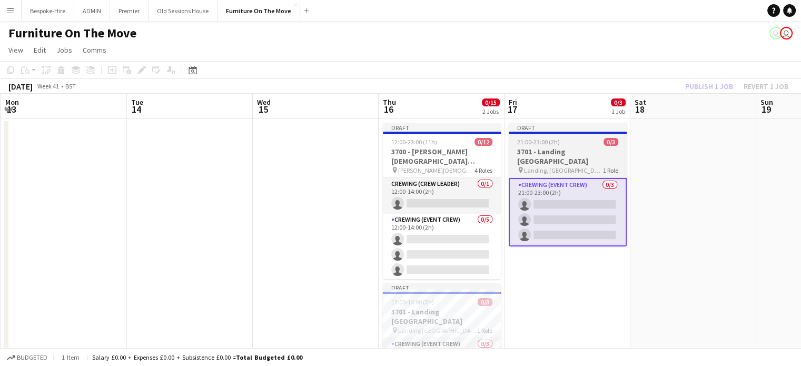
click at [556, 149] on h3 "3701 - Landing [GEOGRAPHIC_DATA]" at bounding box center [567, 156] width 118 height 19
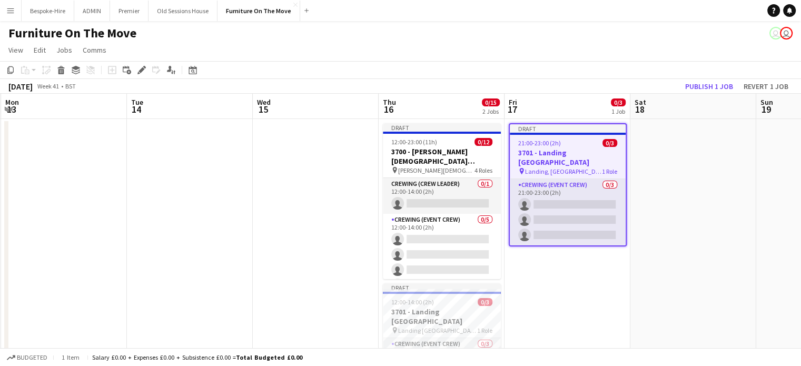
click at [147, 62] on app-toolbar "Copy Paste Paste Ctrl+V Paste with crew Ctrl+Shift+V Paste linked Job Delete Gr…" at bounding box center [400, 70] width 801 height 18
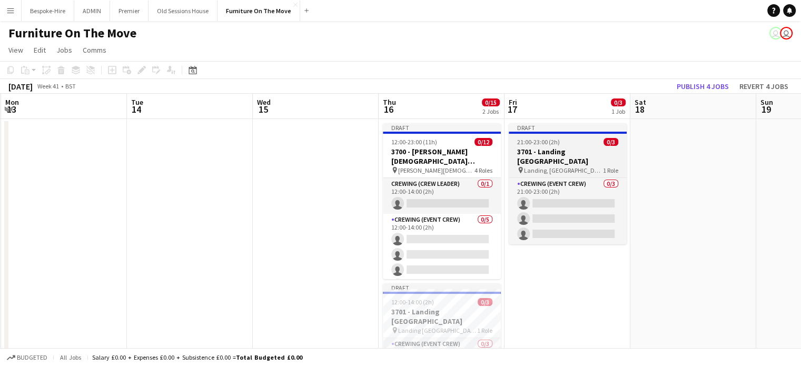
click at [549, 147] on h3 "3701 - Landing [GEOGRAPHIC_DATA]" at bounding box center [567, 156] width 118 height 19
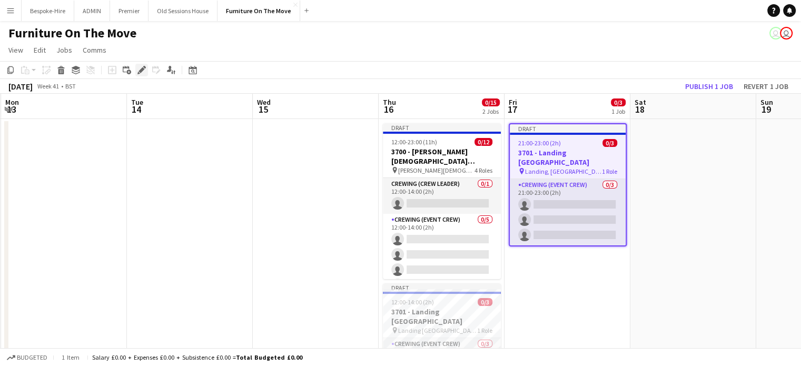
click at [145, 73] on icon "Edit" at bounding box center [141, 70] width 8 height 8
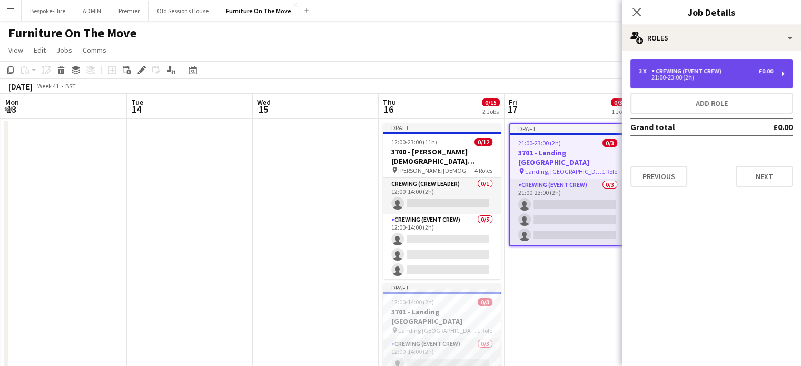
click at [713, 67] on div "Crewing (Event Crew)" at bounding box center [688, 70] width 74 height 7
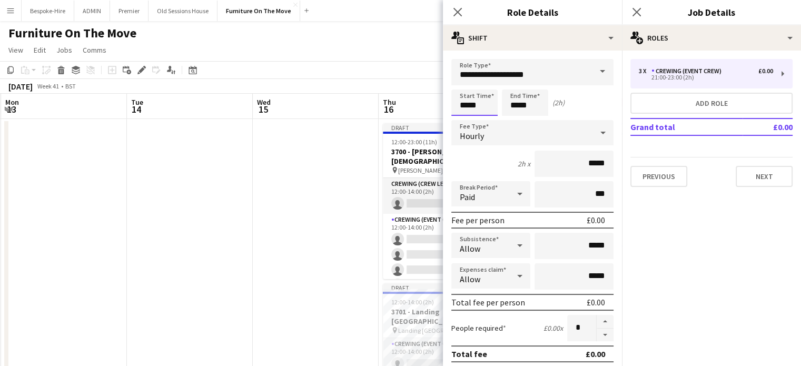
click at [491, 111] on input "*****" at bounding box center [474, 102] width 46 height 26
click at [471, 105] on input "*****" at bounding box center [474, 102] width 46 height 26
drag, startPoint x: 484, startPoint y: 103, endPoint x: 426, endPoint y: 106, distance: 58.0
click at [427, 106] on body "Menu Boards Boards Boards All jobs Status Workforce Workforce My Workforce Recr…" at bounding box center [400, 222] width 801 height 444
type input "*****"
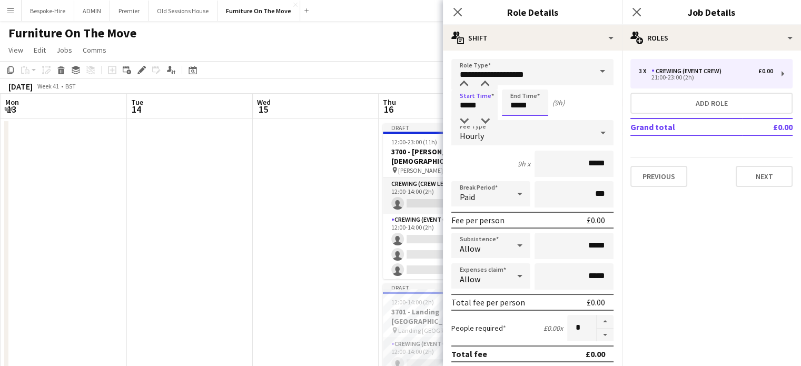
click at [518, 105] on input "*****" at bounding box center [525, 102] width 46 height 26
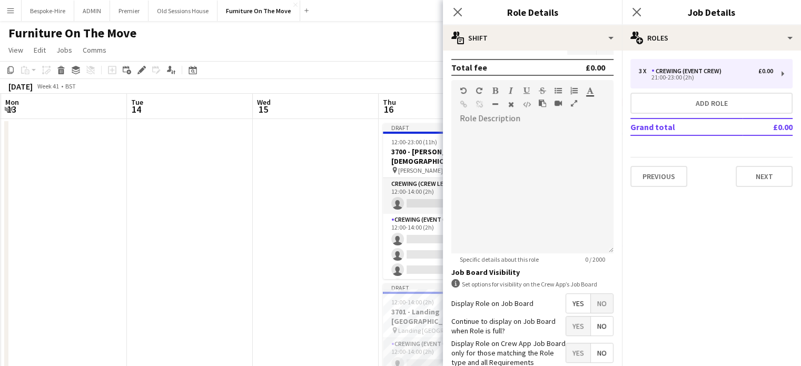
scroll to position [344, 0]
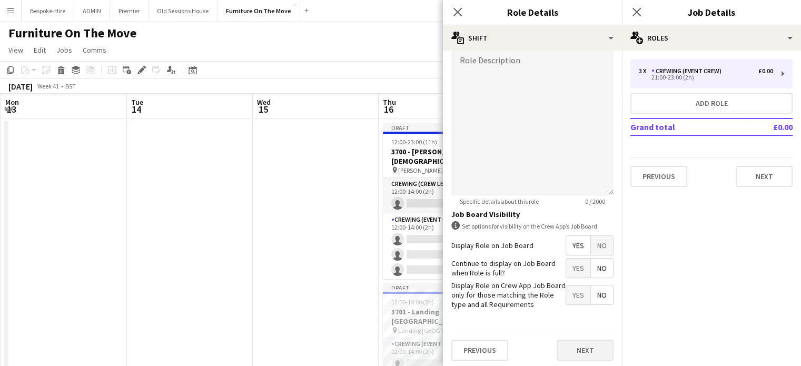
type input "*****"
click at [577, 342] on button "Next" at bounding box center [584, 349] width 57 height 21
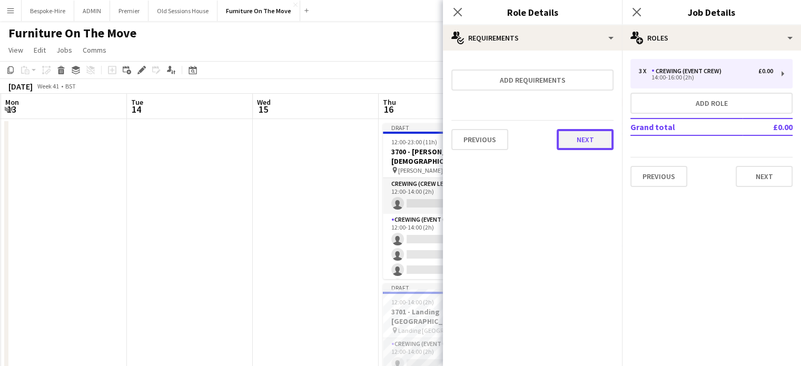
click at [580, 147] on button "Next" at bounding box center [584, 139] width 57 height 21
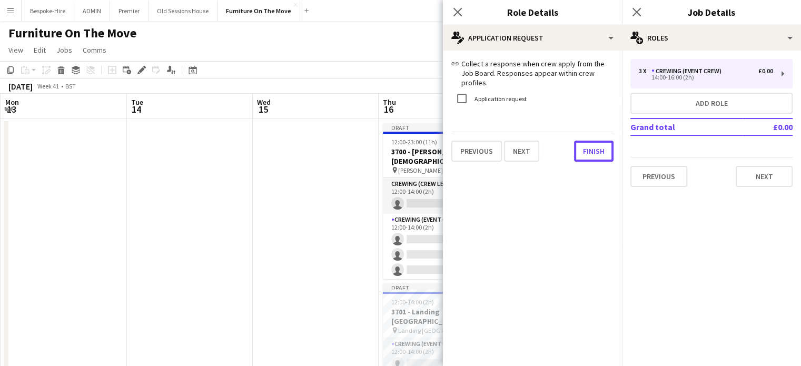
click at [593, 153] on div "link Collect a response when crew apply from the Job Board. Responses appear wi…" at bounding box center [532, 110] width 179 height 119
click at [596, 143] on button "Finish" at bounding box center [593, 151] width 39 height 21
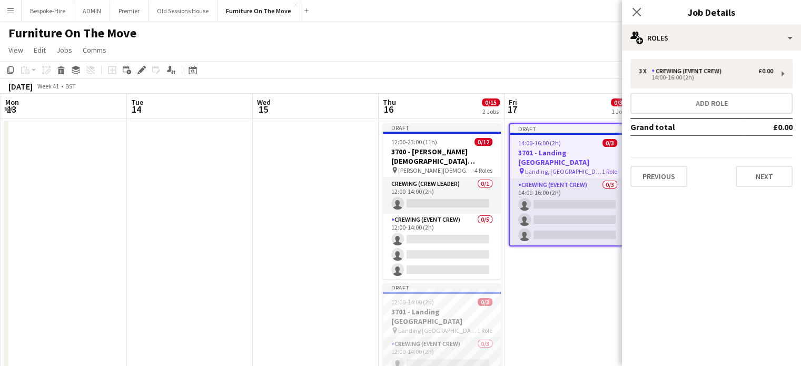
click at [558, 167] on span "Landing, [GEOGRAPHIC_DATA]" at bounding box center [563, 171] width 77 height 8
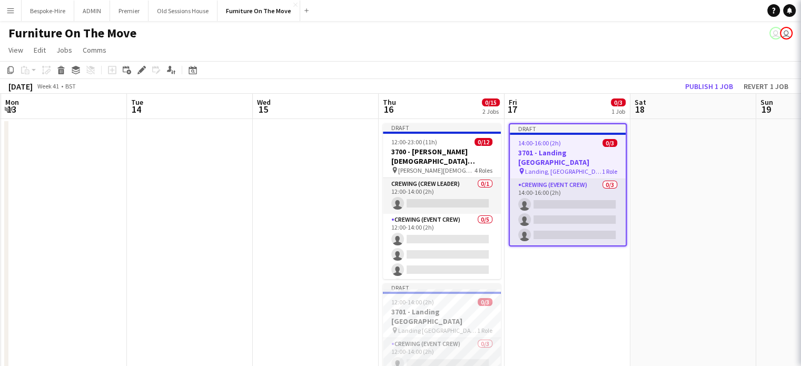
scroll to position [0, 377]
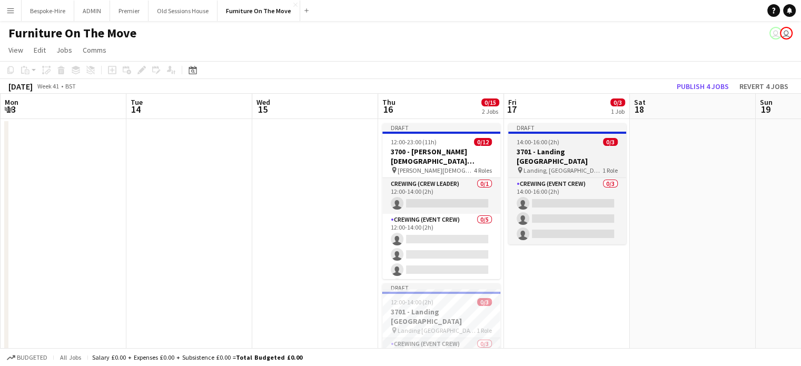
click at [562, 148] on h3 "3701 - Landing [GEOGRAPHIC_DATA]" at bounding box center [567, 156] width 118 height 19
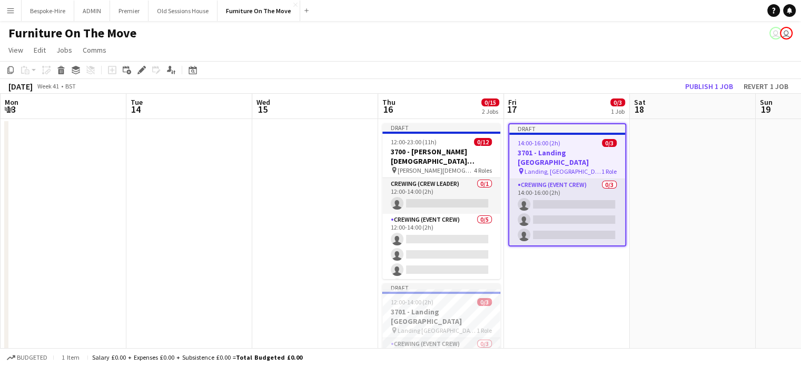
click at [143, 73] on icon "Edit" at bounding box center [141, 70] width 8 height 8
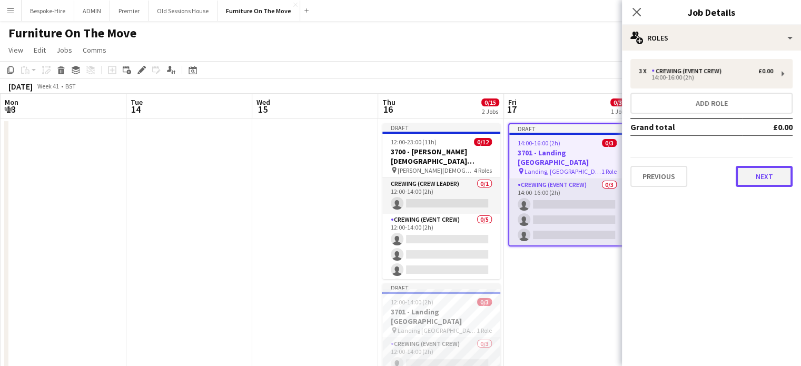
click at [760, 177] on button "Next" at bounding box center [763, 176] width 57 height 21
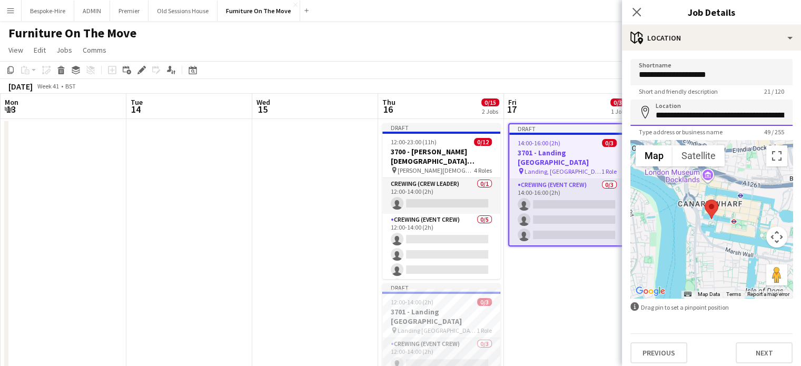
click at [741, 118] on input "**********" at bounding box center [711, 112] width 162 height 26
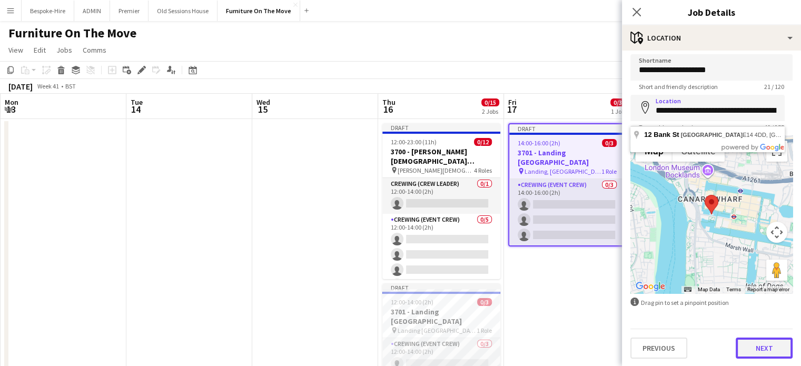
click at [779, 347] on button "Next" at bounding box center [763, 347] width 57 height 21
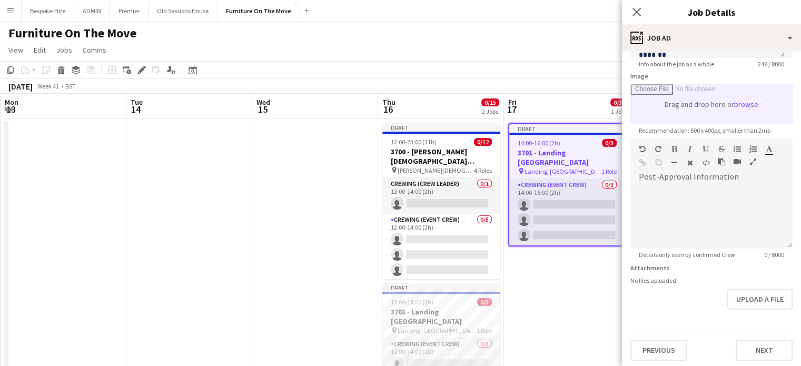
scroll to position [153, 0]
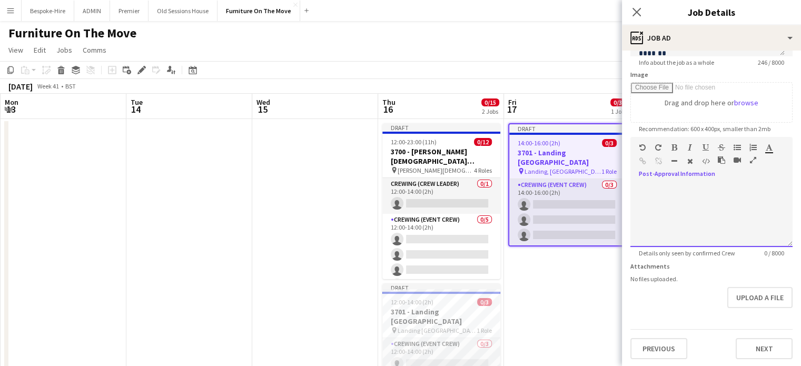
click at [686, 188] on div at bounding box center [711, 215] width 162 height 63
paste div
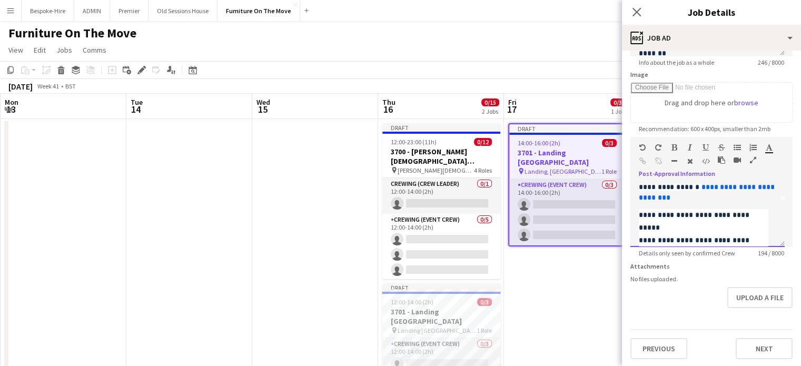
scroll to position [0, 0]
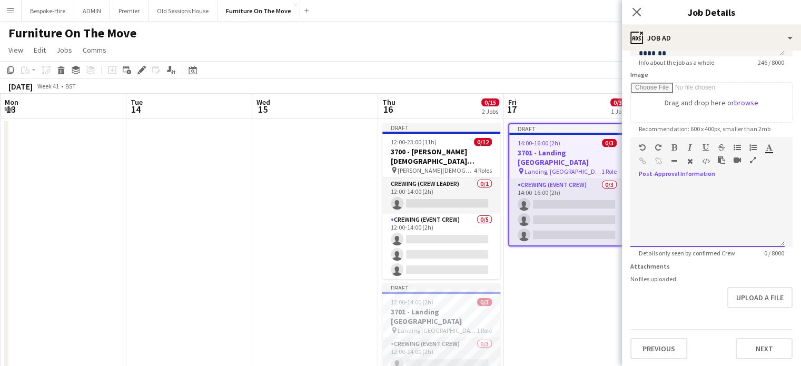
click at [663, 200] on div at bounding box center [707, 215] width 154 height 63
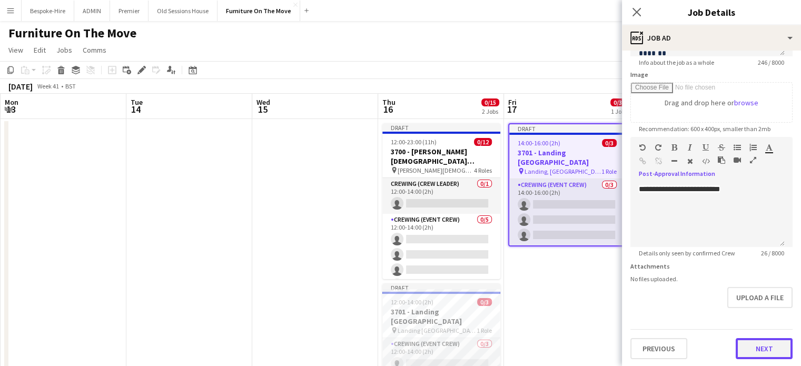
click at [769, 349] on button "Next" at bounding box center [763, 348] width 57 height 21
type input "*******"
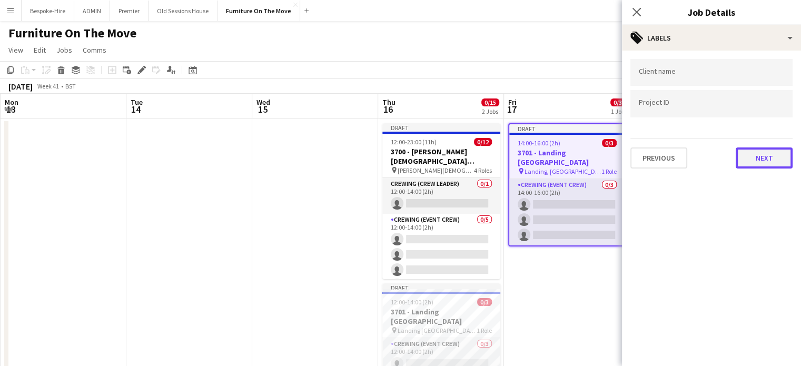
click at [768, 160] on button "Next" at bounding box center [763, 157] width 57 height 21
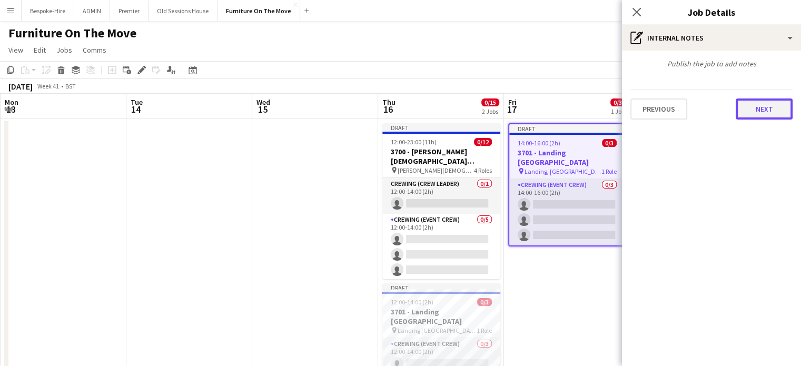
click at [764, 107] on button "Next" at bounding box center [763, 108] width 57 height 21
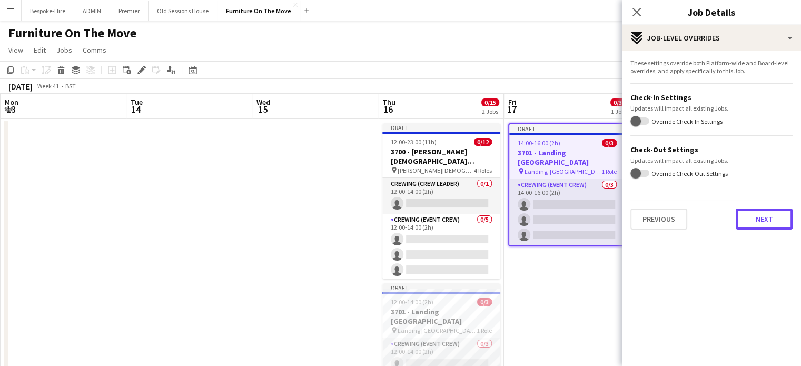
click at [749, 212] on button "Next" at bounding box center [763, 218] width 57 height 21
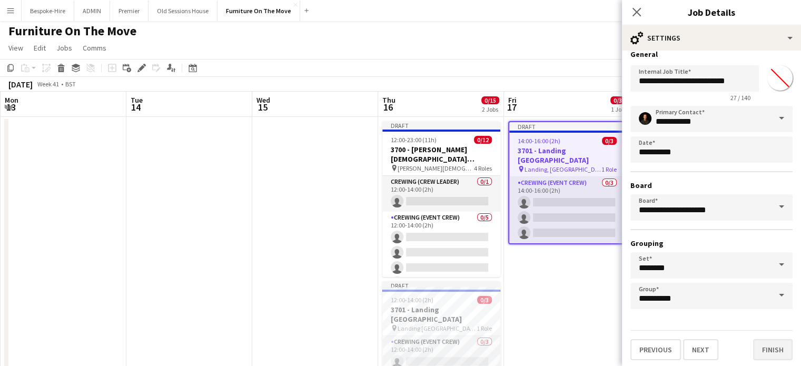
scroll to position [77, 0]
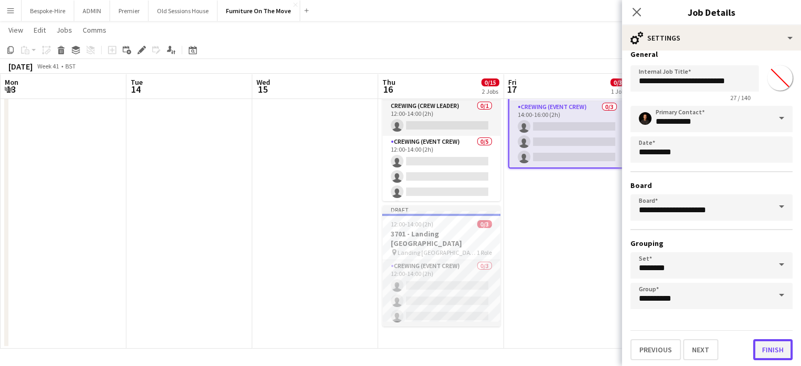
click at [769, 347] on button "Finish" at bounding box center [772, 349] width 39 height 21
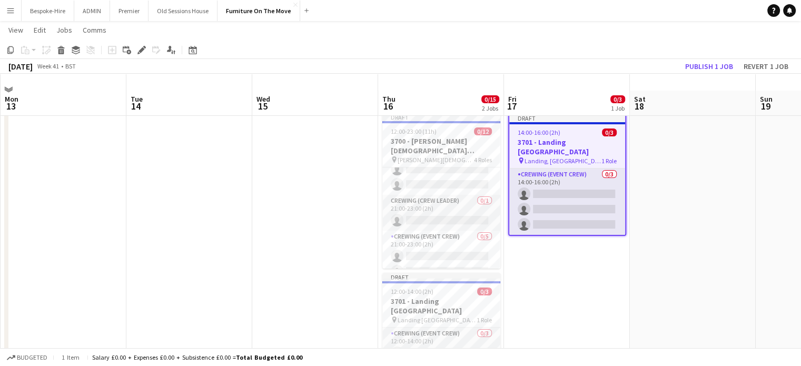
scroll to position [0, 0]
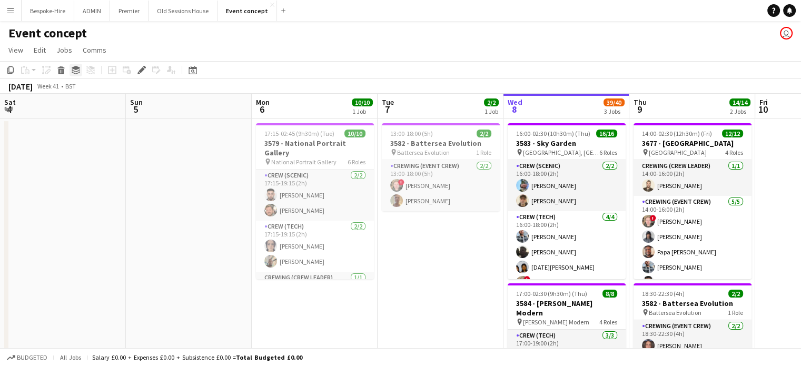
scroll to position [0, 329]
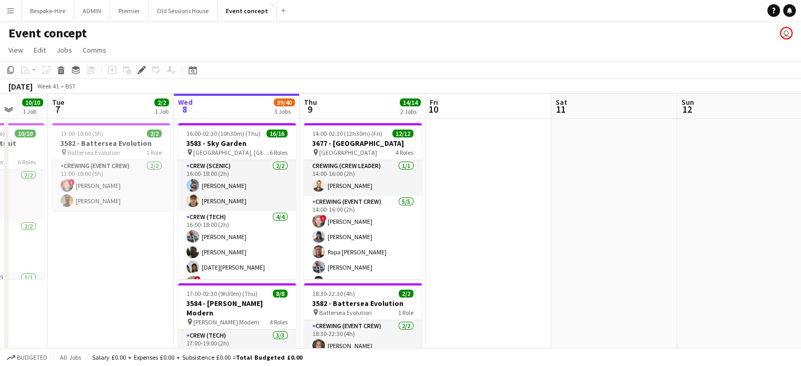
click at [12, 12] on app-icon "Menu" at bounding box center [10, 10] width 8 height 8
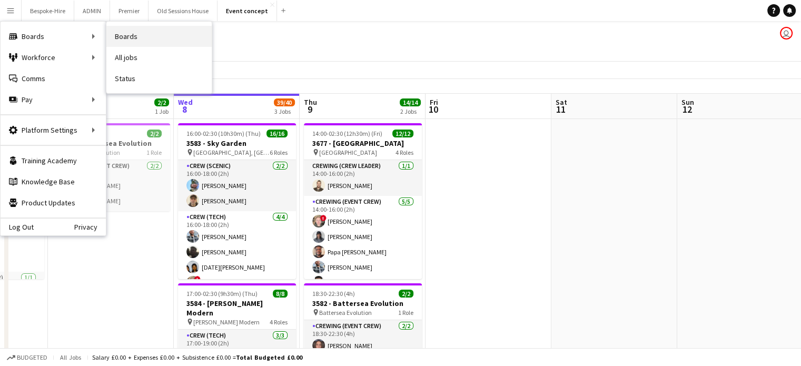
click at [128, 35] on link "Boards" at bounding box center [158, 36] width 105 height 21
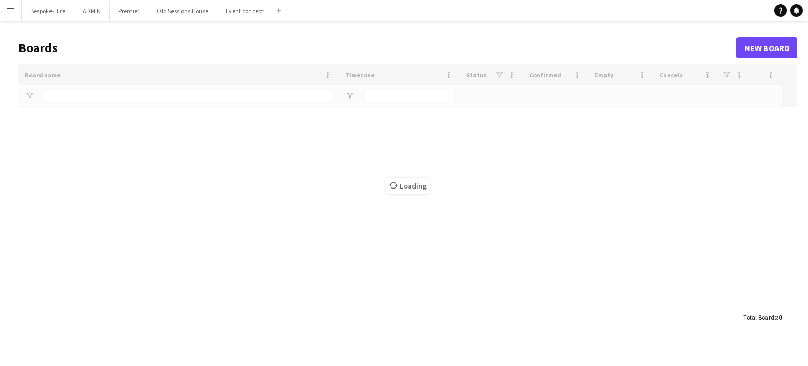
type input "****"
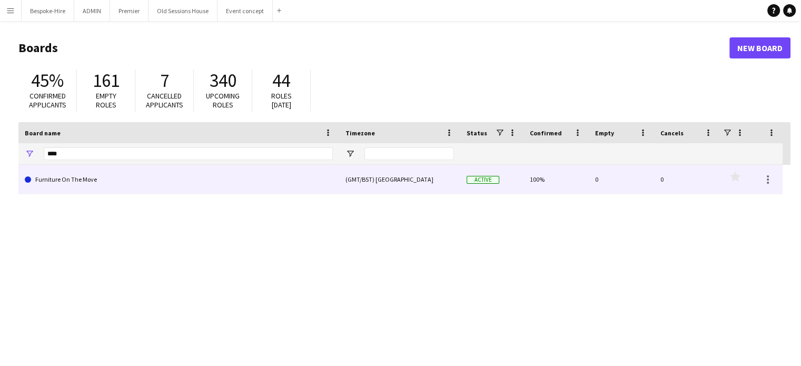
click at [77, 178] on link "Furniture On The Move" at bounding box center [179, 179] width 308 height 29
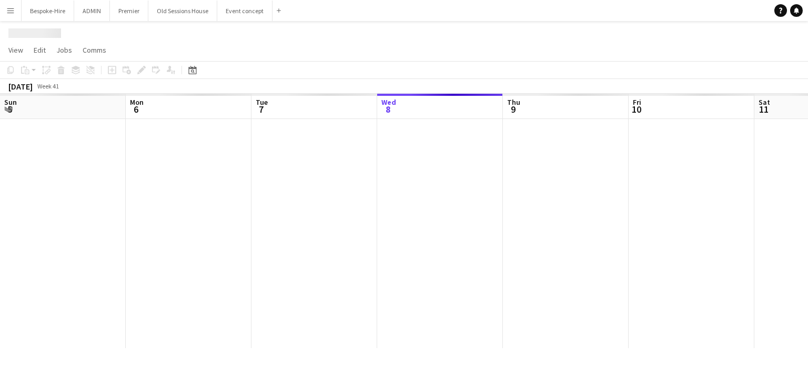
scroll to position [0, 252]
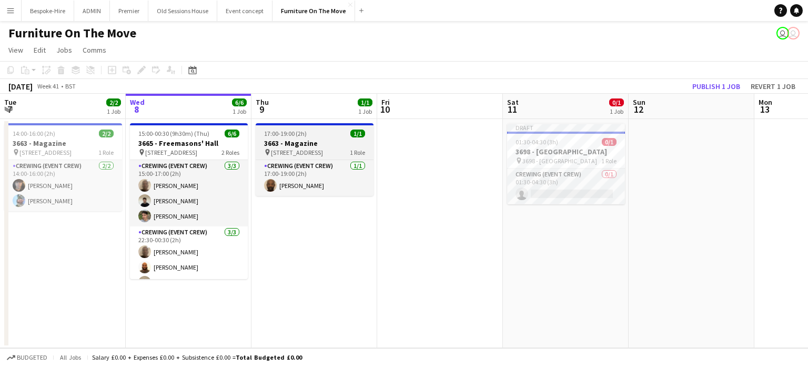
click at [295, 145] on h3 "3663 - Magazine" at bounding box center [315, 142] width 118 height 9
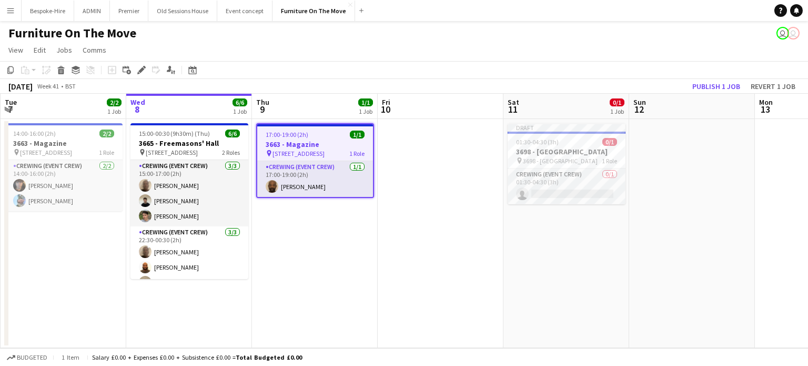
click at [309, 151] on span "11 Ordnance Crescent" at bounding box center [299, 153] width 52 height 8
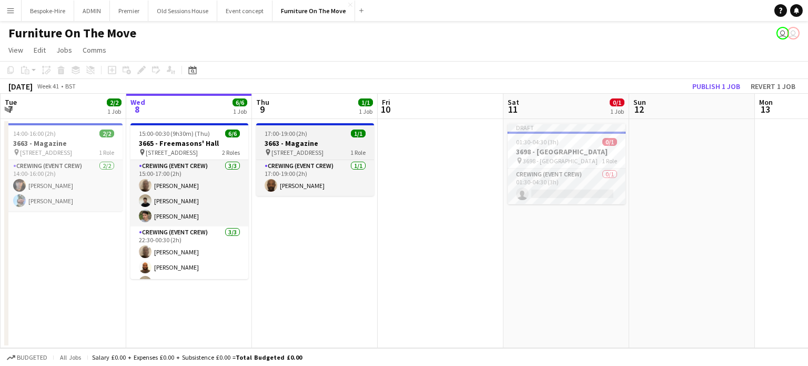
click at [303, 142] on h3 "3663 - Magazine" at bounding box center [315, 142] width 118 height 9
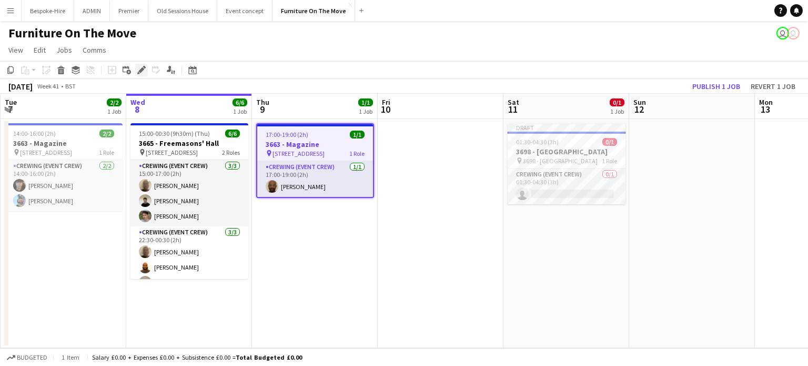
click at [141, 72] on icon at bounding box center [141, 70] width 6 height 6
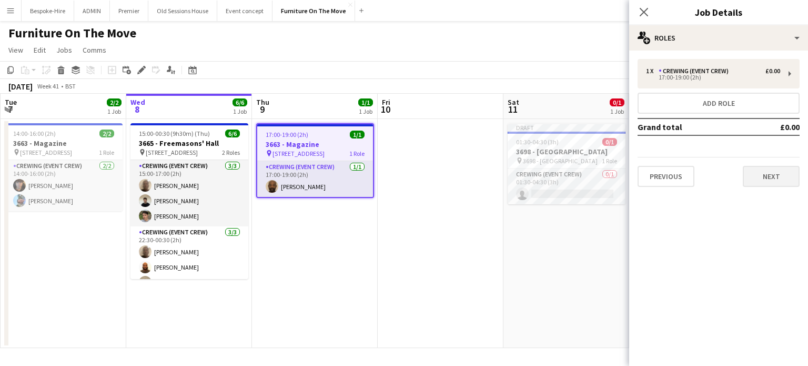
click at [773, 164] on div "Previous Next" at bounding box center [719, 172] width 162 height 30
click at [769, 177] on button "Next" at bounding box center [771, 176] width 57 height 21
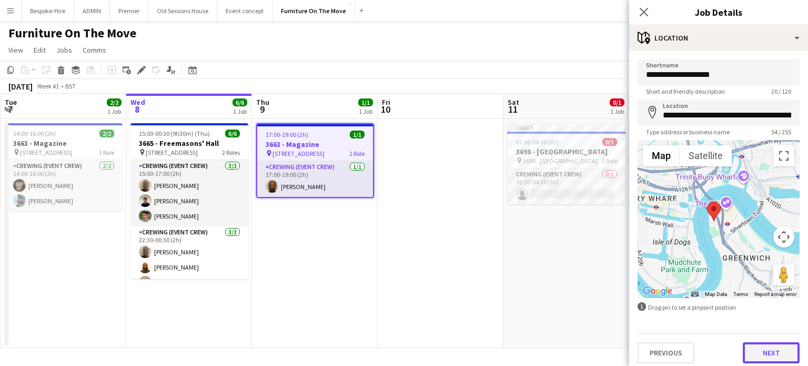
click at [779, 347] on button "Next" at bounding box center [771, 352] width 57 height 21
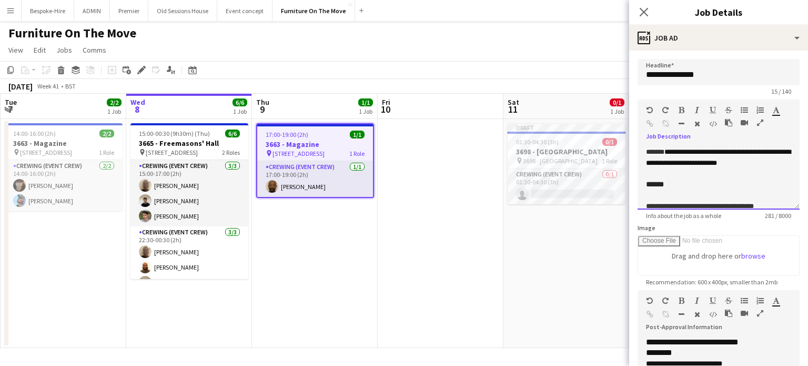
click at [682, 180] on div "**********" at bounding box center [719, 177] width 162 height 63
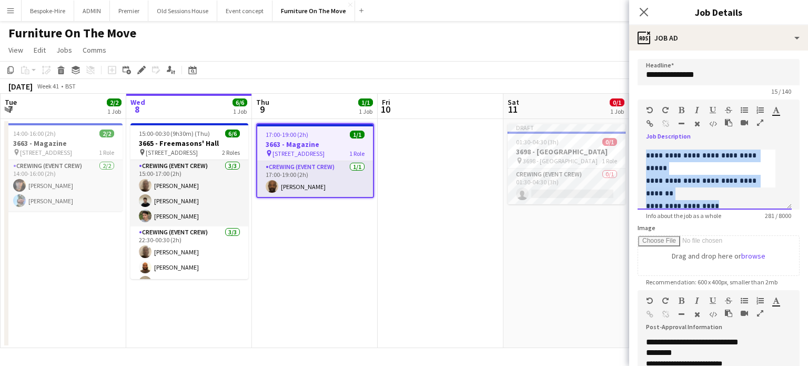
drag, startPoint x: 655, startPoint y: 200, endPoint x: 734, endPoint y: 197, distance: 79.0
click at [734, 197] on div "**********" at bounding box center [715, 177] width 154 height 63
copy div "**********"
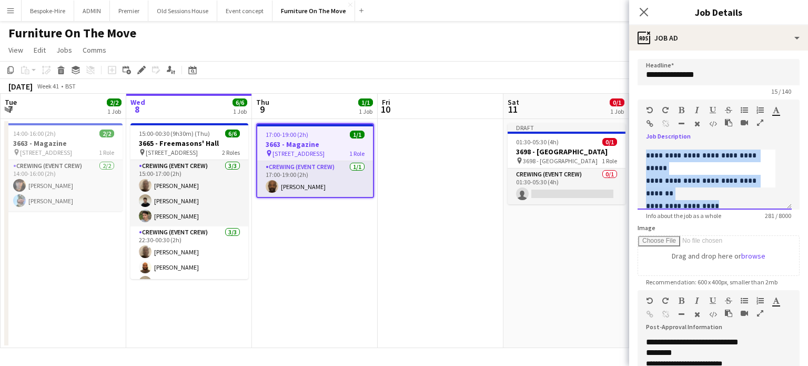
click at [719, 178] on p "**********" at bounding box center [710, 168] width 129 height 38
click at [721, 186] on p "**********" at bounding box center [710, 168] width 129 height 38
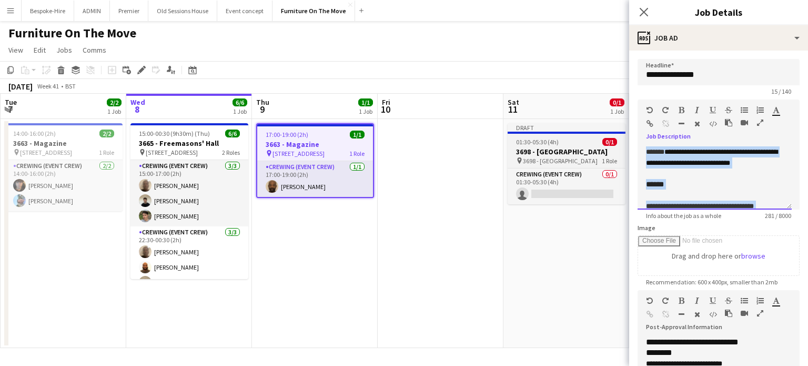
drag, startPoint x: 722, startPoint y: 193, endPoint x: 615, endPoint y: 129, distance: 124.8
click at [615, 129] on body "Menu Boards Boards Boards All jobs Status Workforce Workforce My Workforce Recr…" at bounding box center [404, 183] width 808 height 366
copy div "**********"
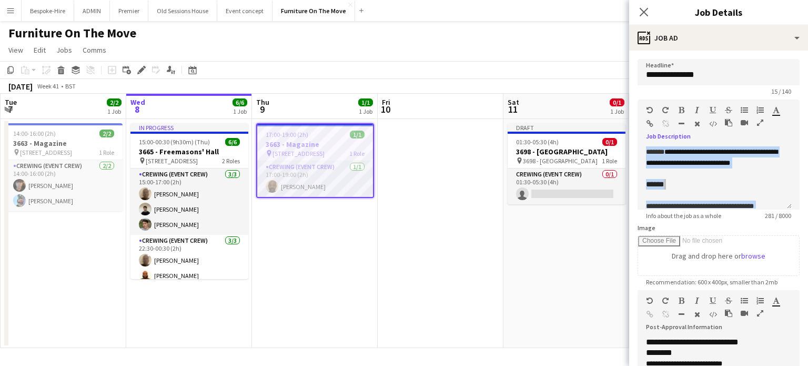
click at [327, 258] on app-calendar-viewport "Sun 5 Mon 6 Tue 7 2/2 1 Job Wed 8 6/6 1 Job Thu 9 1/1 1 Job Fri 10 Sat 11 0/1 1…" at bounding box center [404, 221] width 808 height 254
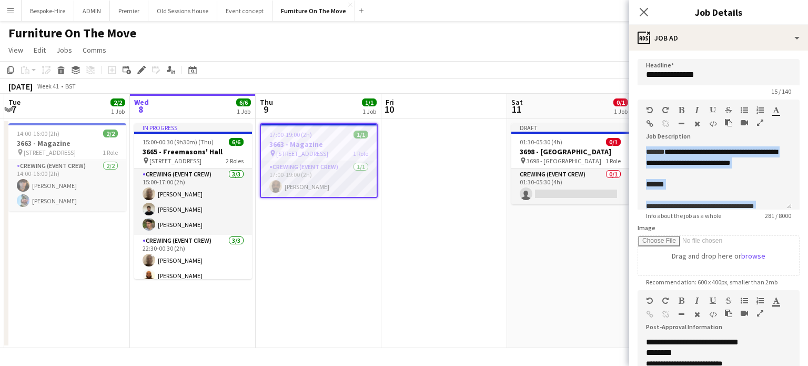
click at [417, 197] on app-date-cell at bounding box center [445, 233] width 126 height 229
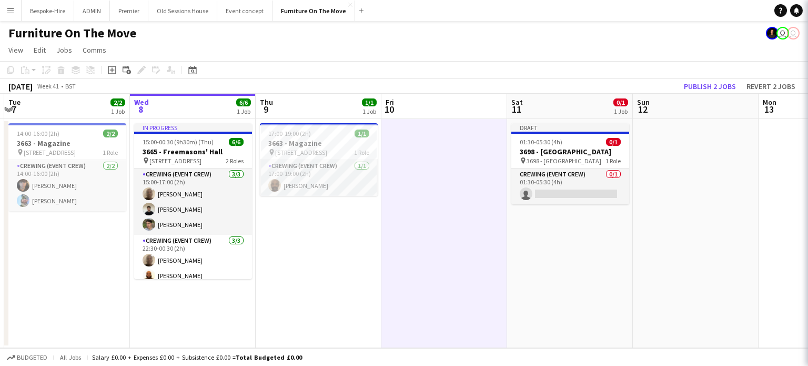
scroll to position [0, 247]
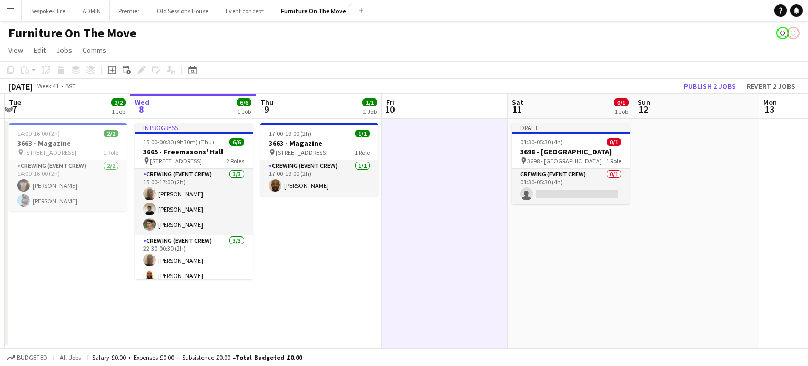
drag, startPoint x: 461, startPoint y: 272, endPoint x: 588, endPoint y: 237, distance: 131.5
click at [461, 272] on app-date-cell at bounding box center [445, 233] width 126 height 229
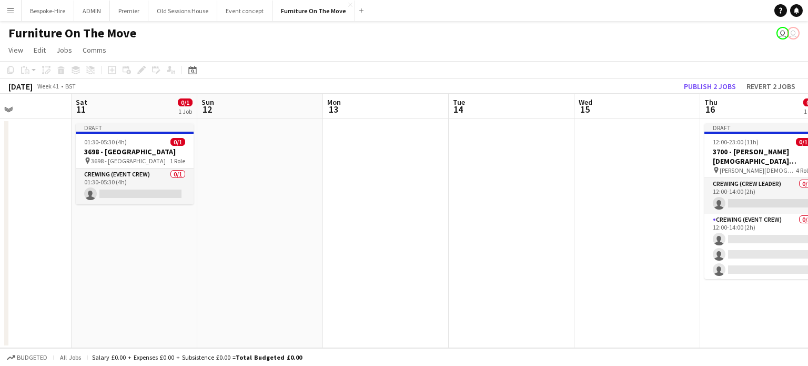
scroll to position [0, 468]
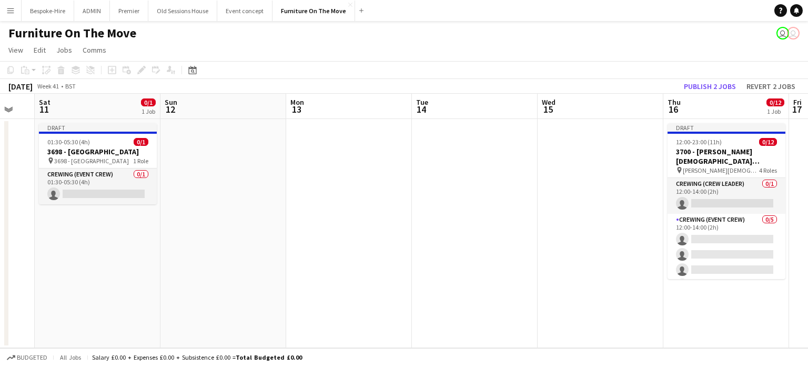
drag, startPoint x: 730, startPoint y: 199, endPoint x: 257, endPoint y: 232, distance: 474.3
click at [257, 232] on app-calendar-viewport "Tue 7 2/2 1 Job Wed 8 6/6 1 Job Thu 9 1/1 1 Job Fri 10 Sat 11 0/1 1 Job Sun 12 …" at bounding box center [404, 221] width 808 height 254
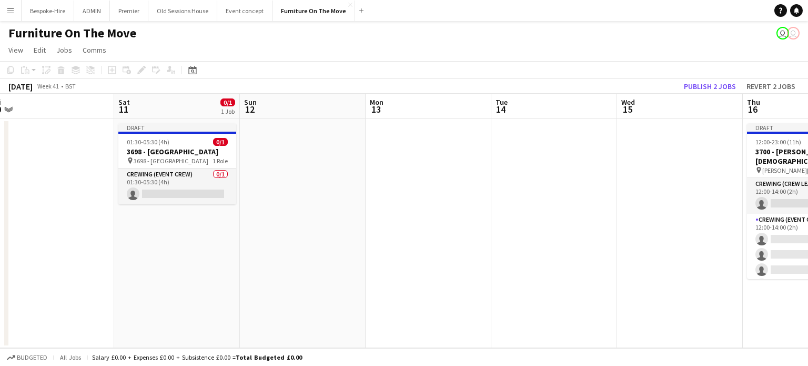
scroll to position [0, 321]
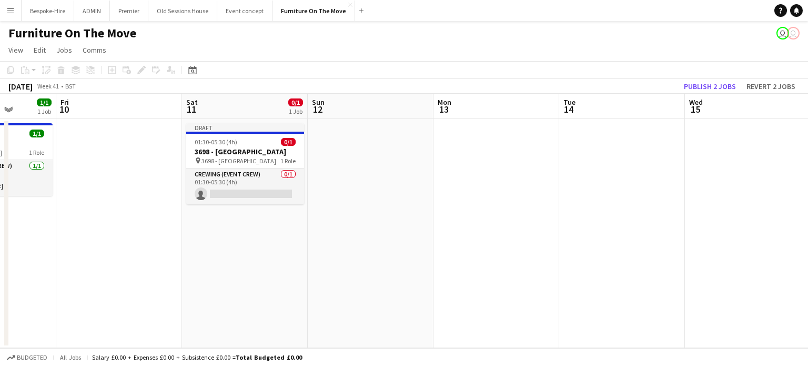
drag, startPoint x: 312, startPoint y: 212, endPoint x: 457, endPoint y: 221, distance: 145.0
click at [459, 221] on app-calendar-viewport "Tue 7 2/2 1 Job Wed 8 6/6 1 Job Thu 9 1/1 1 Job Fri 10 Sat 11 0/1 1 Job Sun 12 …" at bounding box center [404, 221] width 808 height 254
click at [214, 148] on h3 "3698 - [GEOGRAPHIC_DATA]" at bounding box center [245, 151] width 118 height 9
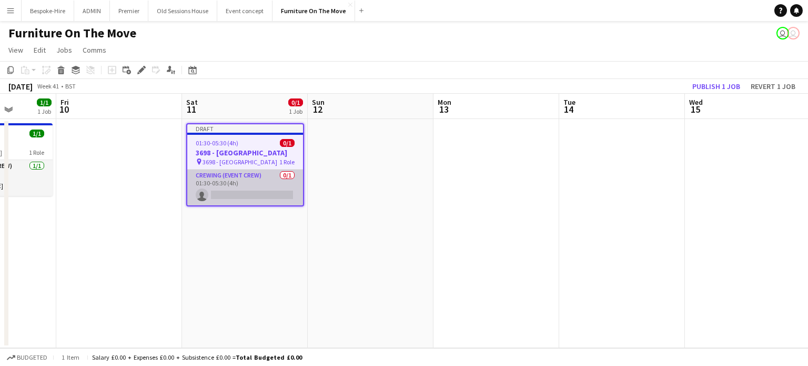
click at [226, 188] on app-card-role "Crewing (Event Crew) 0/1 01:30-05:30 (4h) single-neutral-actions" at bounding box center [245, 187] width 116 height 36
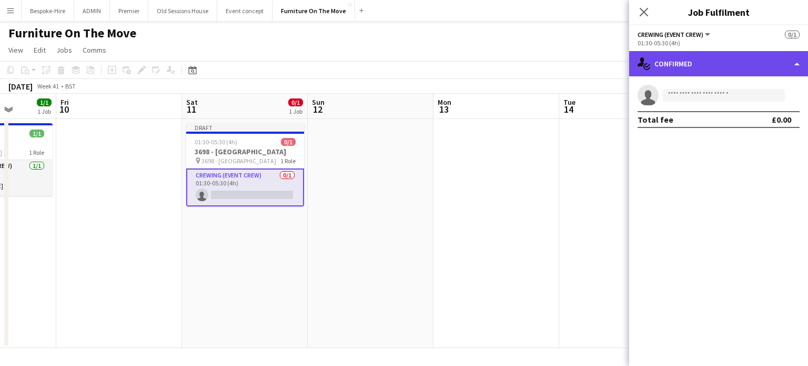
click at [695, 56] on div "single-neutral-actions-check-2 Confirmed" at bounding box center [718, 63] width 179 height 25
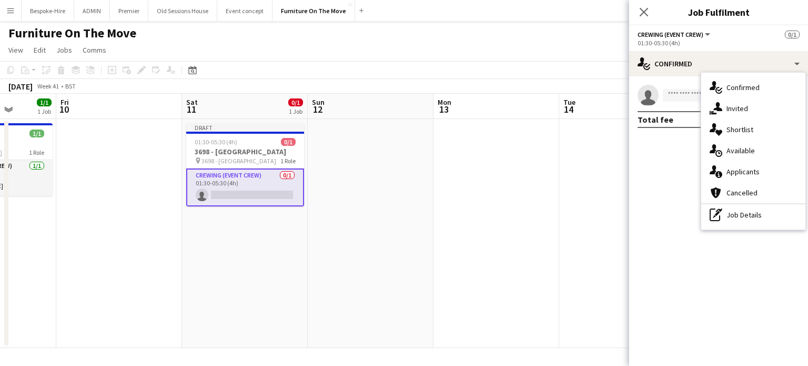
click at [658, 220] on mat-expansion-panel "check Confirmed single-neutral-actions Total fee £0.00" at bounding box center [718, 220] width 179 height 289
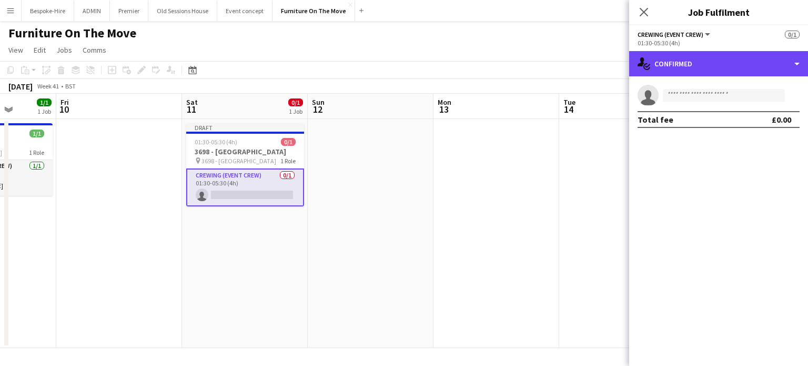
drag, startPoint x: 682, startPoint y: 62, endPoint x: 685, endPoint y: 77, distance: 16.0
click at [682, 62] on div "single-neutral-actions-check-2 Confirmed" at bounding box center [718, 63] width 179 height 25
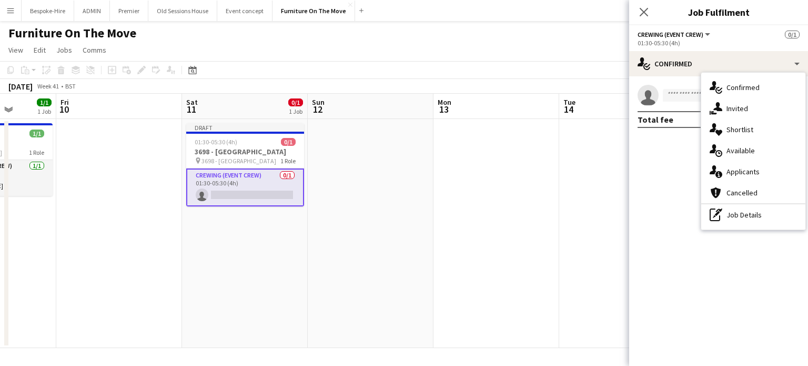
click at [674, 215] on mat-expansion-panel "check Confirmed single-neutral-actions Total fee £0.00" at bounding box center [718, 220] width 179 height 289
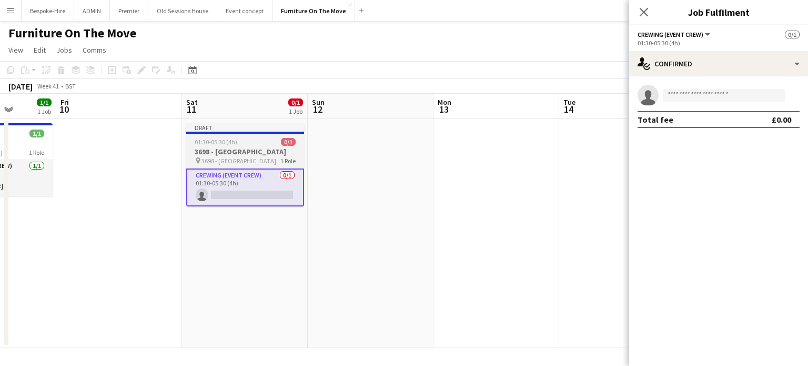
click at [213, 164] on span "3698 - [GEOGRAPHIC_DATA]" at bounding box center [239, 161] width 75 height 8
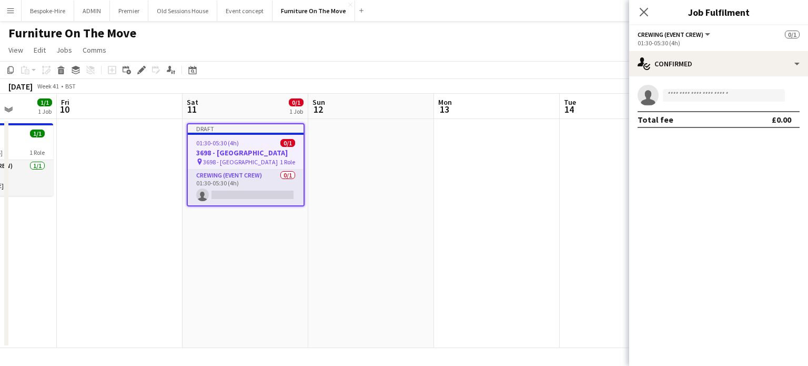
drag, startPoint x: 221, startPoint y: 190, endPoint x: 183, endPoint y: 103, distance: 95.0
click at [221, 189] on app-card-role "Crewing (Event Crew) 0/1 01:30-05:30 (4h) single-neutral-actions" at bounding box center [246, 187] width 116 height 36
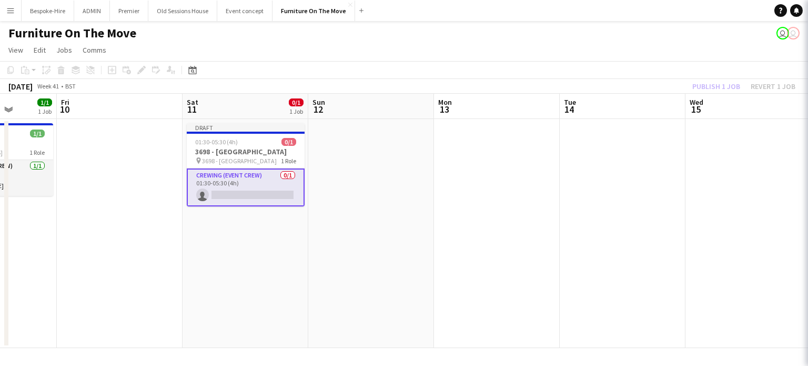
scroll to position [0, 321]
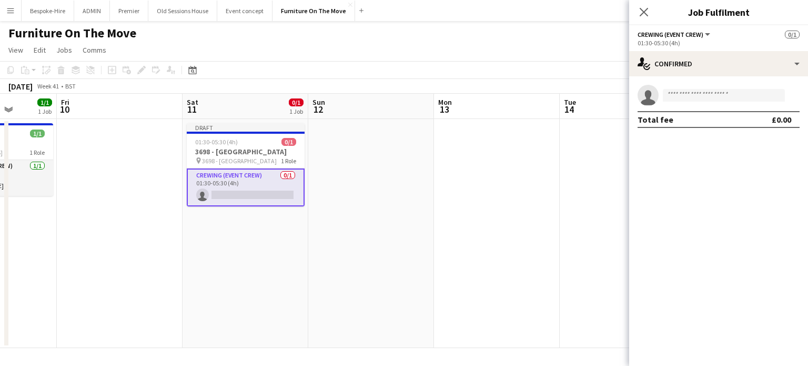
click at [138, 70] on div "Add job Add linked Job Edit Edit linked Job Applicants" at bounding box center [137, 70] width 81 height 13
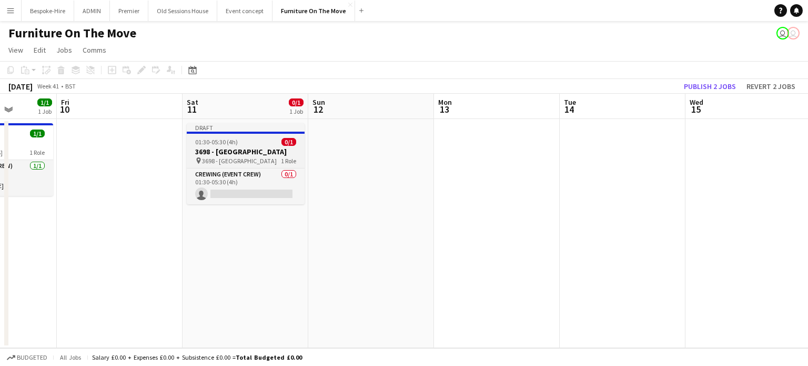
drag, startPoint x: 226, startPoint y: 148, endPoint x: 205, endPoint y: 127, distance: 30.1
click at [226, 148] on h3 "3698 - [GEOGRAPHIC_DATA]" at bounding box center [246, 151] width 118 height 9
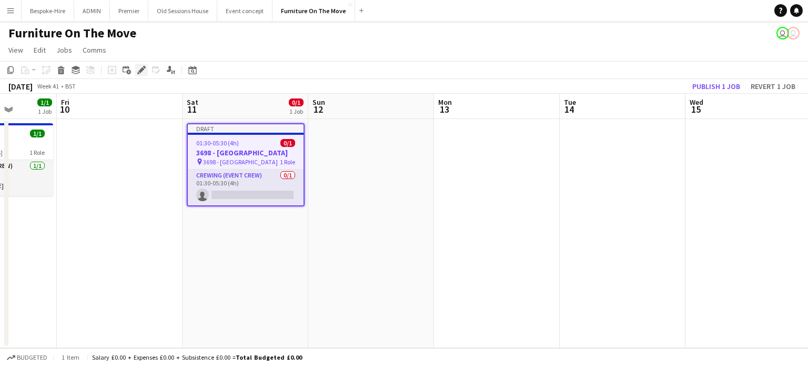
click at [142, 72] on icon "Edit" at bounding box center [141, 70] width 8 height 8
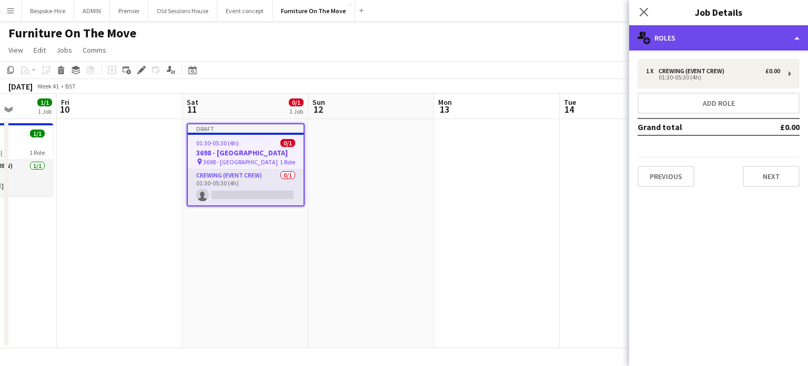
click at [729, 27] on div "multiple-users-add Roles" at bounding box center [718, 37] width 179 height 25
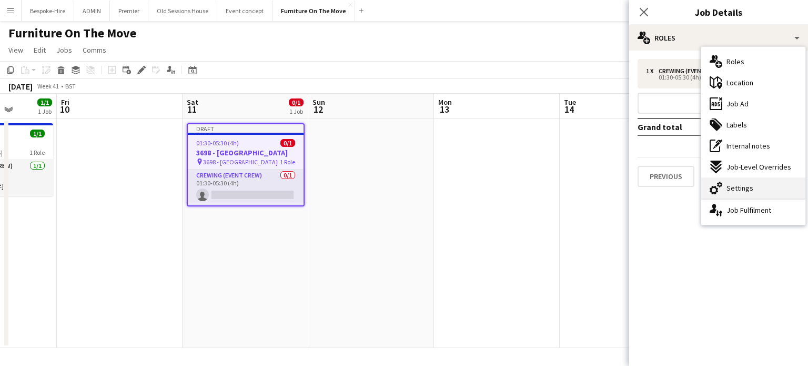
click at [759, 187] on div "cog-double-3 Settings" at bounding box center [754, 187] width 104 height 21
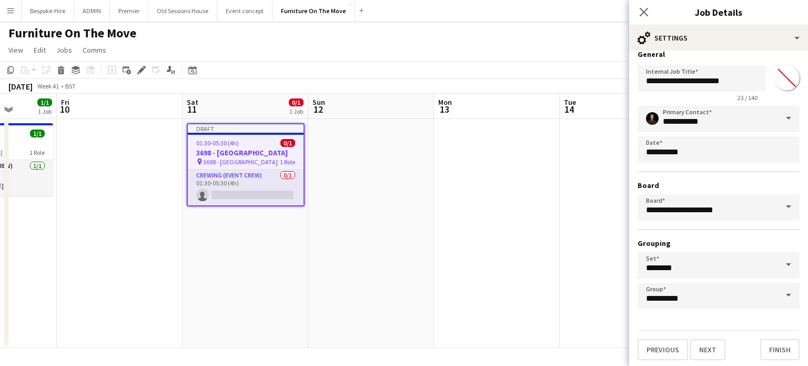
scroll to position [0, 0]
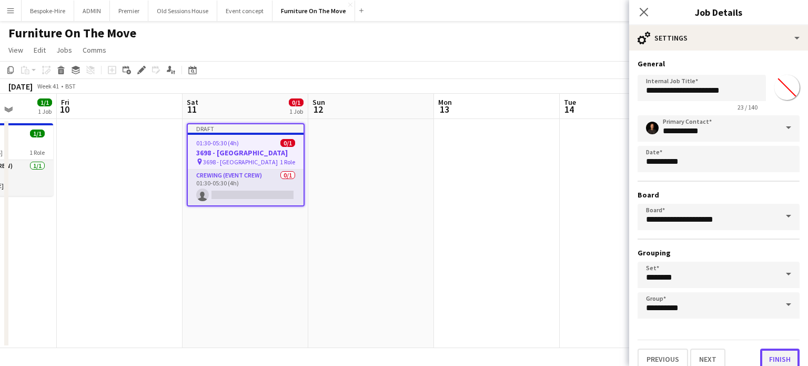
click at [781, 355] on button "Finish" at bounding box center [780, 358] width 39 height 21
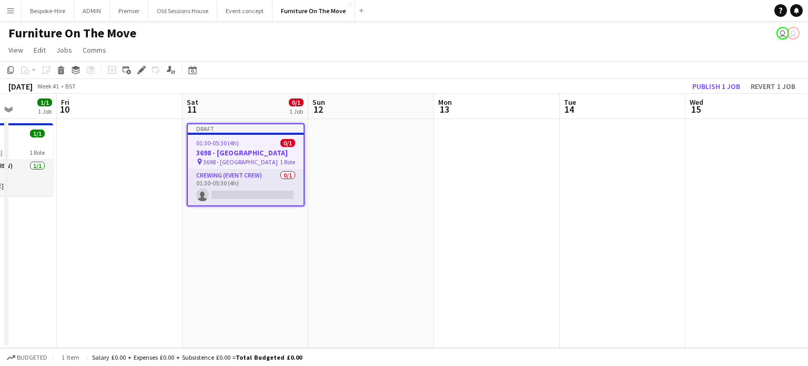
click at [227, 155] on h3 "3698 - [GEOGRAPHIC_DATA]" at bounding box center [246, 152] width 116 height 9
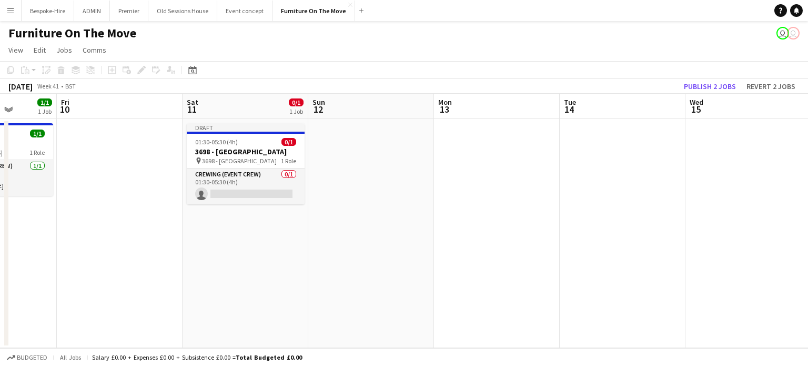
click at [141, 66] on div "Add job Add linked Job Edit Edit linked Job Applicants" at bounding box center [137, 70] width 81 height 13
click at [233, 178] on app-card-role "Crewing (Event Crew) 0/1 01:30-05:30 (4h) single-neutral-actions" at bounding box center [246, 186] width 118 height 36
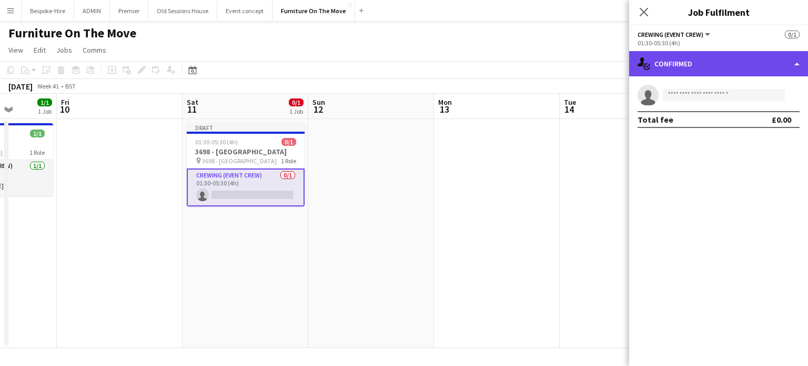
click at [694, 62] on div "single-neutral-actions-check-2 Confirmed" at bounding box center [718, 63] width 179 height 25
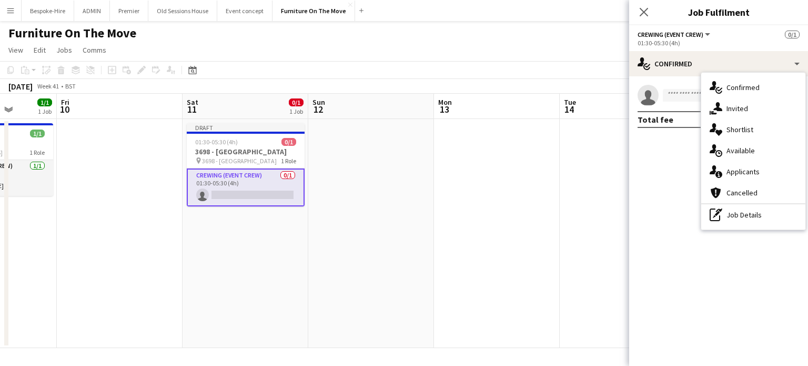
click at [724, 35] on div "Crewing (Event Crew) All roles Crewing (Event Crew) 0/1" at bounding box center [719, 33] width 162 height 9
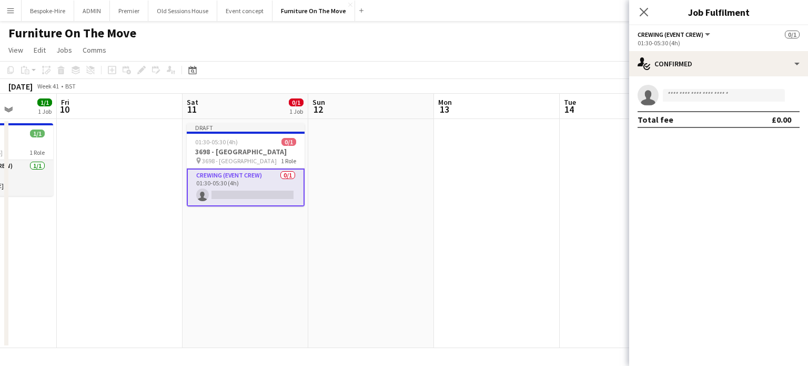
click at [702, 34] on span "Crewing (Event Crew)" at bounding box center [671, 35] width 66 height 8
click at [664, 191] on mat-expansion-panel "check Confirmed single-neutral-actions Total fee £0.00" at bounding box center [718, 220] width 179 height 289
drag, startPoint x: 686, startPoint y: 36, endPoint x: 682, endPoint y: 43, distance: 8.0
click at [686, 36] on span "Crewing (Event Crew)" at bounding box center [671, 35] width 66 height 8
click at [661, 53] on li "All roles" at bounding box center [680, 51] width 67 height 9
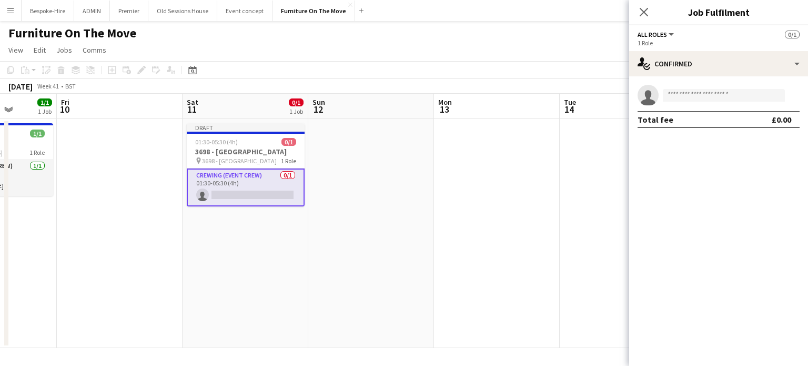
click at [661, 34] on span "All roles" at bounding box center [652, 35] width 29 height 8
click at [672, 69] on li "Crewing (Event Crew)" at bounding box center [680, 69] width 67 height 9
drag, startPoint x: 684, startPoint y: 202, endPoint x: 626, endPoint y: 186, distance: 59.5
click at [684, 203] on mat-expansion-panel "check Confirmed single-neutral-actions Total fee £0.00" at bounding box center [718, 220] width 179 height 289
click at [244, 198] on app-card-role "Crewing (Event Crew) 0/1 01:30-05:30 (4h) single-neutral-actions" at bounding box center [246, 187] width 118 height 38
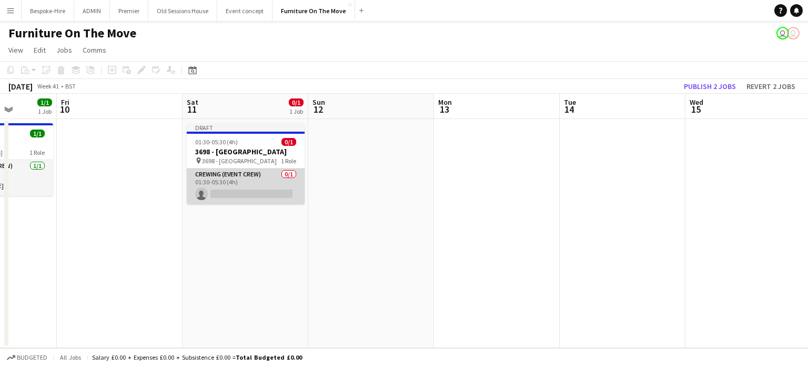
click at [226, 178] on app-card-role "Crewing (Event Crew) 0/1 01:30-05:30 (4h) single-neutral-actions" at bounding box center [246, 186] width 118 height 36
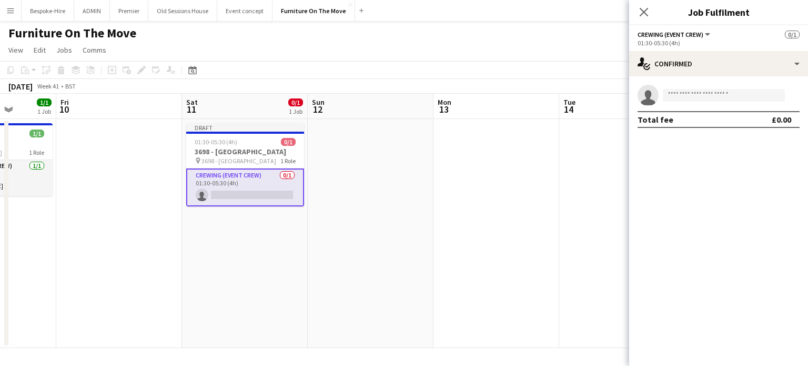
click at [144, 71] on div "Add job Add linked Job Edit Edit linked Job Applicants" at bounding box center [137, 70] width 81 height 13
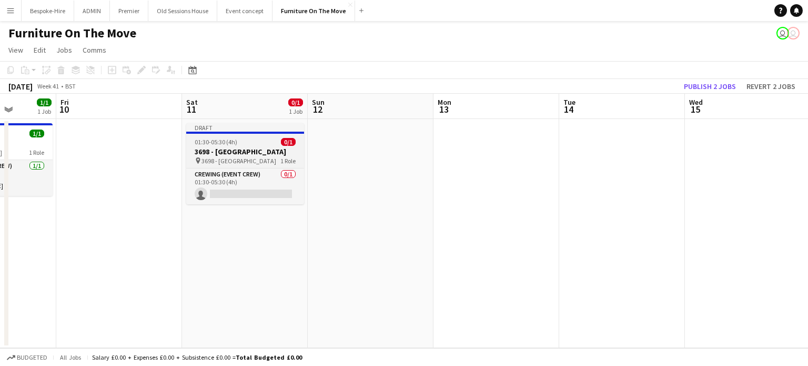
click at [247, 150] on h3 "3698 - [GEOGRAPHIC_DATA]" at bounding box center [245, 151] width 118 height 9
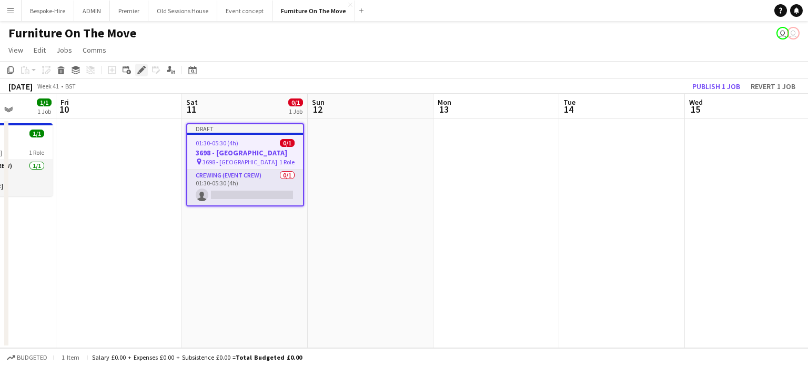
click at [143, 71] on icon at bounding box center [141, 70] width 6 height 6
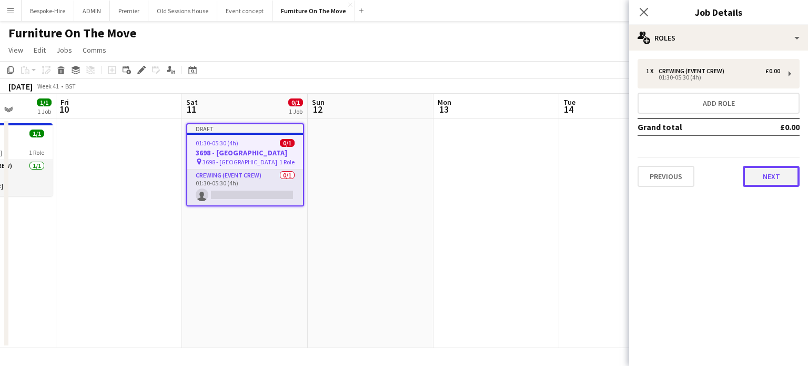
click at [774, 174] on button "Next" at bounding box center [771, 176] width 57 height 21
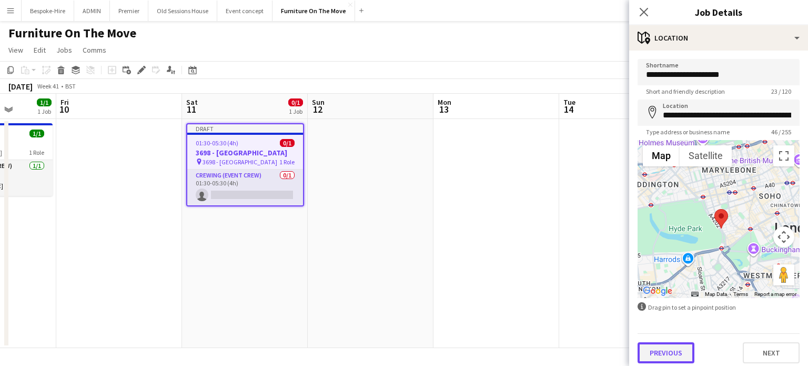
click at [678, 356] on button "Previous" at bounding box center [666, 352] width 57 height 21
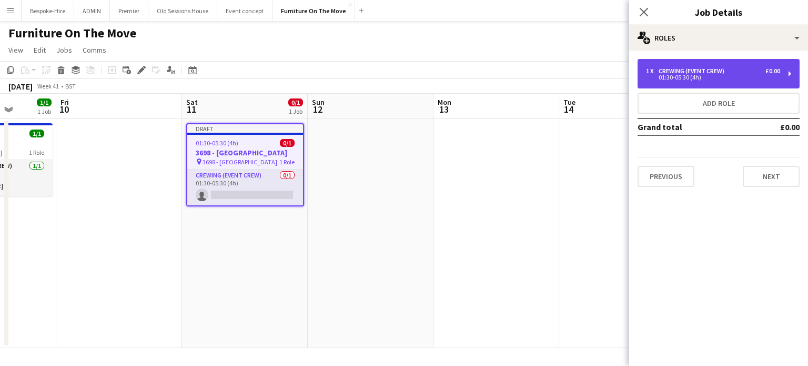
click at [710, 76] on div "01:30-05:30 (4h)" at bounding box center [713, 77] width 134 height 5
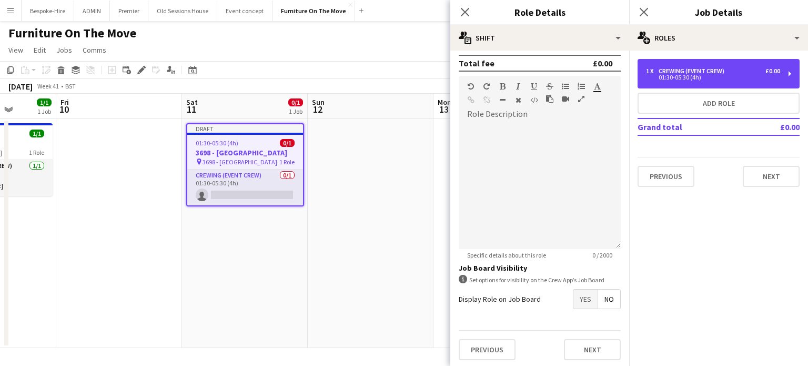
scroll to position [291, 0]
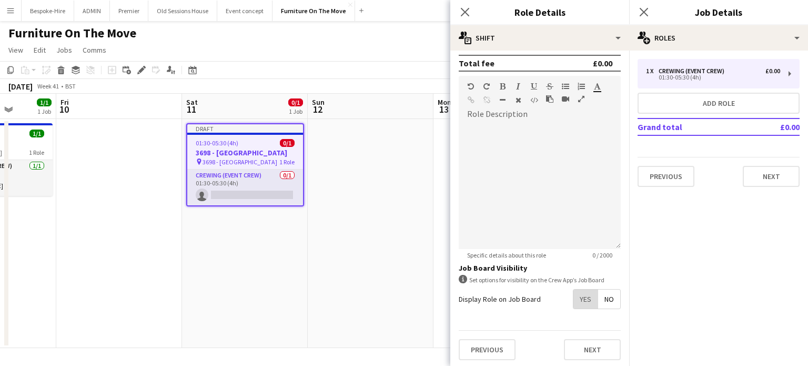
click at [577, 298] on span "Yes" at bounding box center [586, 298] width 24 height 19
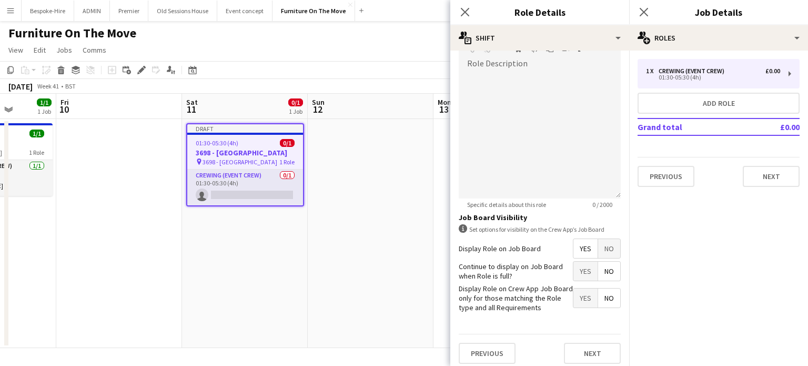
scroll to position [344, 0]
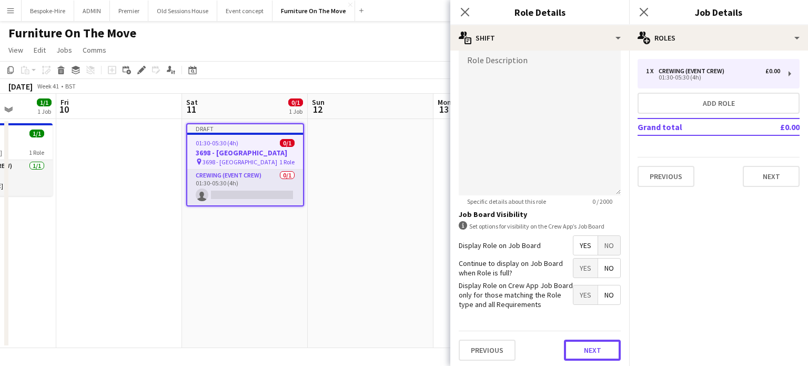
click at [577, 356] on button "Next" at bounding box center [592, 349] width 57 height 21
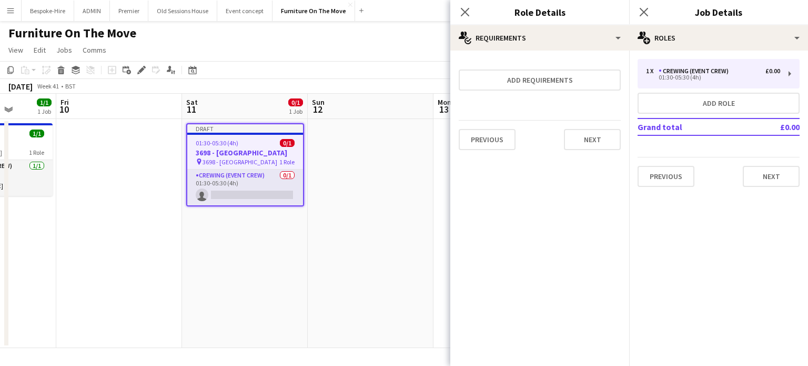
scroll to position [0, 0]
click at [579, 135] on button "Next" at bounding box center [592, 139] width 57 height 21
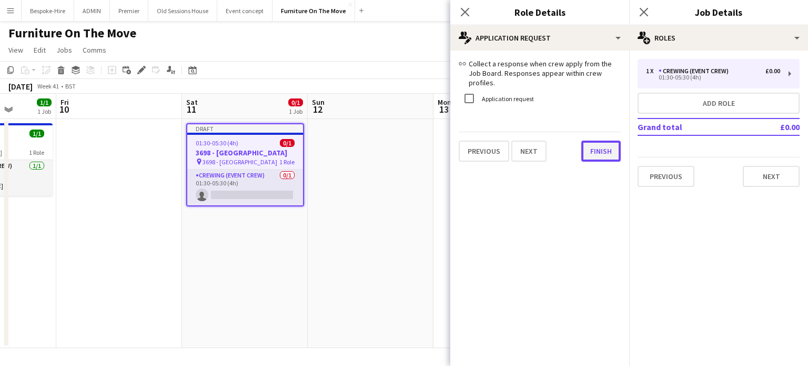
click at [594, 148] on button "Finish" at bounding box center [601, 151] width 39 height 21
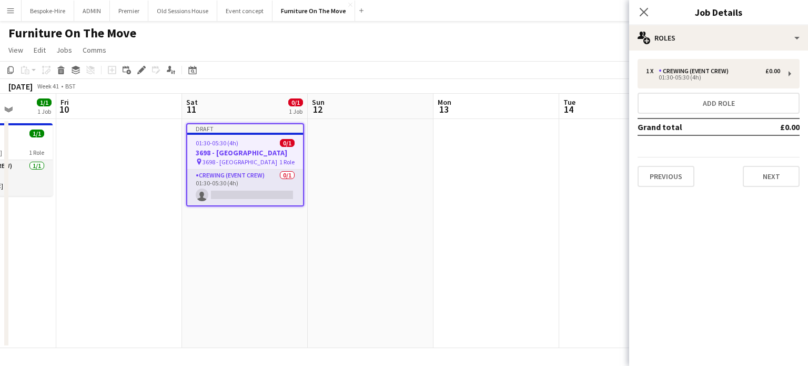
click at [702, 270] on mat-expansion-panel "pencil3 General details 1 x Crewing (Event Crew) £0.00 01:30-05:30 (4h) Add rol…" at bounding box center [718, 208] width 179 height 315
click at [360, 221] on app-date-cell at bounding box center [371, 233] width 126 height 229
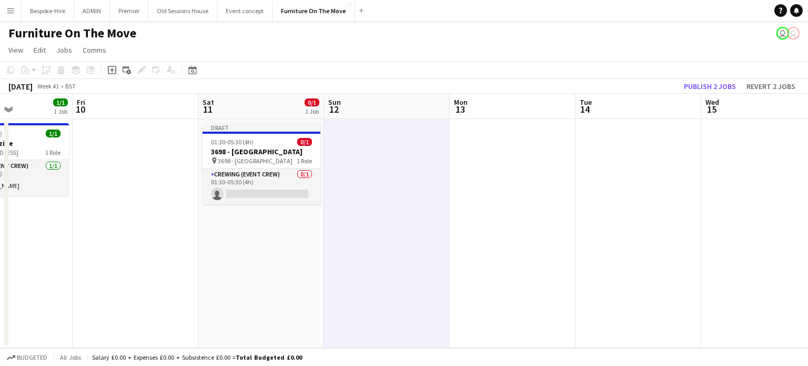
drag, startPoint x: 532, startPoint y: 179, endPoint x: 297, endPoint y: 206, distance: 236.8
click at [297, 206] on app-calendar-viewport "Tue 7 2/2 1 Job Wed 8 6/6 1 Job Thu 9 1/1 1 Job Fri 10 Sat 11 0/1 1 Job Sun 12 …" at bounding box center [404, 221] width 808 height 254
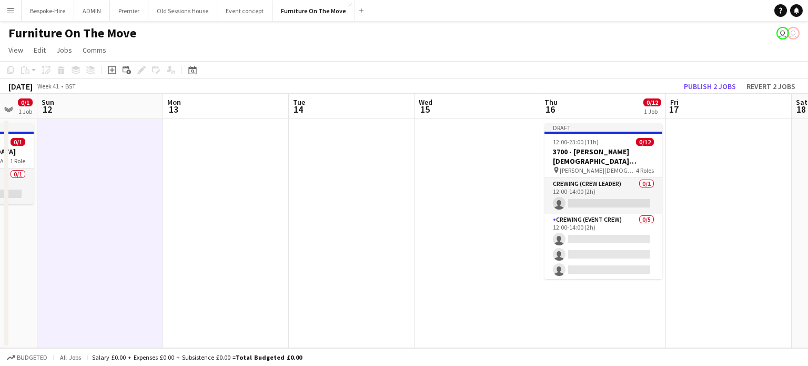
scroll to position [0, 465]
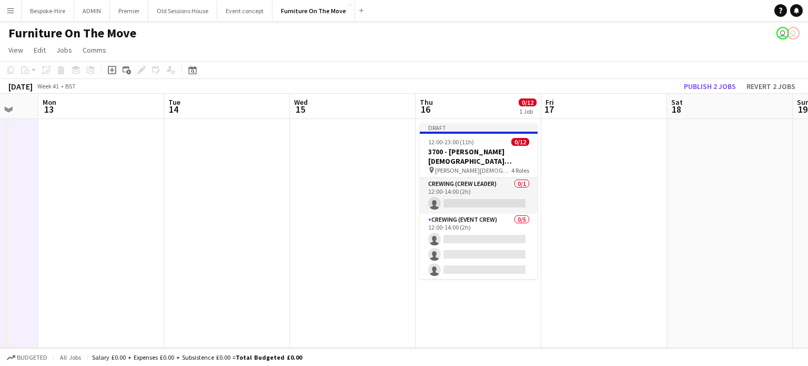
drag, startPoint x: 461, startPoint y: 177, endPoint x: 302, endPoint y: 216, distance: 163.1
click at [302, 216] on app-calendar-viewport "Thu 9 1/1 1 Job Fri 10 Sat 11 0/1 1 Job Sun 12 Mon 13 Tue 14 Wed 15 Thu 16 0/12…" at bounding box center [404, 221] width 808 height 254
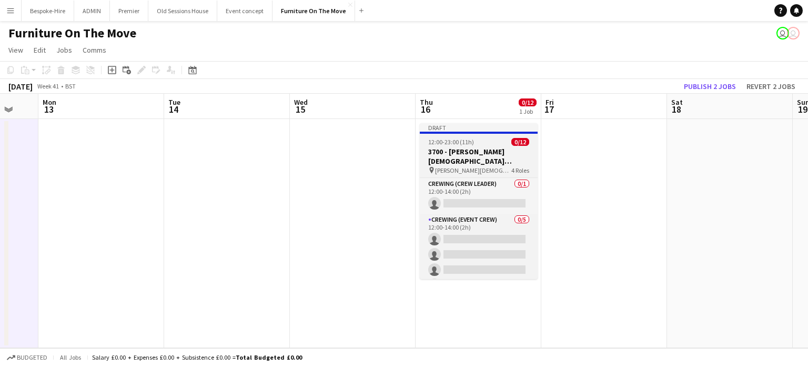
click at [448, 174] on app-job-card "Draft 12:00-23:00 (11h) 0/12 3700 - Christ Church Spitalfields pin Christ Churc…" at bounding box center [479, 201] width 118 height 156
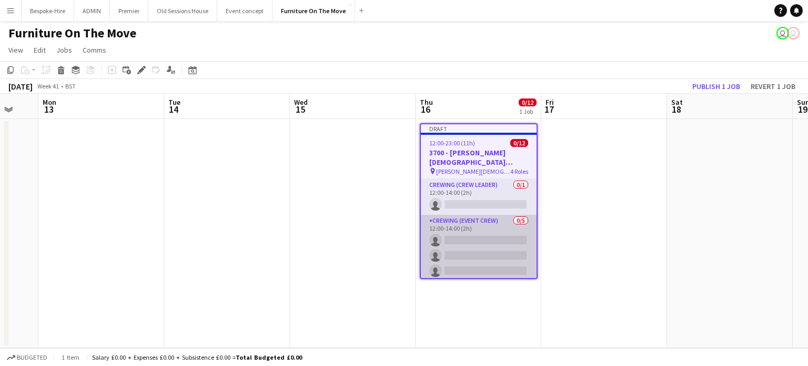
click at [465, 236] on app-card-role "Crewing (Event Crew) 0/5 12:00-14:00 (2h) single-neutral-actions single-neutral…" at bounding box center [479, 263] width 116 height 97
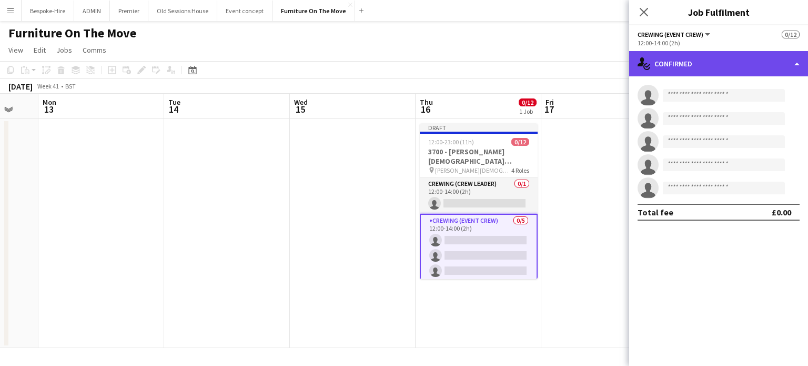
click at [707, 64] on div "single-neutral-actions-check-2 Confirmed" at bounding box center [718, 63] width 179 height 25
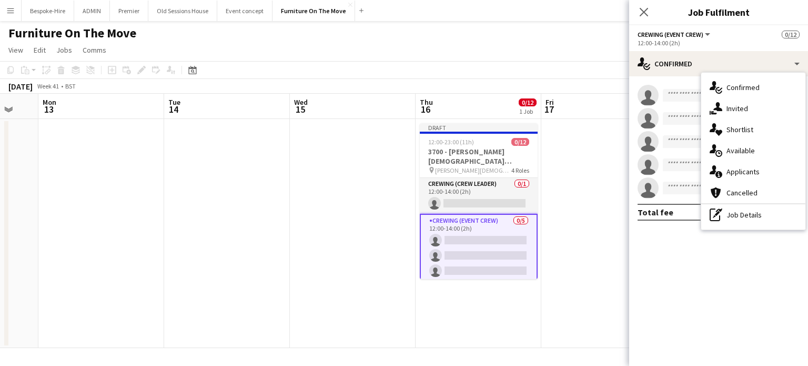
drag, startPoint x: 722, startPoint y: 297, endPoint x: 711, endPoint y: 291, distance: 12.7
click at [721, 296] on mat-expansion-panel "check Confirmed single-neutral-actions single-neutral-actions single-neutral-ac…" at bounding box center [718, 220] width 179 height 289
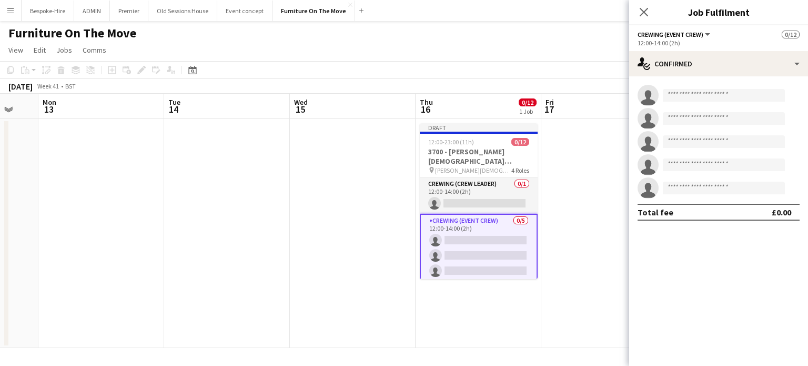
click at [494, 254] on app-card-role "Crewing (Event Crew) 0/5 12:00-14:00 (2h) single-neutral-actions single-neutral…" at bounding box center [479, 263] width 118 height 99
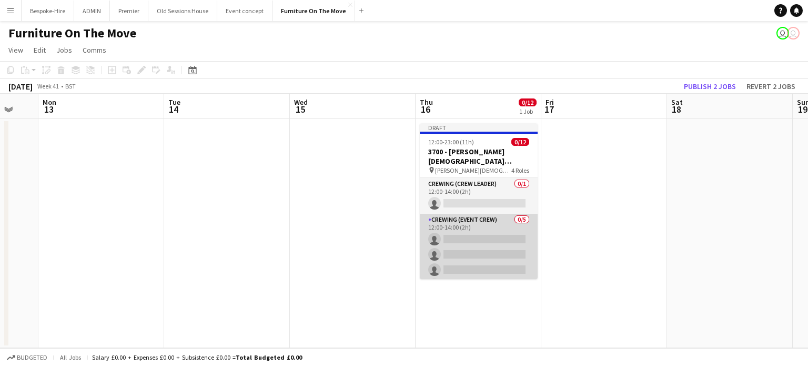
click at [493, 254] on app-card-role "Crewing (Event Crew) 0/5 12:00-14:00 (2h) single-neutral-actions single-neutral…" at bounding box center [479, 262] width 118 height 97
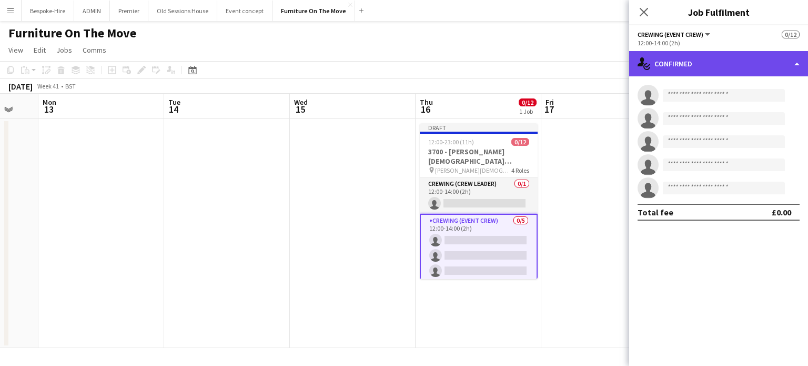
click at [794, 63] on div "single-neutral-actions-check-2 Confirmed" at bounding box center [718, 63] width 179 height 25
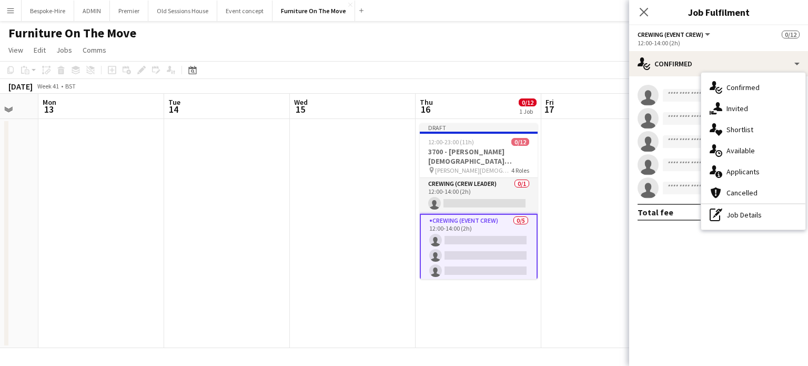
click at [705, 31] on button "Crewing (Event Crew)" at bounding box center [675, 35] width 74 height 8
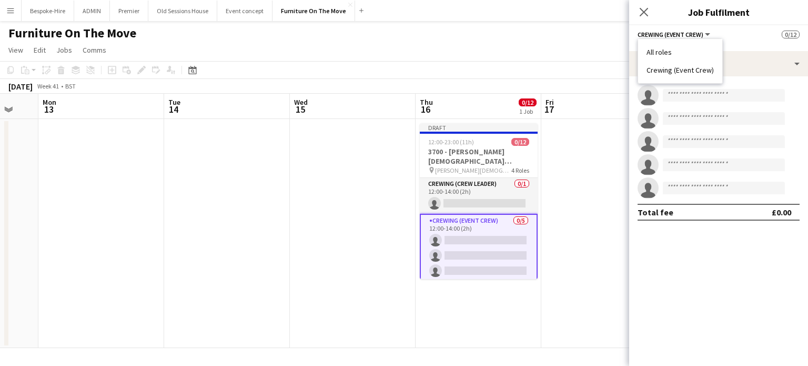
drag, startPoint x: 728, startPoint y: 309, endPoint x: 701, endPoint y: 275, distance: 43.8
click at [728, 308] on mat-expansion-panel "check Confirmed single-neutral-actions single-neutral-actions single-neutral-ac…" at bounding box center [718, 220] width 179 height 289
click at [481, 263] on app-card-role "Crewing (Event Crew) 0/5 12:00-14:00 (2h) single-neutral-actions single-neutral…" at bounding box center [479, 263] width 118 height 99
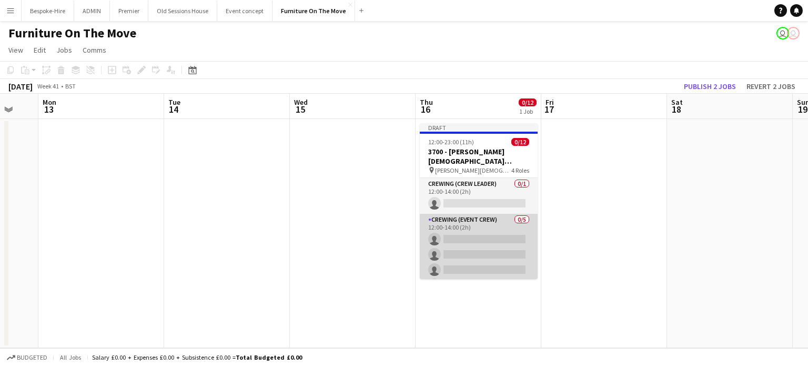
click at [442, 246] on app-card-role "Crewing (Event Crew) 0/5 12:00-14:00 (2h) single-neutral-actions single-neutral…" at bounding box center [479, 262] width 118 height 97
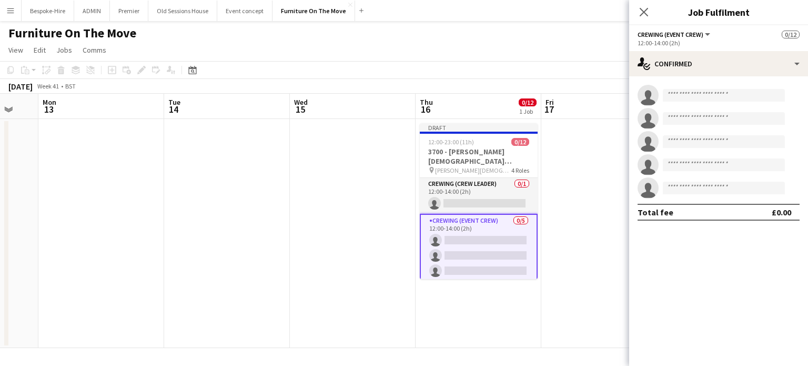
click at [143, 69] on div "Add job Add linked Job Edit Edit linked Job Applicants" at bounding box center [137, 70] width 81 height 13
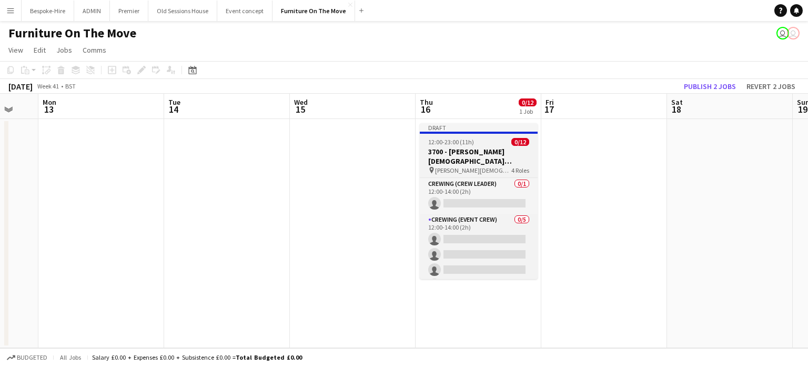
click at [471, 155] on h3 "3700 - [PERSON_NAME][DEMOGRAPHIC_DATA][GEOGRAPHIC_DATA]" at bounding box center [479, 156] width 118 height 19
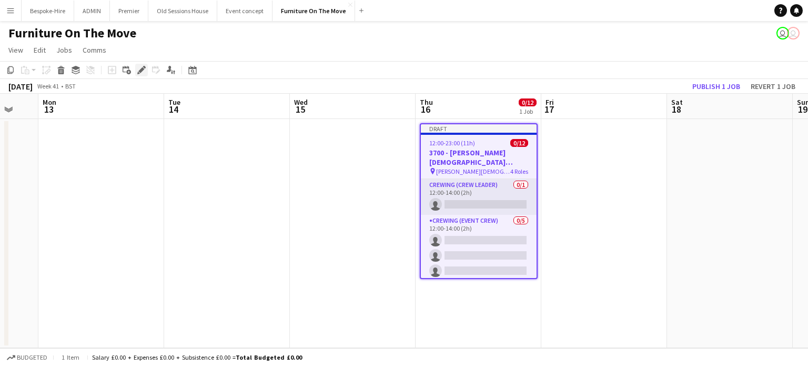
click at [141, 69] on icon at bounding box center [141, 70] width 6 height 6
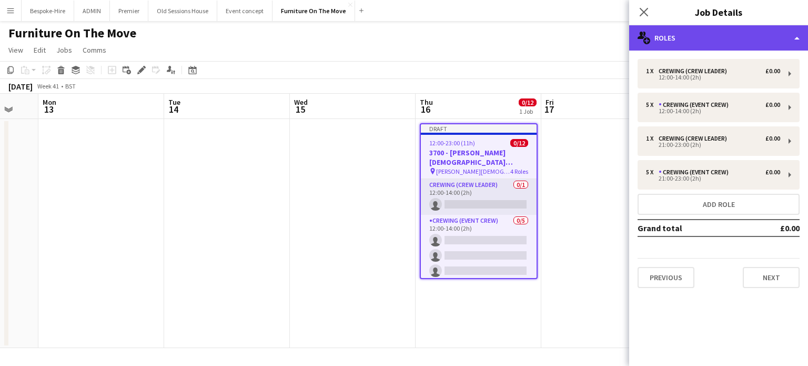
click at [707, 42] on div "multiple-users-add Roles" at bounding box center [718, 37] width 179 height 25
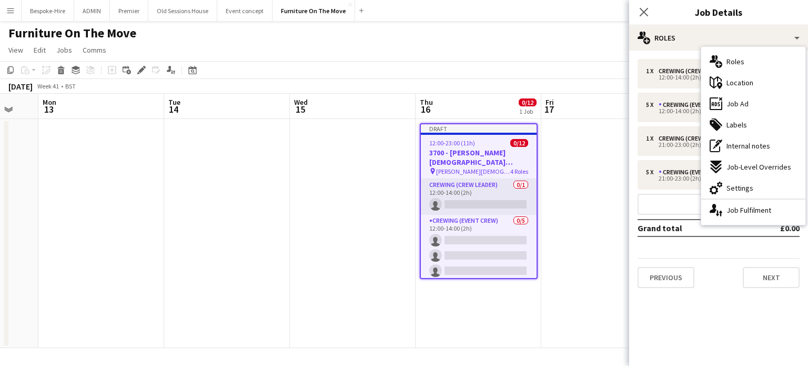
click at [723, 303] on mat-expansion-panel "pencil3 General details 1 x Crewing (Crew Leader) £0.00 12:00-14:00 (2h) 5 x Cr…" at bounding box center [718, 208] width 179 height 315
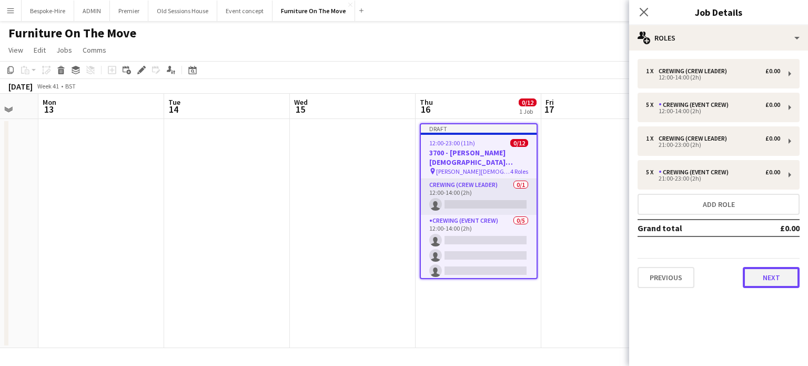
click at [779, 273] on button "Next" at bounding box center [771, 277] width 57 height 21
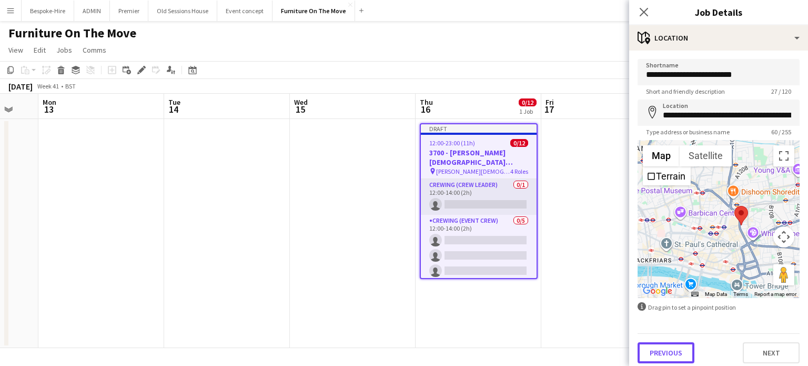
drag, startPoint x: 672, startPoint y: 350, endPoint x: 695, endPoint y: 244, distance: 108.3
click at [673, 350] on button "Previous" at bounding box center [666, 352] width 57 height 21
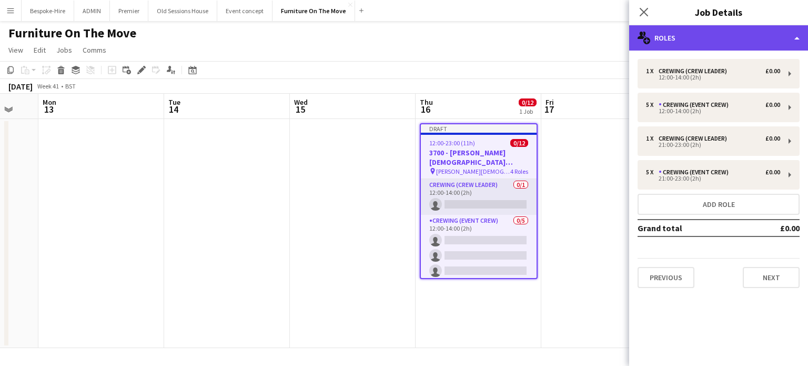
click at [697, 35] on div "multiple-users-add Roles" at bounding box center [718, 37] width 179 height 25
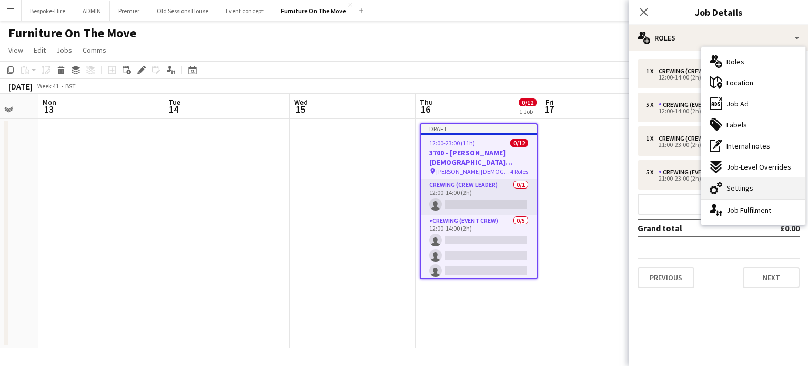
click at [749, 184] on span "Settings" at bounding box center [740, 187] width 27 height 9
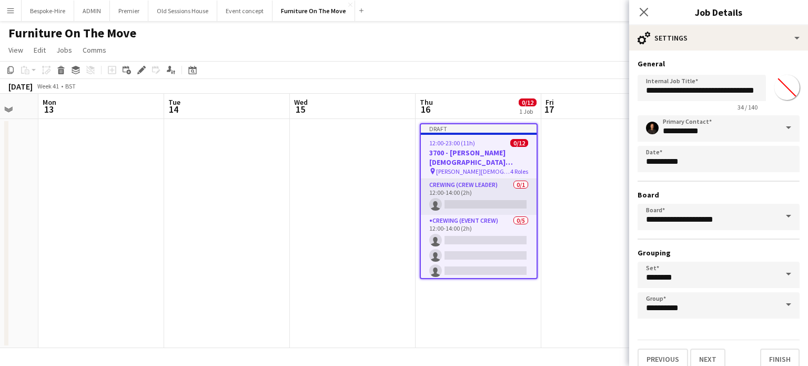
scroll to position [9, 0]
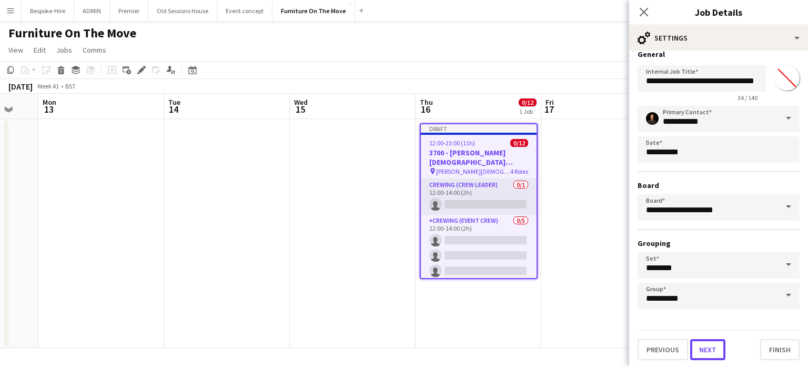
click at [712, 349] on button "Next" at bounding box center [708, 349] width 35 height 21
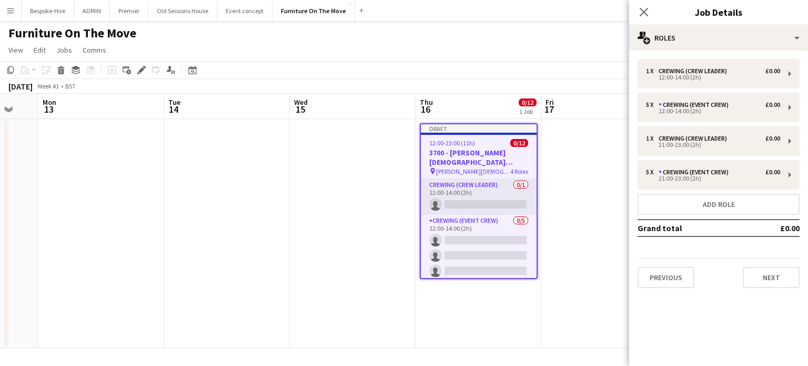
scroll to position [0, 0]
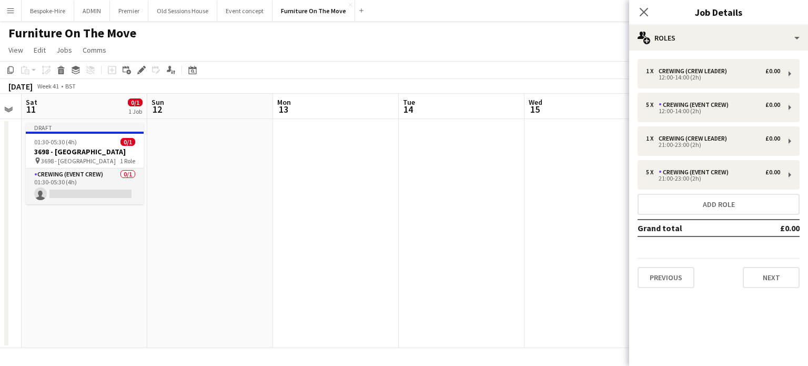
drag, startPoint x: 240, startPoint y: 250, endPoint x: 475, endPoint y: 236, distance: 235.1
click at [475, 236] on app-calendar-viewport "Thu 9 1/1 1 Job Fri 10 Sat 11 0/1 1 Job Sun 12 Mon 13 Tue 14 Wed 15 Thu 16 0/12…" at bounding box center [404, 221] width 808 height 254
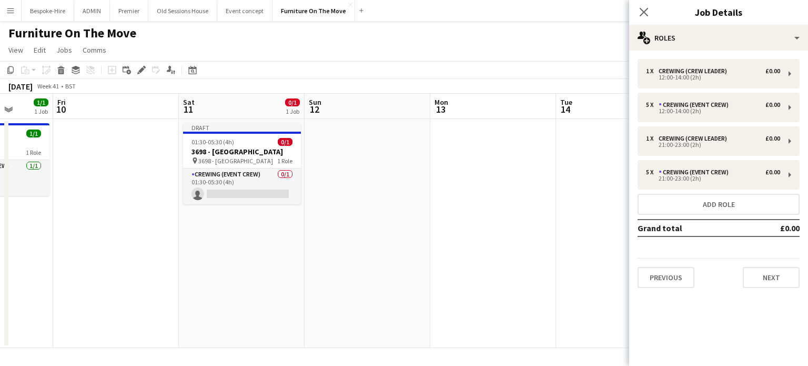
scroll to position [0, 233]
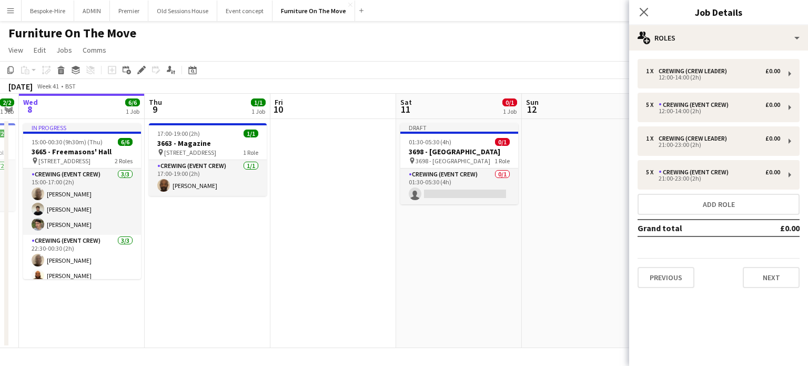
drag, startPoint x: 153, startPoint y: 225, endPoint x: 512, endPoint y: 199, distance: 359.8
click at [512, 199] on app-calendar-viewport "Mon 6 Tue 7 2/2 1 Job Wed 8 6/6 1 Job Thu 9 1/1 1 Job Fri 10 Sat 11 0/1 1 Job S…" at bounding box center [404, 221] width 808 height 254
drag, startPoint x: 642, startPoint y: 10, endPoint x: 638, endPoint y: 14, distance: 5.6
click at [642, 9] on icon at bounding box center [644, 12] width 10 height 10
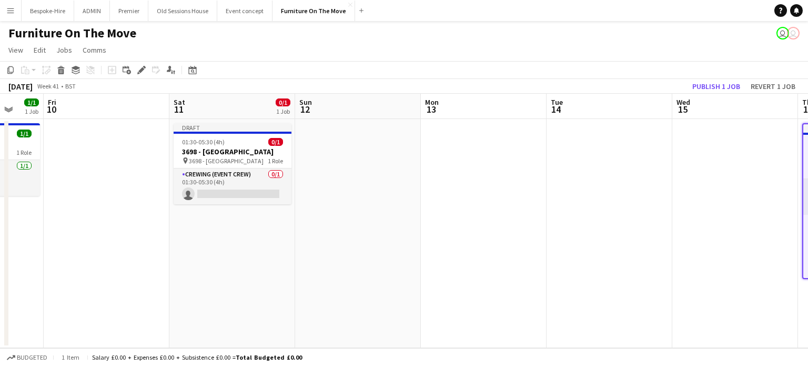
drag, startPoint x: 620, startPoint y: 153, endPoint x: 474, endPoint y: 161, distance: 146.0
click at [393, 158] on app-calendar-viewport "Mon 6 Tue 7 2/2 1 Job Wed 8 6/6 1 Job Thu 9 1/1 1 Job Fri 10 Sat 11 0/1 1 Job S…" at bounding box center [404, 221] width 808 height 254
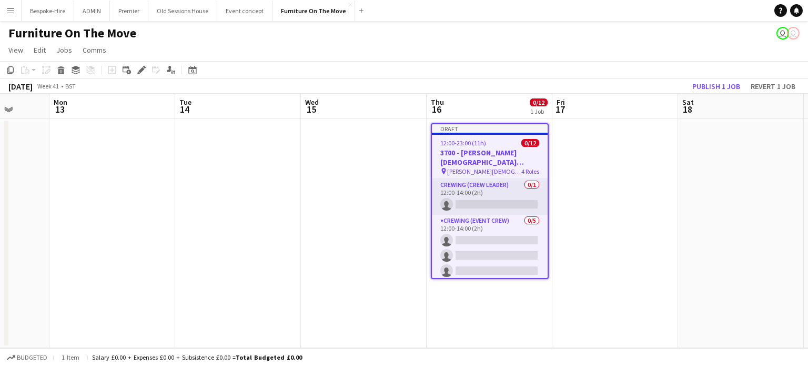
scroll to position [0, 270]
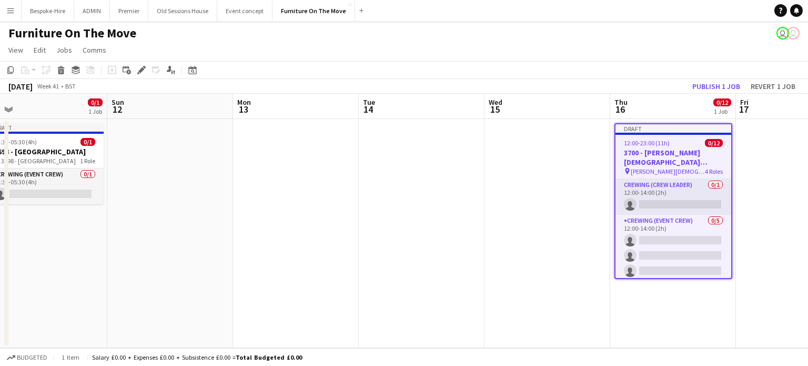
drag, startPoint x: 636, startPoint y: 166, endPoint x: 449, endPoint y: 215, distance: 193.7
click at [449, 215] on app-calendar-viewport "Thu 9 1/1 1 Job Fri 10 Sat 11 0/1 1 Job Sun 12 Mon 13 Tue 14 Wed 15 Thu 16 0/12…" at bounding box center [404, 221] width 808 height 254
click at [514, 206] on app-date-cell at bounding box center [548, 233] width 126 height 229
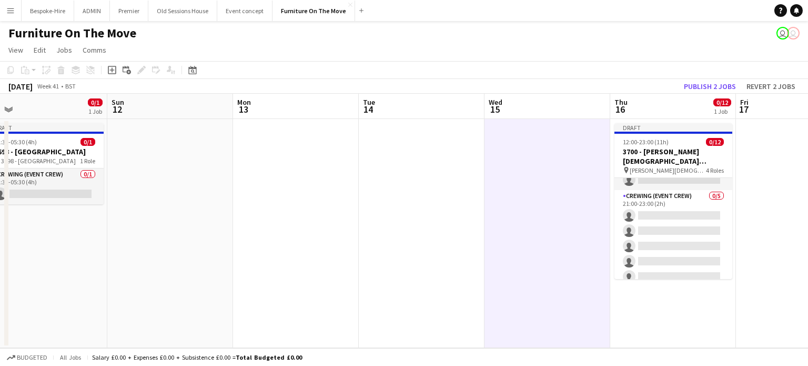
scroll to position [164, 0]
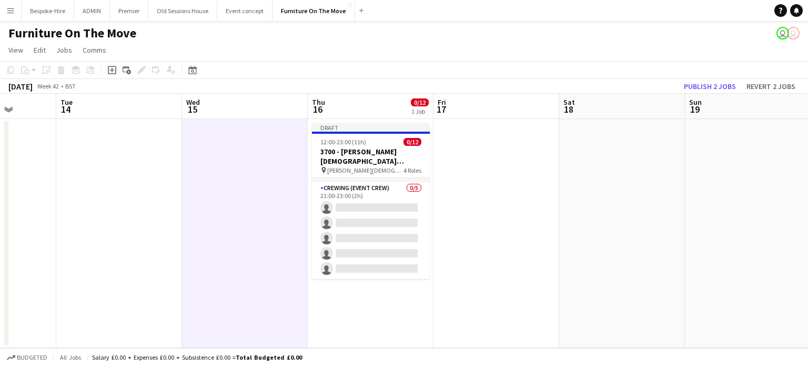
drag, startPoint x: 775, startPoint y: 184, endPoint x: 473, endPoint y: 198, distance: 303.0
click at [473, 198] on app-calendar-viewport "Sat 11 0/1 1 Job Sun 12 Mon 13 Tue 14 Wed 15 Thu 16 0/12 1 Job Fri 17 Sat 18 Su…" at bounding box center [404, 221] width 808 height 254
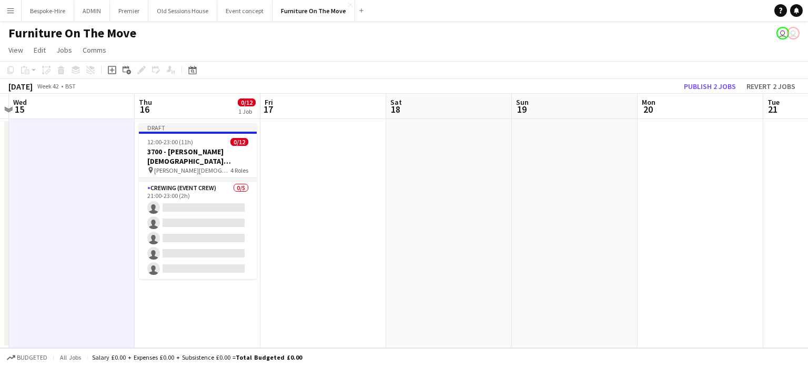
drag, startPoint x: 571, startPoint y: 189, endPoint x: 398, endPoint y: 208, distance: 173.7
click at [397, 208] on app-calendar-viewport "Sat 11 0/1 1 Job Sun 12 Mon 13 Tue 14 Wed 15 Thu 16 0/12 1 Job Fri 17 Sat 18 Su…" at bounding box center [404, 221] width 808 height 254
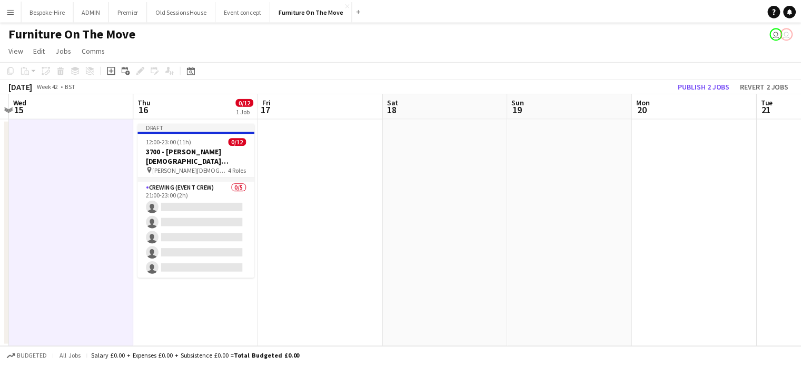
scroll to position [0, 312]
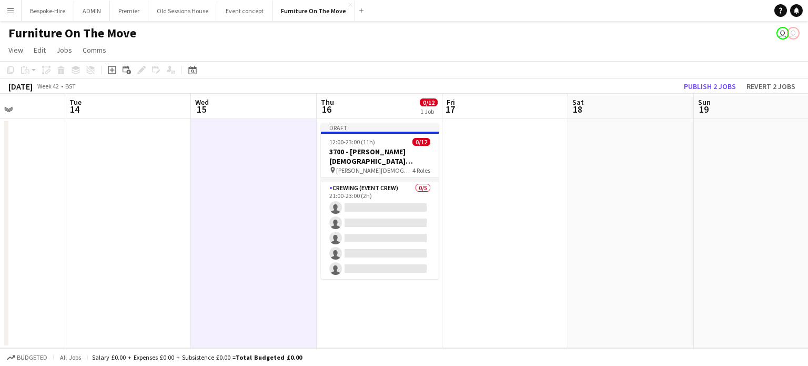
drag, startPoint x: 436, startPoint y: 193, endPoint x: 525, endPoint y: 176, distance: 90.9
click at [525, 176] on app-calendar-viewport "Sat 11 0/1 1 Job Sun 12 Mon 13 Tue 14 Wed 15 Thu 16 0/12 1 Job Fri 17 Sat 18 Su…" at bounding box center [404, 221] width 808 height 254
click at [404, 294] on app-date-cell "Draft 12:00-23:00 (11h) 0/12 3700 - Christ Church Spitalfields pin Christ Churc…" at bounding box center [380, 233] width 126 height 229
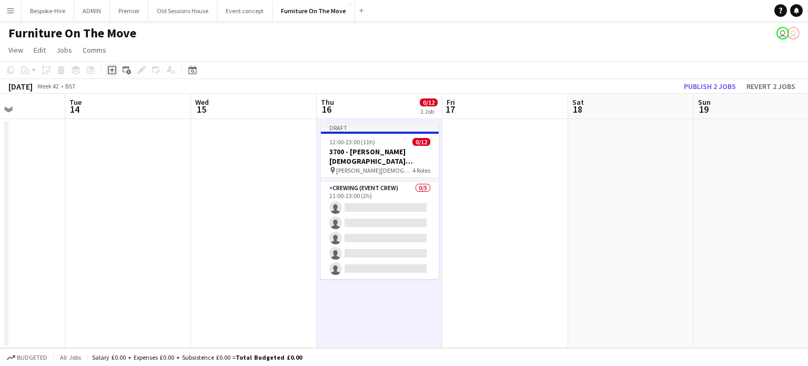
click at [108, 70] on icon "Add job" at bounding box center [112, 70] width 8 height 8
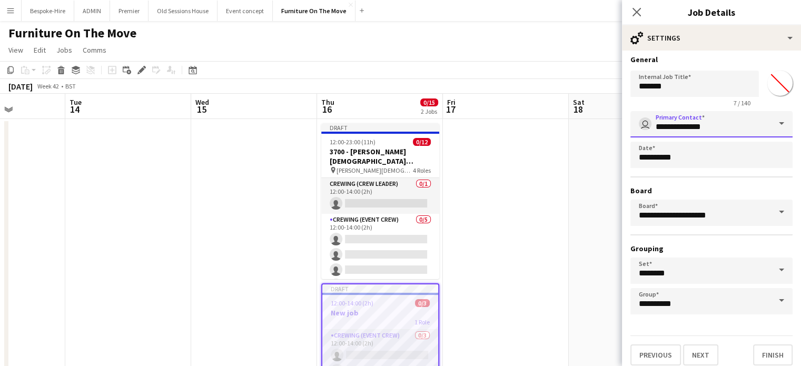
scroll to position [0, 0]
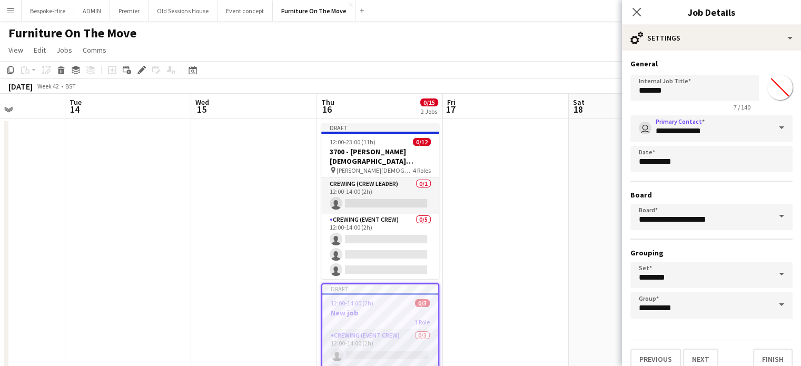
click at [770, 123] on span at bounding box center [781, 127] width 22 height 25
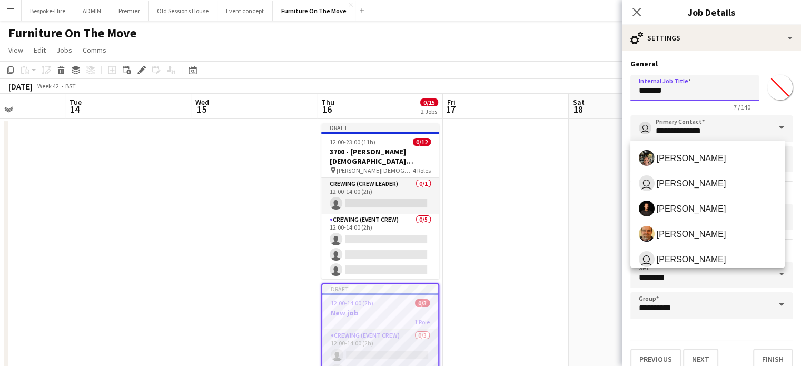
drag, startPoint x: 684, startPoint y: 92, endPoint x: 570, endPoint y: 96, distance: 114.3
click at [570, 96] on body "Menu Boards Boards Boards All jobs Status Workforce Workforce My Workforce Recr…" at bounding box center [400, 217] width 801 height 435
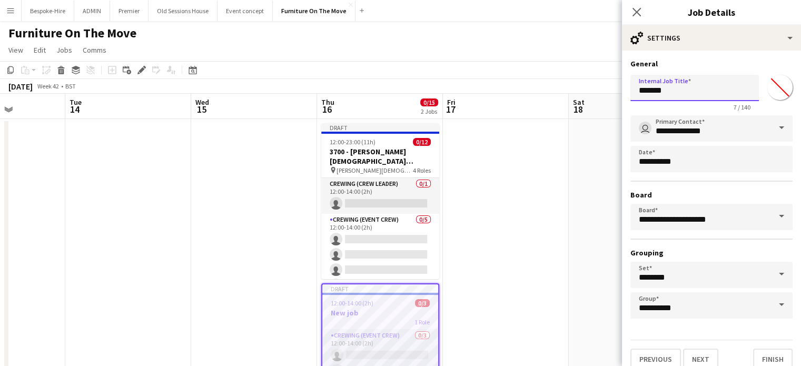
paste input "text"
type input "**********"
click at [775, 120] on span at bounding box center [781, 127] width 22 height 25
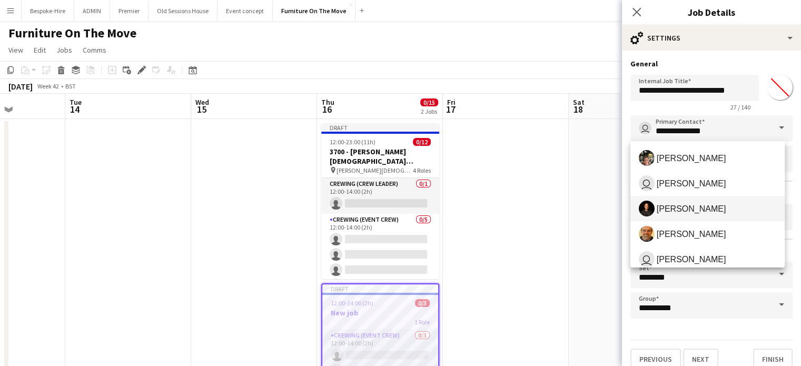
click at [672, 208] on span "Ash Grimmer" at bounding box center [690, 209] width 69 height 10
type input "**********"
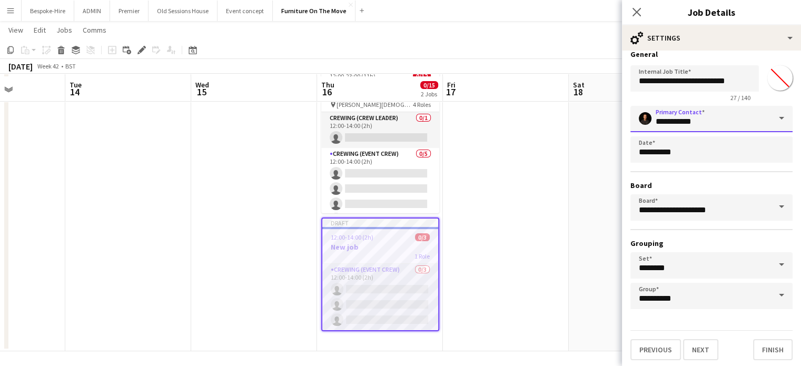
scroll to position [67, 0]
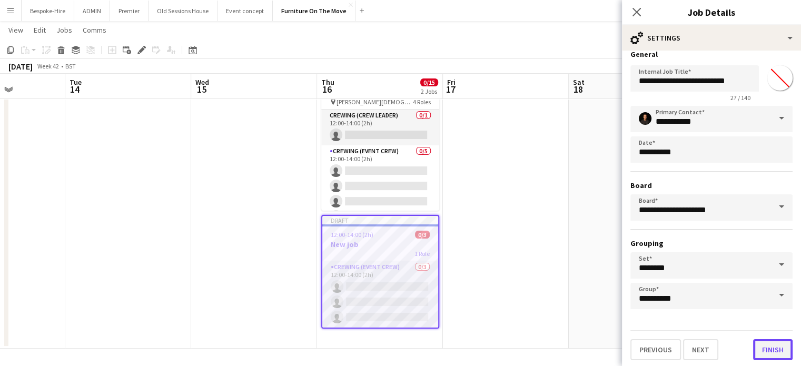
click at [772, 344] on button "Finish" at bounding box center [772, 349] width 39 height 21
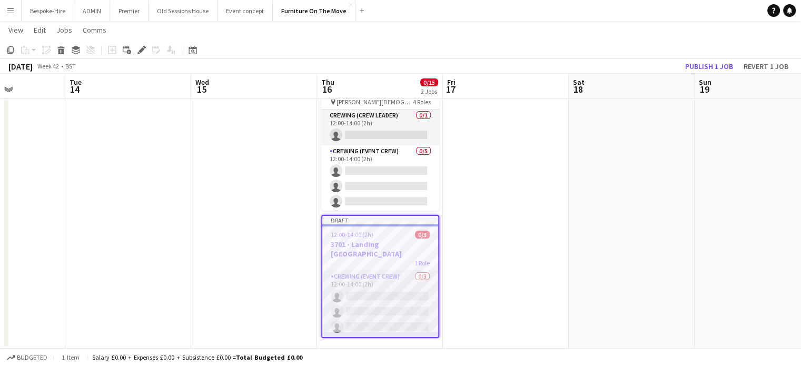
click at [515, 238] on app-date-cell at bounding box center [506, 200] width 126 height 298
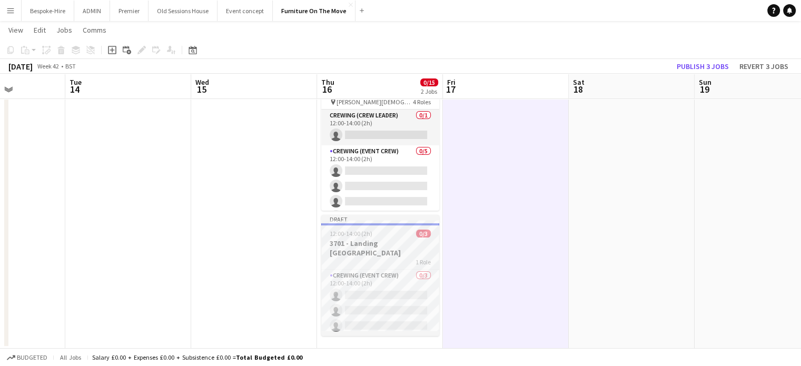
click at [381, 257] on app-job-card "Draft 12:00-14:00 (2h) 0/3 3701 - Landing Canary Wharf 1 Role Crewing (Event Cr…" at bounding box center [380, 275] width 118 height 121
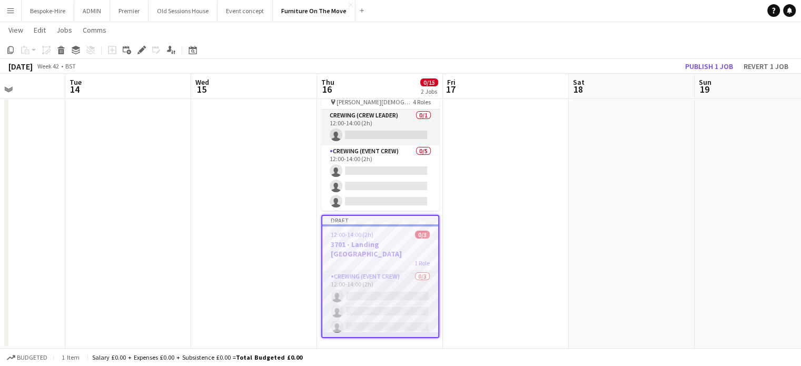
click at [406, 235] on div "12:00-14:00 (2h) 0/3" at bounding box center [380, 235] width 116 height 8
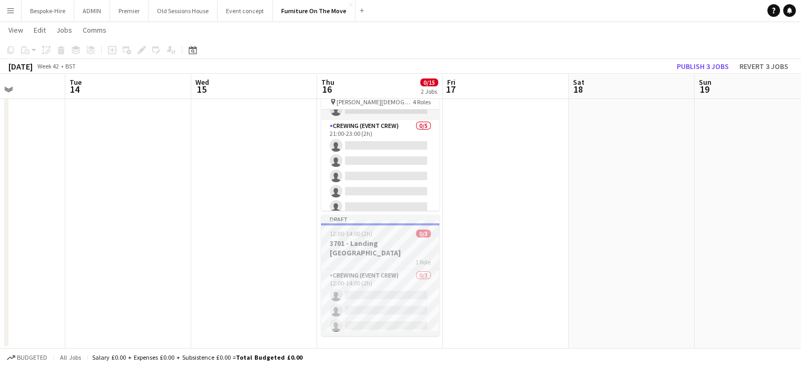
click at [368, 224] on div at bounding box center [380, 224] width 118 height 2
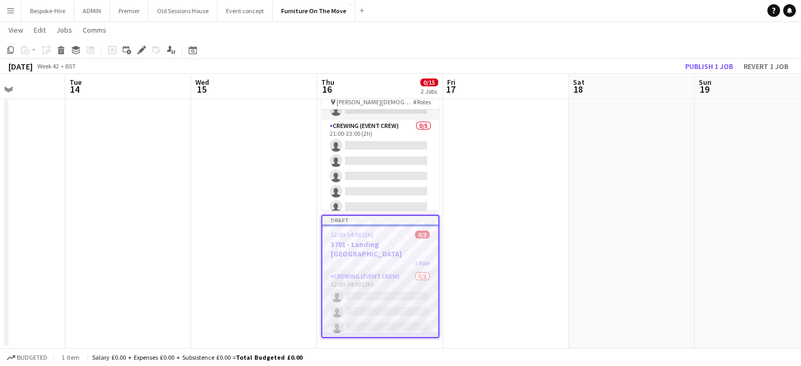
drag, startPoint x: 142, startPoint y: 49, endPoint x: 314, endPoint y: 121, distance: 187.1
click at [142, 49] on icon at bounding box center [141, 50] width 6 height 6
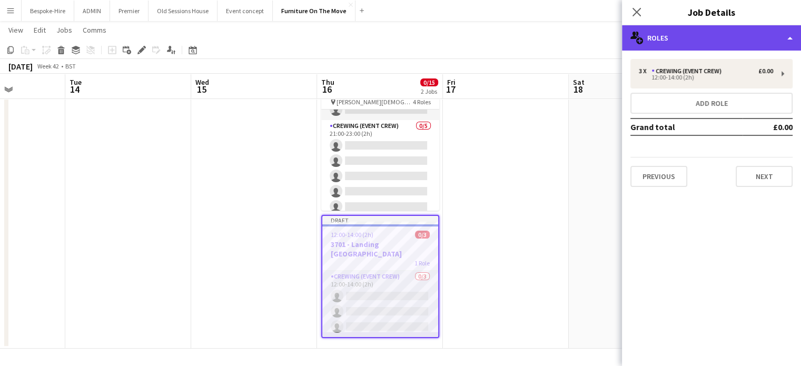
click at [667, 39] on div "multiple-users-add Roles" at bounding box center [711, 37] width 179 height 25
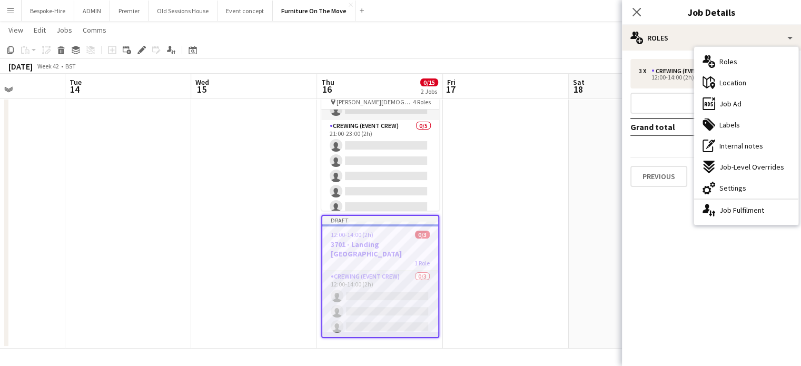
click at [646, 254] on mat-expansion-panel "pencil3 General details 3 x Crewing (Event Crew) £0.00 12:00-14:00 (2h) Add rol…" at bounding box center [711, 208] width 179 height 315
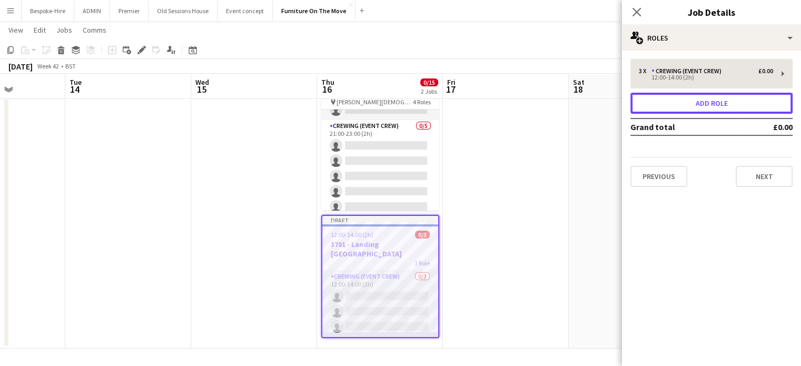
click at [701, 105] on button "Add role" at bounding box center [711, 103] width 162 height 21
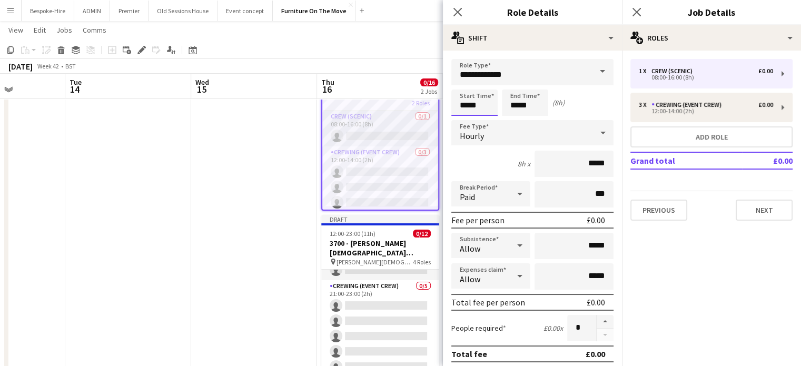
click at [484, 104] on input "*****" at bounding box center [474, 102] width 46 height 26
click at [571, 96] on div "Start Time ***** End Time ***** (8h)" at bounding box center [532, 102] width 162 height 26
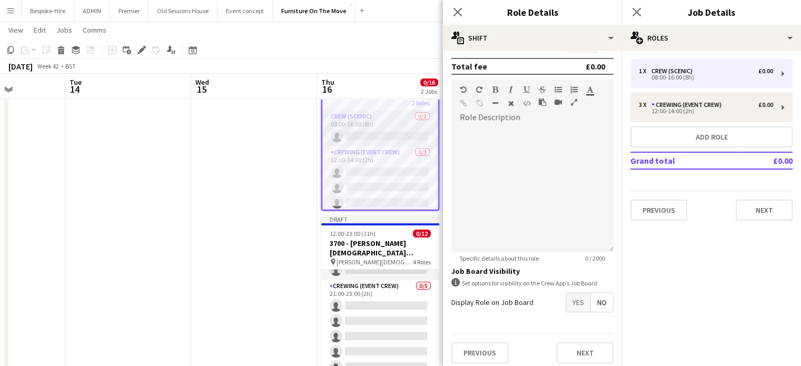
scroll to position [291, 0]
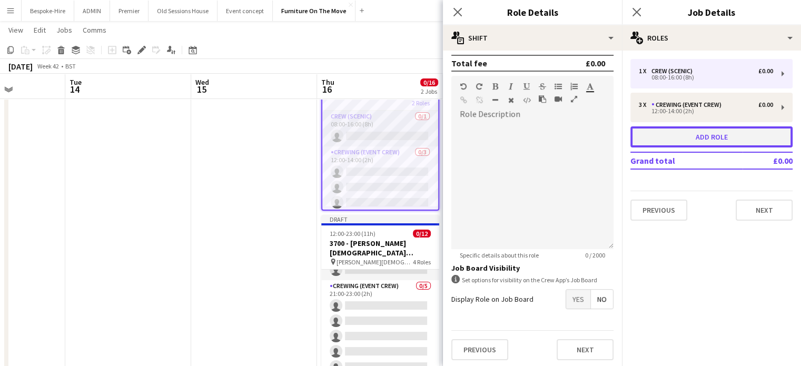
click at [701, 134] on button "Add role" at bounding box center [711, 136] width 162 height 21
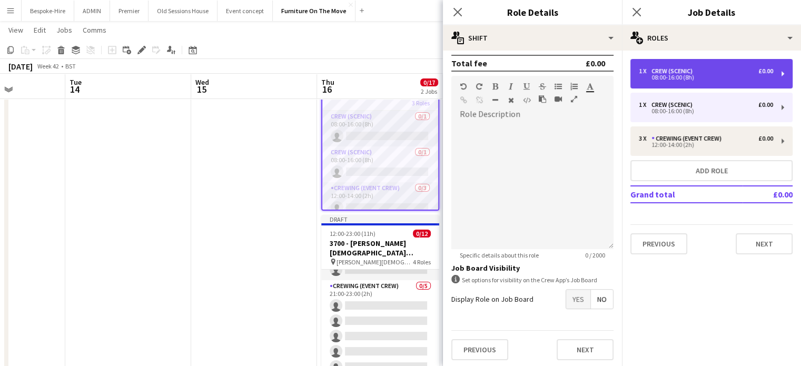
click at [716, 79] on div "08:00-16:00 (8h)" at bounding box center [705, 77] width 134 height 5
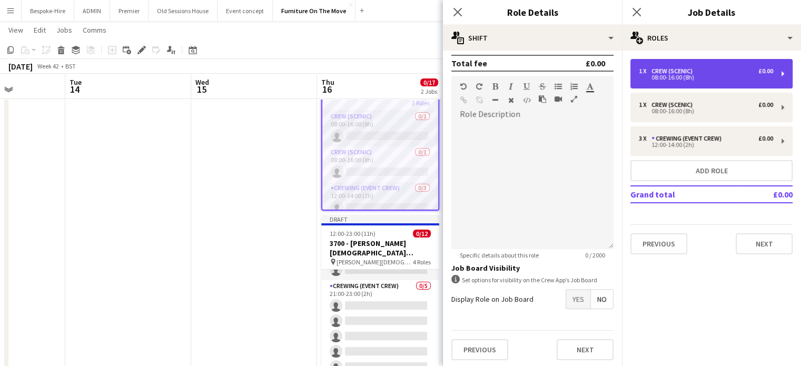
click at [776, 69] on div "1 x Crew (Scenic) £0.00 08:00-16:00 (8h)" at bounding box center [711, 73] width 162 height 29
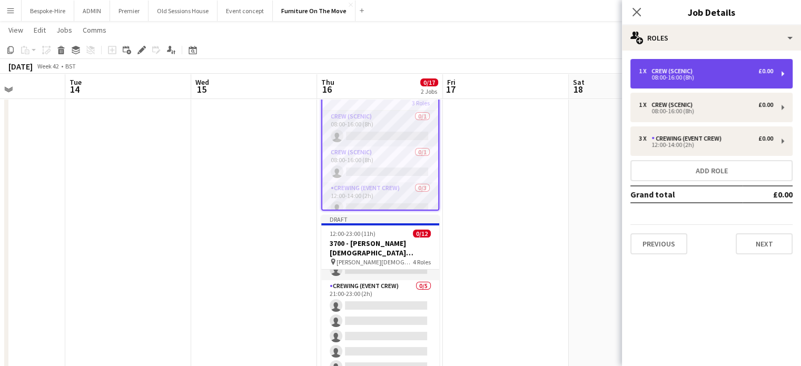
click at [779, 73] on div "1 x Crew (Scenic) £0.00 08:00-16:00 (8h)" at bounding box center [711, 73] width 162 height 29
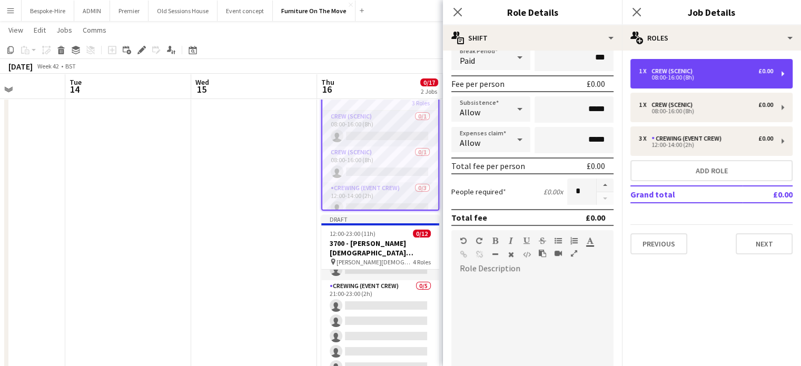
scroll to position [0, 0]
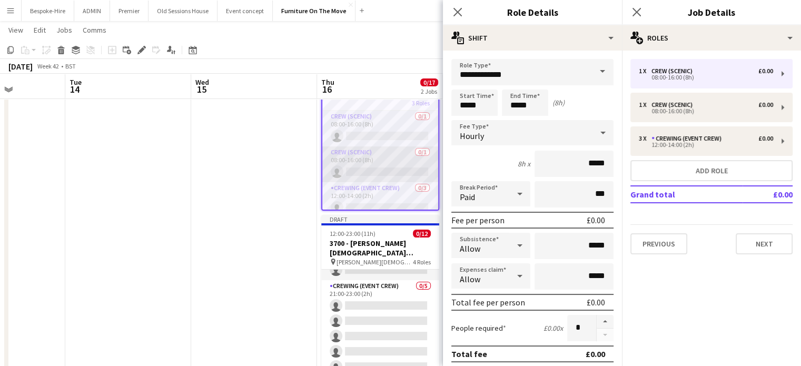
click at [375, 156] on app-card-role "Crew (Scenic) 0/1 08:00-16:00 (8h) single-neutral-actions" at bounding box center [380, 164] width 116 height 36
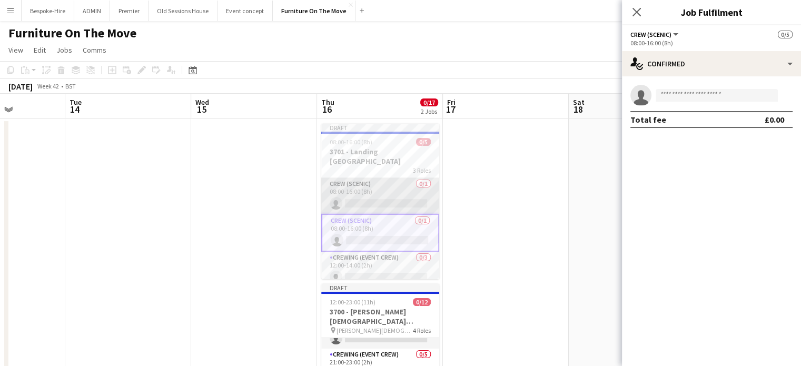
click at [395, 178] on app-card-role "Crew (Scenic) 0/1 08:00-16:00 (8h) single-neutral-actions" at bounding box center [380, 196] width 118 height 36
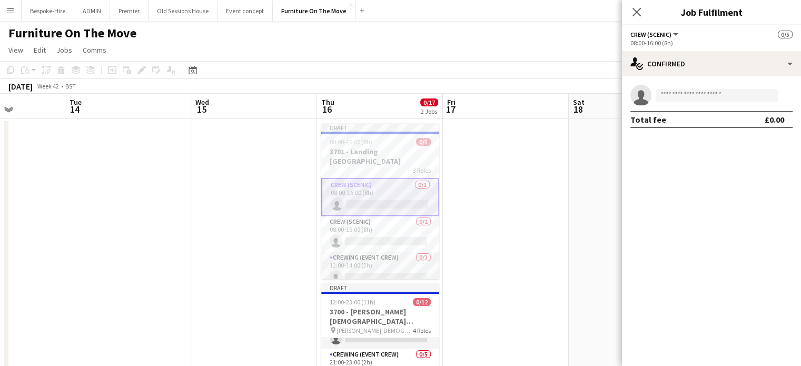
drag, startPoint x: 380, startPoint y: 195, endPoint x: 491, endPoint y: 198, distance: 110.6
click at [493, 197] on app-date-cell at bounding box center [506, 289] width 126 height 341
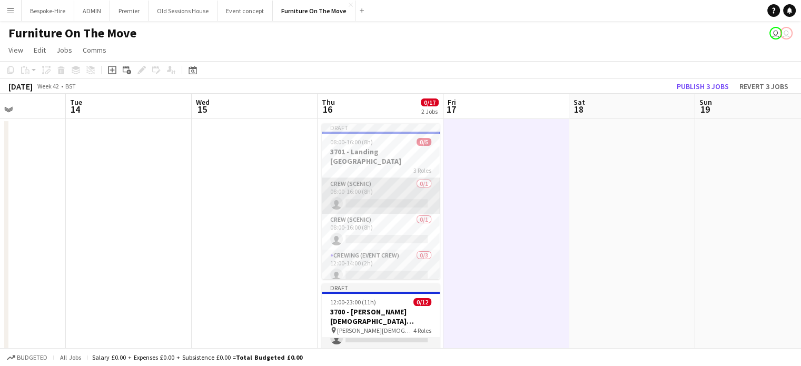
click at [394, 187] on app-card-role "Crew (Scenic) 0/1 08:00-16:00 (8h) single-neutral-actions" at bounding box center [381, 196] width 118 height 36
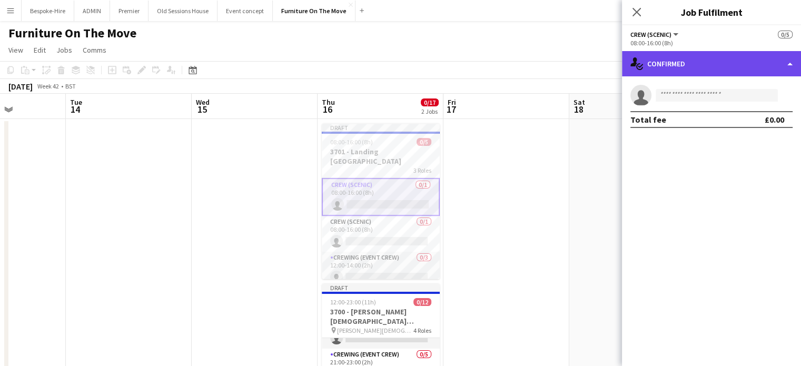
click at [776, 62] on div "single-neutral-actions-check-2 Confirmed" at bounding box center [711, 63] width 179 height 25
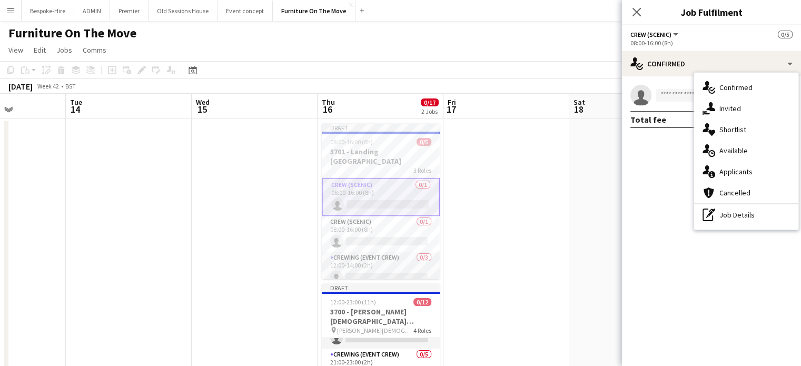
click at [665, 226] on mat-expansion-panel "check Confirmed single-neutral-actions Total fee £0.00" at bounding box center [711, 220] width 179 height 289
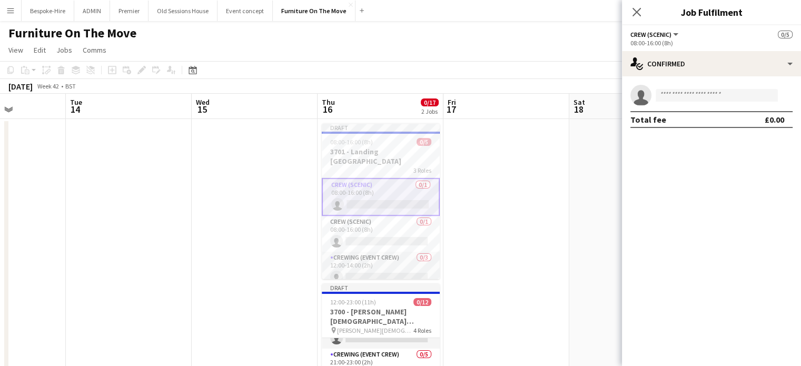
click at [673, 32] on button "Crew (Scenic)" at bounding box center [654, 35] width 49 height 8
click at [717, 163] on mat-expansion-panel "check Confirmed single-neutral-actions Total fee £0.00" at bounding box center [711, 220] width 179 height 289
click at [638, 14] on icon at bounding box center [636, 12] width 8 height 8
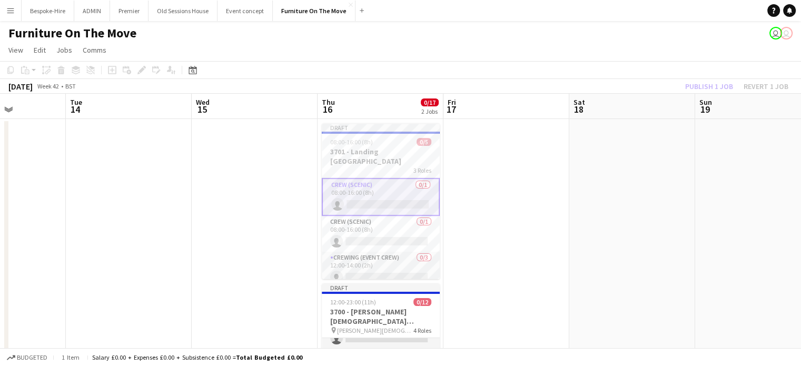
click at [242, 256] on app-date-cell at bounding box center [255, 289] width 126 height 341
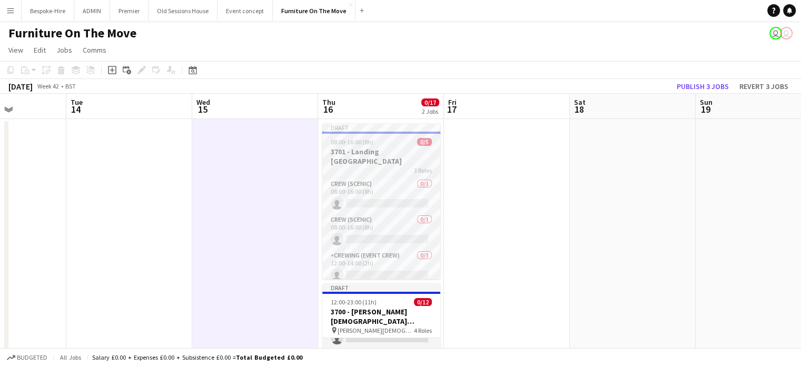
click at [350, 136] on app-job-card "Draft 08:00-16:00 (8h) 0/5 3701 - Landing Canary Wharf 3 Roles Crew (Scenic) 0/…" at bounding box center [381, 201] width 118 height 156
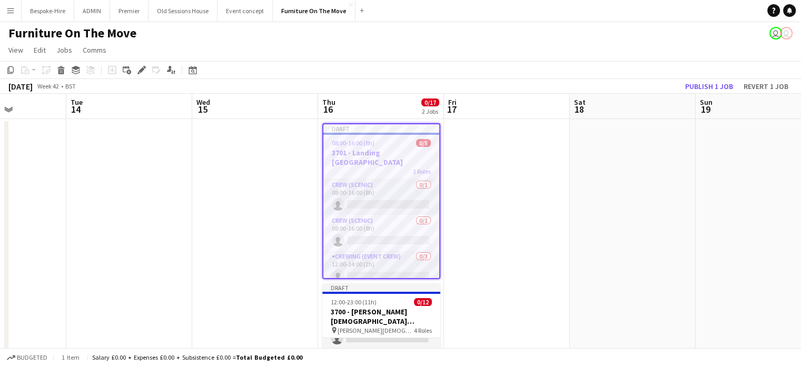
click at [150, 71] on div "Add job Add linked Job Edit Edit linked Job Applicants" at bounding box center [137, 70] width 81 height 13
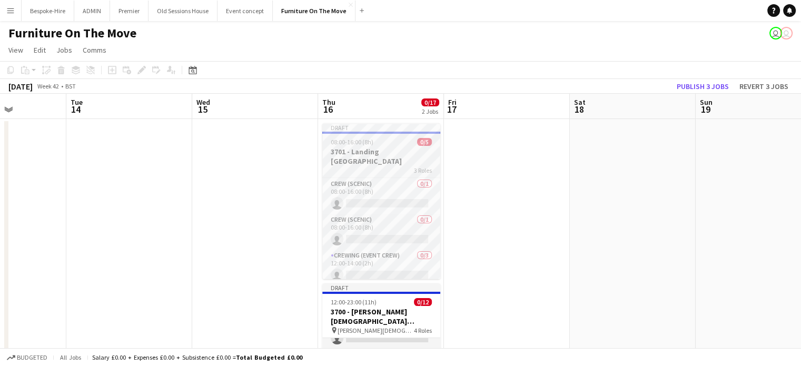
click at [360, 132] on div "Draft" at bounding box center [381, 127] width 118 height 8
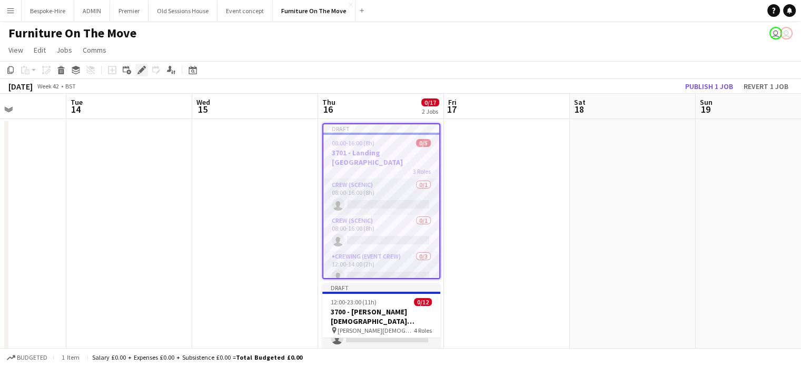
click at [139, 73] on icon "Edit" at bounding box center [141, 70] width 8 height 8
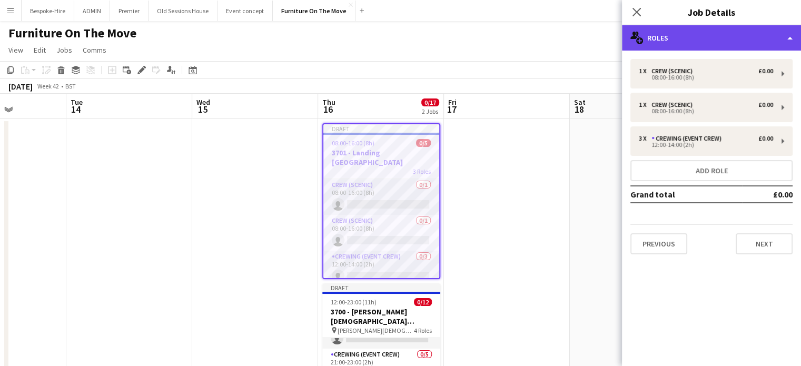
click at [714, 42] on div "multiple-users-add Roles" at bounding box center [711, 37] width 179 height 25
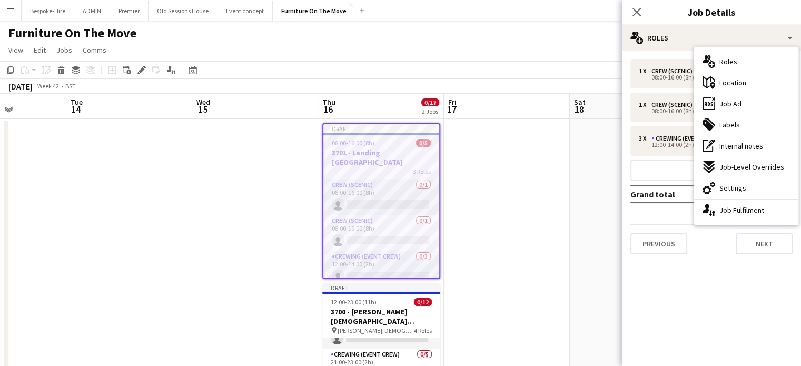
drag, startPoint x: 718, startPoint y: 296, endPoint x: 716, endPoint y: 284, distance: 12.2
click at [717, 290] on mat-expansion-panel "pencil3 General details 1 x Crew (Scenic) £0.00 08:00-16:00 (8h) 1 x Crew (Scen…" at bounding box center [711, 208] width 179 height 315
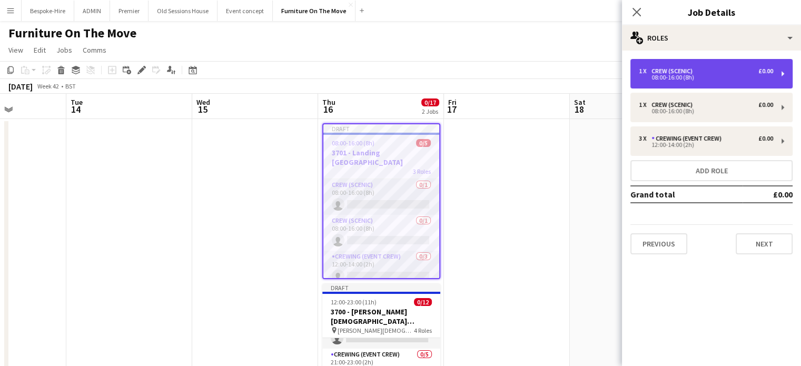
click at [703, 74] on div "1 x Crew (Scenic) £0.00" at bounding box center [705, 70] width 134 height 7
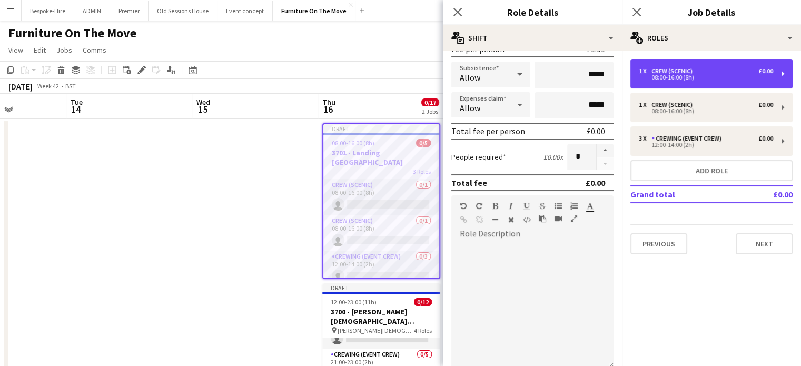
scroll to position [263, 0]
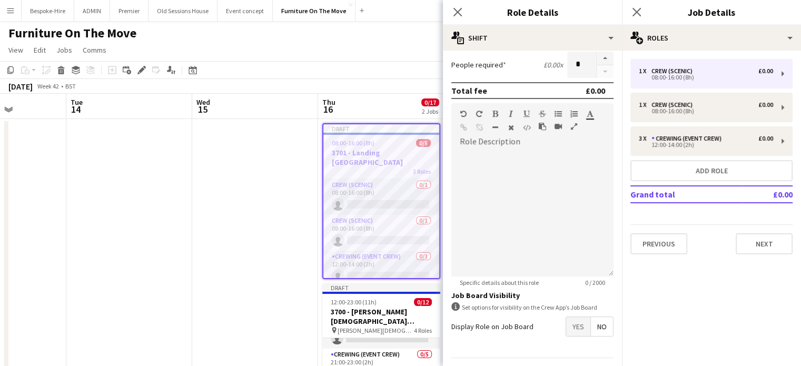
click at [746, 304] on mat-expansion-panel "pencil3 General details 1 x Crew (Scenic) £0.00 08:00-16:00 (8h) 1 x Crew (Scen…" at bounding box center [711, 208] width 179 height 315
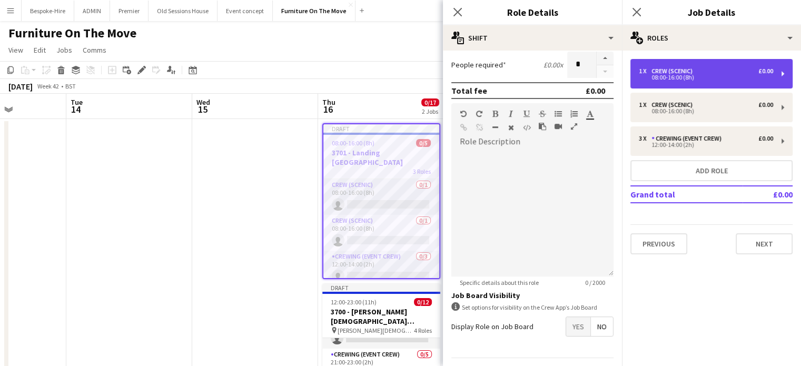
drag, startPoint x: 695, startPoint y: 75, endPoint x: 748, endPoint y: 69, distance: 52.9
click at [748, 69] on div "1 x Crew (Scenic) £0.00" at bounding box center [705, 70] width 134 height 7
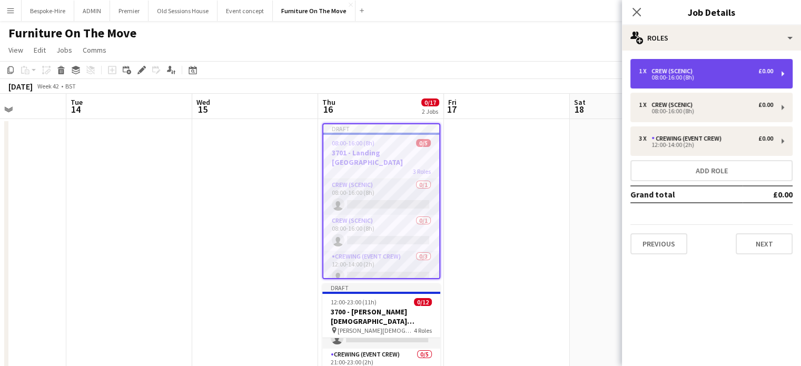
click at [784, 67] on div "1 x Crew (Scenic) £0.00 08:00-16:00 (8h)" at bounding box center [711, 73] width 162 height 29
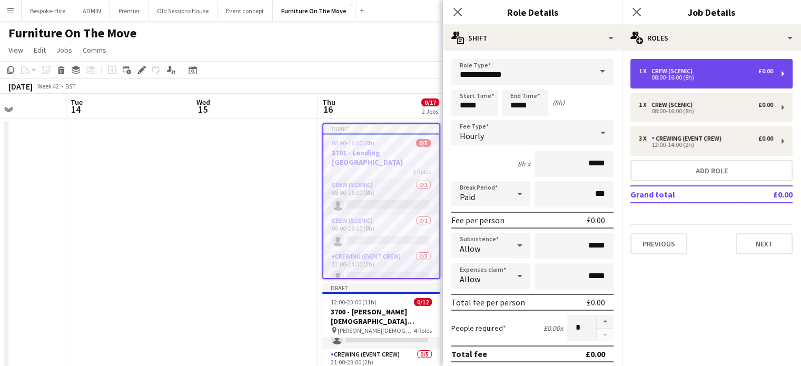
click at [784, 67] on div "1 x Crew (Scenic) £0.00 08:00-16:00 (8h)" at bounding box center [711, 73] width 162 height 29
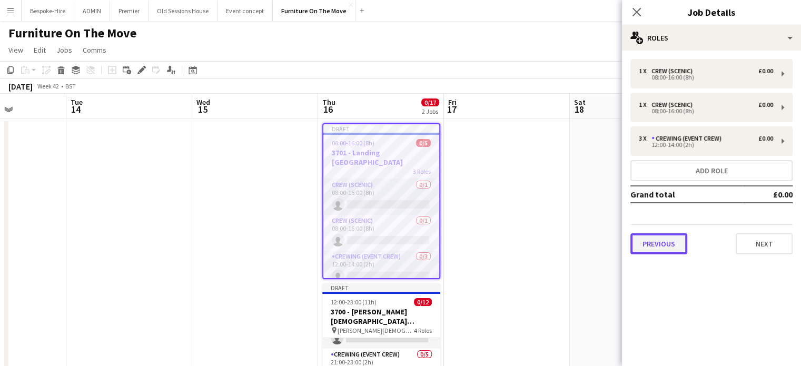
click at [673, 247] on button "Previous" at bounding box center [658, 243] width 57 height 21
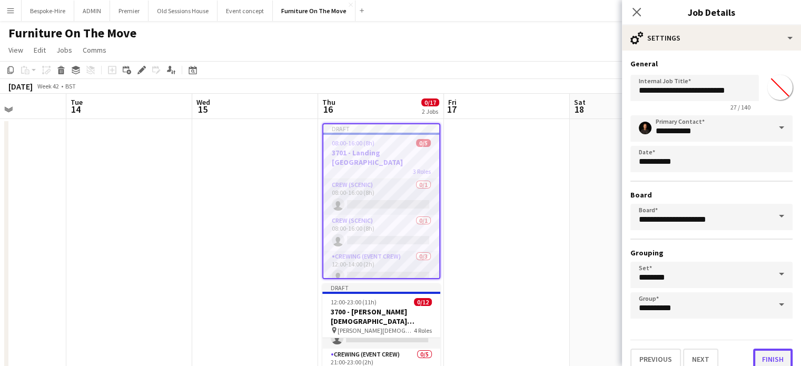
click at [759, 356] on button "Finish" at bounding box center [772, 358] width 39 height 21
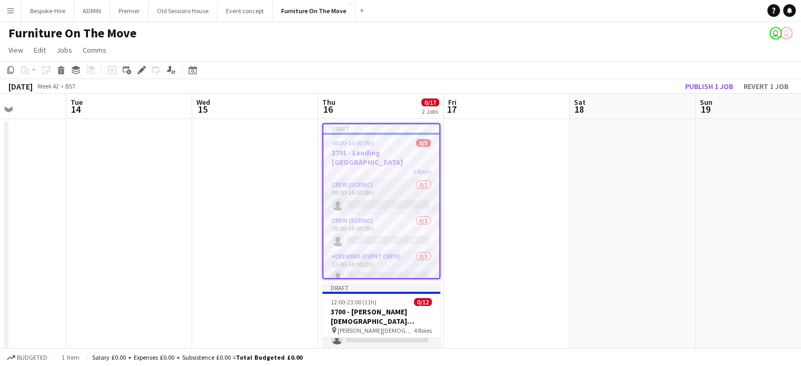
click at [369, 147] on app-job-card "Draft 08:00-16:00 (8h) 0/5 3701 - Landing Canary Wharf 3 Roles Crew (Scenic) 0/…" at bounding box center [381, 201] width 118 height 156
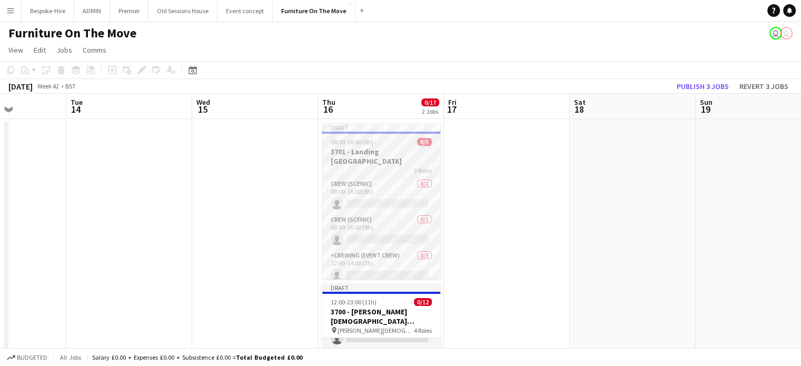
click at [396, 156] on app-job-card "Draft 08:00-16:00 (8h) 0/5 3701 - Landing Canary Wharf 3 Roles Crew (Scenic) 0/…" at bounding box center [381, 201] width 118 height 156
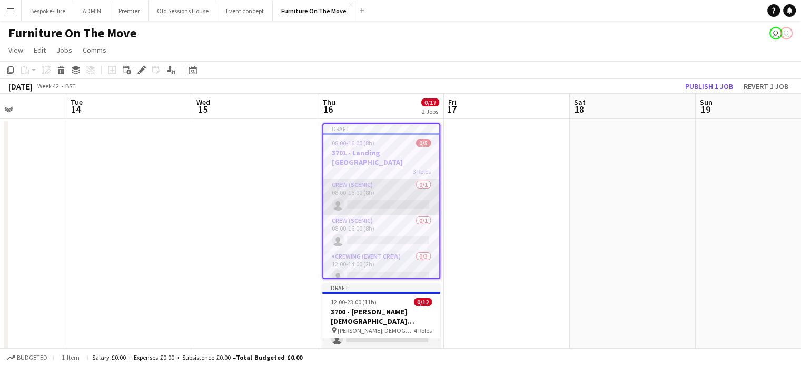
click at [382, 183] on app-card-role "Crew (Scenic) 0/1 08:00-16:00 (8h) single-neutral-actions" at bounding box center [381, 197] width 116 height 36
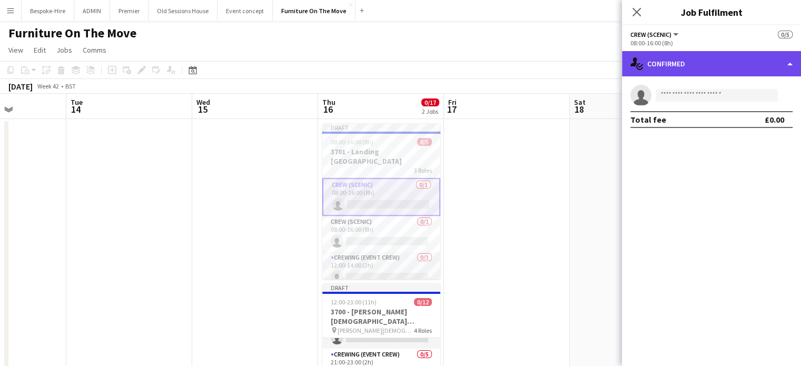
click at [777, 63] on div "single-neutral-actions-check-2 Confirmed" at bounding box center [711, 63] width 179 height 25
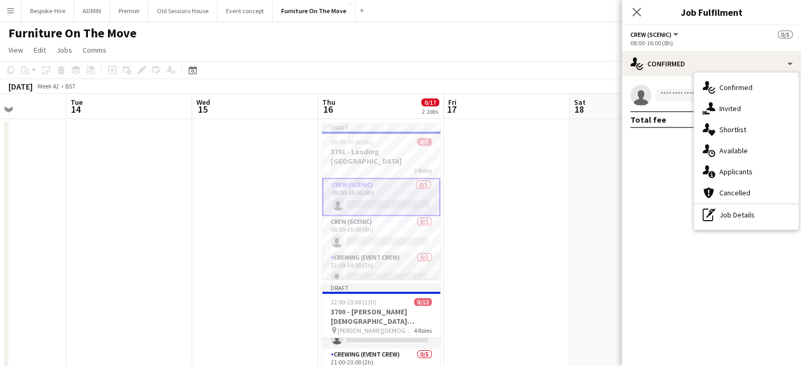
click at [671, 239] on mat-expansion-panel "check Confirmed single-neutral-actions Total fee £0.00" at bounding box center [711, 220] width 179 height 289
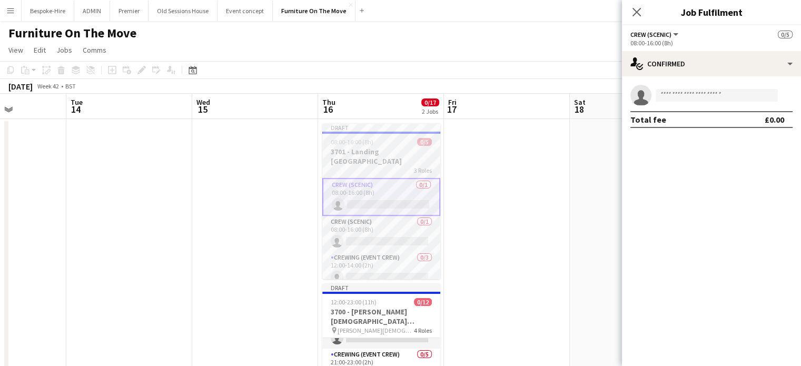
click at [367, 166] on div "3 Roles" at bounding box center [381, 170] width 118 height 8
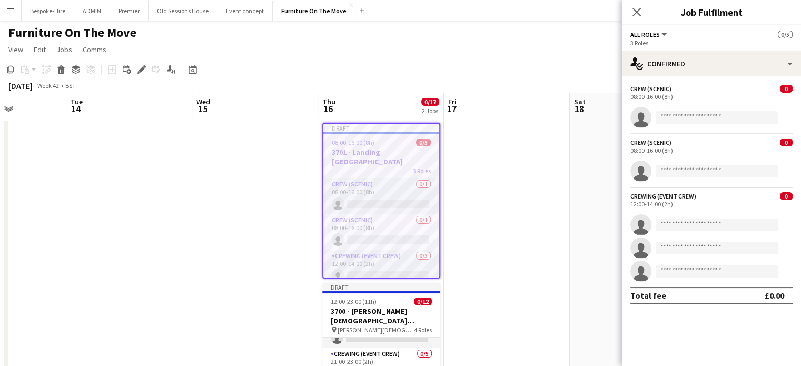
scroll to position [0, 0]
click at [756, 98] on div "08:00-16:00 (8h)" at bounding box center [711, 97] width 162 height 8
click at [648, 94] on div "08:00-16:00 (8h)" at bounding box center [711, 97] width 162 height 8
click at [647, 88] on div "Crew (Scenic)" at bounding box center [650, 89] width 41 height 8
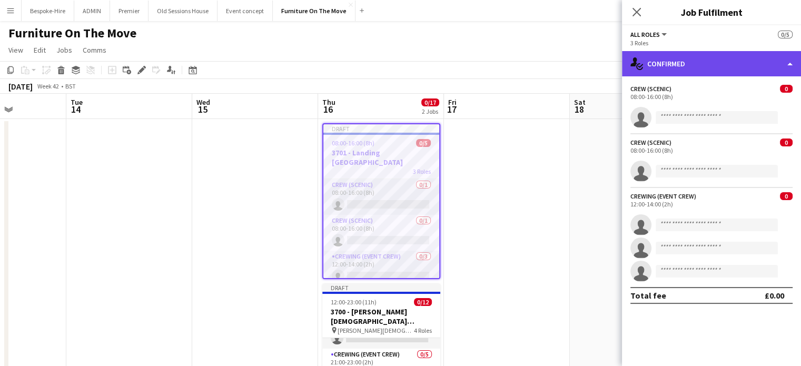
click at [731, 54] on div "single-neutral-actions-check-2 Confirmed" at bounding box center [711, 63] width 179 height 25
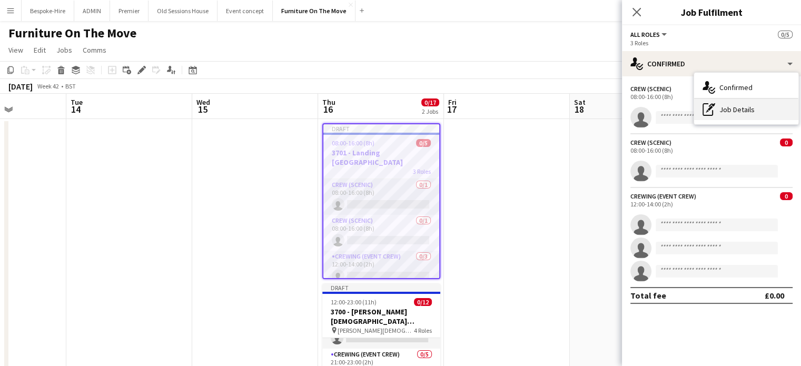
click at [735, 105] on div "pen-write Job Details" at bounding box center [746, 109] width 104 height 21
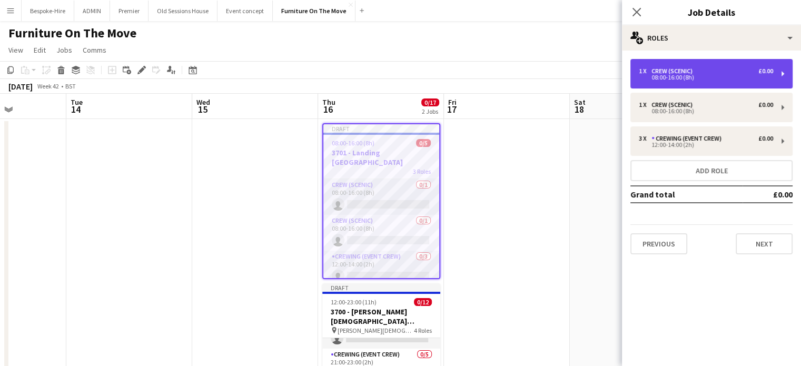
click at [776, 75] on div "1 x Crew (Scenic) £0.00 08:00-16:00 (8h)" at bounding box center [711, 73] width 162 height 29
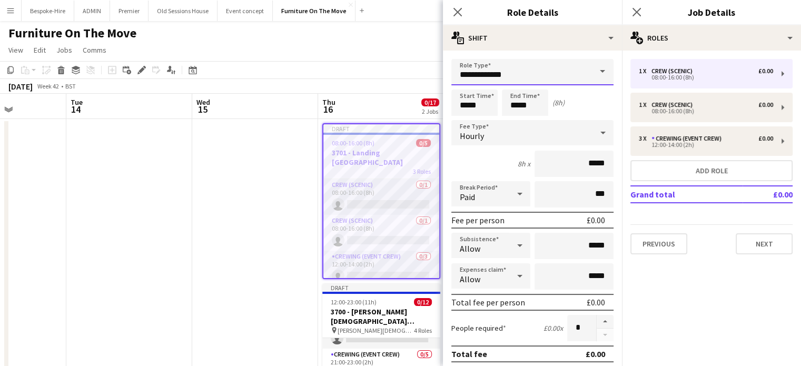
click at [575, 64] on input "**********" at bounding box center [532, 72] width 162 height 26
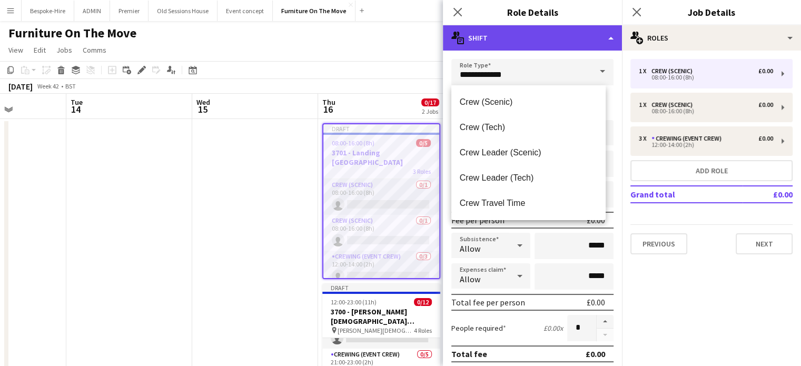
click at [534, 32] on div "multiple-actions-text Shift" at bounding box center [532, 37] width 179 height 25
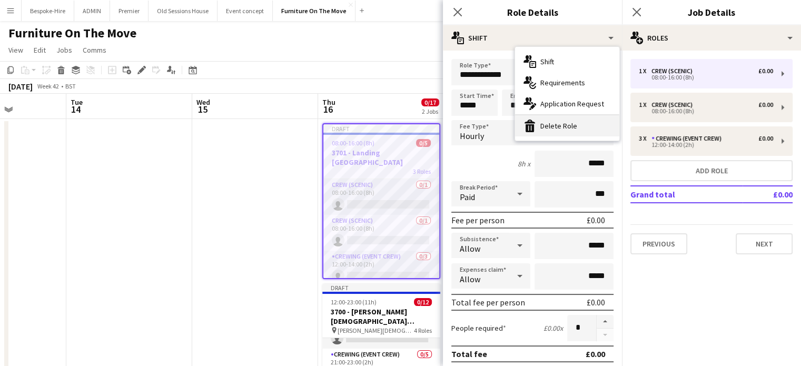
click at [564, 123] on div "bin-2 Delete Role" at bounding box center [567, 125] width 104 height 21
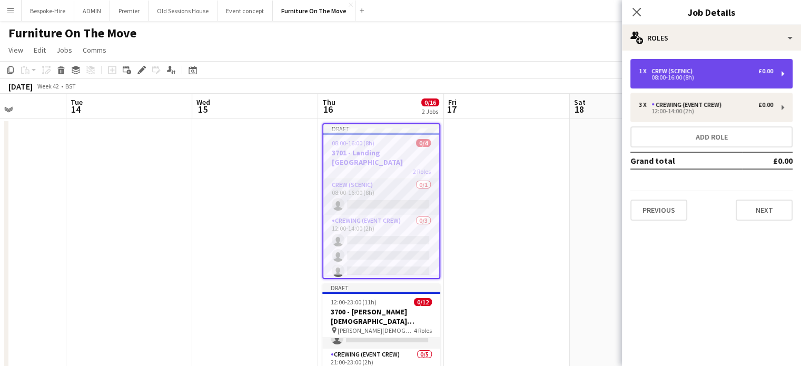
click at [750, 73] on div "1 x Crew (Scenic) £0.00" at bounding box center [705, 70] width 134 height 7
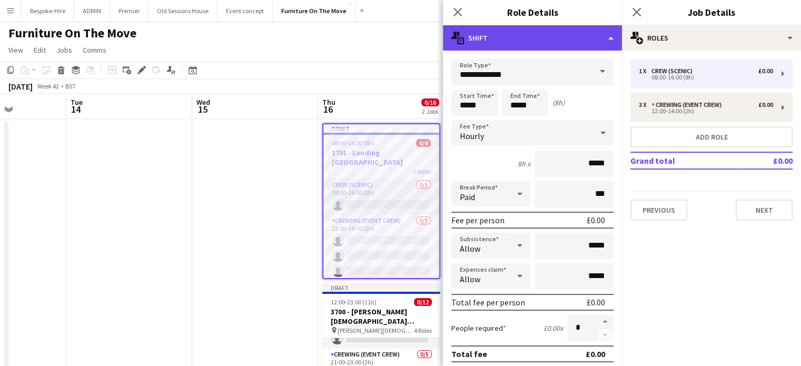
click at [557, 35] on div "multiple-actions-text Shift" at bounding box center [532, 37] width 179 height 25
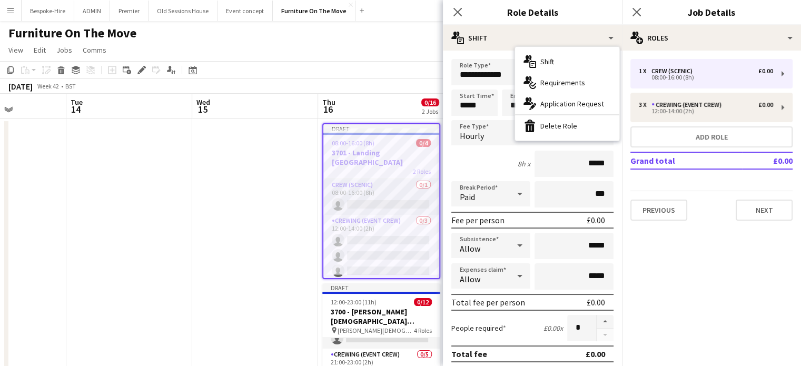
click at [564, 122] on div "bin-2 Delete Role" at bounding box center [567, 125] width 104 height 21
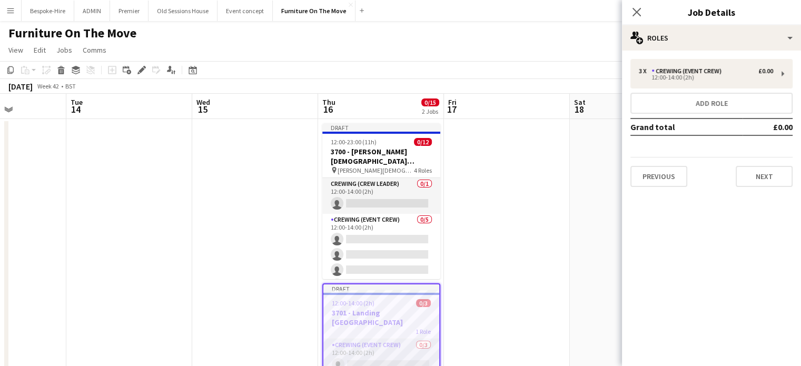
click at [715, 262] on mat-expansion-panel "pencil3 General details 3 x Crewing (Event Crew) £0.00 12:00-14:00 (2h) Add rol…" at bounding box center [711, 208] width 179 height 315
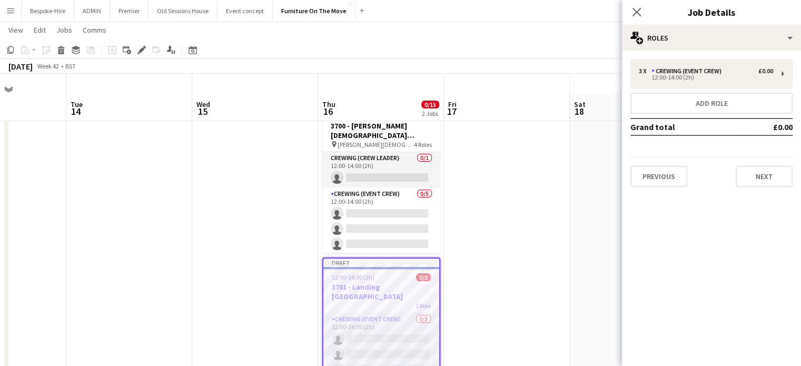
scroll to position [24, 0]
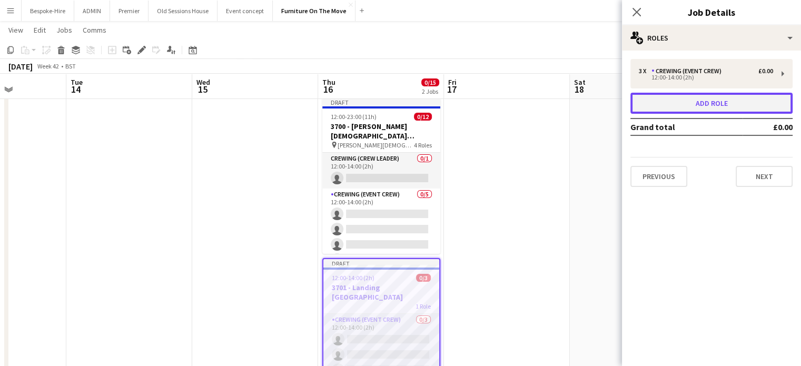
click at [697, 95] on button "Add role" at bounding box center [711, 103] width 162 height 21
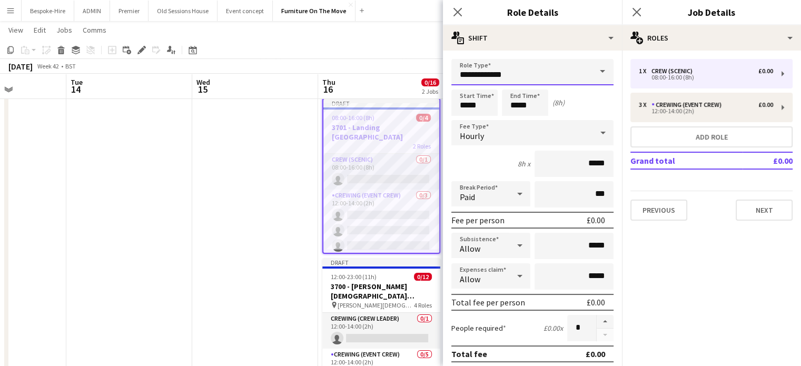
click at [537, 81] on input "**********" at bounding box center [532, 72] width 162 height 26
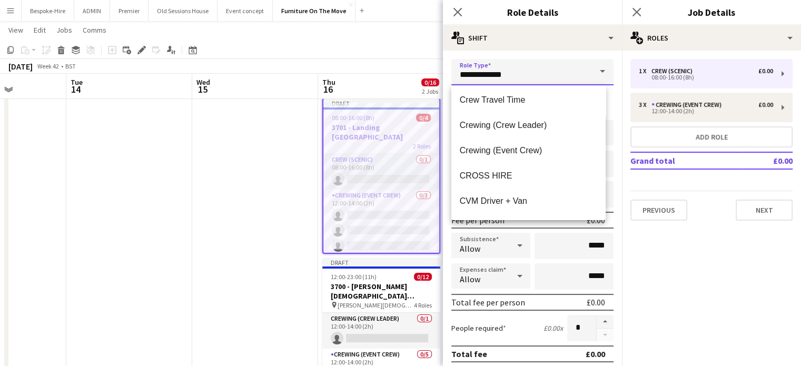
scroll to position [105, 0]
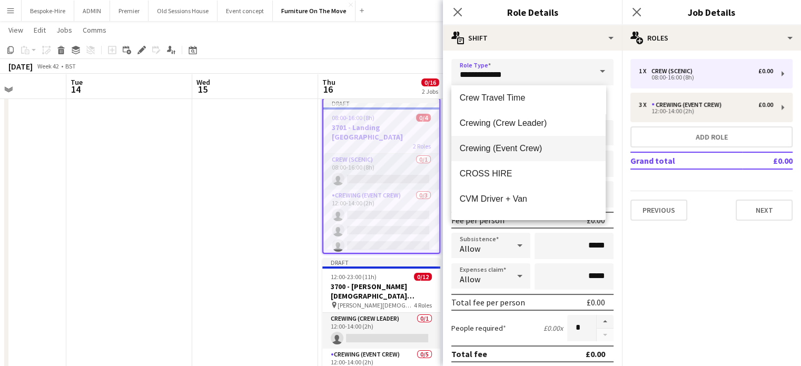
click at [536, 144] on span "Crewing (Event Crew)" at bounding box center [527, 148] width 137 height 10
type input "**********"
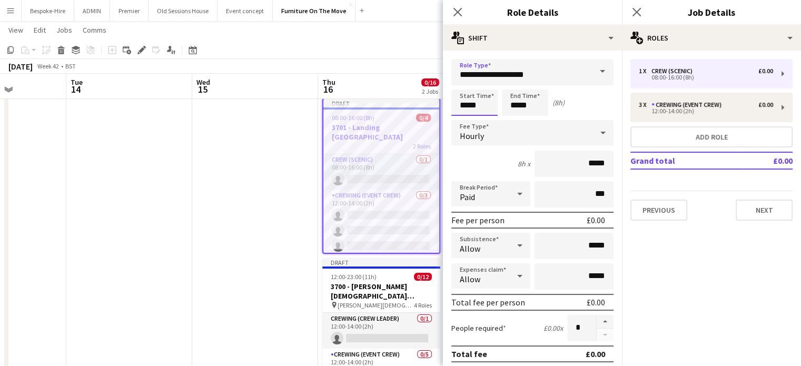
click at [480, 105] on input "*****" at bounding box center [474, 102] width 46 height 26
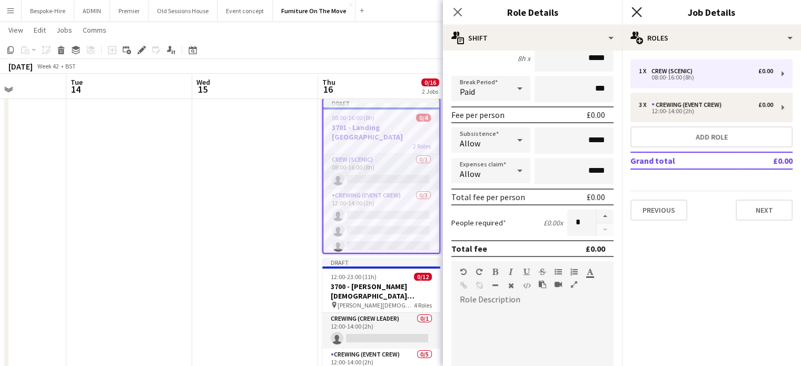
click at [634, 10] on icon at bounding box center [636, 12] width 10 height 10
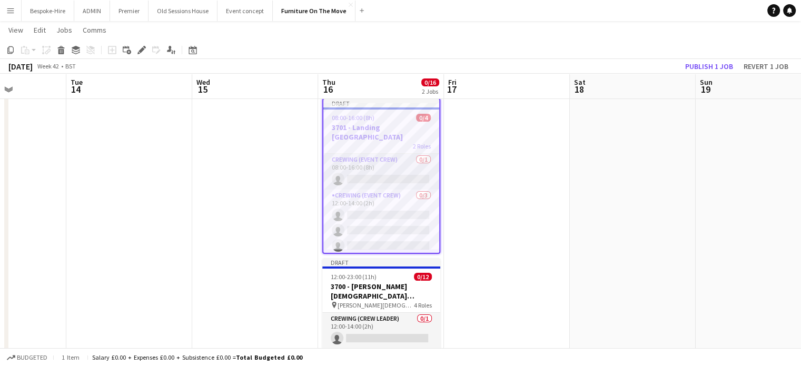
click at [488, 167] on app-date-cell at bounding box center [507, 264] width 126 height 341
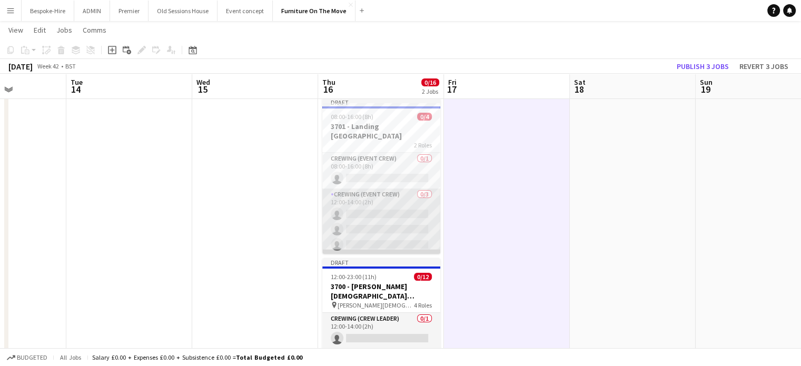
click at [394, 206] on app-card-role "Crewing (Event Crew) 0/3 12:00-14:00 (2h) single-neutral-actions single-neutral…" at bounding box center [381, 221] width 118 height 66
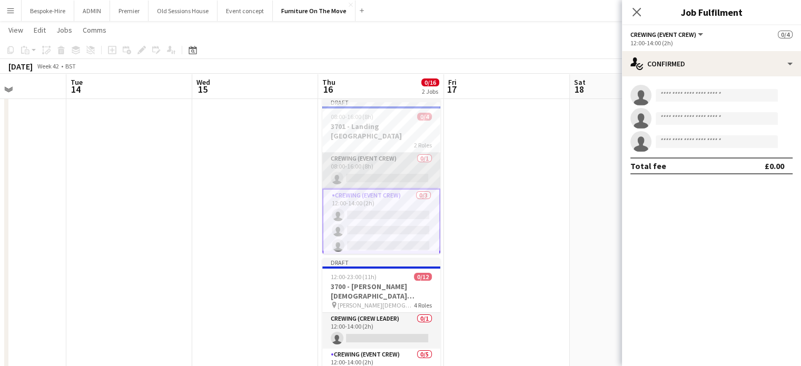
click at [388, 153] on app-card-role "Crewing (Event Crew) 0/1 08:00-16:00 (8h) single-neutral-actions" at bounding box center [381, 171] width 118 height 36
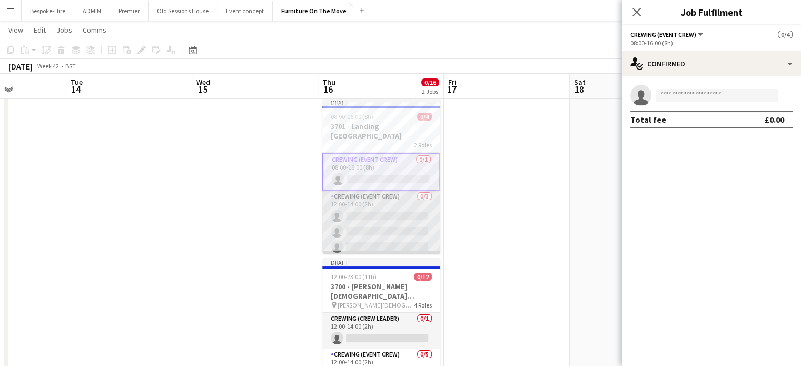
click at [373, 198] on app-card-role "Crewing (Event Crew) 0/3 12:00-14:00 (2h) single-neutral-actions single-neutral…" at bounding box center [381, 224] width 118 height 66
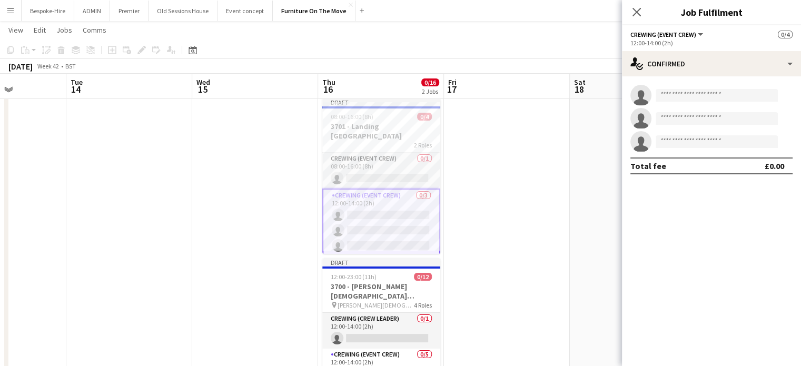
click at [499, 199] on app-date-cell at bounding box center [507, 264] width 126 height 341
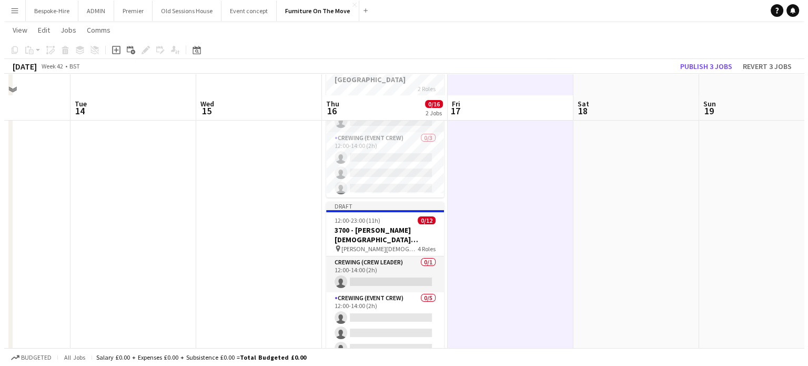
scroll to position [0, 0]
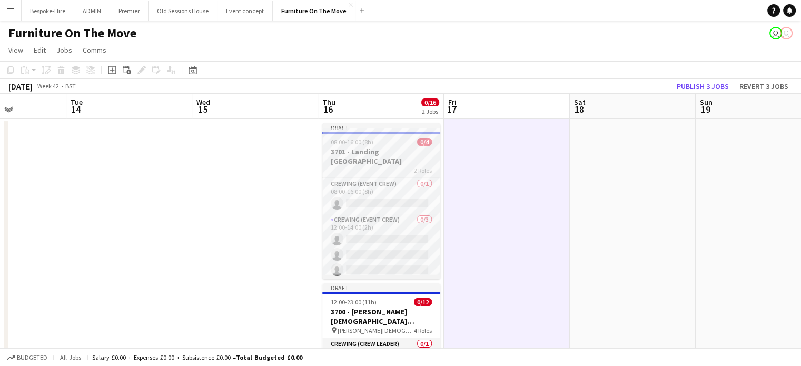
click at [372, 140] on div "08:00-16:00 (8h) 0/4" at bounding box center [381, 142] width 118 height 8
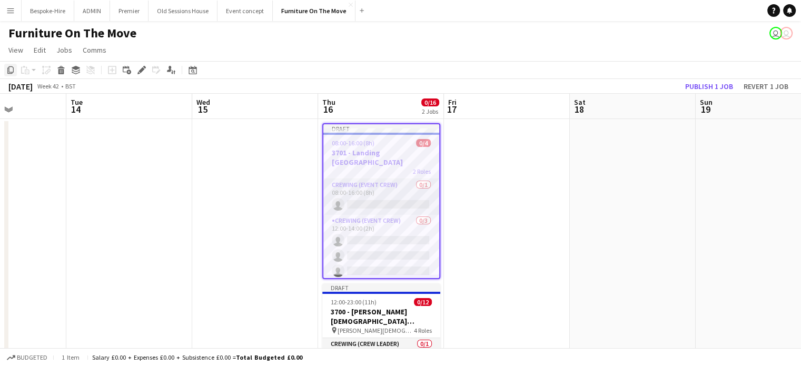
click at [9, 71] on icon at bounding box center [10, 69] width 6 height 7
click at [480, 138] on app-date-cell at bounding box center [507, 289] width 126 height 341
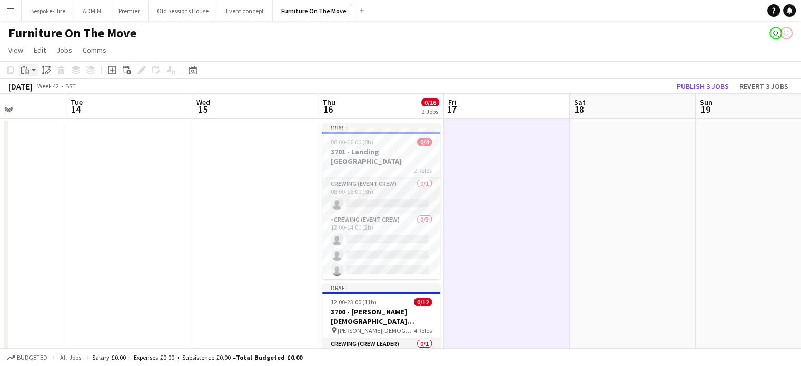
click at [24, 70] on icon "Paste" at bounding box center [25, 70] width 8 height 8
click at [49, 94] on link "Paste Ctrl+V" at bounding box center [77, 89] width 99 height 9
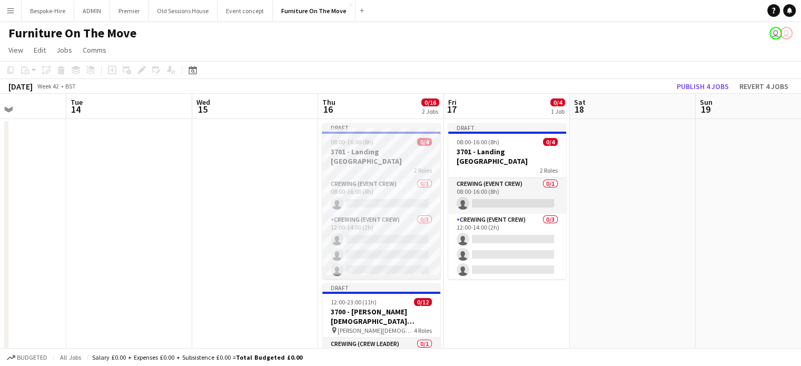
click at [366, 166] on div "2 Roles" at bounding box center [381, 170] width 118 height 8
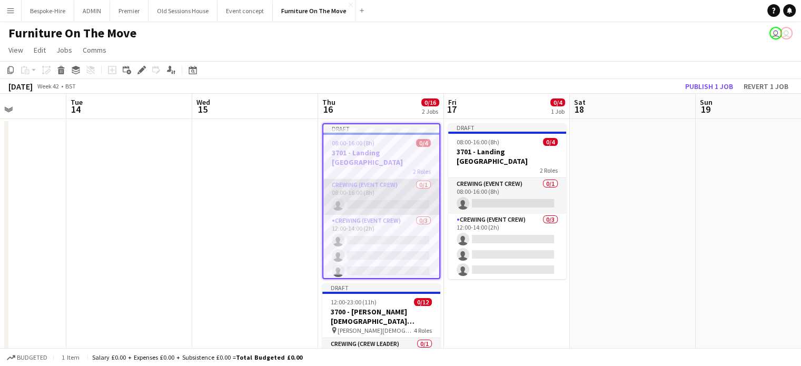
click at [364, 179] on app-card-role "Crewing (Event Crew) 0/1 08:00-16:00 (8h) single-neutral-actions" at bounding box center [381, 197] width 116 height 36
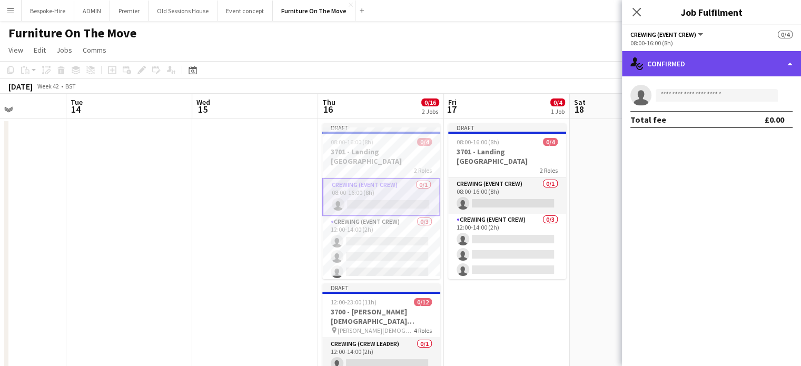
click at [699, 58] on div "single-neutral-actions-check-2 Confirmed" at bounding box center [711, 63] width 179 height 25
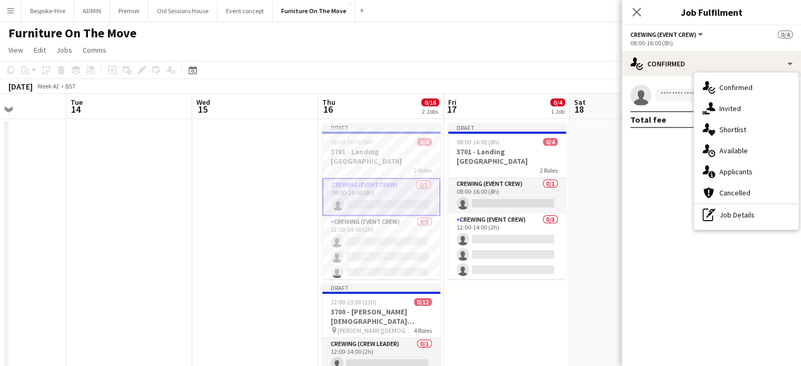
click at [701, 33] on button "Crewing (Event Crew)" at bounding box center [667, 35] width 74 height 8
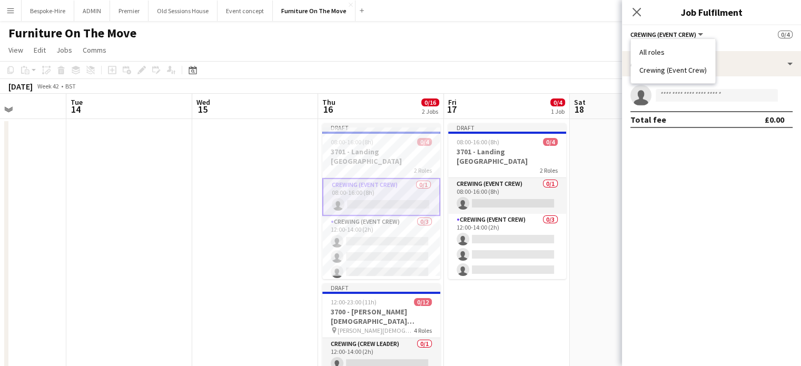
drag, startPoint x: 738, startPoint y: 166, endPoint x: 739, endPoint y: 132, distance: 33.7
click at [738, 159] on mat-expansion-panel "check Confirmed single-neutral-actions Total fee £0.00" at bounding box center [711, 220] width 179 height 289
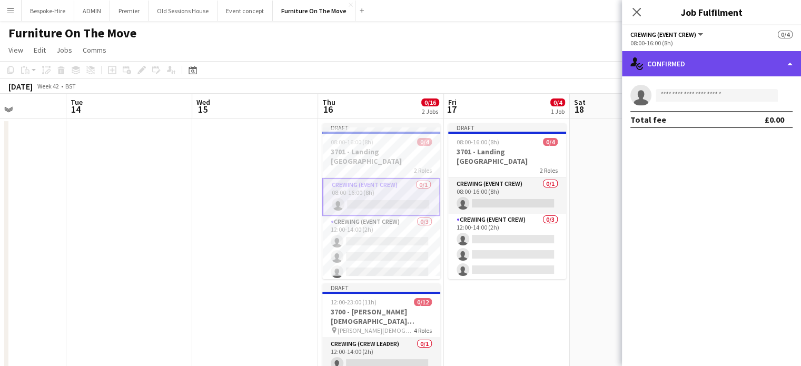
click at [767, 61] on div "single-neutral-actions-check-2 Confirmed" at bounding box center [711, 63] width 179 height 25
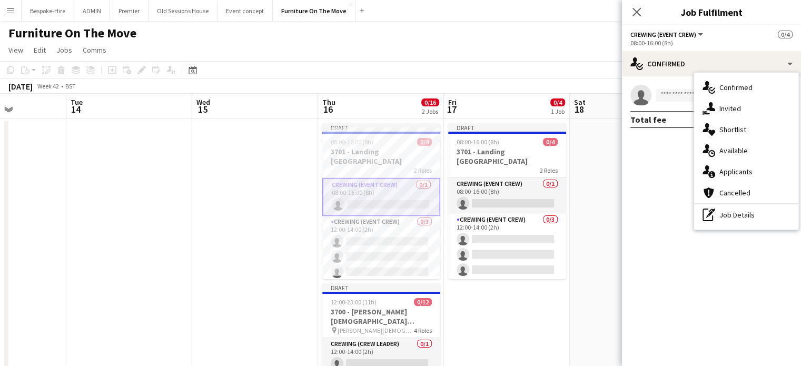
drag, startPoint x: 624, startPoint y: 223, endPoint x: 625, endPoint y: 205, distance: 17.4
click at [625, 221] on mat-expansion-panel "check Confirmed single-neutral-actions Total fee £0.00" at bounding box center [711, 220] width 179 height 289
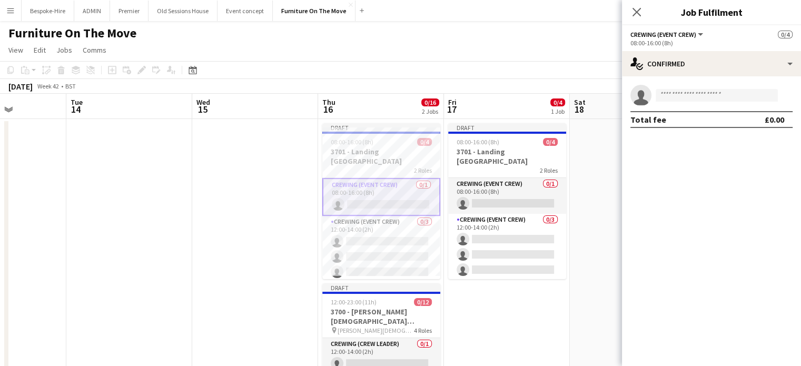
click at [349, 183] on app-card-role "Crewing (Event Crew) 0/1 08:00-16:00 (8h) single-neutral-actions" at bounding box center [381, 197] width 118 height 38
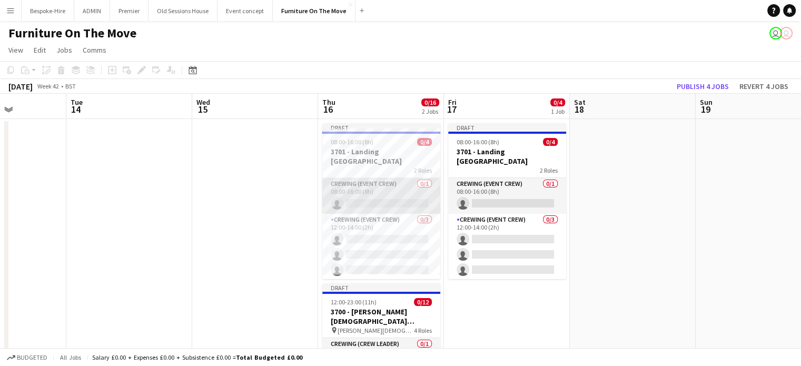
click at [350, 191] on app-card-role "Crewing (Event Crew) 0/1 08:00-16:00 (8h) single-neutral-actions" at bounding box center [381, 196] width 118 height 36
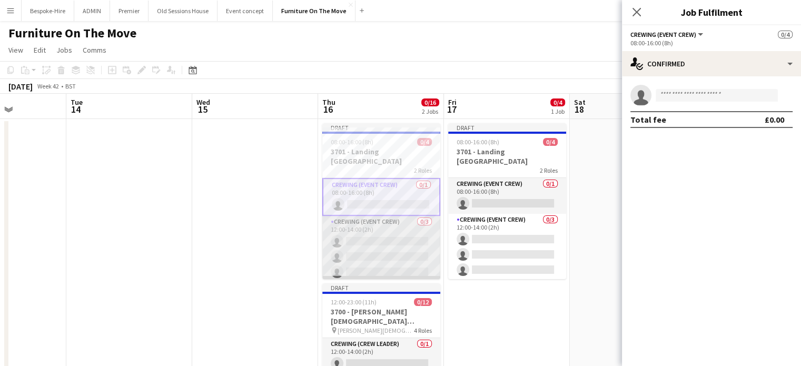
click at [383, 216] on app-card-role "Crewing (Event Crew) 0/3 12:00-14:00 (2h) single-neutral-actions single-neutral…" at bounding box center [381, 249] width 118 height 66
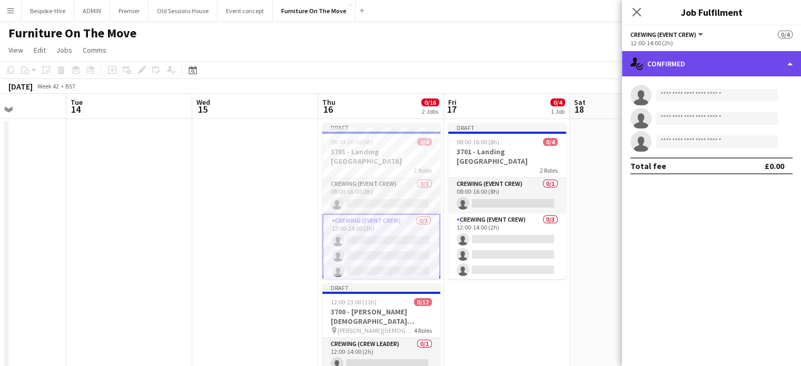
click at [781, 55] on div "single-neutral-actions-check-2 Confirmed" at bounding box center [711, 63] width 179 height 25
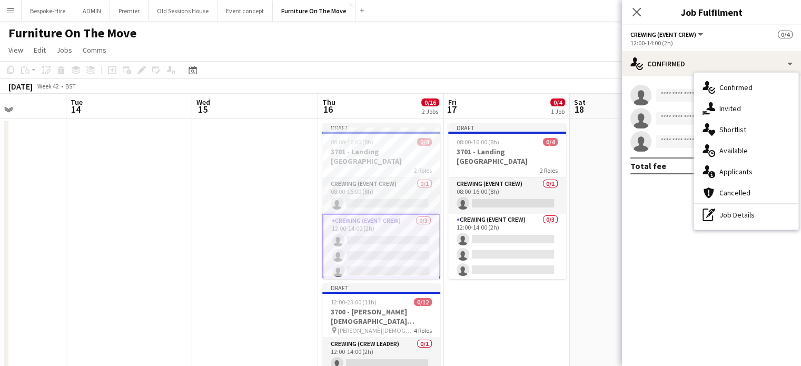
click at [612, 305] on app-date-cell at bounding box center [632, 289] width 126 height 341
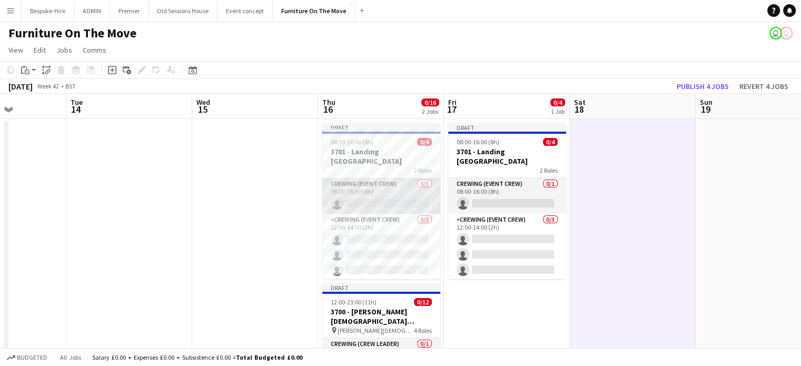
click at [339, 185] on app-card-role "Crewing (Event Crew) 0/1 08:00-16:00 (8h) single-neutral-actions" at bounding box center [381, 196] width 118 height 36
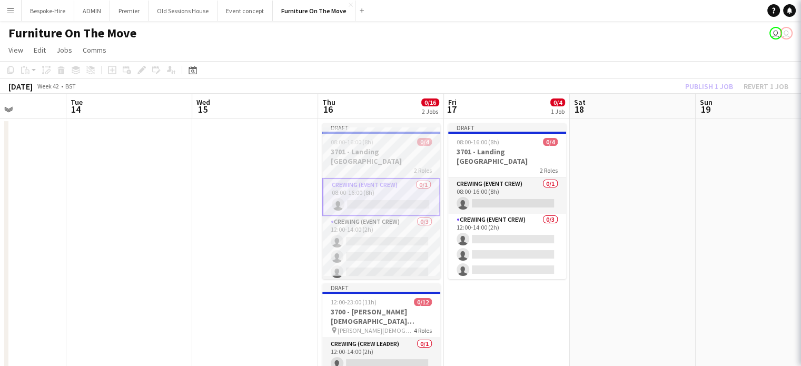
click at [359, 149] on h3 "3701 - Landing [GEOGRAPHIC_DATA]" at bounding box center [381, 156] width 118 height 19
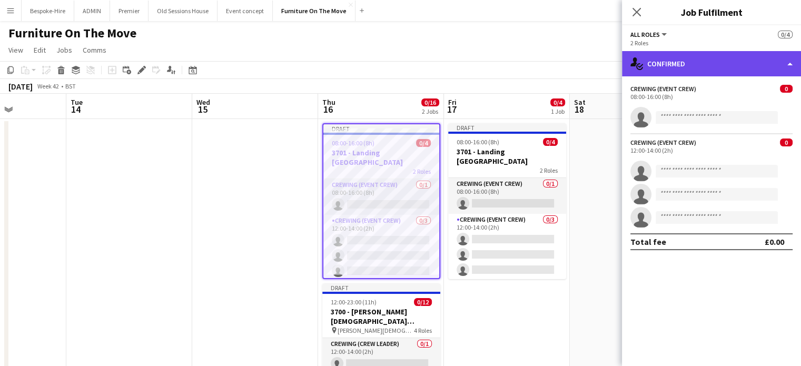
click at [793, 61] on div "single-neutral-actions-check-2 Confirmed" at bounding box center [711, 63] width 179 height 25
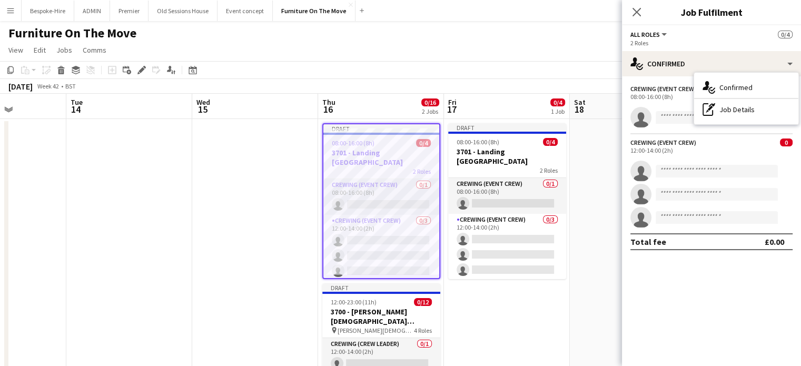
drag, startPoint x: 726, startPoint y: 364, endPoint x: 726, endPoint y: 358, distance: 5.8
click at [726, 362] on mat-expansion-panel "check Confirmed Crewing (Event Crew) 0 08:00-16:00 (8h) single-neutral-actions …" at bounding box center [711, 220] width 179 height 289
click at [705, 102] on div "Crewing (Event Crew) 0 08:00-16:00 (8h) single-neutral-actions" at bounding box center [711, 106] width 179 height 43
click at [668, 85] on div "Crewing (Event Crew)" at bounding box center [663, 89] width 66 height 8
drag, startPoint x: 770, startPoint y: 86, endPoint x: 745, endPoint y: 96, distance: 26.5
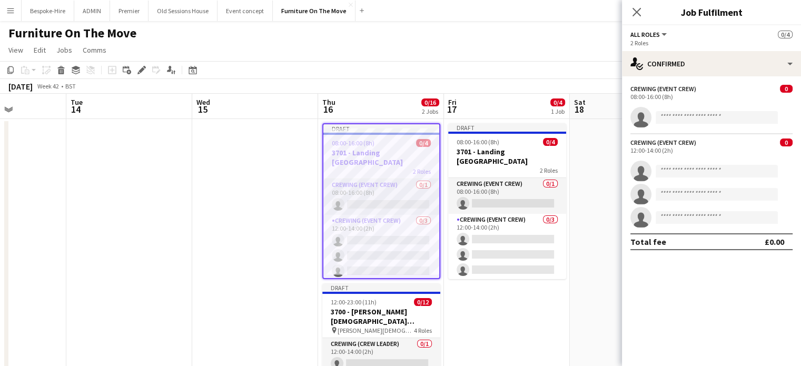
click at [769, 87] on div "Crewing (Event Crew) 0 08:00-16:00 (8h)" at bounding box center [711, 93] width 179 height 16
drag, startPoint x: 644, startPoint y: 100, endPoint x: 631, endPoint y: 121, distance: 24.4
click at [644, 101] on div "08:00-16:00 (8h)" at bounding box center [711, 97] width 162 height 8
click at [631, 122] on icon "single-neutral-actions" at bounding box center [640, 120] width 21 height 24
click at [644, 115] on icon "single-neutral-actions" at bounding box center [640, 120] width 21 height 24
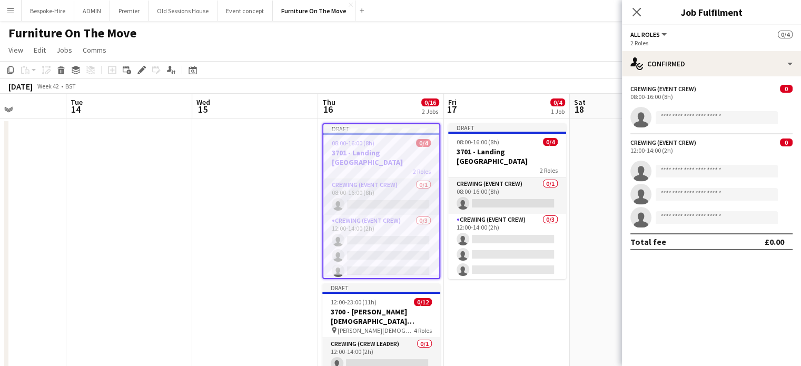
click at [656, 36] on span "All roles" at bounding box center [644, 35] width 29 height 8
click at [653, 48] on li "All roles" at bounding box center [672, 51] width 67 height 9
click at [651, 99] on div "08:00-16:00 (8h)" at bounding box center [711, 97] width 162 height 8
click at [730, 274] on mat-expansion-panel "check Confirmed Crewing (Event Crew) 0 08:00-16:00 (8h) single-neutral-actions …" at bounding box center [711, 220] width 179 height 289
click at [366, 179] on app-card-role "Crewing (Event Crew) 0/1 08:00-16:00 (8h) single-neutral-actions" at bounding box center [381, 197] width 116 height 36
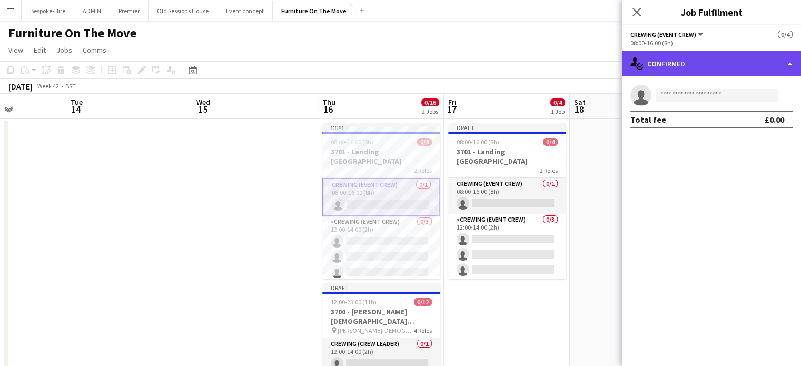
click at [794, 62] on div "single-neutral-actions-check-2 Confirmed" at bounding box center [711, 63] width 179 height 25
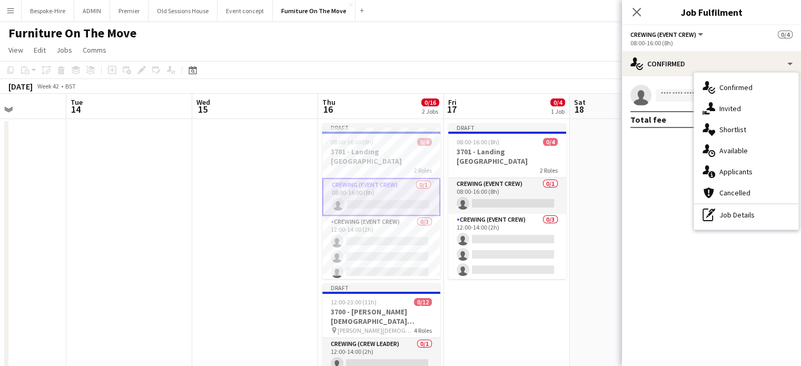
click at [760, 237] on mat-expansion-panel "check Confirmed single-neutral-actions Total fee £0.00" at bounding box center [711, 220] width 179 height 289
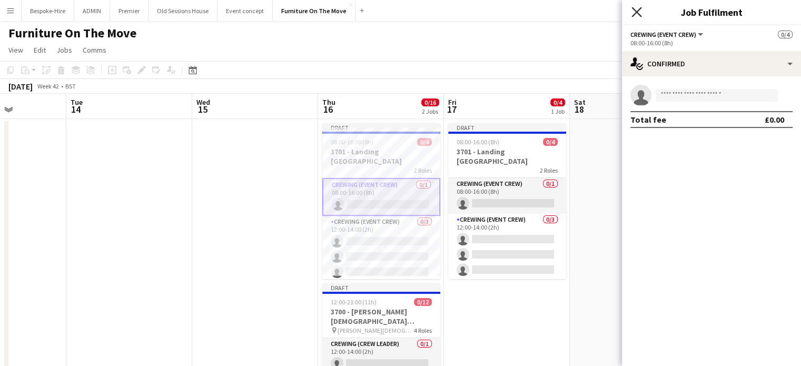
click at [634, 9] on icon at bounding box center [636, 12] width 10 height 10
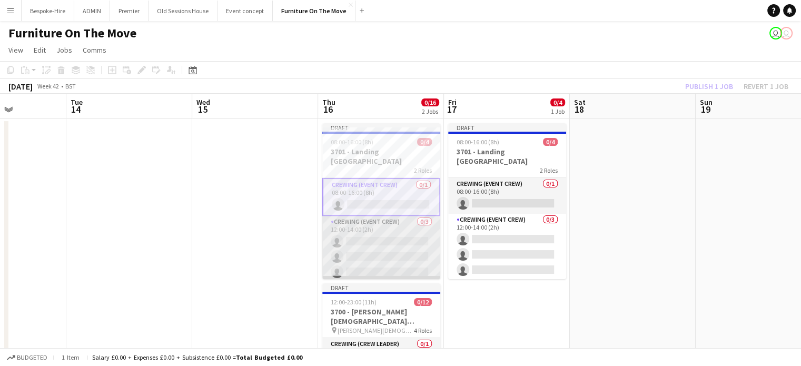
click at [358, 219] on app-card-role "Crewing (Event Crew) 0/3 12:00-14:00 (2h) single-neutral-actions single-neutral…" at bounding box center [381, 249] width 118 height 66
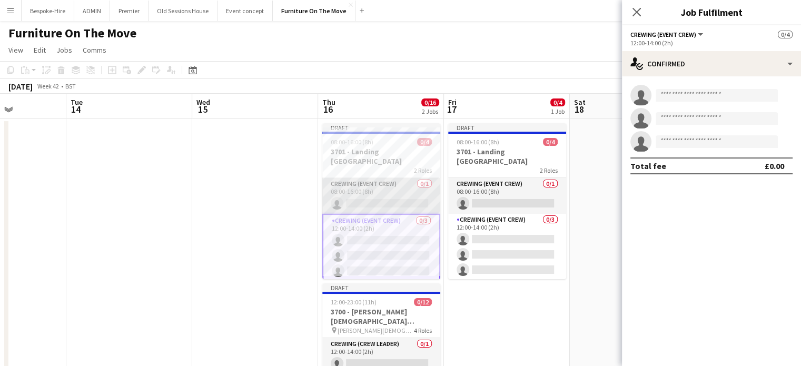
click at [365, 184] on app-card-role "Crewing (Event Crew) 0/1 08:00-16:00 (8h) single-neutral-actions" at bounding box center [381, 196] width 118 height 36
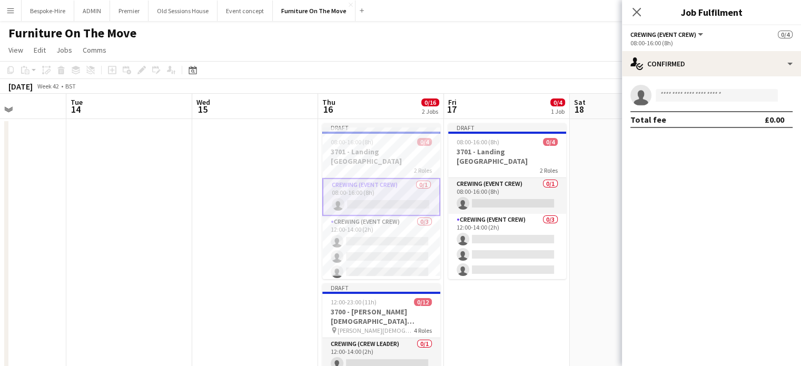
click at [701, 32] on button "Crewing (Event Crew)" at bounding box center [667, 35] width 74 height 8
click at [653, 54] on li "All roles" at bounding box center [672, 51] width 67 height 9
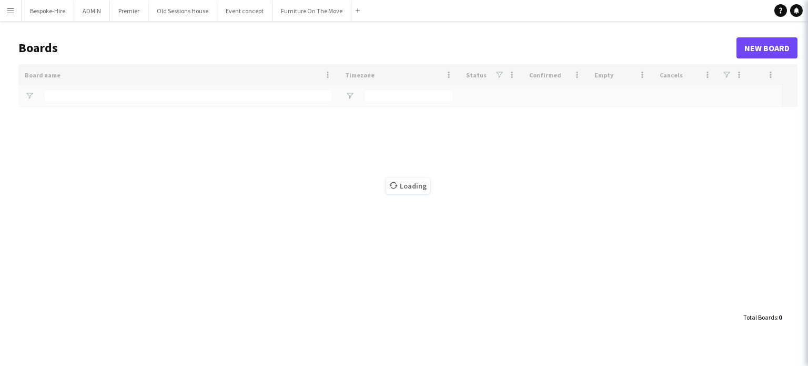
type input "****"
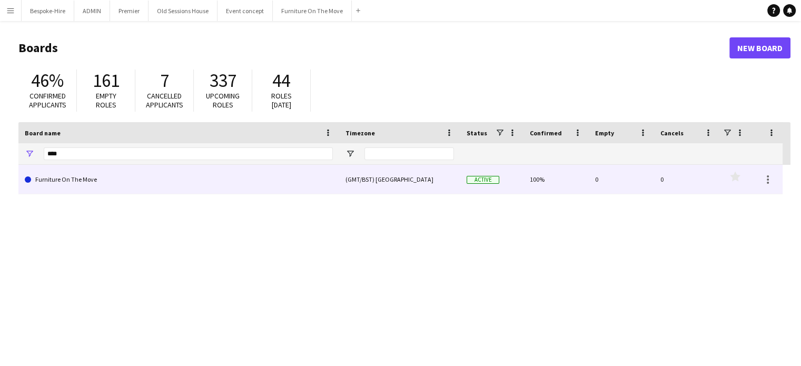
click at [163, 181] on link "Furniture On The Move" at bounding box center [179, 179] width 308 height 29
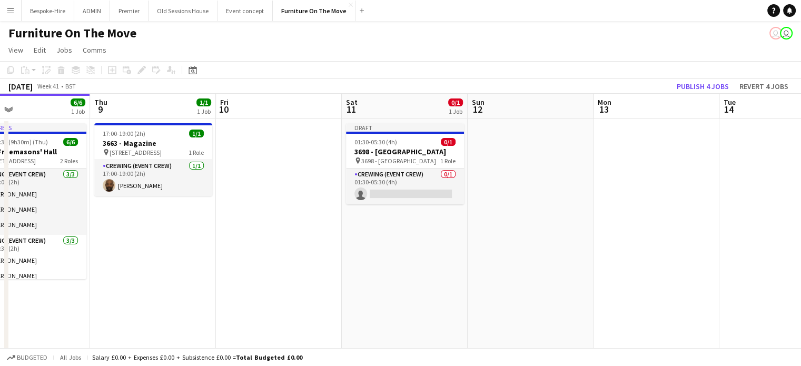
scroll to position [0, 460]
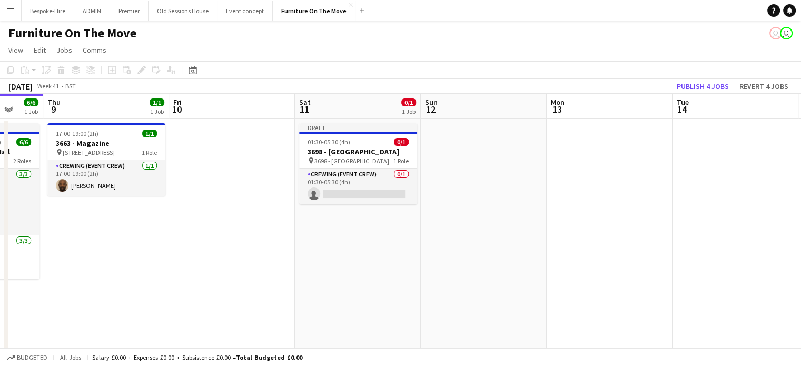
drag, startPoint x: 486, startPoint y: 224, endPoint x: 216, endPoint y: 225, distance: 270.0
click at [216, 225] on app-calendar-viewport "Sun 5 Mon 6 Tue 7 2/2 1 Job Wed 8 6/6 1 Job Thu 9 1/1 1 Job Fri 10 Sat 11 0/1 1…" at bounding box center [400, 277] width 801 height 366
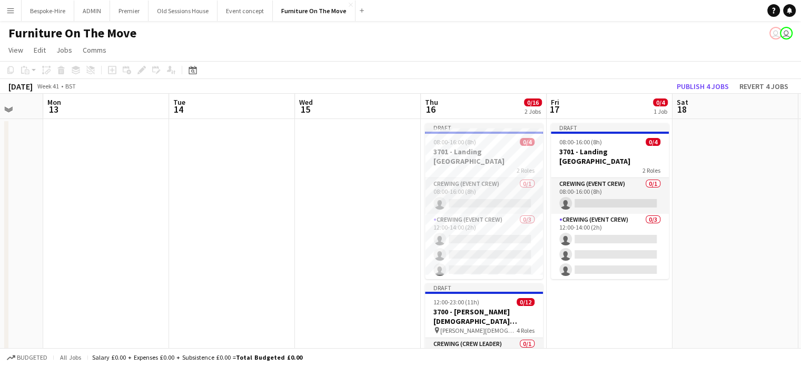
scroll to position [0, 480]
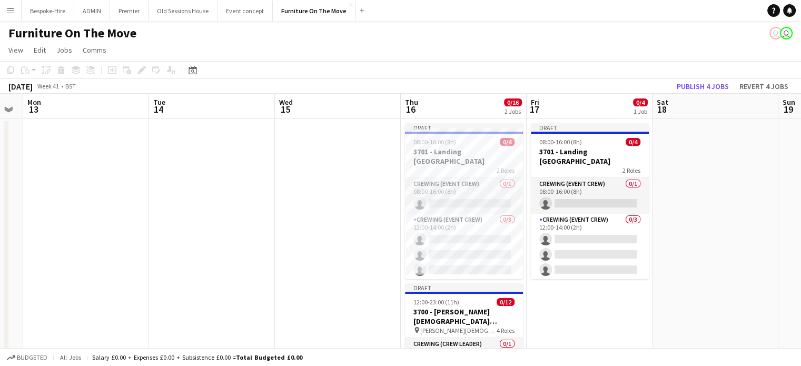
drag, startPoint x: 515, startPoint y: 206, endPoint x: 243, endPoint y: 207, distance: 271.6
click at [243, 207] on app-calendar-viewport "Thu 9 1/1 1 Job Fri 10 Sat 11 0/1 1 Job Sun 12 Mon 13 Tue 14 Wed 15 Thu 16 0/16…" at bounding box center [400, 277] width 801 height 366
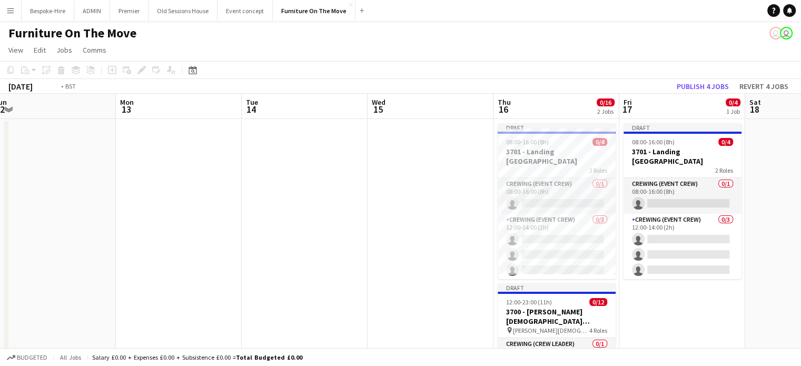
drag, startPoint x: 614, startPoint y: 303, endPoint x: 448, endPoint y: 285, distance: 166.2
click at [448, 287] on app-calendar-viewport "Thu 9 1/1 1 Job Fri 10 Sat 11 0/1 1 Job Sun 12 Mon 13 Tue 14 Wed 15 Thu 16 0/16…" at bounding box center [400, 277] width 801 height 366
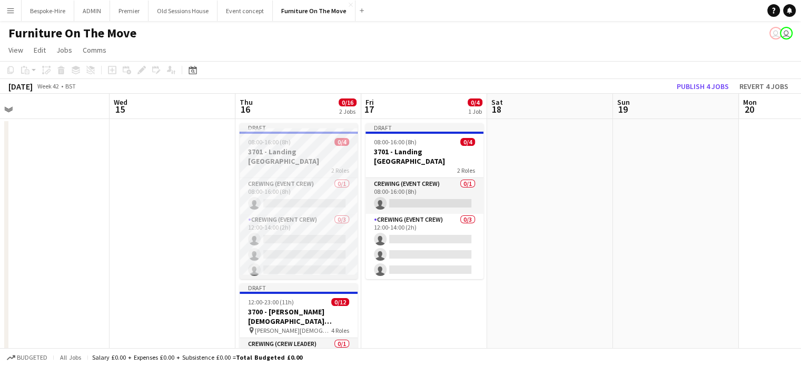
click at [297, 142] on div "08:00-16:00 (8h) 0/4" at bounding box center [298, 142] width 118 height 8
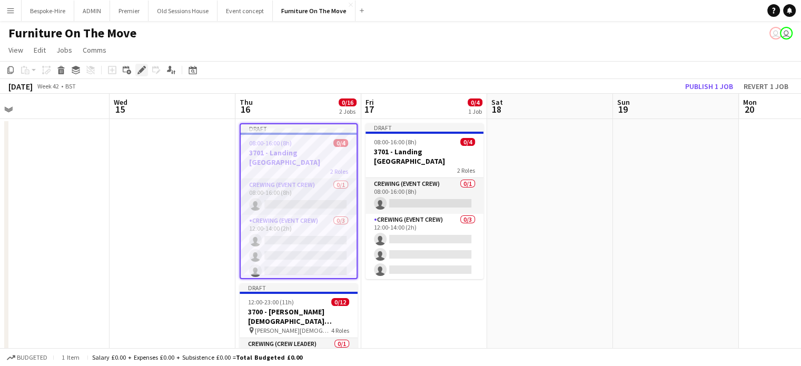
drag, startPoint x: 135, startPoint y: 71, endPoint x: 145, endPoint y: 75, distance: 10.4
click at [136, 71] on div "Edit" at bounding box center [141, 70] width 13 height 13
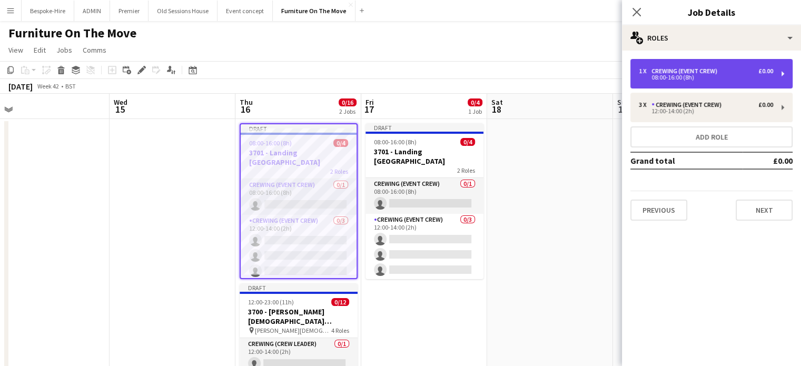
click at [741, 75] on div "08:00-16:00 (8h)" at bounding box center [705, 77] width 134 height 5
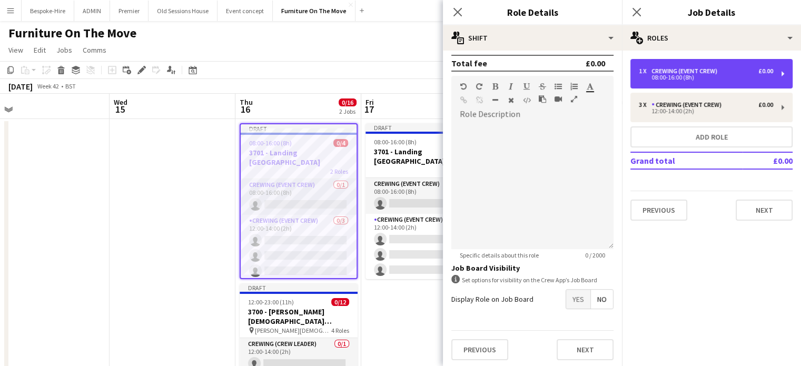
scroll to position [0, 0]
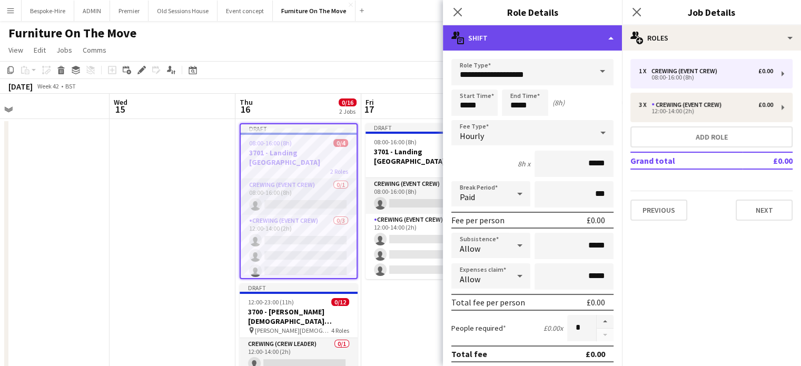
click at [577, 31] on div "multiple-actions-text Shift" at bounding box center [532, 37] width 179 height 25
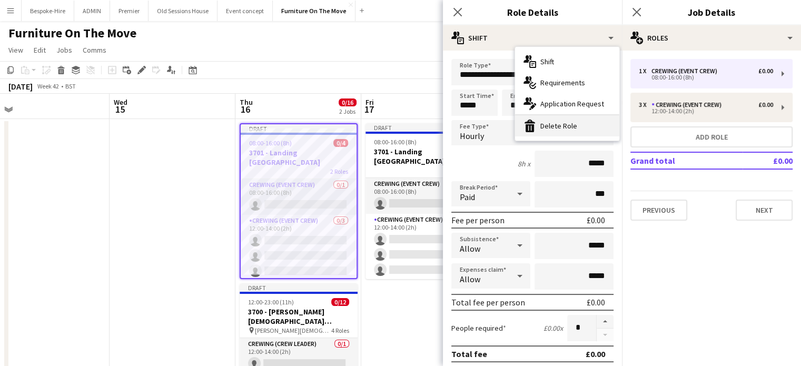
click at [577, 123] on div "bin-2 Delete Role" at bounding box center [567, 125] width 104 height 21
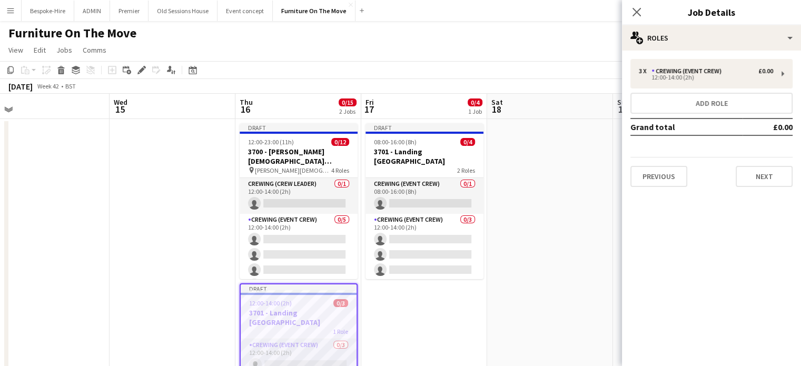
click at [539, 168] on app-date-cell at bounding box center [550, 272] width 126 height 307
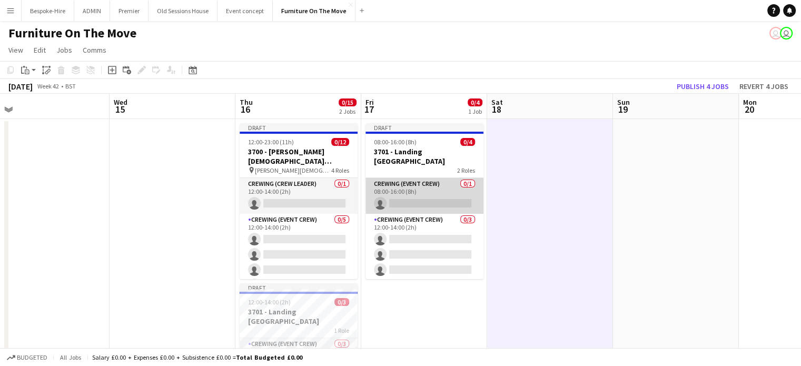
click at [406, 183] on app-card-role "Crewing (Event Crew) 0/1 08:00-16:00 (8h) single-neutral-actions" at bounding box center [424, 196] width 118 height 36
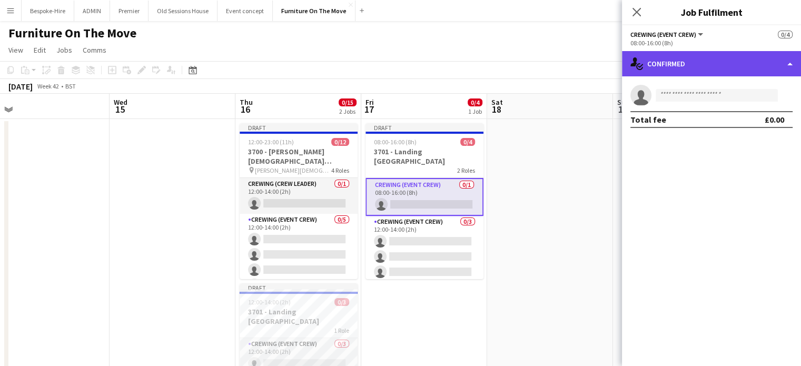
click at [719, 56] on div "single-neutral-actions-check-2 Confirmed" at bounding box center [711, 63] width 179 height 25
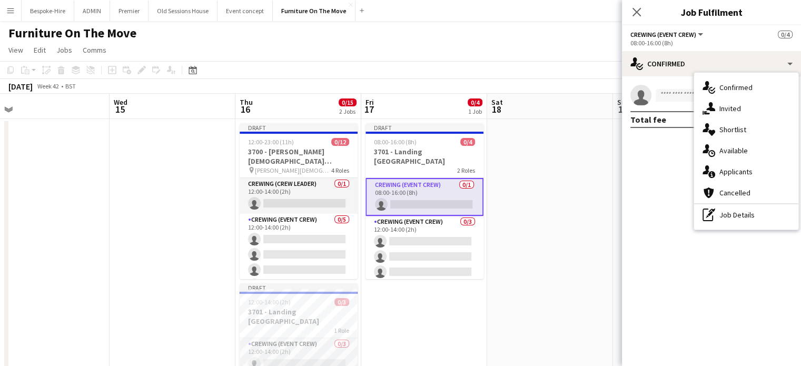
click at [654, 247] on mat-expansion-panel "check Confirmed single-neutral-actions Total fee £0.00" at bounding box center [711, 220] width 179 height 289
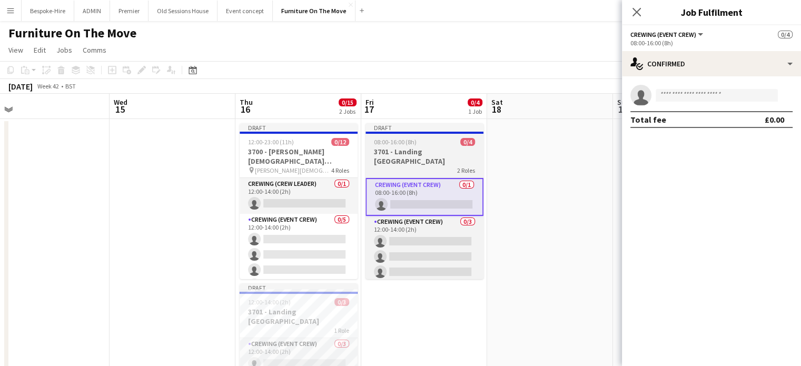
click at [408, 151] on h3 "3701 - Landing [GEOGRAPHIC_DATA]" at bounding box center [424, 156] width 118 height 19
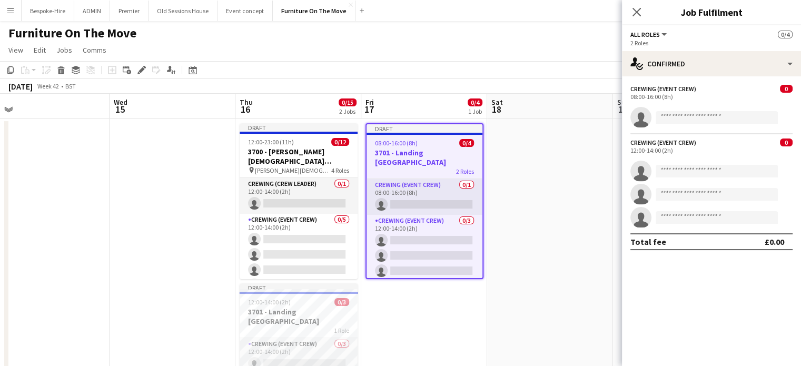
click at [408, 151] on h3 "3701 - Landing [GEOGRAPHIC_DATA]" at bounding box center [424, 157] width 116 height 19
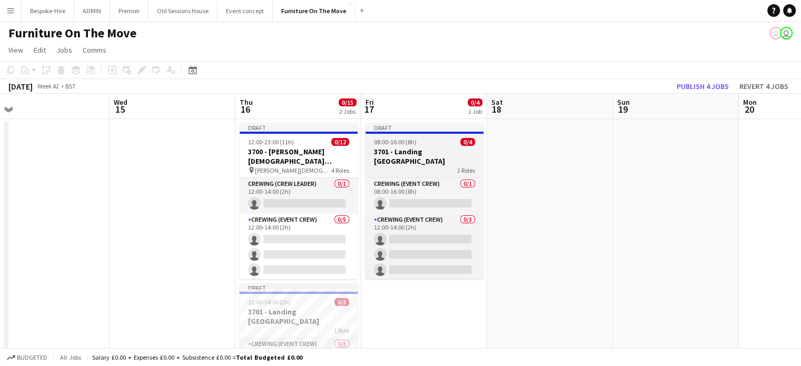
click at [408, 151] on h3 "3701 - Landing [GEOGRAPHIC_DATA]" at bounding box center [424, 156] width 118 height 19
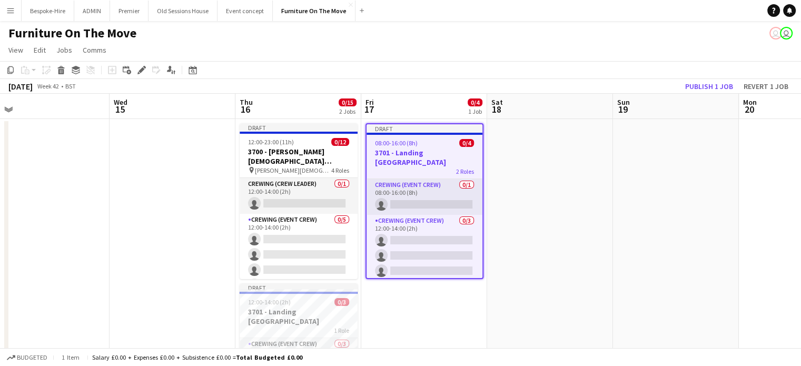
click at [409, 154] on h3 "3701 - Landing [GEOGRAPHIC_DATA]" at bounding box center [424, 157] width 116 height 19
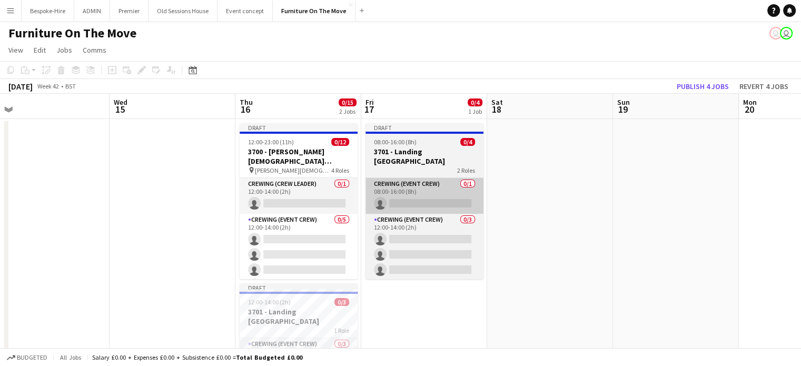
click at [406, 186] on app-card-role "Crewing (Event Crew) 0/1 08:00-16:00 (8h) single-neutral-actions" at bounding box center [424, 196] width 118 height 36
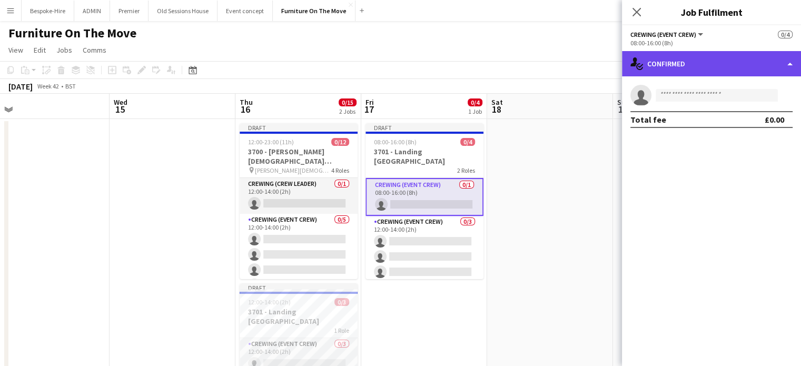
click at [728, 59] on div "single-neutral-actions-check-2 Confirmed" at bounding box center [711, 63] width 179 height 25
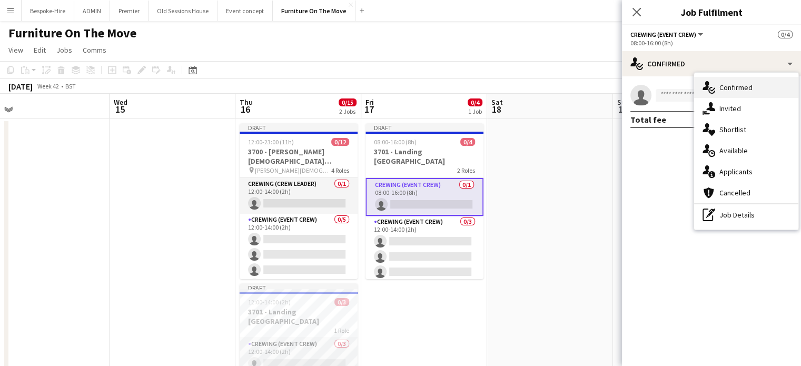
click at [727, 88] on span "Confirmed" at bounding box center [735, 87] width 33 height 9
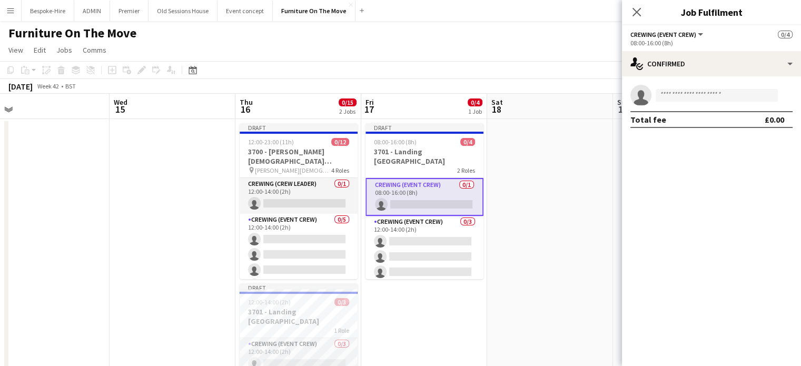
click at [691, 35] on span "Crewing (Event Crew)" at bounding box center [663, 35] width 66 height 8
click at [636, 10] on icon "Close pop-in" at bounding box center [636, 12] width 10 height 10
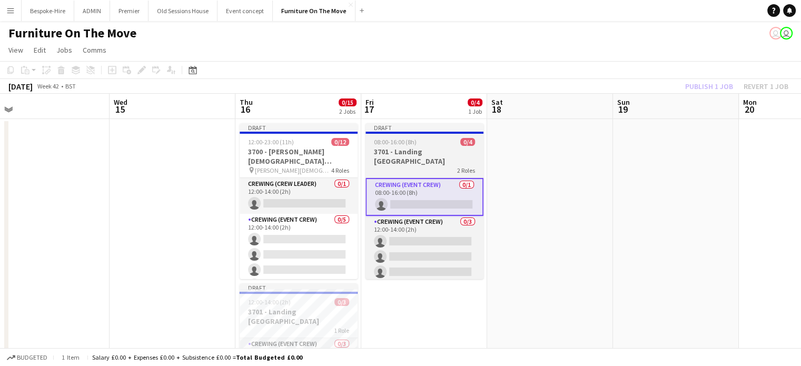
click at [435, 148] on h3 "3701 - Landing [GEOGRAPHIC_DATA]" at bounding box center [424, 156] width 118 height 19
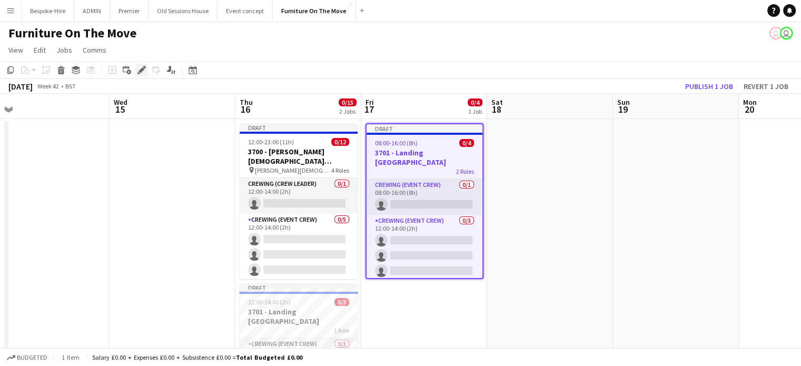
click at [139, 68] on icon "Edit" at bounding box center [141, 70] width 8 height 8
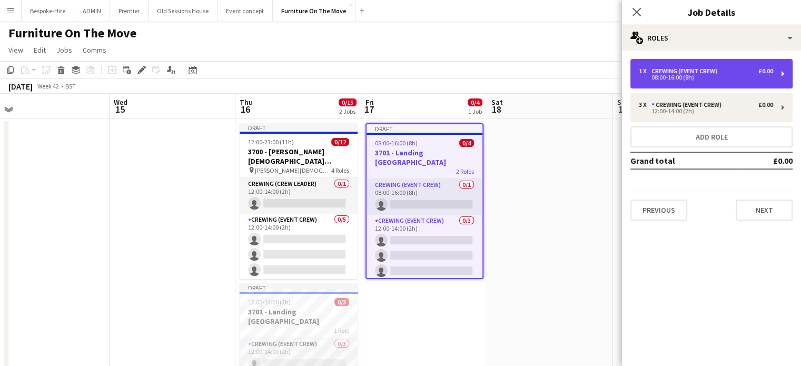
click at [719, 77] on div "08:00-16:00 (8h)" at bounding box center [705, 77] width 134 height 5
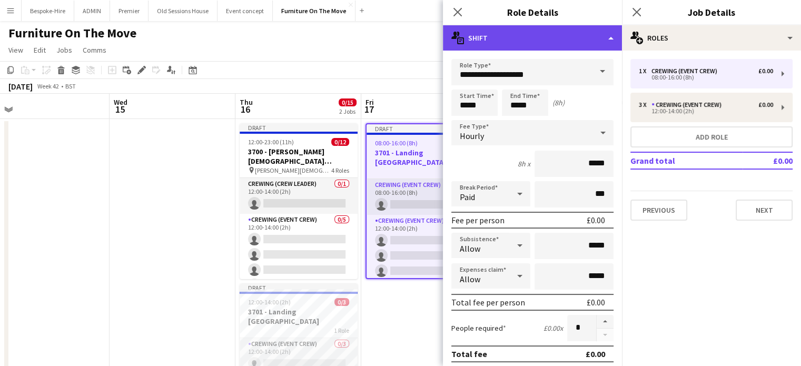
click at [559, 33] on div "multiple-actions-text Shift" at bounding box center [532, 37] width 179 height 25
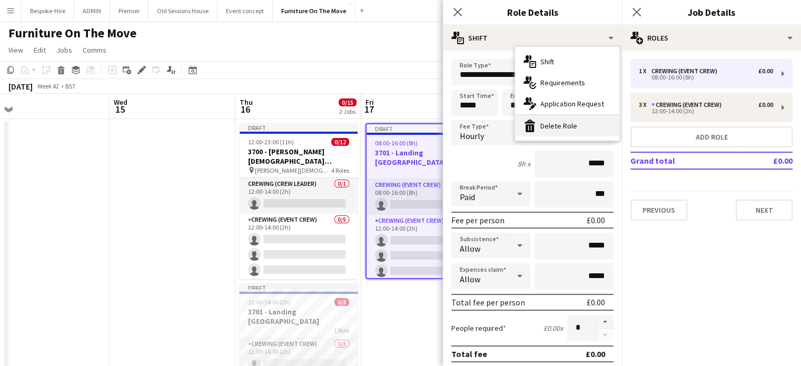
click at [571, 126] on div "bin-2 Delete Role" at bounding box center [567, 125] width 104 height 21
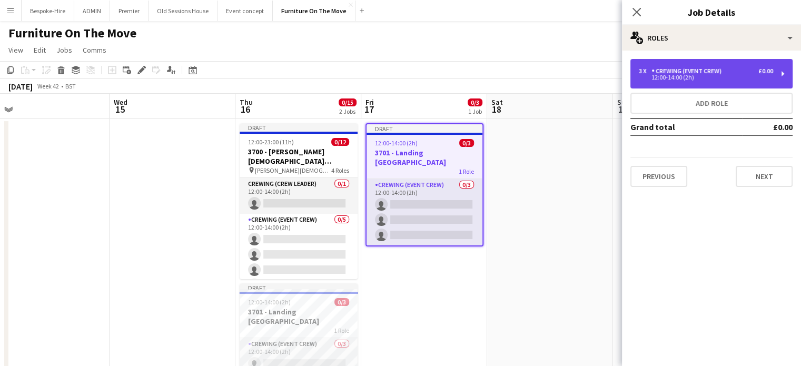
click at [743, 80] on div "3 x Crewing (Event Crew) £0.00 12:00-14:00 (2h)" at bounding box center [711, 73] width 162 height 29
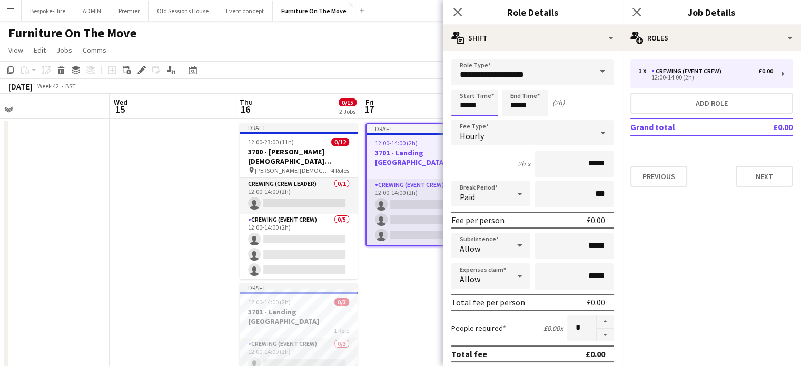
click at [474, 103] on input "*****" at bounding box center [474, 102] width 46 height 26
click at [461, 100] on input "*****" at bounding box center [474, 102] width 46 height 26
type input "*****"
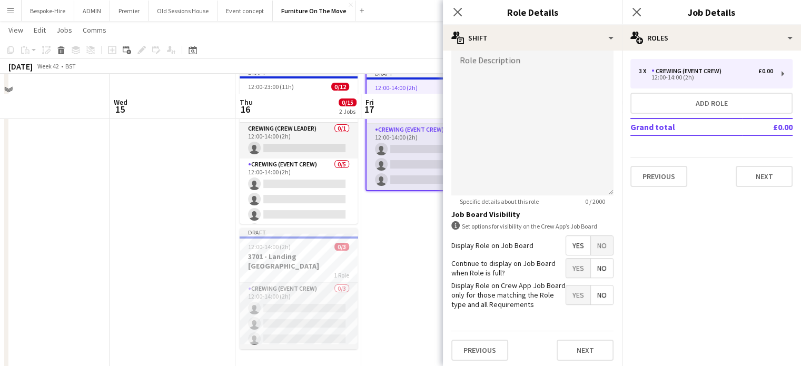
scroll to position [77, 0]
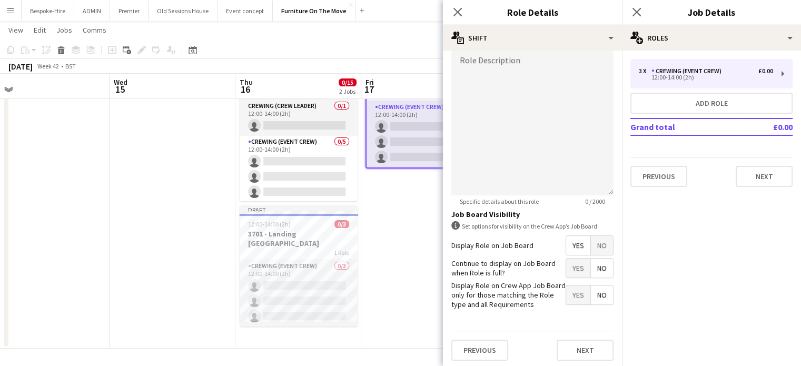
type input "*****"
click at [570, 238] on span "Yes" at bounding box center [578, 245] width 24 height 19
click at [577, 349] on button "Next" at bounding box center [584, 349] width 57 height 21
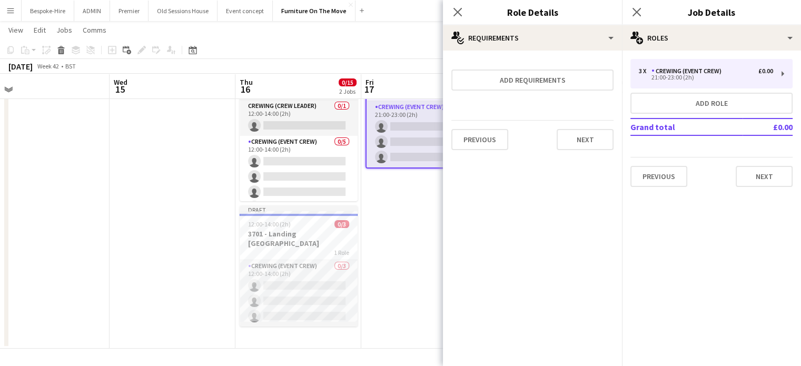
scroll to position [0, 0]
click at [587, 139] on button "Next" at bounding box center [584, 139] width 57 height 21
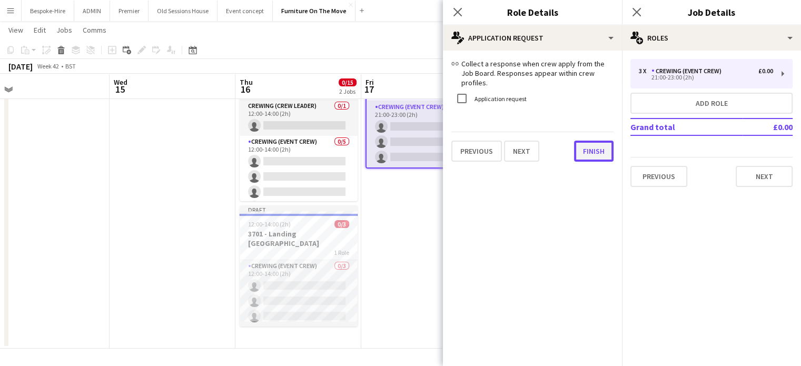
click at [585, 146] on button "Finish" at bounding box center [593, 151] width 39 height 21
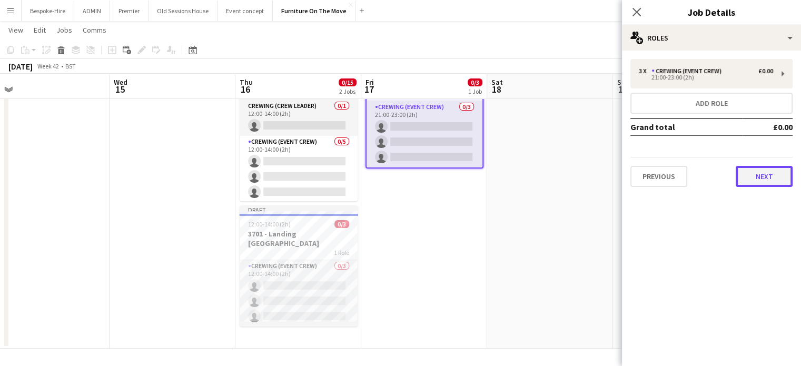
click at [745, 171] on button "Next" at bounding box center [763, 176] width 57 height 21
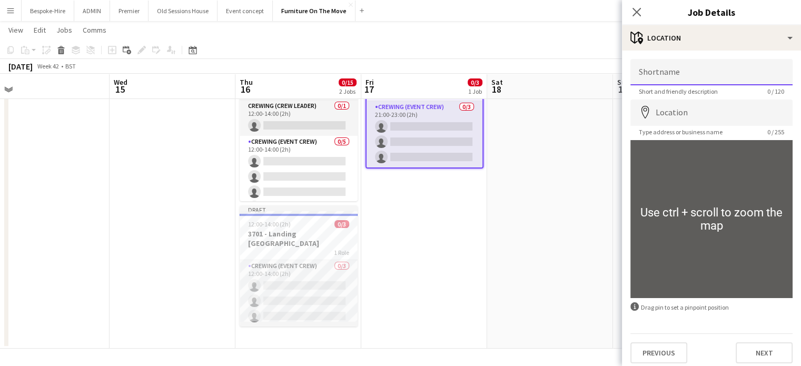
click at [658, 77] on input "Shortname" at bounding box center [711, 72] width 162 height 26
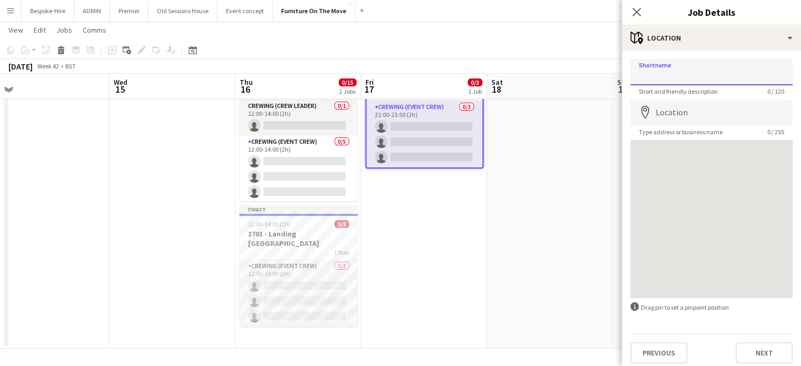
paste input "****"
type input "*"
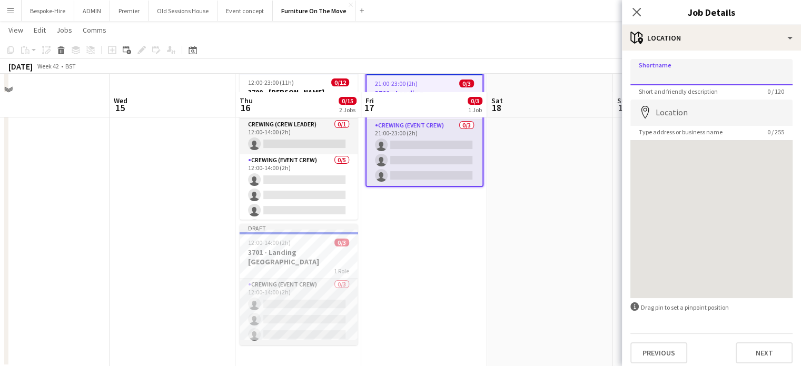
scroll to position [77, 0]
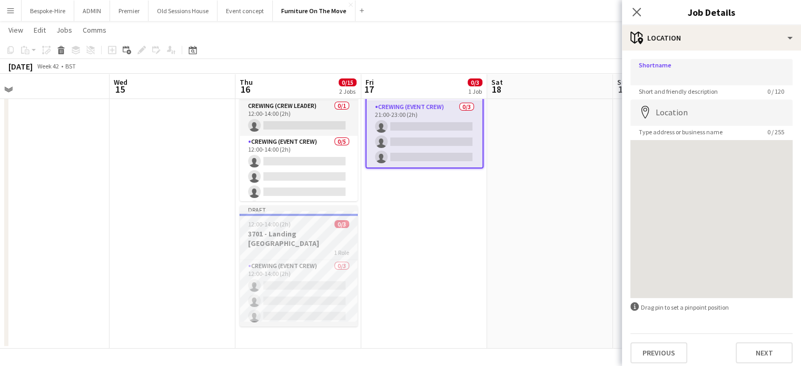
click at [307, 235] on h3 "3701 - Landing [GEOGRAPHIC_DATA]" at bounding box center [298, 238] width 118 height 19
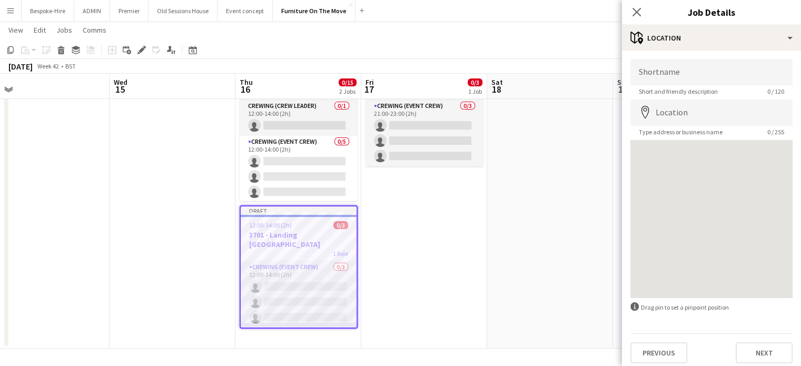
drag, startPoint x: 638, startPoint y: 8, endPoint x: 567, endPoint y: 48, distance: 81.8
click at [638, 9] on icon "Close pop-in" at bounding box center [636, 12] width 8 height 8
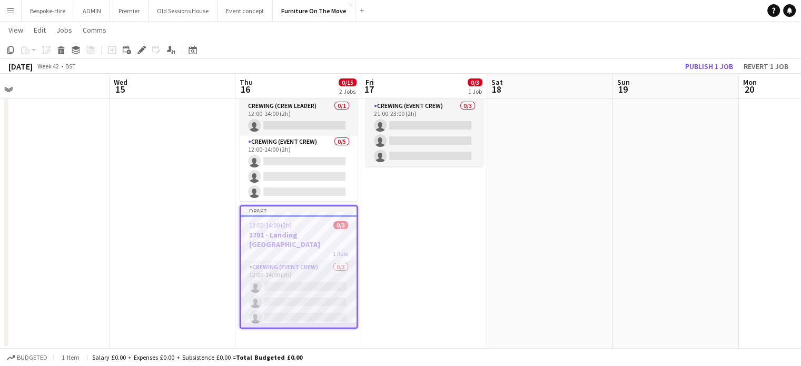
click at [299, 233] on h3 "3701 - Landing [GEOGRAPHIC_DATA]" at bounding box center [299, 239] width 116 height 19
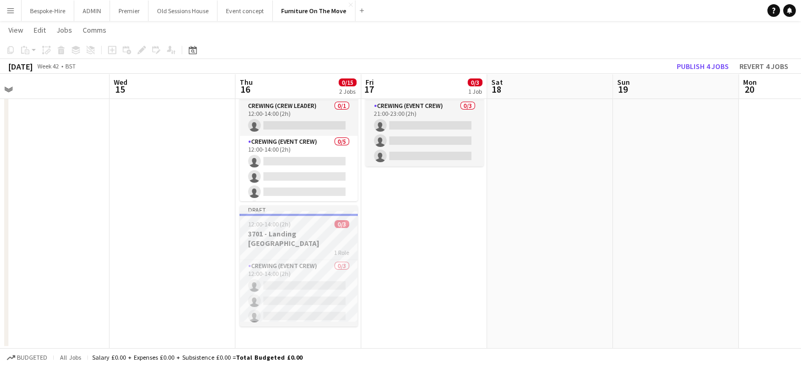
click at [284, 218] on app-job-card "Draft 12:00-14:00 (2h) 0/3 3701 - Landing Canary Wharf 1 Role Crewing (Event Cr…" at bounding box center [298, 265] width 118 height 121
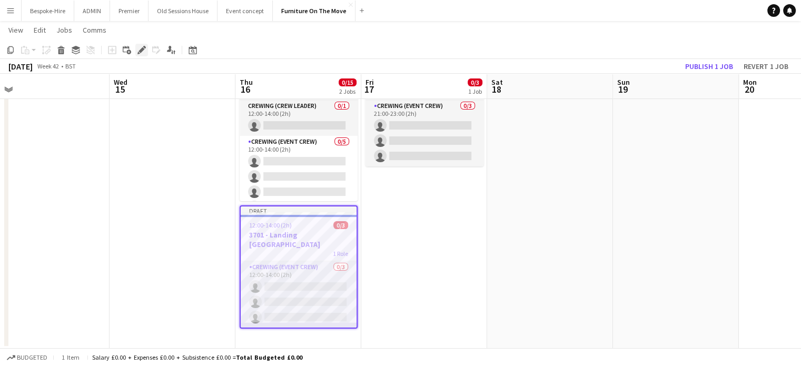
click at [138, 49] on icon "Edit" at bounding box center [141, 50] width 8 height 8
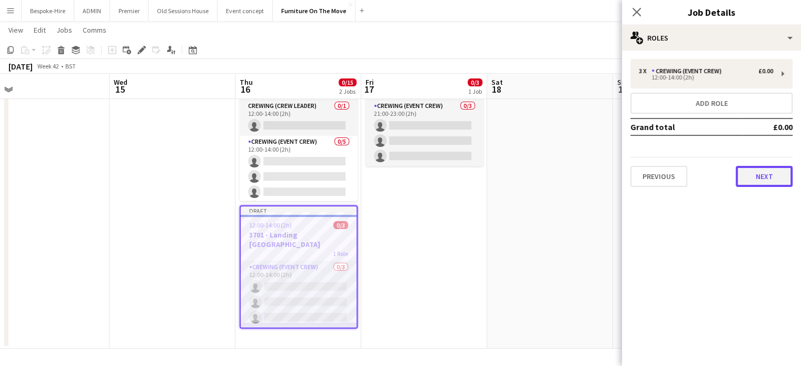
click at [765, 174] on button "Next" at bounding box center [763, 176] width 57 height 21
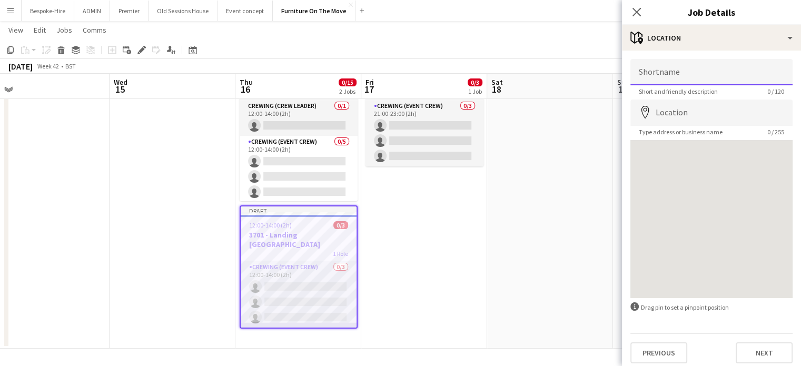
click at [675, 72] on input "Shortname" at bounding box center [711, 72] width 162 height 26
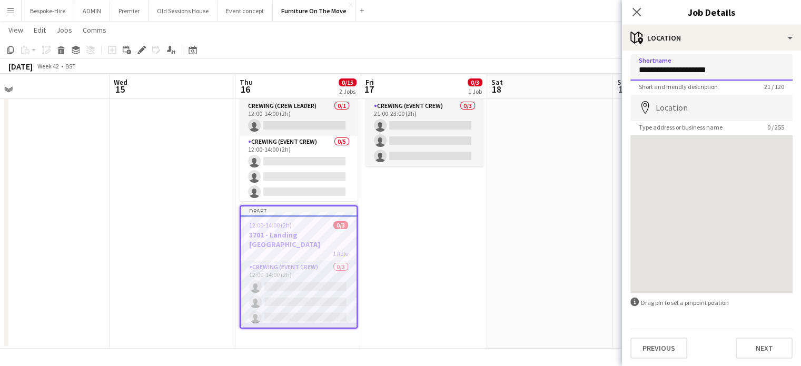
type input "**********"
click at [670, 105] on input "Location" at bounding box center [711, 108] width 162 height 26
paste input "**********"
type input "**********"
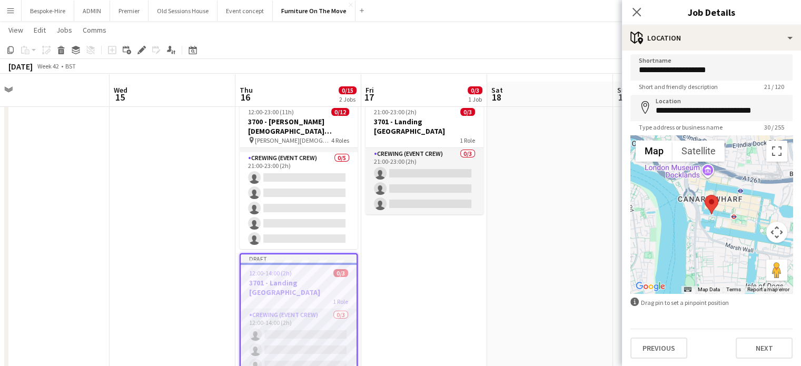
scroll to position [53, 0]
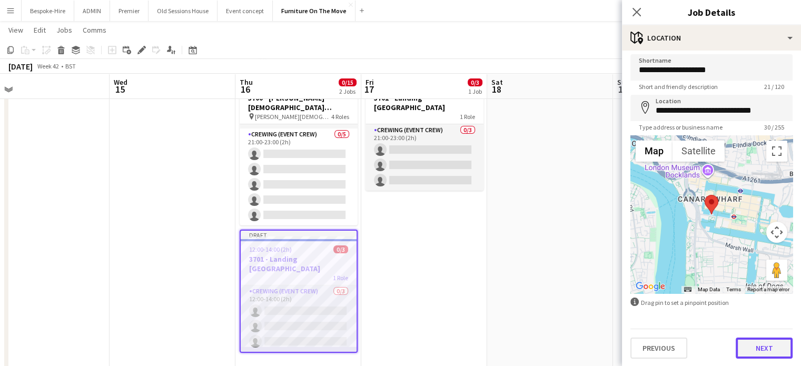
click at [752, 345] on button "Next" at bounding box center [763, 347] width 57 height 21
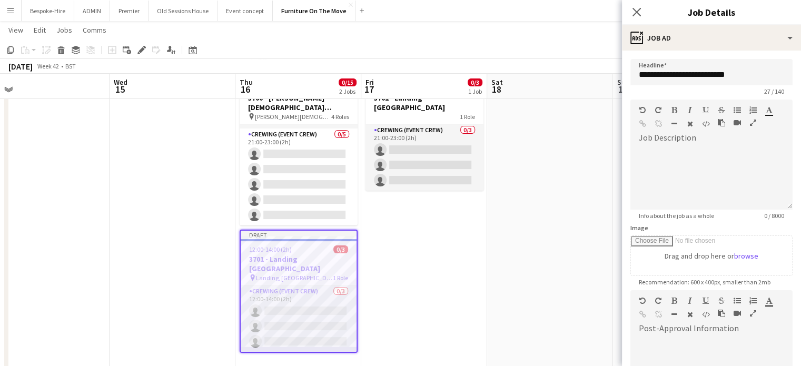
scroll to position [0, 0]
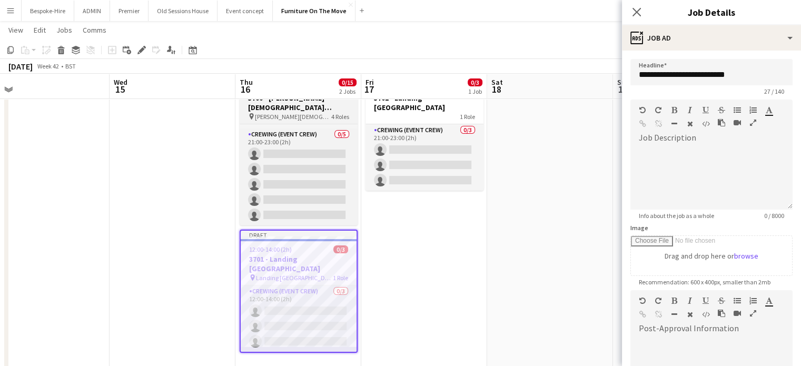
click at [270, 107] on h3 "3700 - [PERSON_NAME][DEMOGRAPHIC_DATA][GEOGRAPHIC_DATA]" at bounding box center [298, 102] width 118 height 19
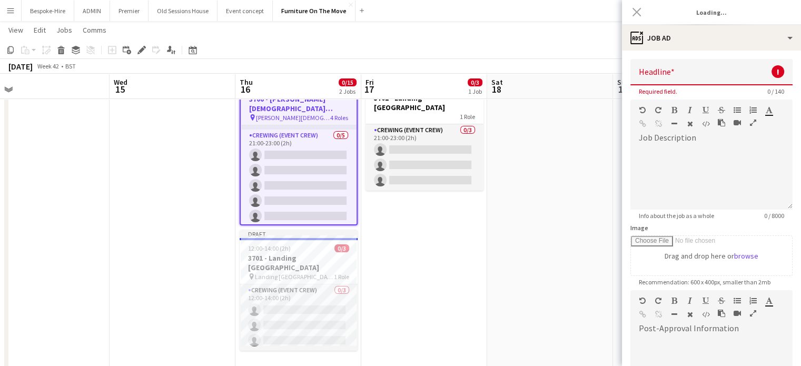
type input "**********"
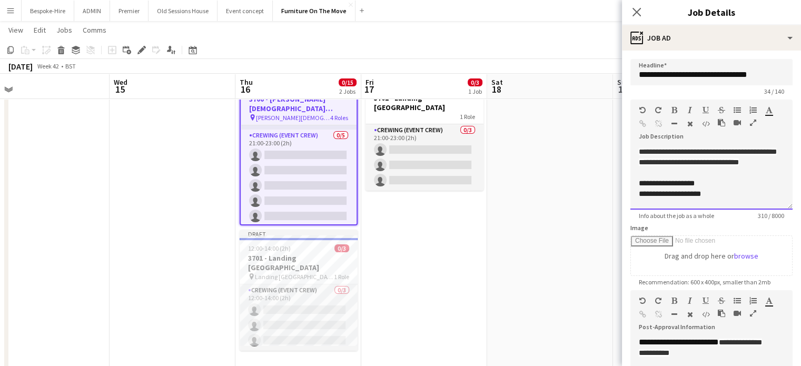
click at [692, 169] on div "**********" at bounding box center [711, 177] width 162 height 63
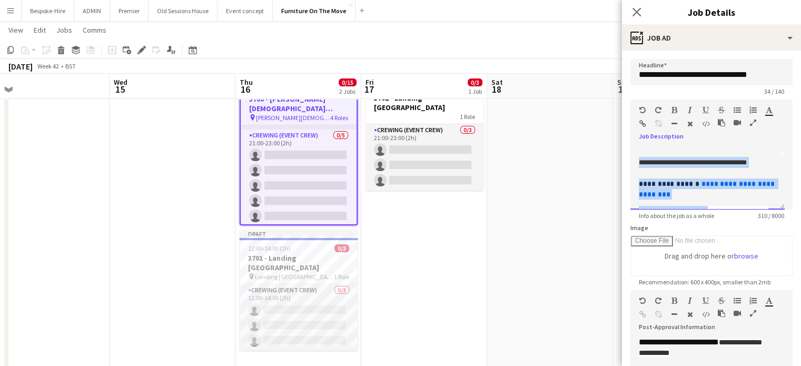
scroll to position [109, 0]
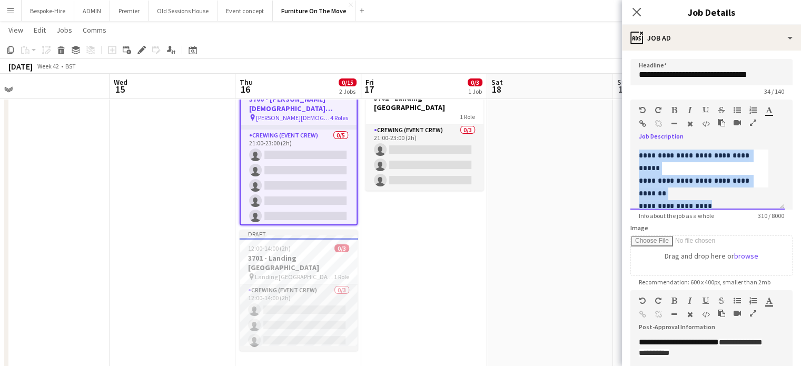
drag, startPoint x: 638, startPoint y: 174, endPoint x: 719, endPoint y: 202, distance: 85.5
click at [719, 202] on div "**********" at bounding box center [707, 177] width 154 height 63
copy div "**********"
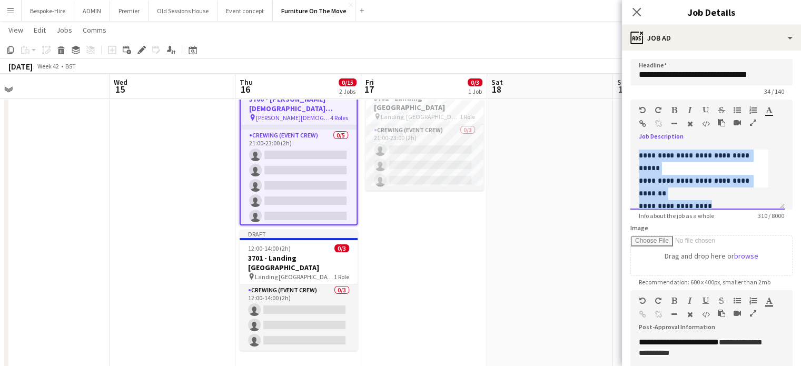
click at [720, 143] on div "**********" at bounding box center [706, 132] width 137 height 21
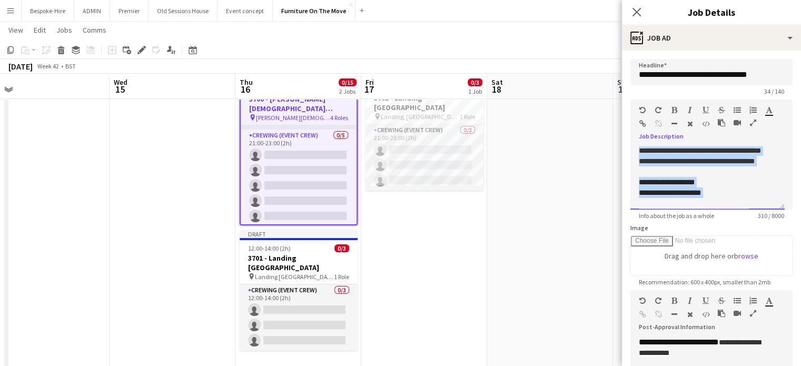
scroll to position [0, 0]
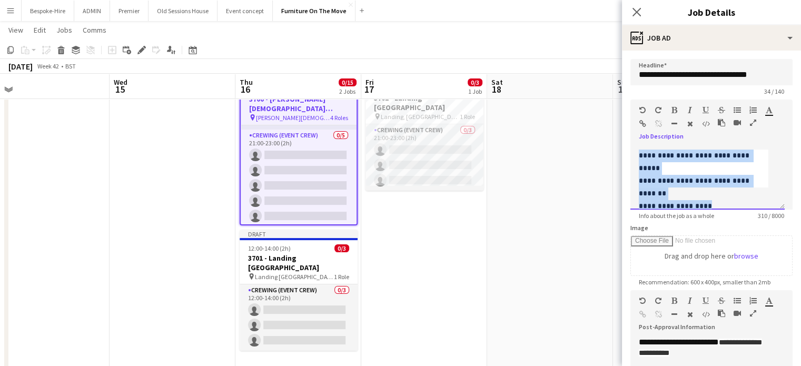
drag, startPoint x: 713, startPoint y: 193, endPoint x: 611, endPoint y: 170, distance: 105.1
click at [611, 170] on body "Menu Boards Boards Boards All jobs Status Workforce Workforce My Workforce Recr…" at bounding box center [400, 168] width 801 height 443
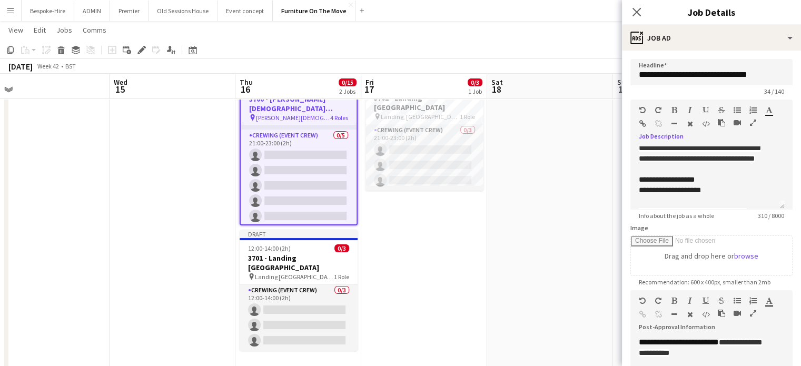
click at [433, 203] on app-date-cell "Draft 21:00-23:00 (2h) 0/3 3701 - Landing Canary Wharf pin Landing, Canary Whar…" at bounding box center [424, 218] width 126 height 307
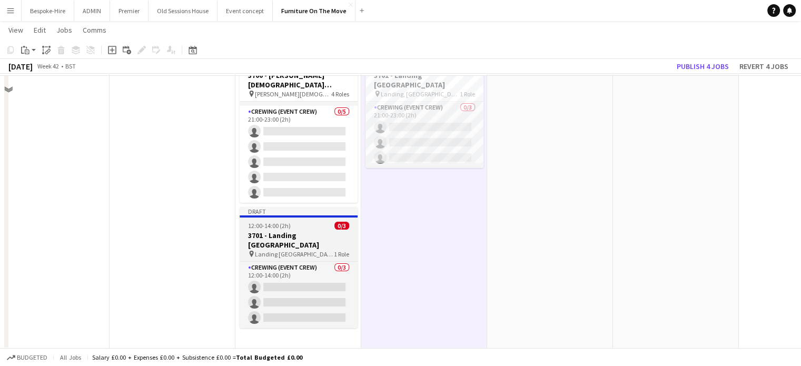
scroll to position [77, 0]
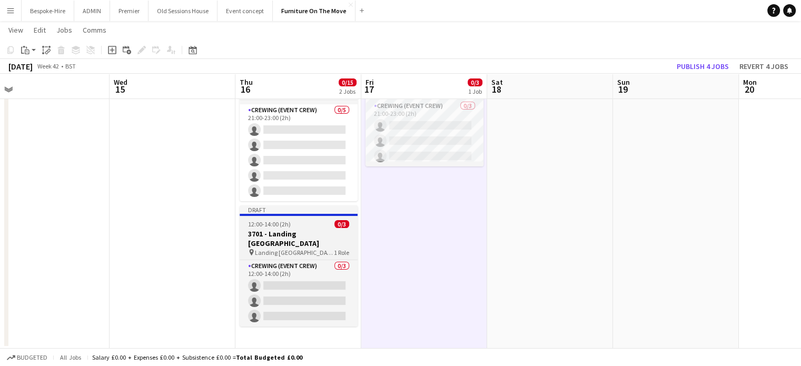
click at [301, 237] on h3 "3701 - Landing [GEOGRAPHIC_DATA]" at bounding box center [298, 238] width 118 height 19
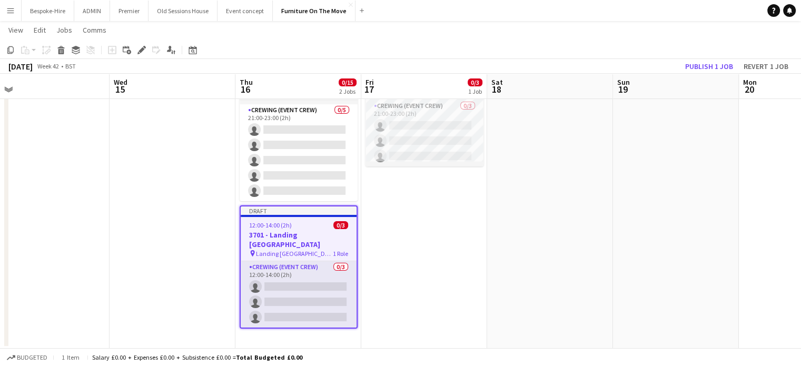
click at [283, 234] on h3 "3701 - Landing [GEOGRAPHIC_DATA]" at bounding box center [299, 239] width 116 height 19
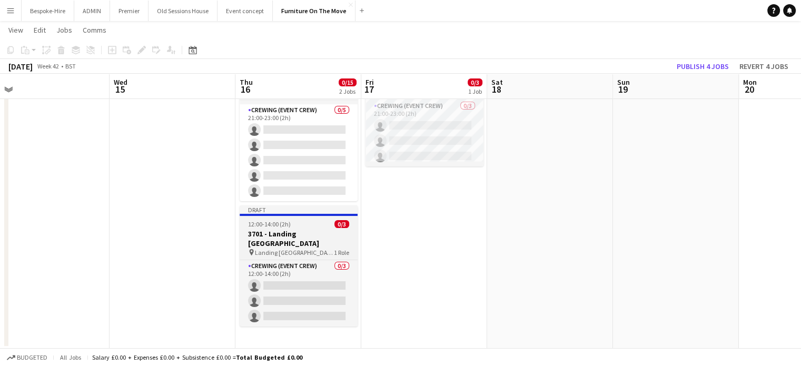
click at [279, 236] on h3 "3701 - Landing [GEOGRAPHIC_DATA]" at bounding box center [298, 238] width 118 height 19
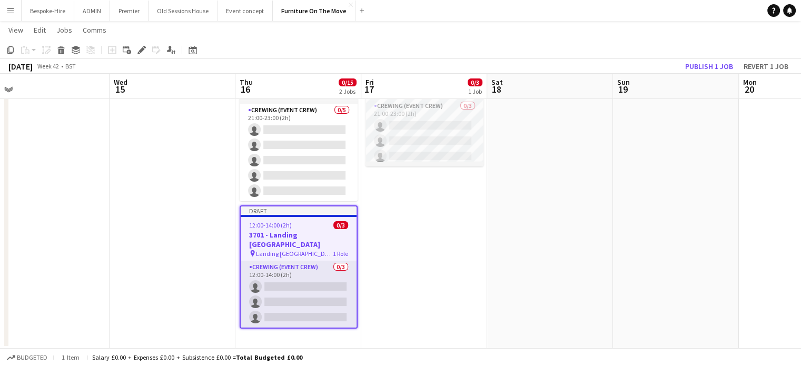
click at [141, 49] on icon at bounding box center [141, 50] width 6 height 6
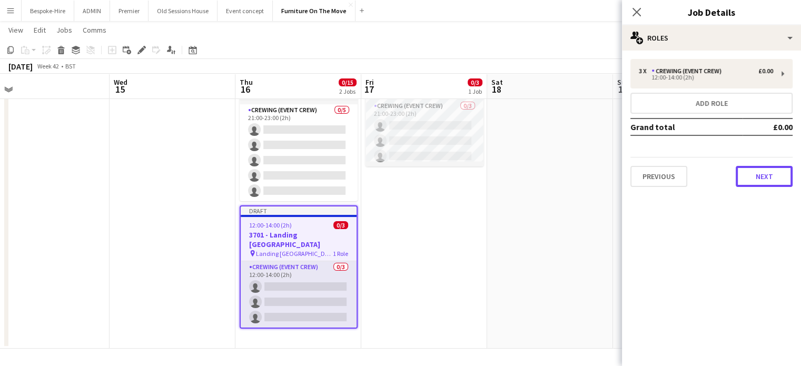
click at [756, 175] on button "Next" at bounding box center [763, 176] width 57 height 21
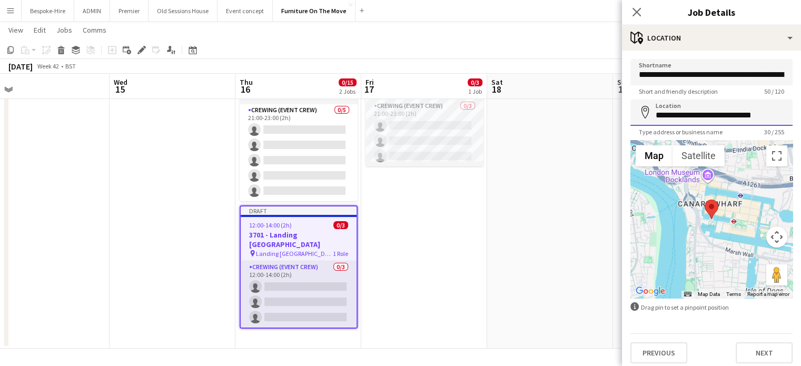
click at [746, 112] on input "**********" at bounding box center [711, 112] width 162 height 26
click at [753, 112] on input "**********" at bounding box center [711, 112] width 162 height 26
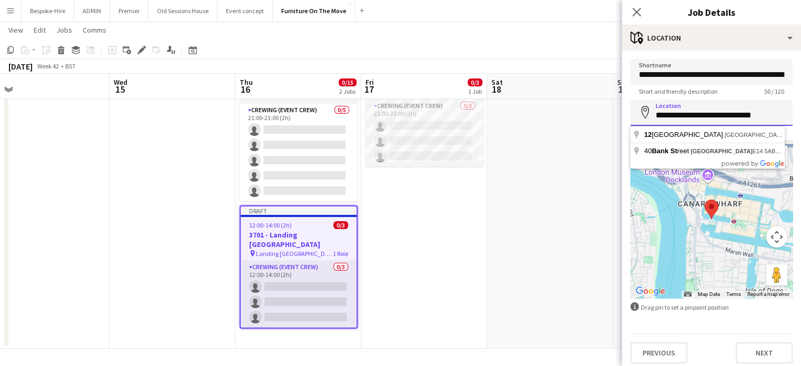
type input "**********"
click at [726, 324] on form "**********" at bounding box center [711, 211] width 179 height 304
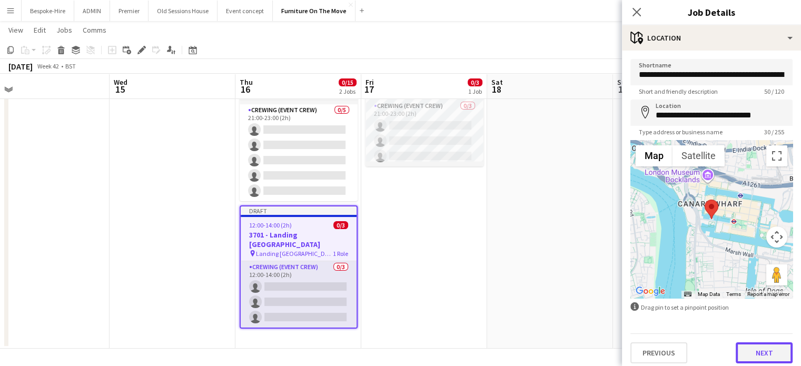
click at [741, 347] on button "Next" at bounding box center [763, 352] width 57 height 21
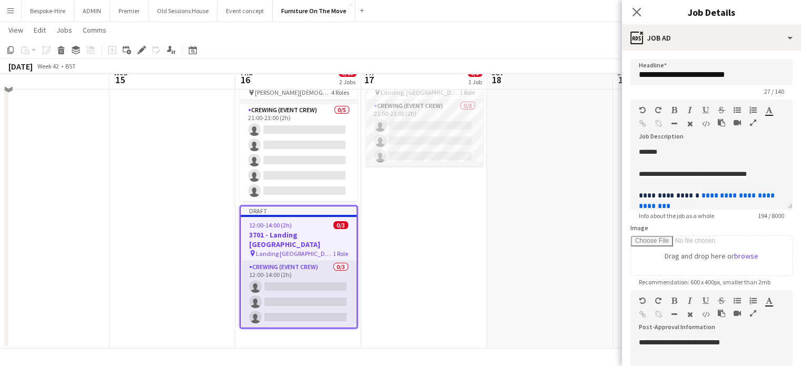
scroll to position [0, 0]
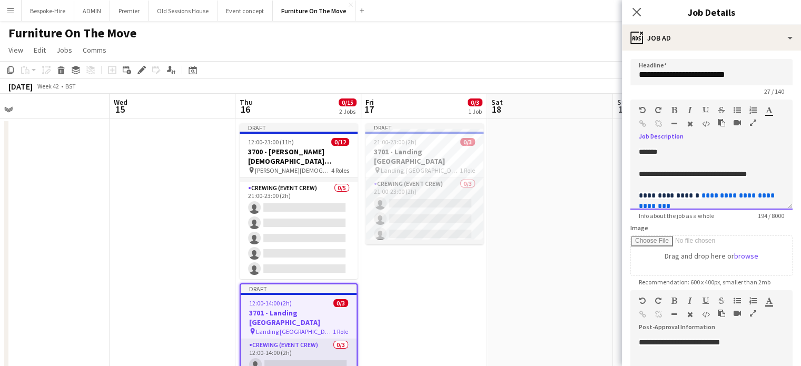
click at [687, 157] on div at bounding box center [710, 162] width 145 height 11
click at [638, 150] on span "*******" at bounding box center [647, 151] width 18 height 7
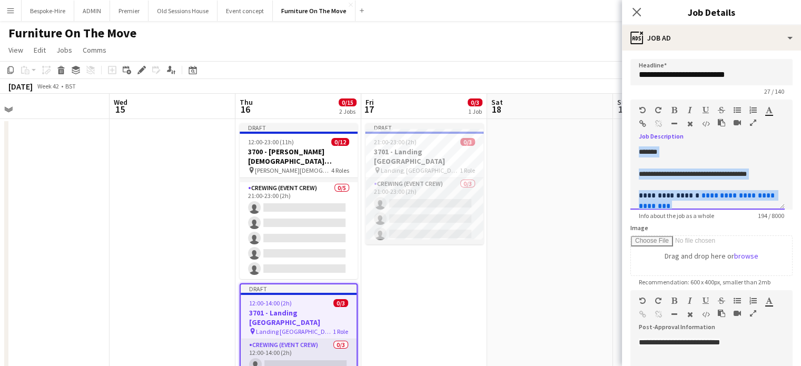
copy div "**********"
